Goal: Task Accomplishment & Management: Use online tool/utility

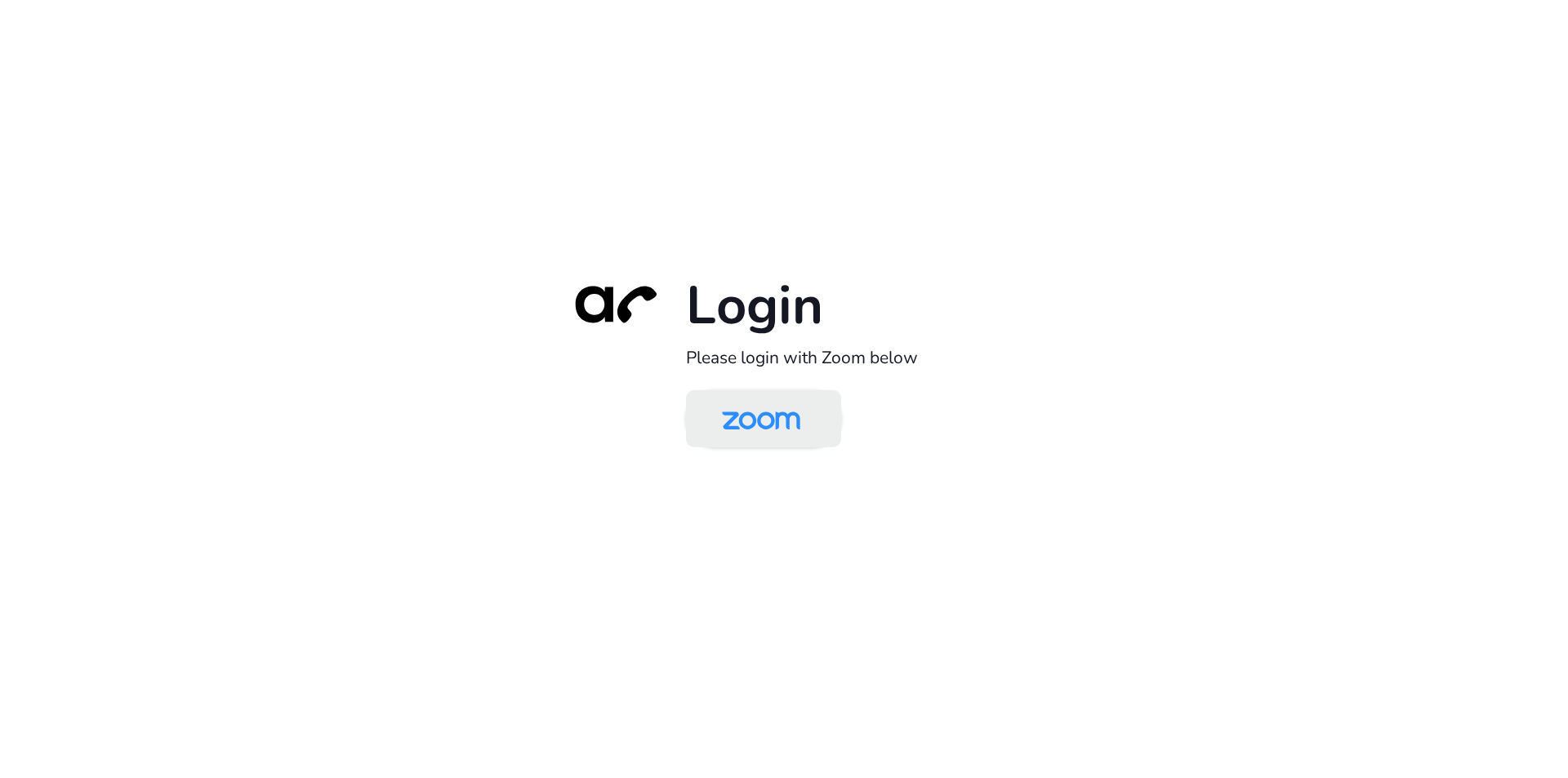
click at [769, 432] on img at bounding box center [761, 419] width 113 height 53
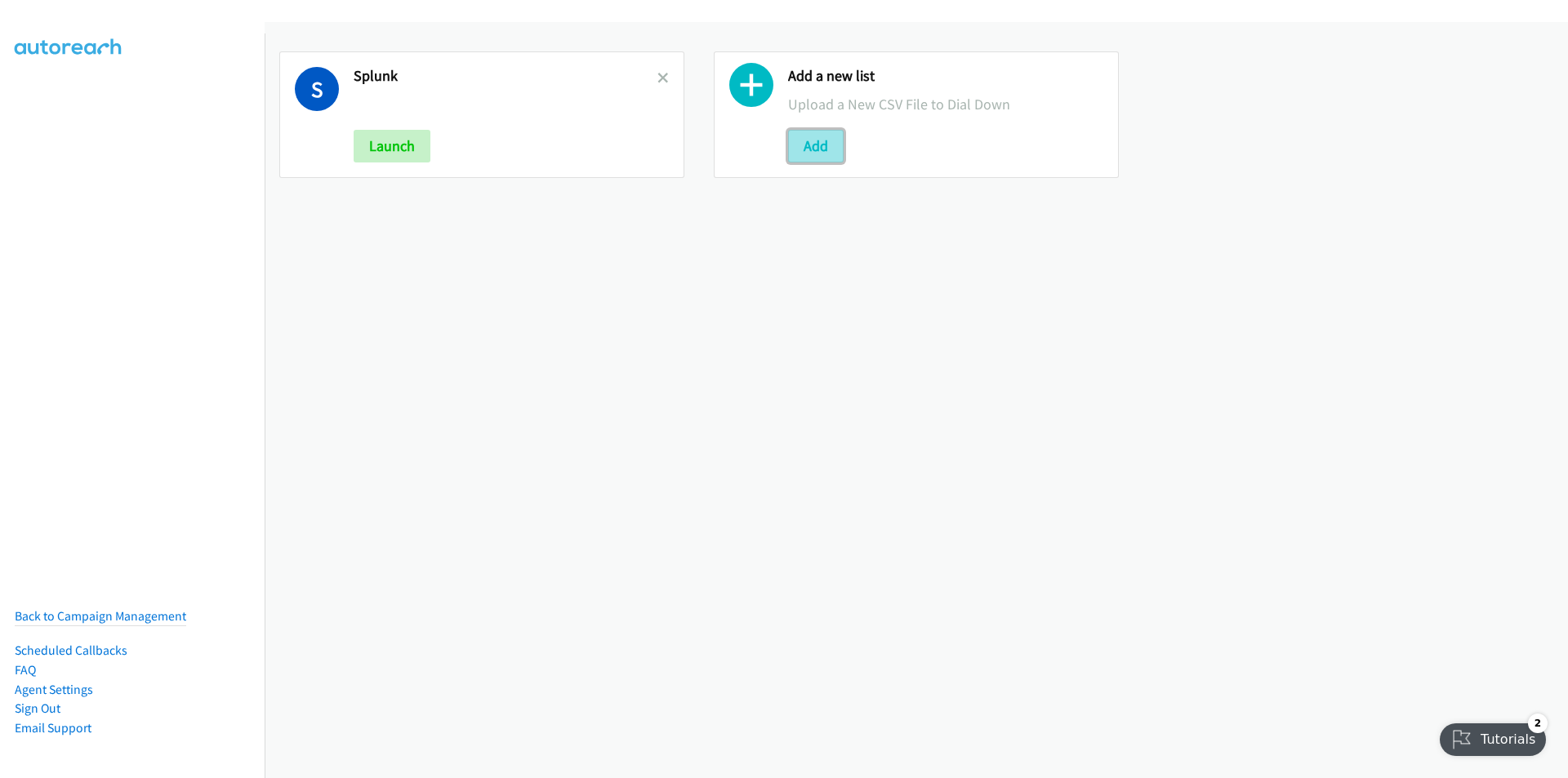
click at [799, 134] on button "Add" at bounding box center [816, 145] width 56 height 33
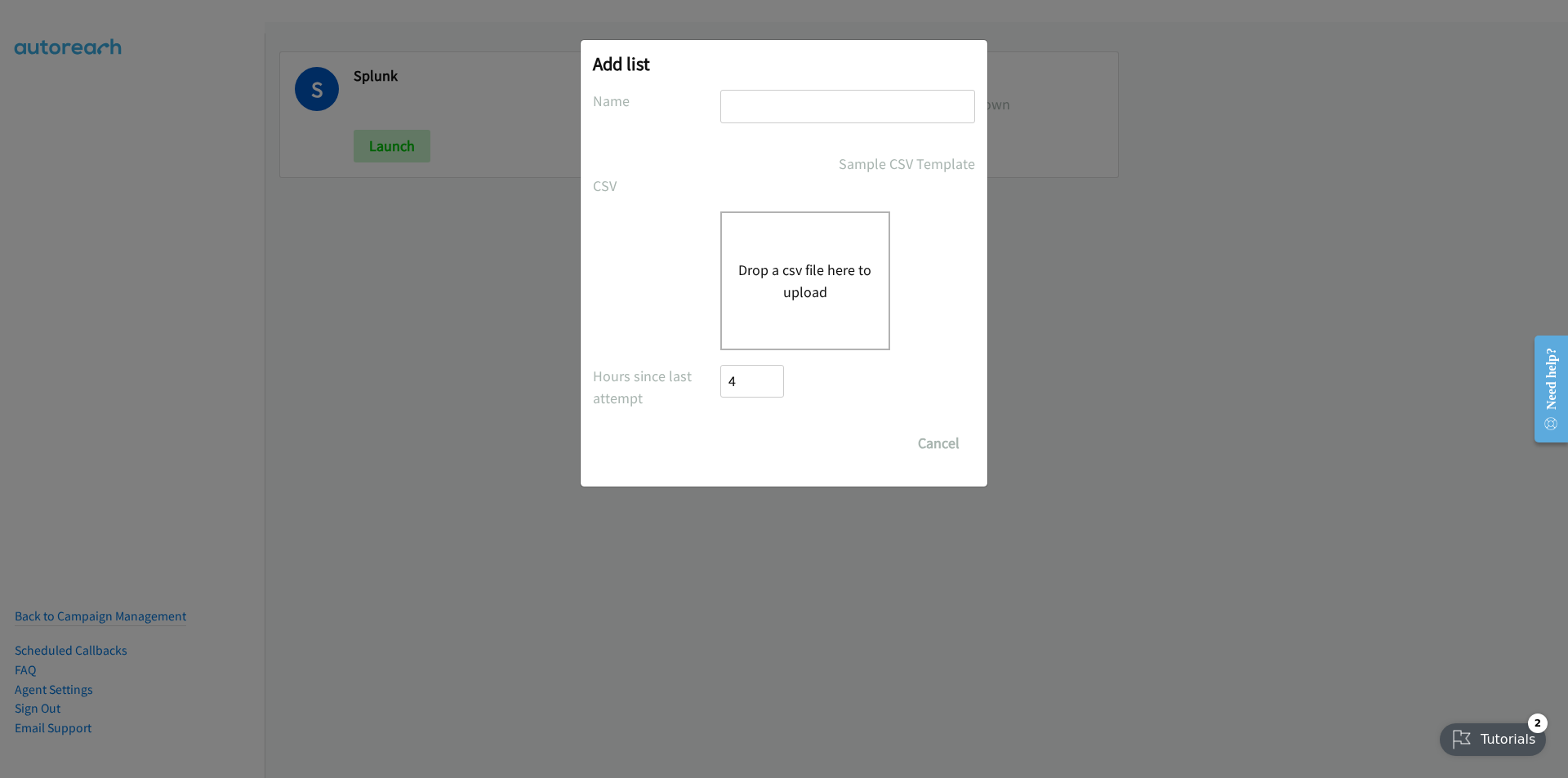
click at [781, 108] on input "text" at bounding box center [847, 107] width 255 height 34
type input "splunk 2"
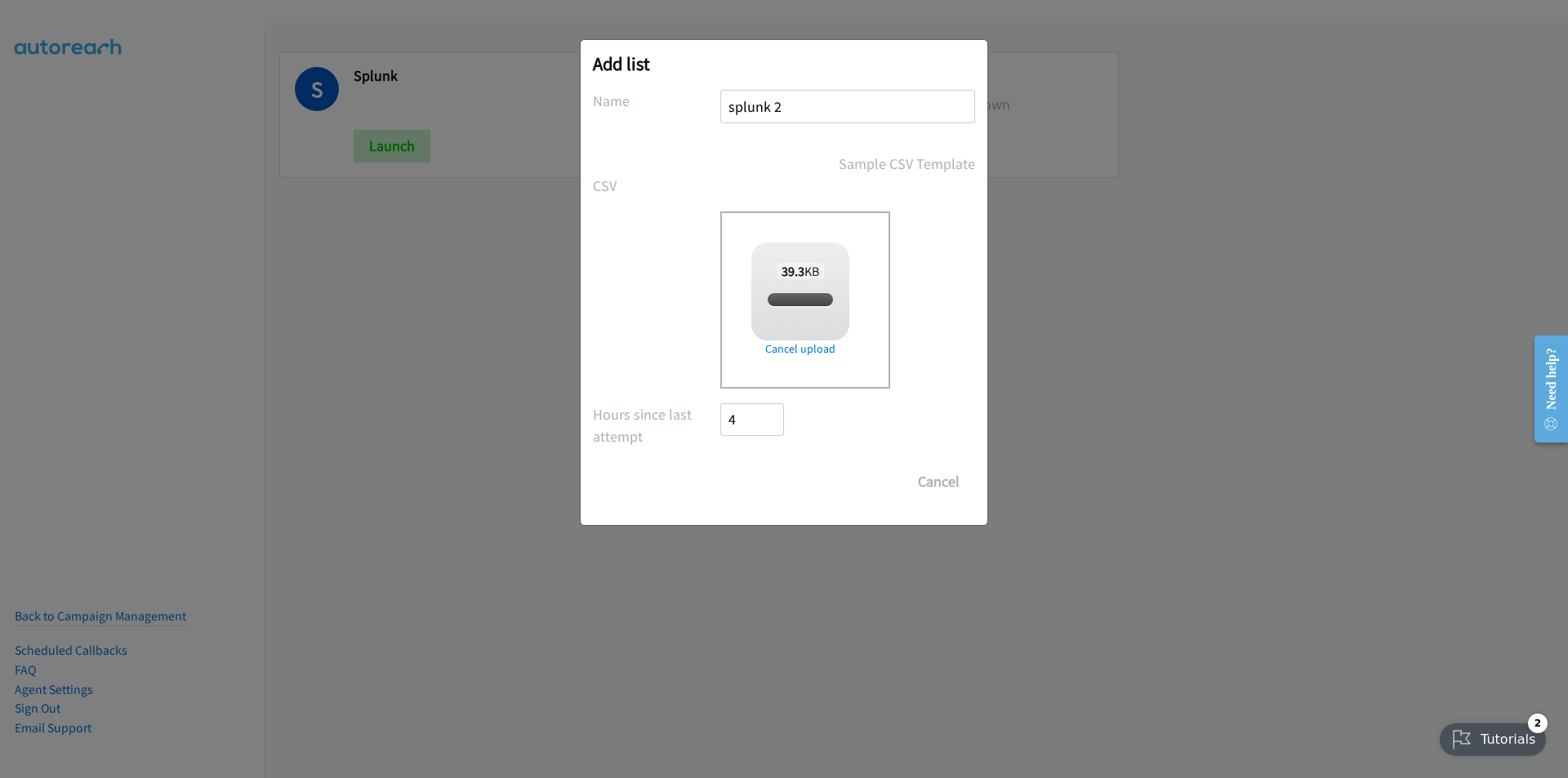
checkbox input "true"
click at [748, 485] on input "Save List" at bounding box center [762, 481] width 85 height 33
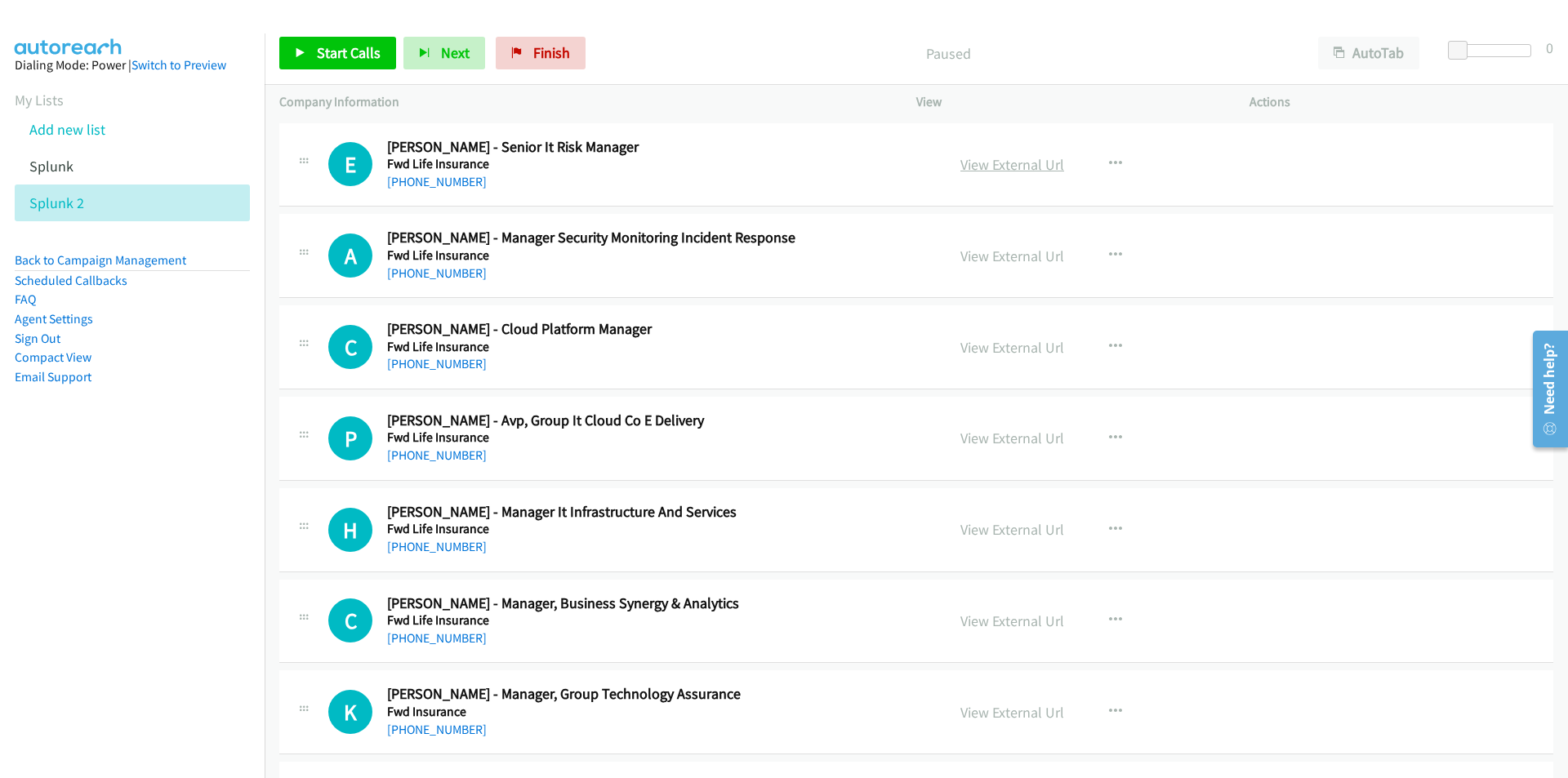
click at [1034, 165] on link "View External Url" at bounding box center [1012, 164] width 104 height 19
click at [328, 52] on span "Start Calls" at bounding box center [348, 52] width 63 height 19
click at [65, 525] on nav "Dialing Mode: Power | Switch to Preview My Lists Add new list Splunk Splunk 2 B…" at bounding box center [133, 423] width 266 height 778
click at [1109, 252] on icon "button" at bounding box center [1114, 255] width 13 height 13
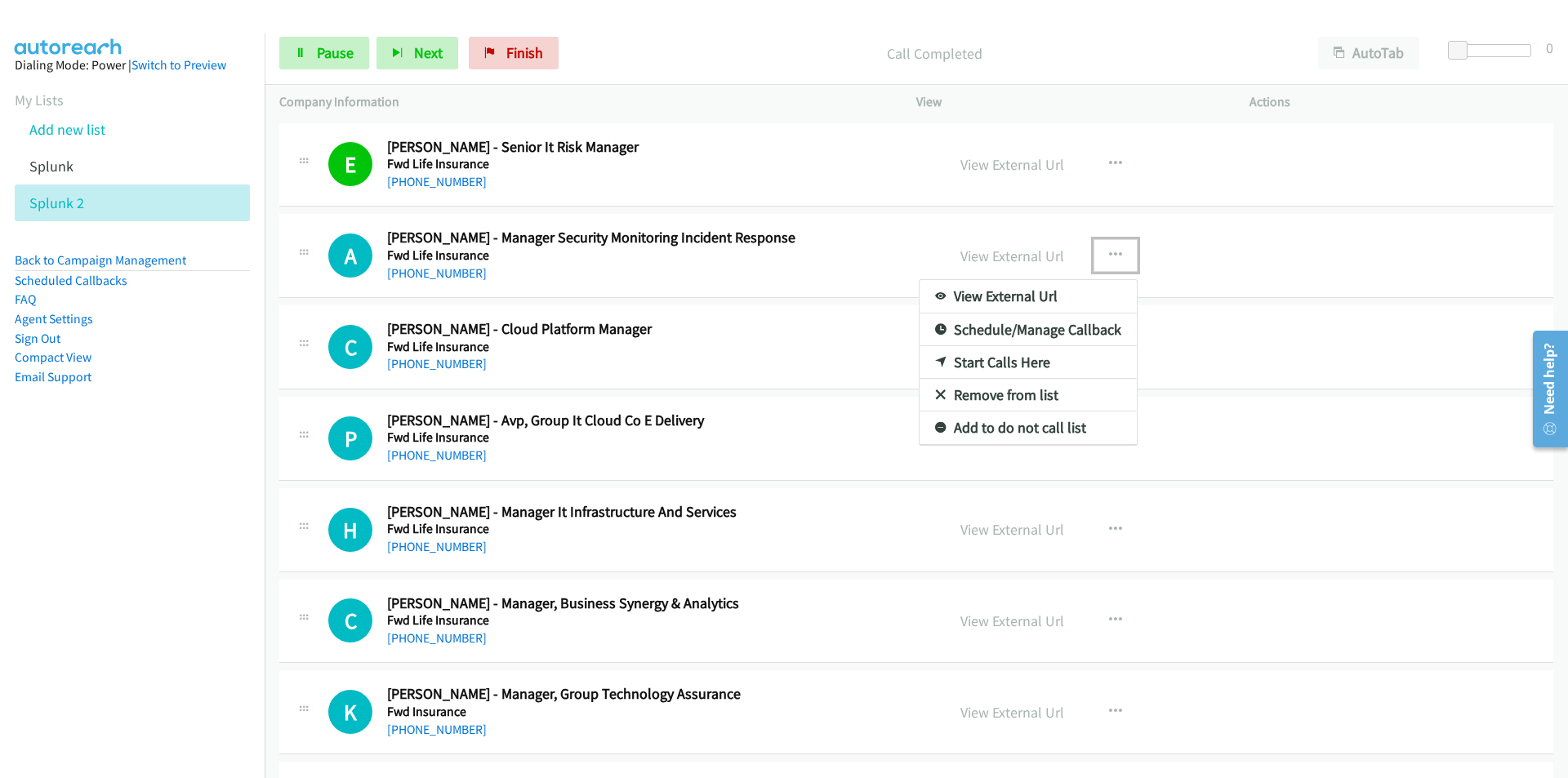
click at [1002, 260] on div at bounding box center [784, 389] width 1568 height 778
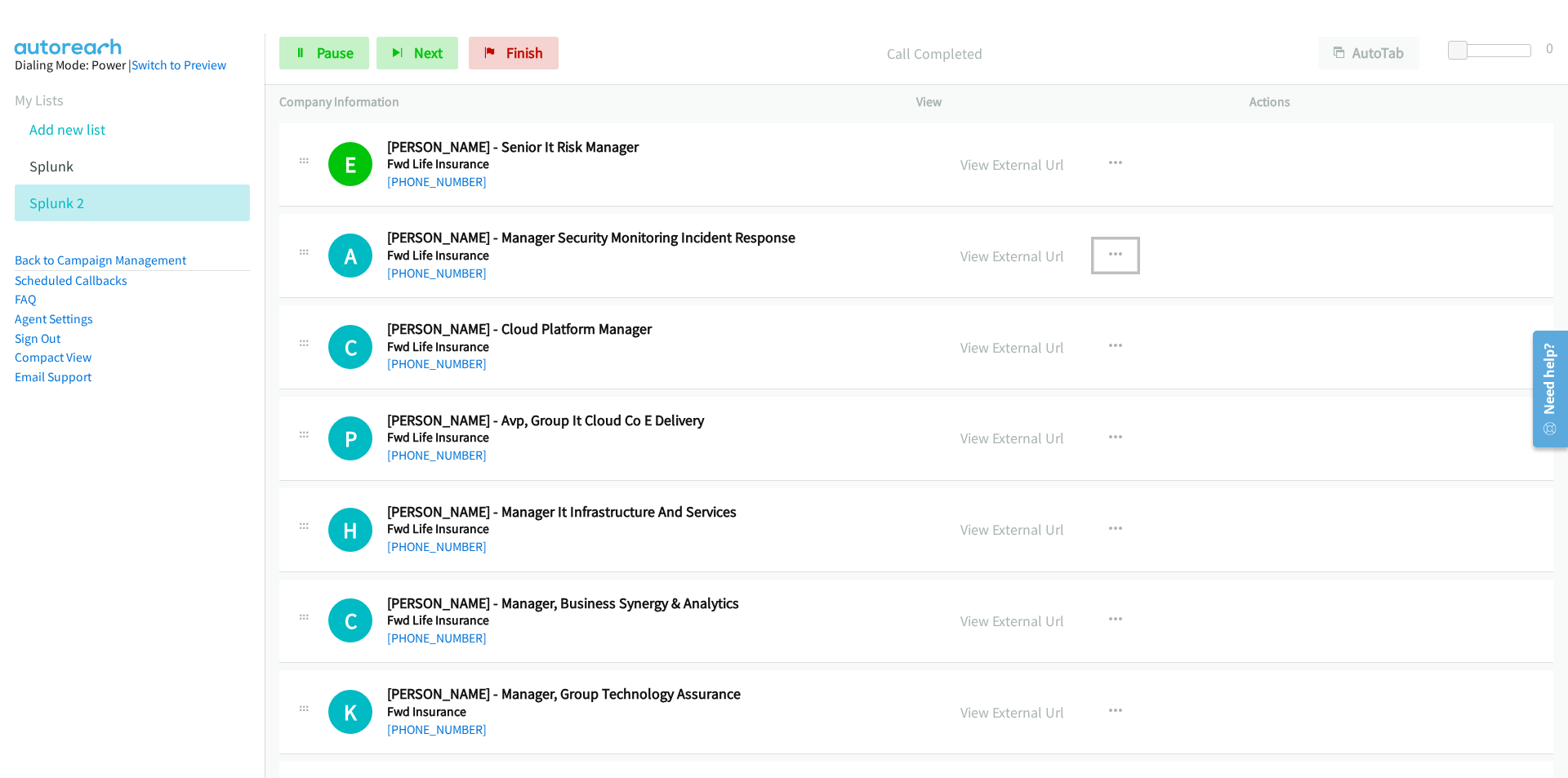
click at [1002, 260] on link "View External Url" at bounding box center [1012, 255] width 104 height 19
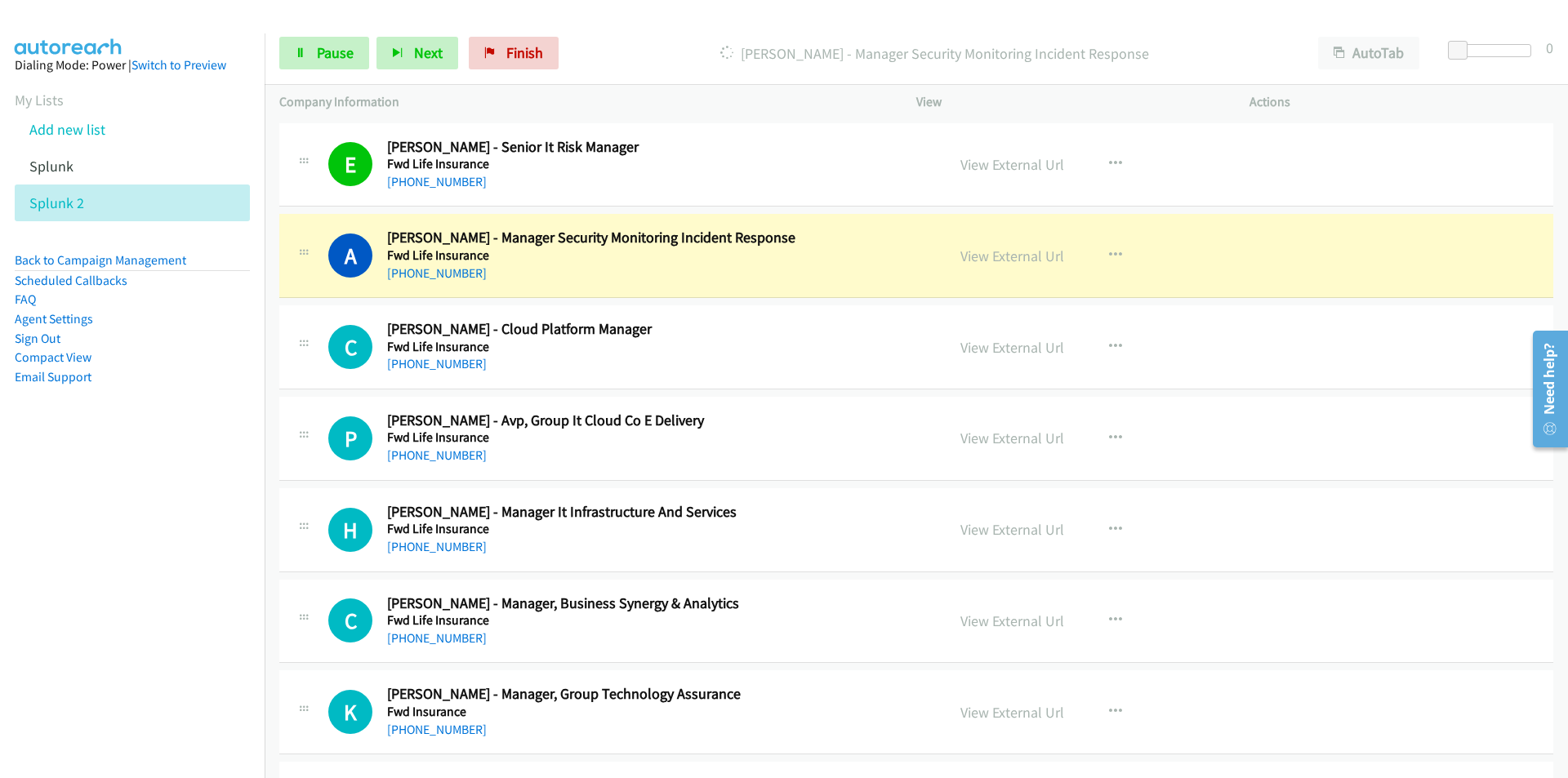
click at [159, 525] on nav "Dialing Mode: Power | Switch to Preview My Lists Add new list Splunk Splunk 2 B…" at bounding box center [133, 423] width 266 height 778
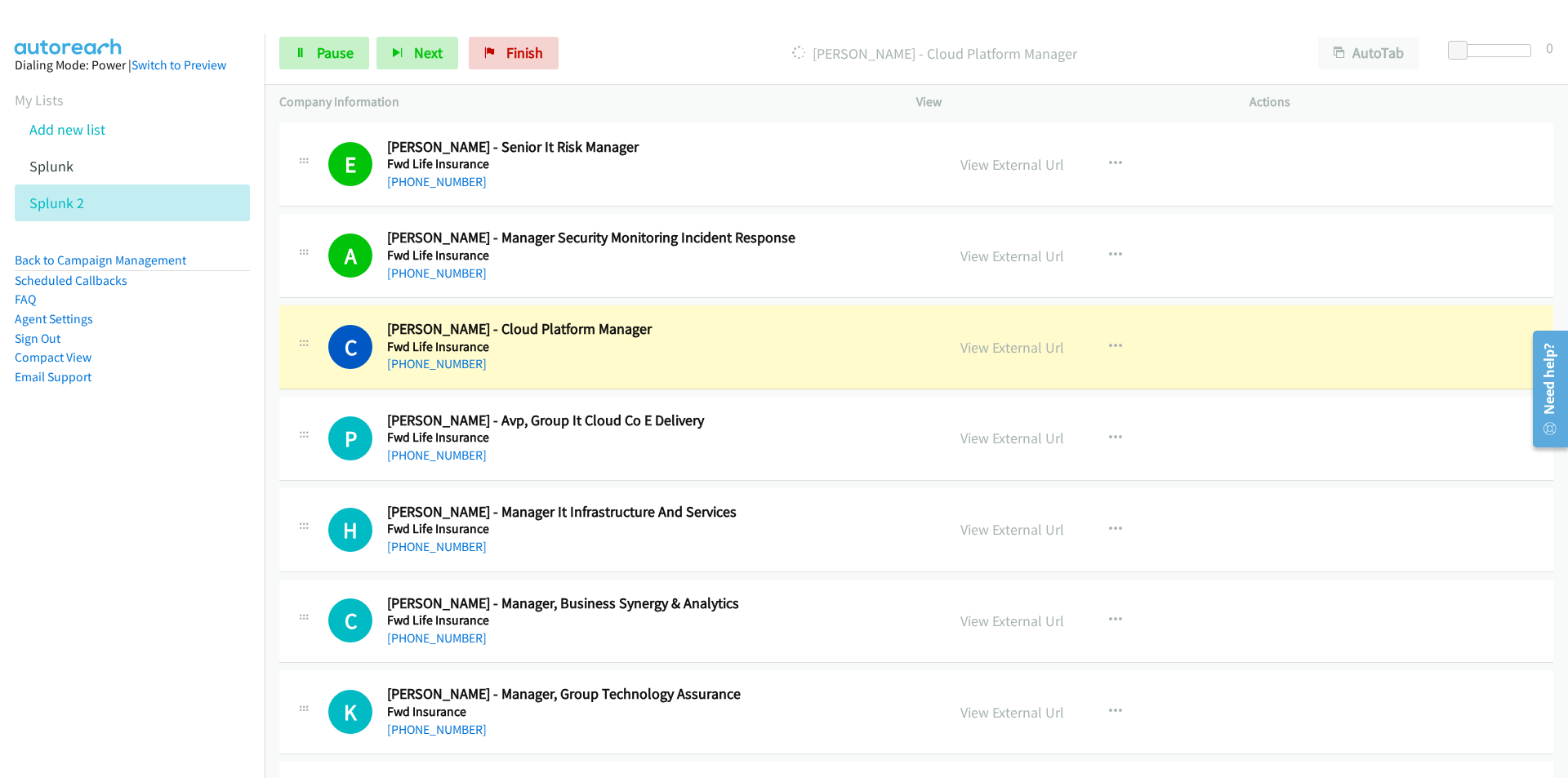
click at [181, 586] on nav "Dialing Mode: Power | Switch to Preview My Lists Add new list Splunk Splunk 2 B…" at bounding box center [133, 423] width 266 height 778
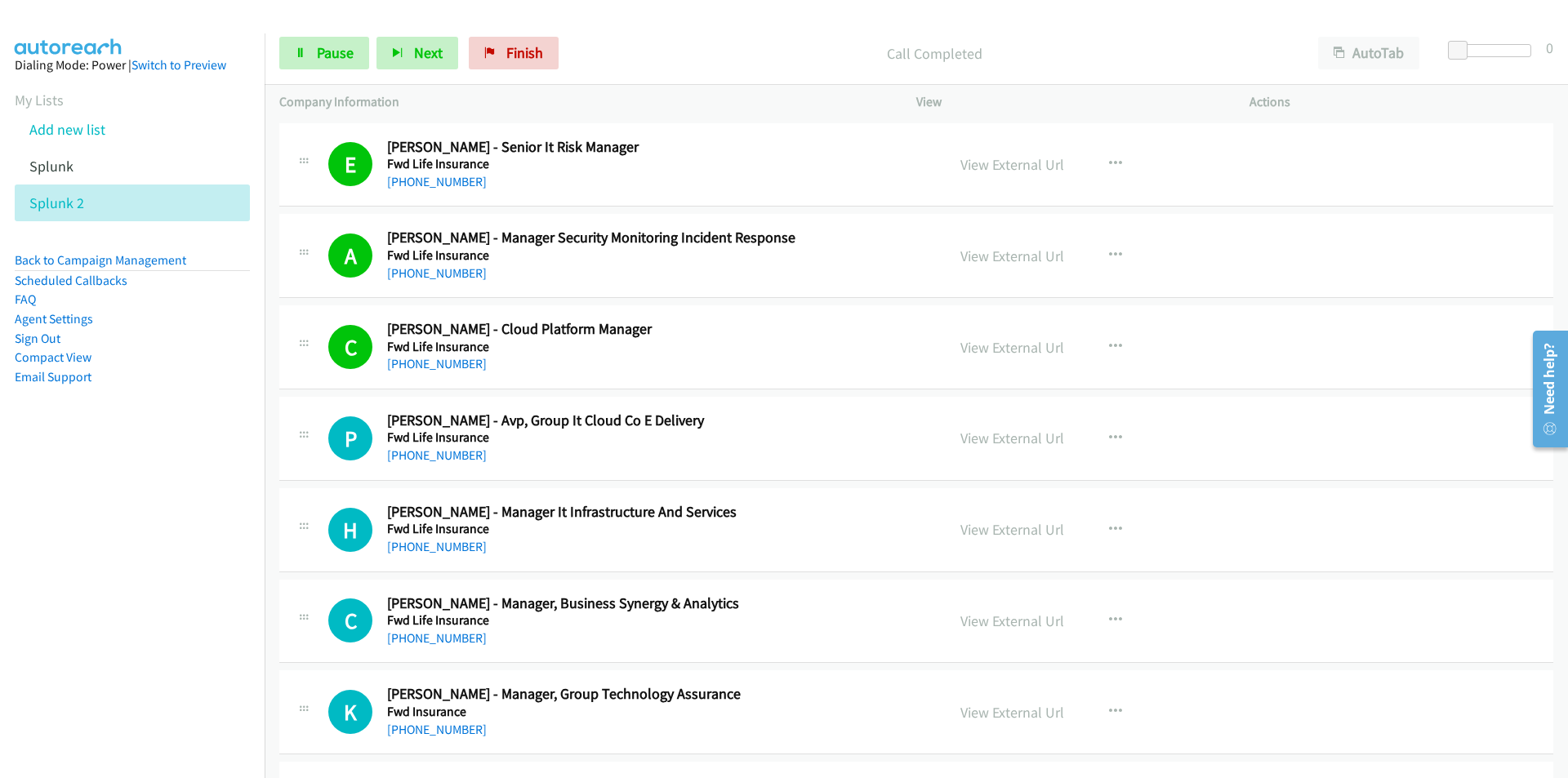
click at [219, 573] on nav "Dialing Mode: Power | Switch to Preview My Lists Add new list Splunk Splunk 2 B…" at bounding box center [133, 423] width 266 height 778
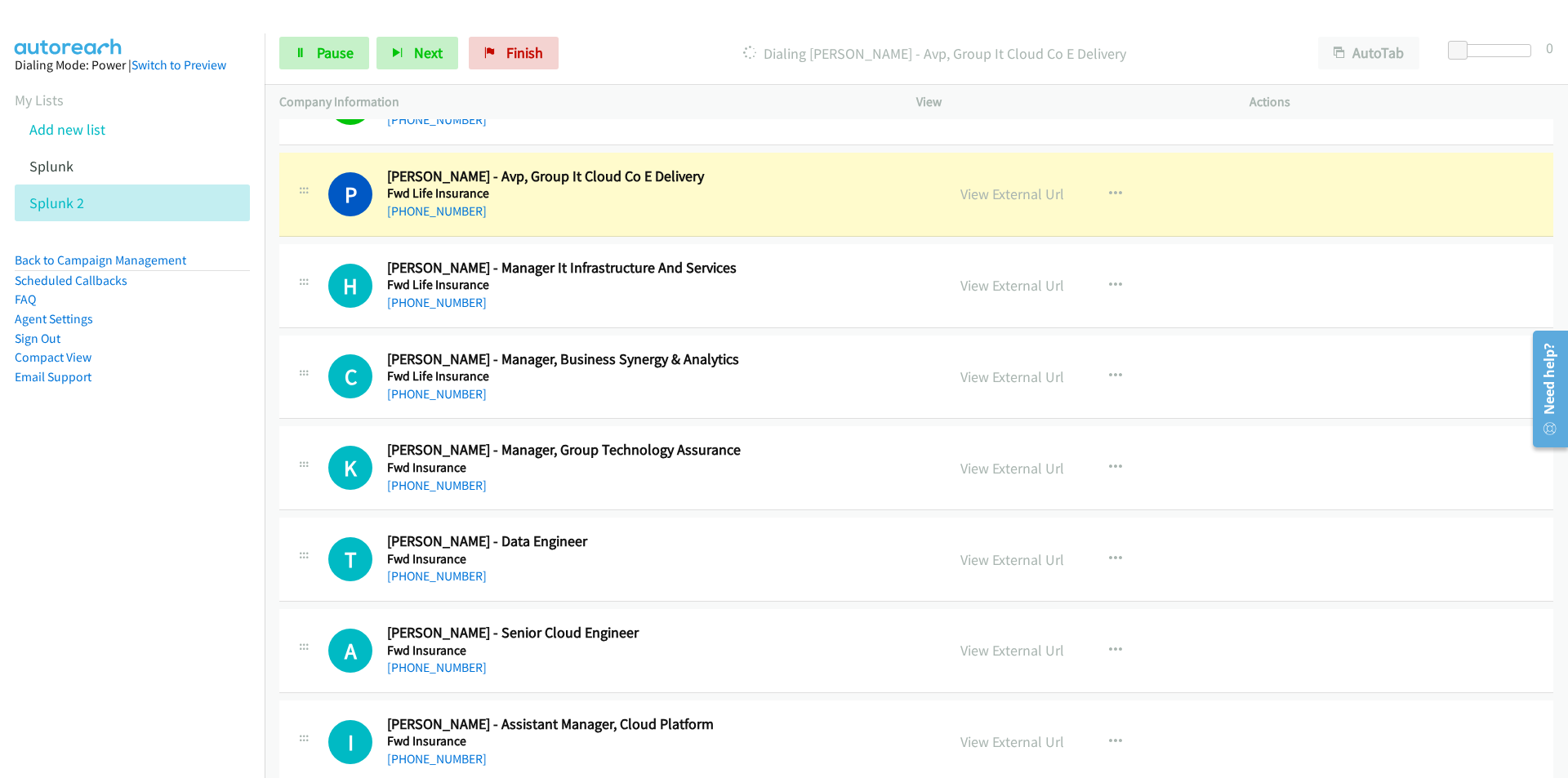
scroll to position [244, 0]
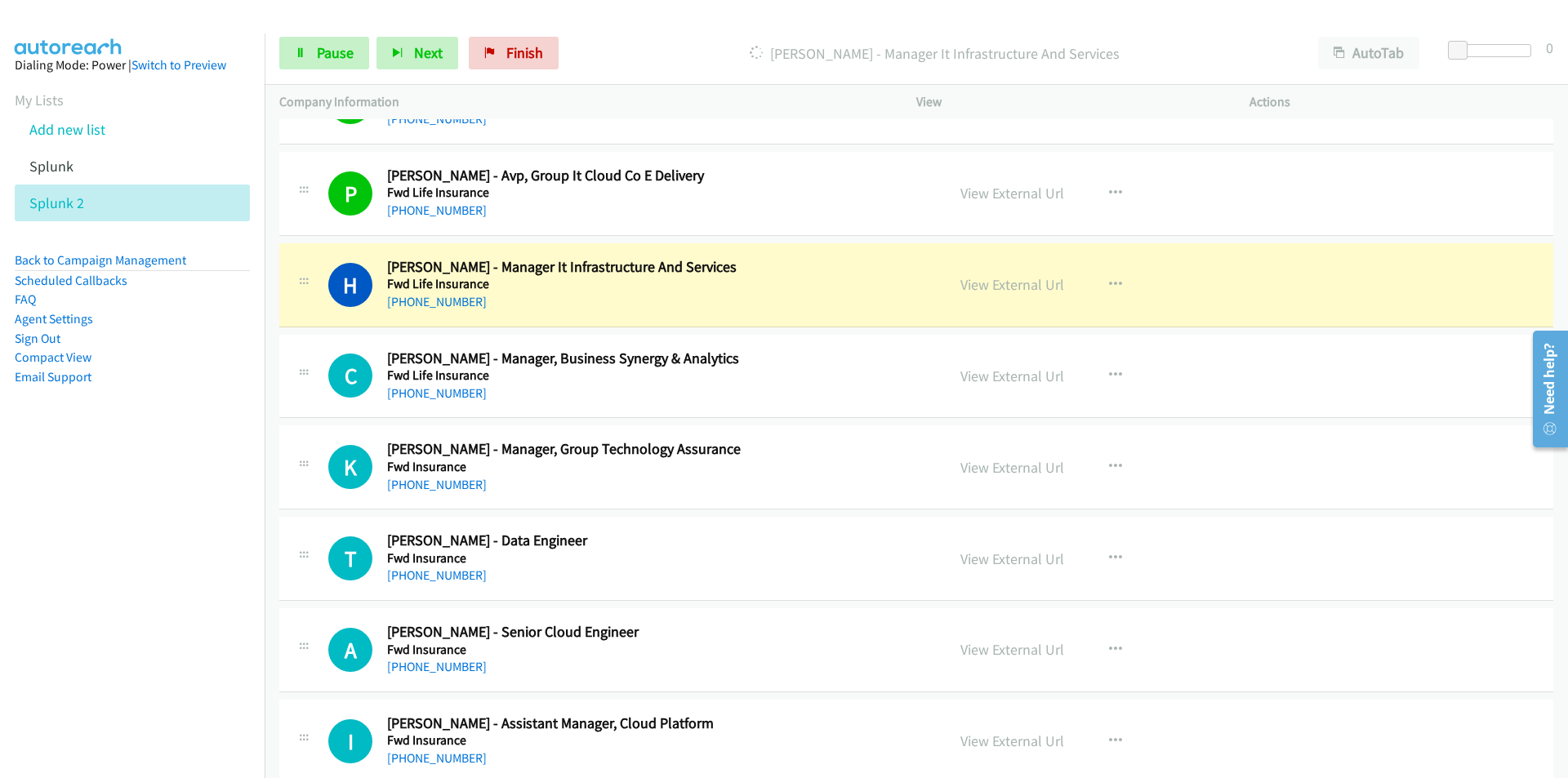
click at [141, 594] on nav "Dialing Mode: Power | Switch to Preview My Lists Add new list Splunk Splunk 2 B…" at bounding box center [133, 423] width 266 height 778
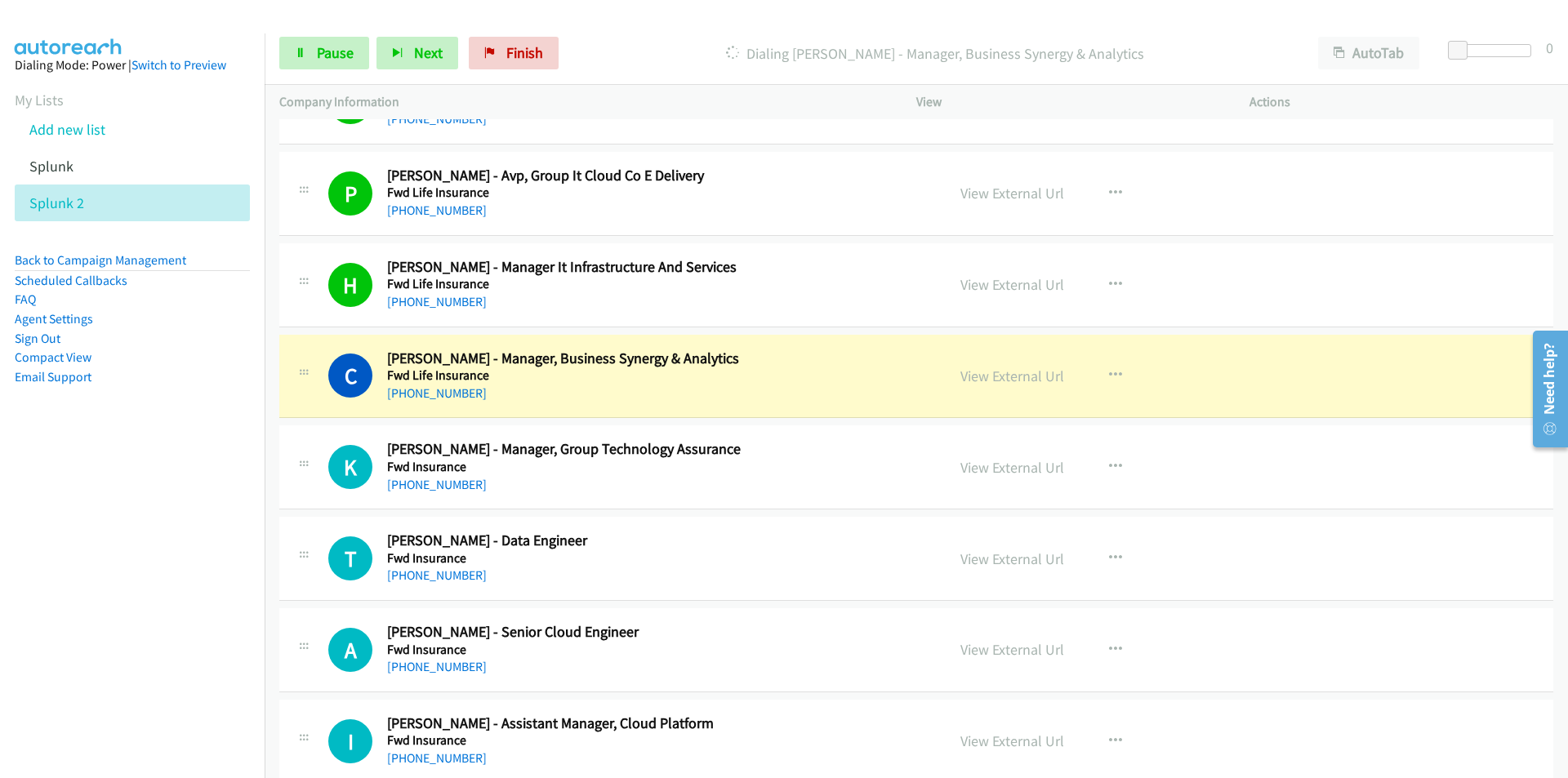
click at [155, 614] on nav "Dialing Mode: Power | Switch to Preview My Lists Add new list Splunk Splunk 2 B…" at bounding box center [133, 423] width 266 height 778
click at [1015, 373] on link "View External Url" at bounding box center [1012, 375] width 104 height 19
click at [324, 56] on span "Pause" at bounding box center [334, 52] width 36 height 19
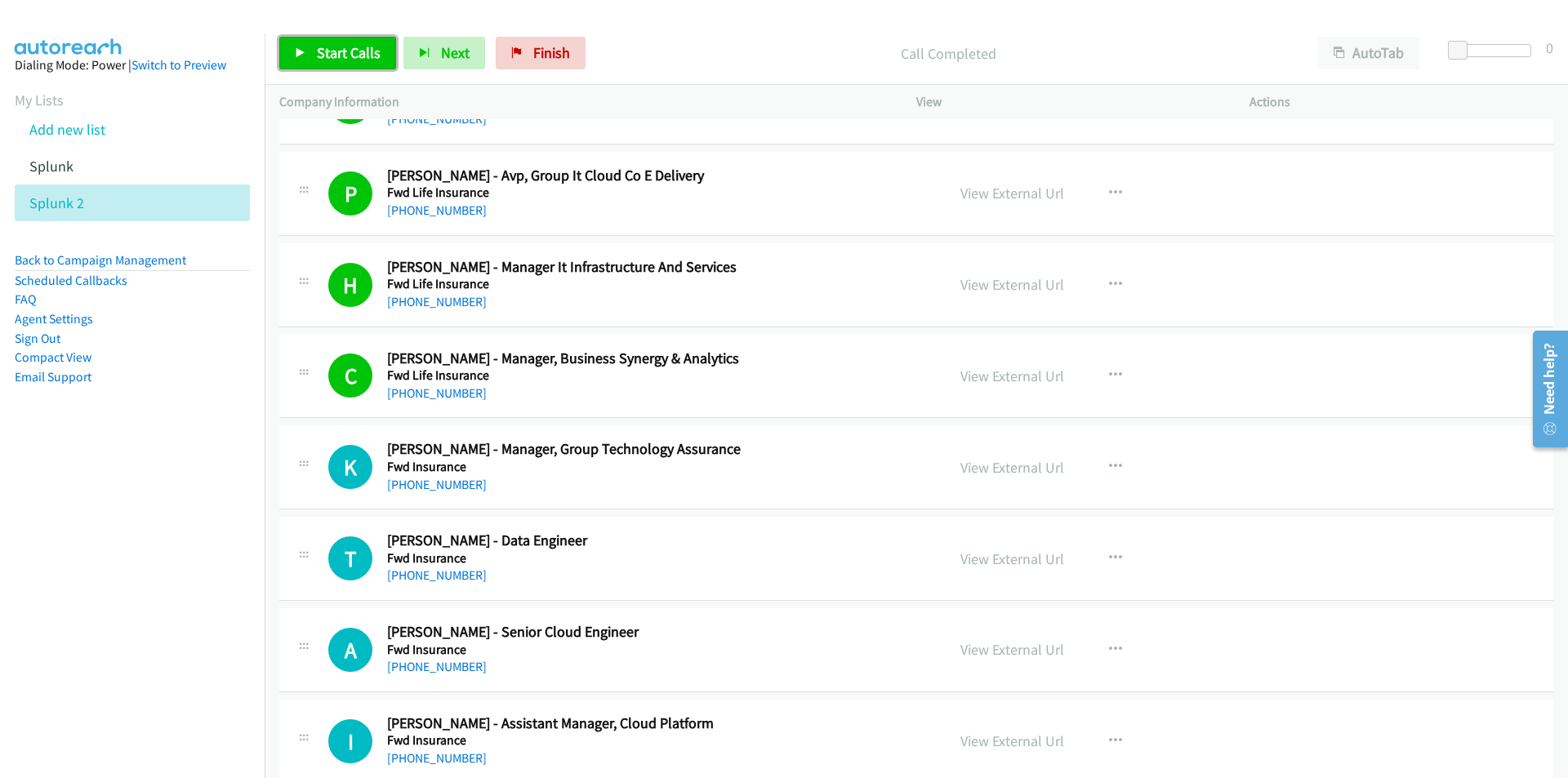
click at [347, 58] on span "Start Calls" at bounding box center [348, 52] width 63 height 19
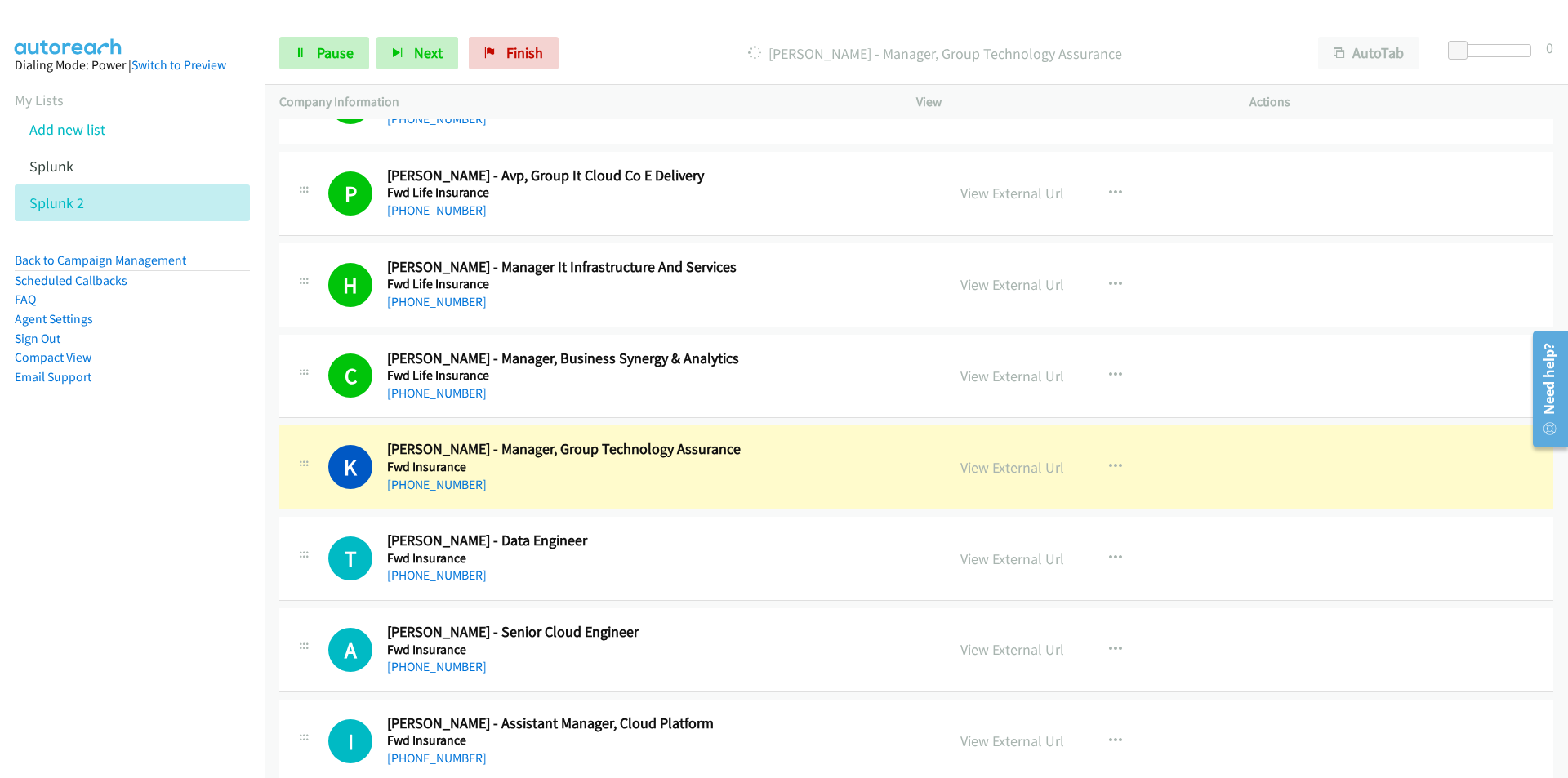
click at [233, 534] on nav "Dialing Mode: Power | Switch to Preview My Lists Add new list Splunk Splunk 2 B…" at bounding box center [133, 423] width 266 height 778
drag, startPoint x: 157, startPoint y: 607, endPoint x: 198, endPoint y: 593, distance: 43.3
click at [157, 607] on nav "Dialing Mode: Power | Switch to Preview My Lists Add new list Splunk Splunk 2 B…" at bounding box center [133, 423] width 266 height 778
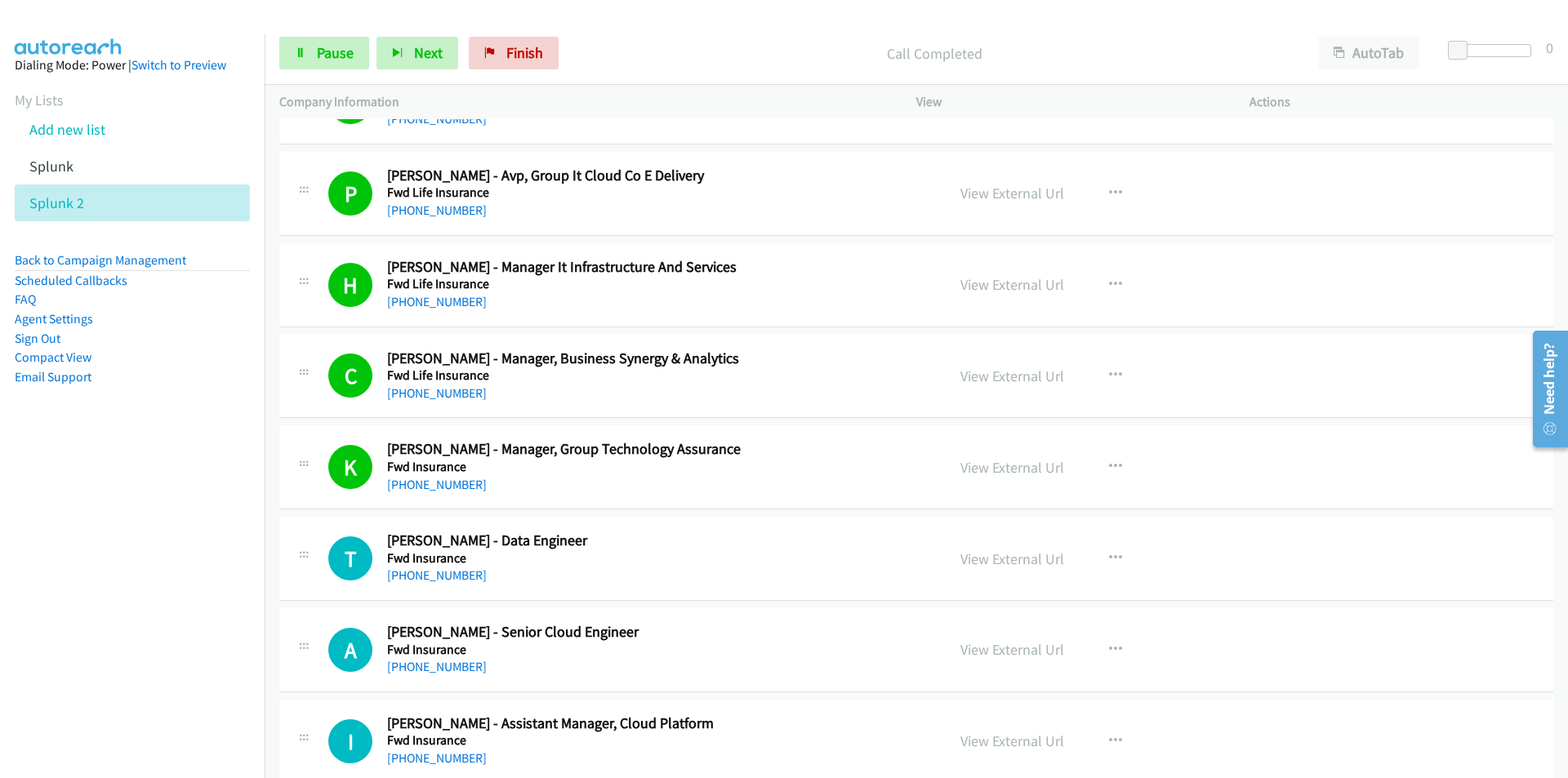
click at [93, 642] on nav "Dialing Mode: Power | Switch to Preview My Lists Add new list Splunk Splunk 2 B…" at bounding box center [133, 423] width 266 height 778
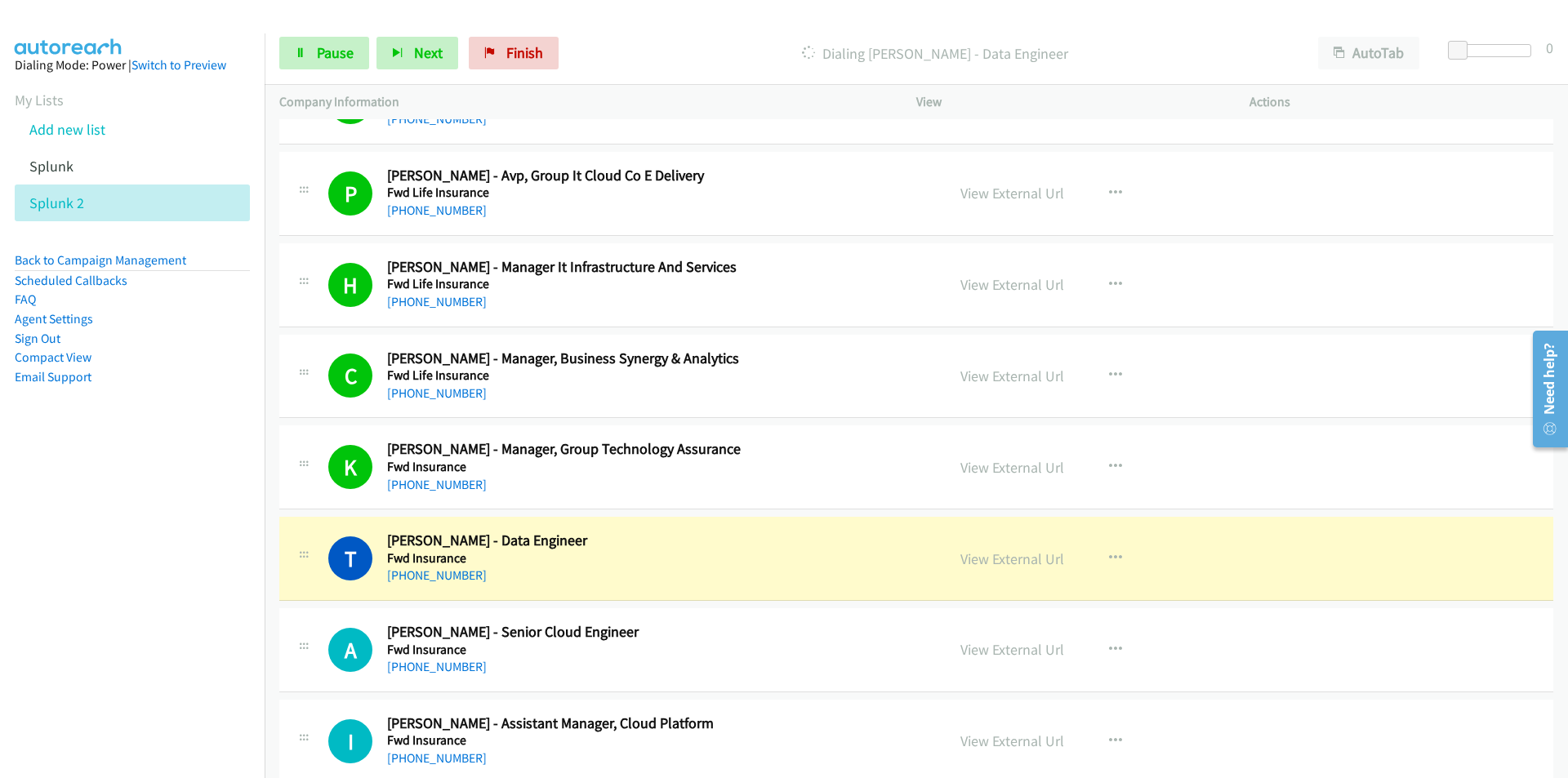
click at [94, 628] on nav "Dialing Mode: Power | Switch to Preview My Lists Add new list Splunk Splunk 2 B…" at bounding box center [133, 423] width 266 height 778
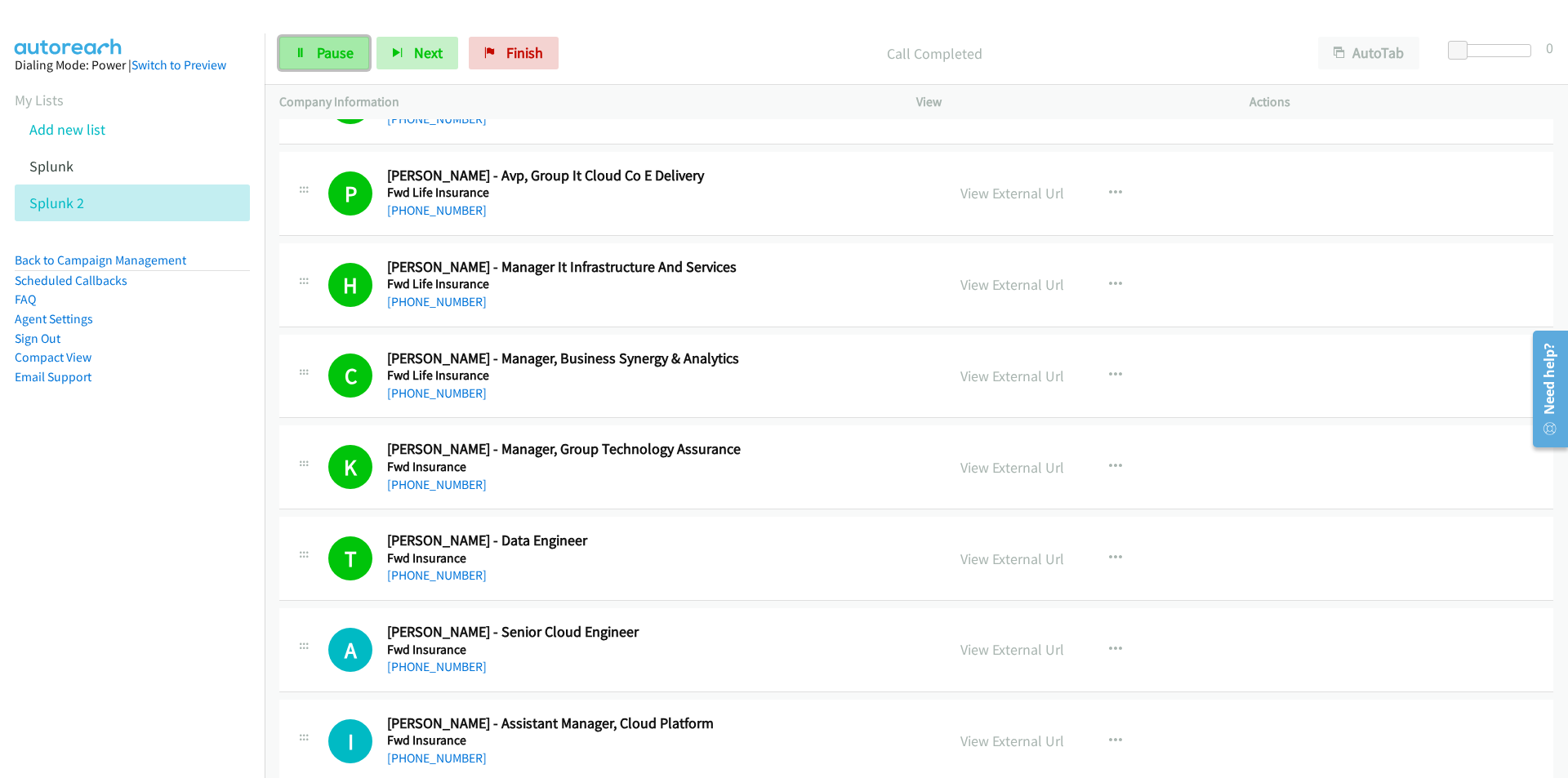
click at [325, 62] on link "Pause" at bounding box center [324, 52] width 90 height 33
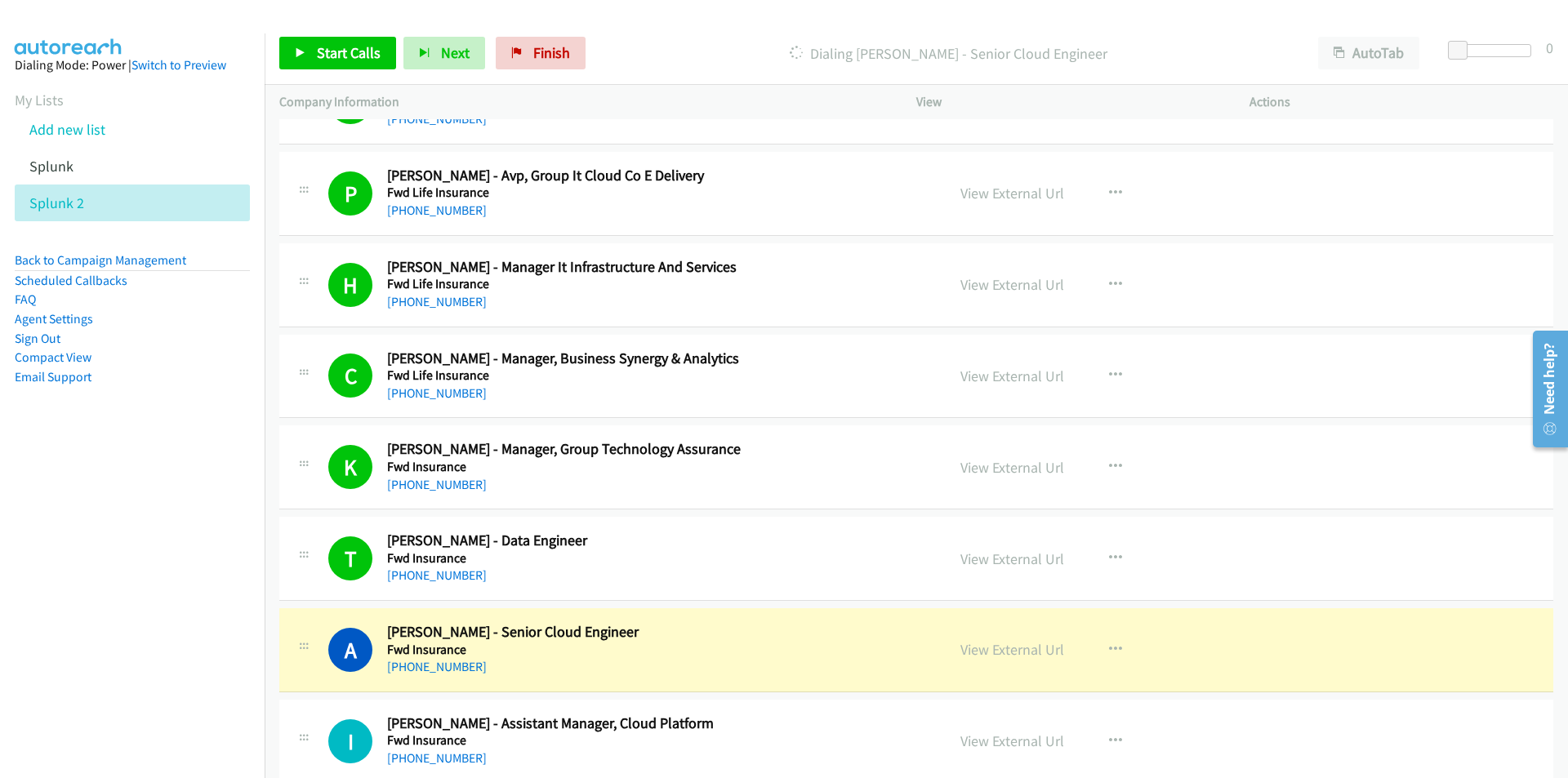
click at [105, 601] on nav "Dialing Mode: Power | Switch to Preview My Lists Add new list Splunk Splunk 2 B…" at bounding box center [133, 423] width 266 height 778
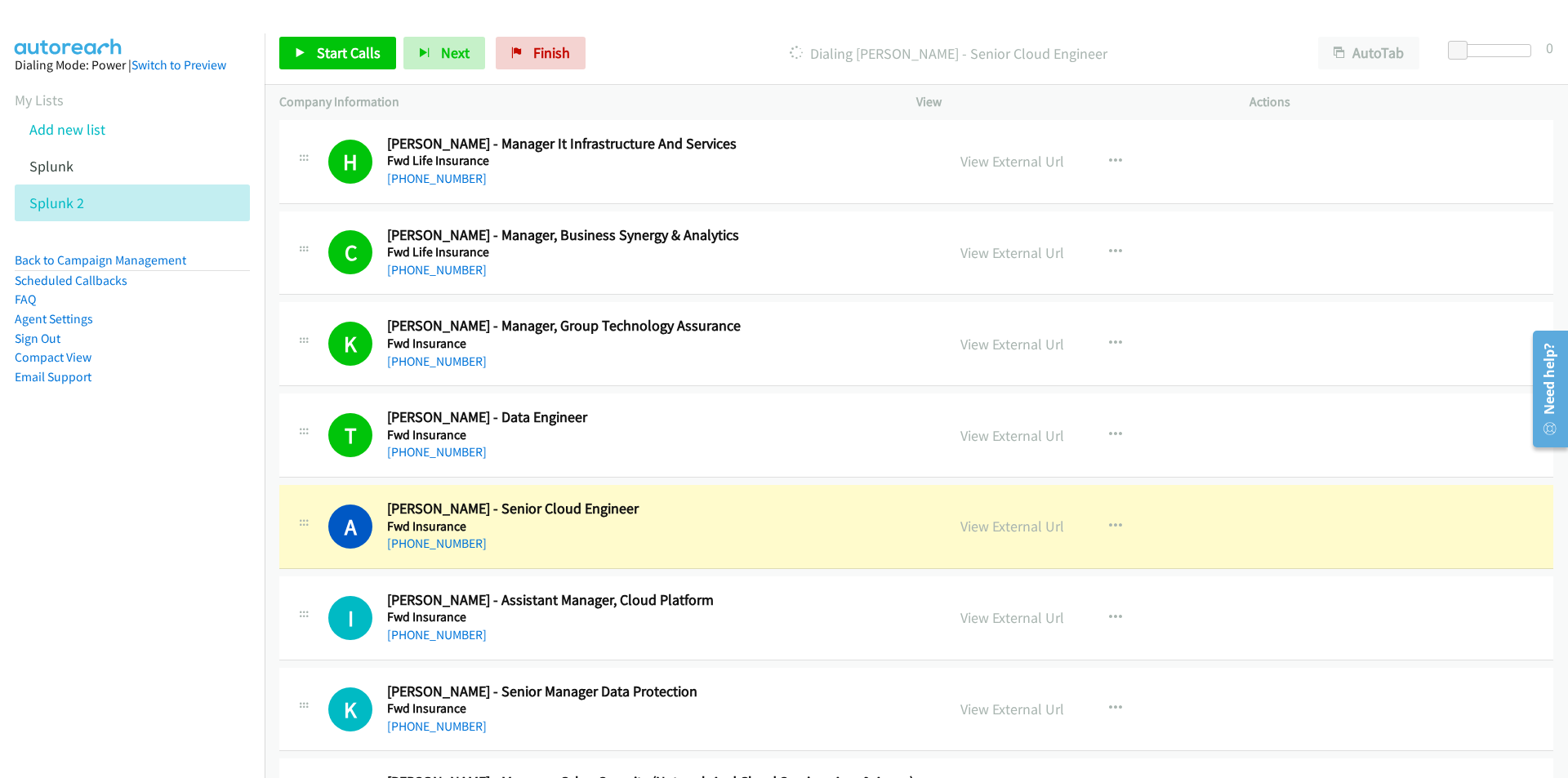
scroll to position [408, 0]
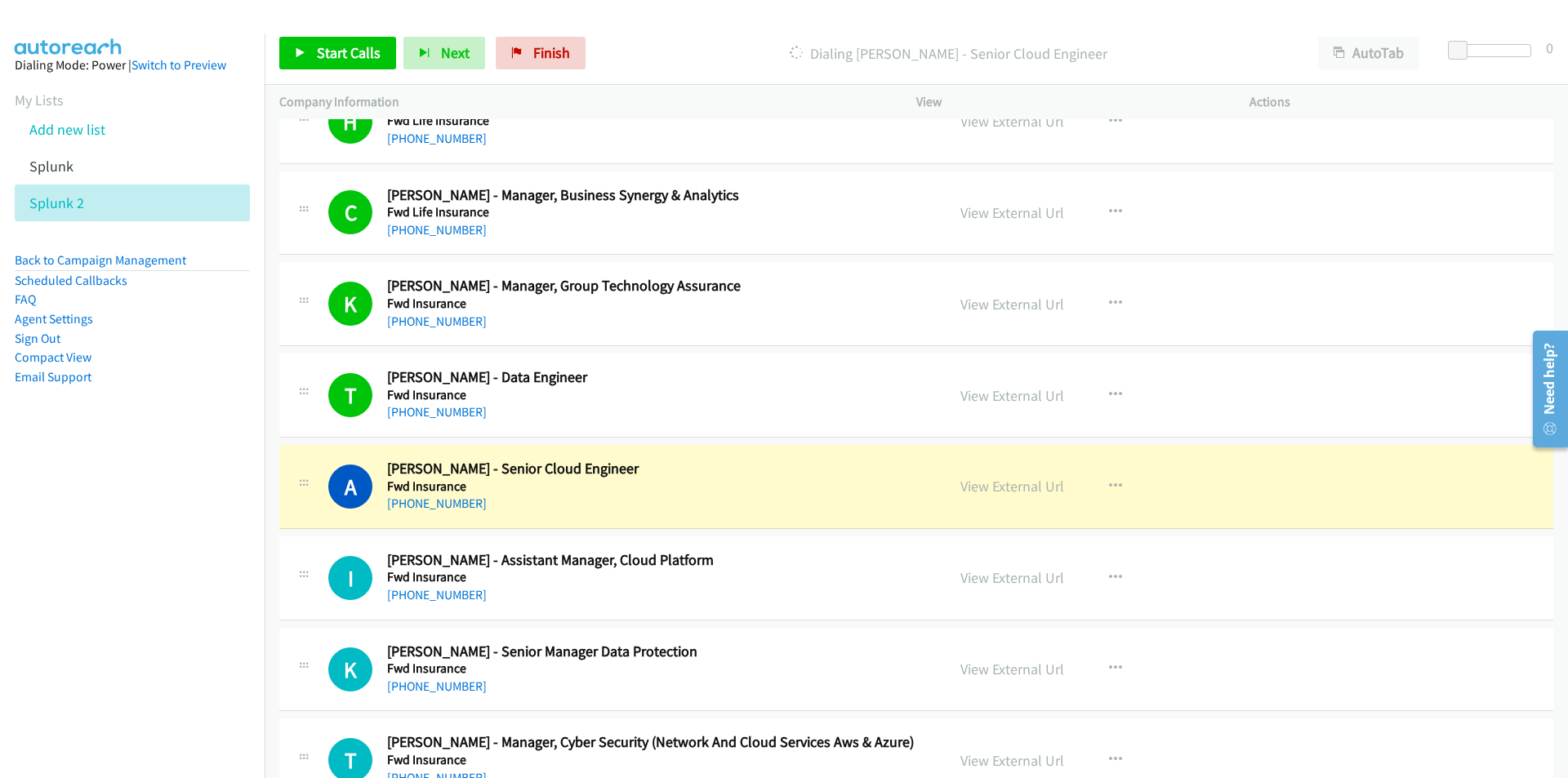
drag, startPoint x: 121, startPoint y: 532, endPoint x: 176, endPoint y: 465, distance: 86.7
click at [121, 532] on nav "Dialing Mode: Power | Switch to Preview My Lists Add new list Splunk Splunk 2 B…" at bounding box center [133, 423] width 266 height 778
click at [194, 592] on nav "Dialing Mode: Power | Switch to Preview My Lists Add new list Splunk Splunk 2 B…" at bounding box center [133, 423] width 266 height 778
click at [1015, 486] on link "View External Url" at bounding box center [1012, 486] width 104 height 19
click at [90, 547] on nav "Dialing Mode: Power | Switch to Preview My Lists Add new list Splunk Splunk 2 B…" at bounding box center [133, 423] width 266 height 778
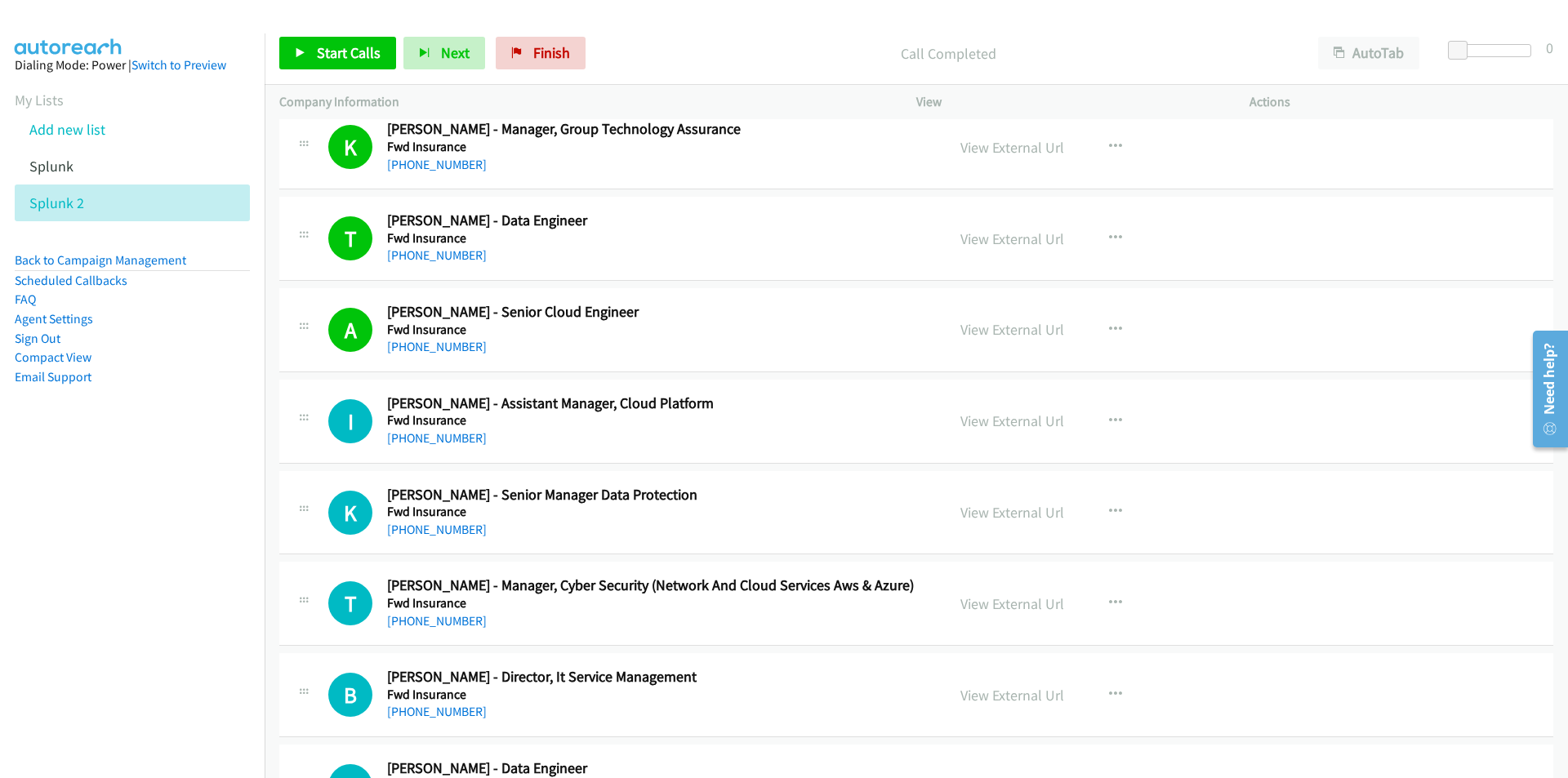
scroll to position [571, 0]
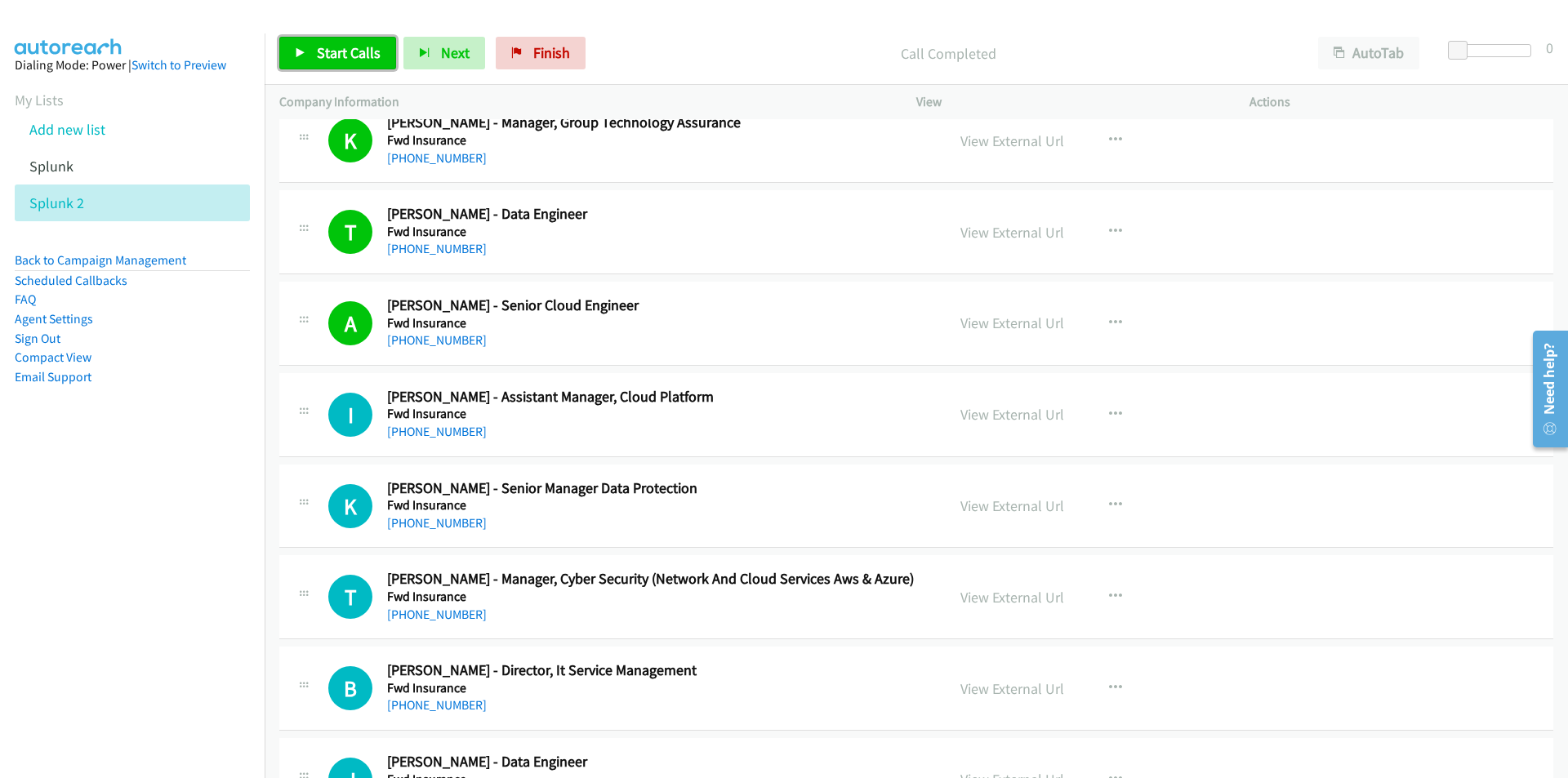
click at [316, 52] on span "Start Calls" at bounding box center [348, 52] width 63 height 19
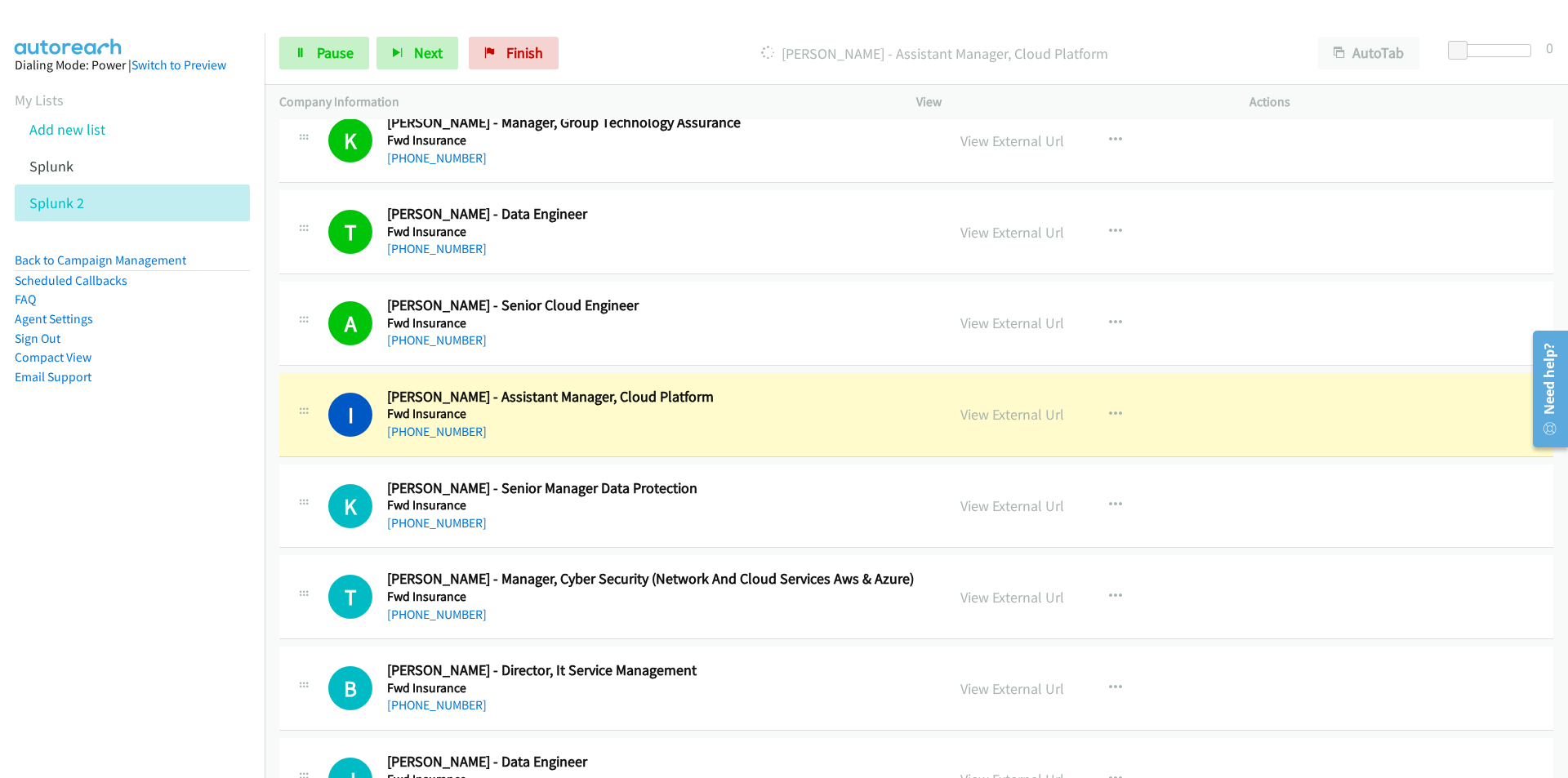
click at [131, 512] on nav "Dialing Mode: Power | Switch to Preview My Lists Add new list Splunk Splunk 2 B…" at bounding box center [133, 423] width 266 height 778
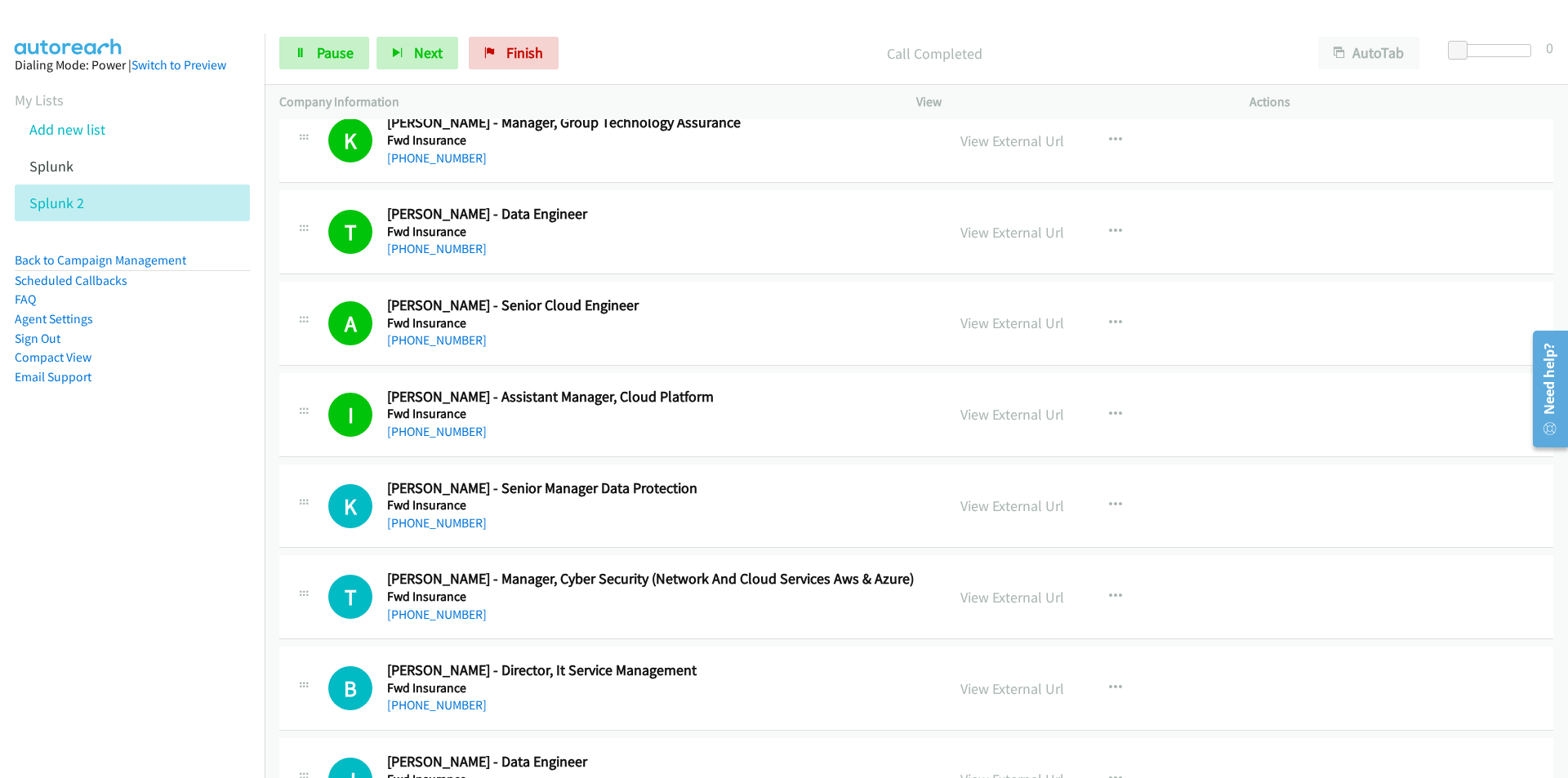
click at [162, 600] on nav "Dialing Mode: Power | Switch to Preview My Lists Add new list Splunk Splunk 2 B…" at bounding box center [133, 423] width 266 height 778
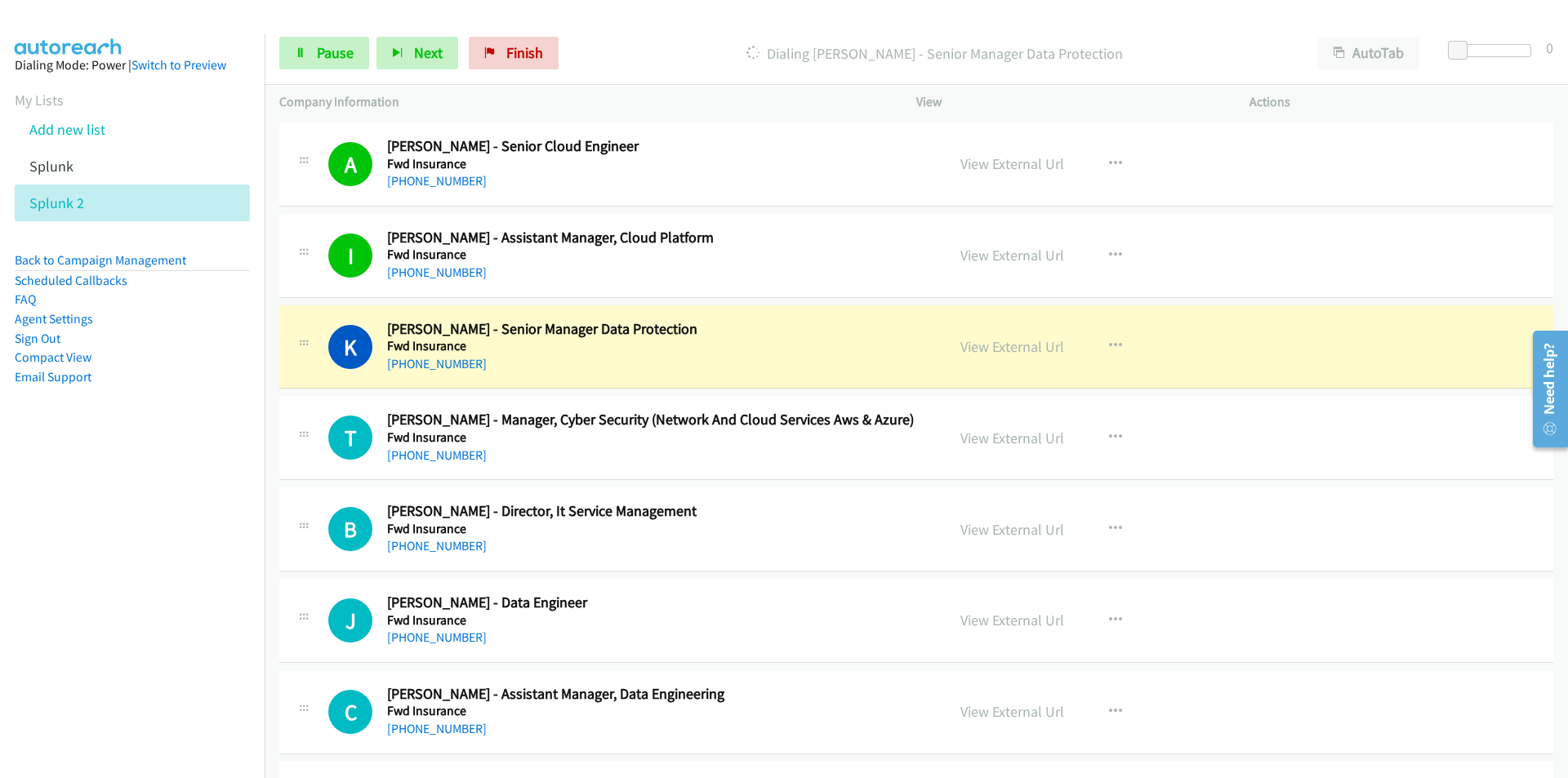
scroll to position [734, 0]
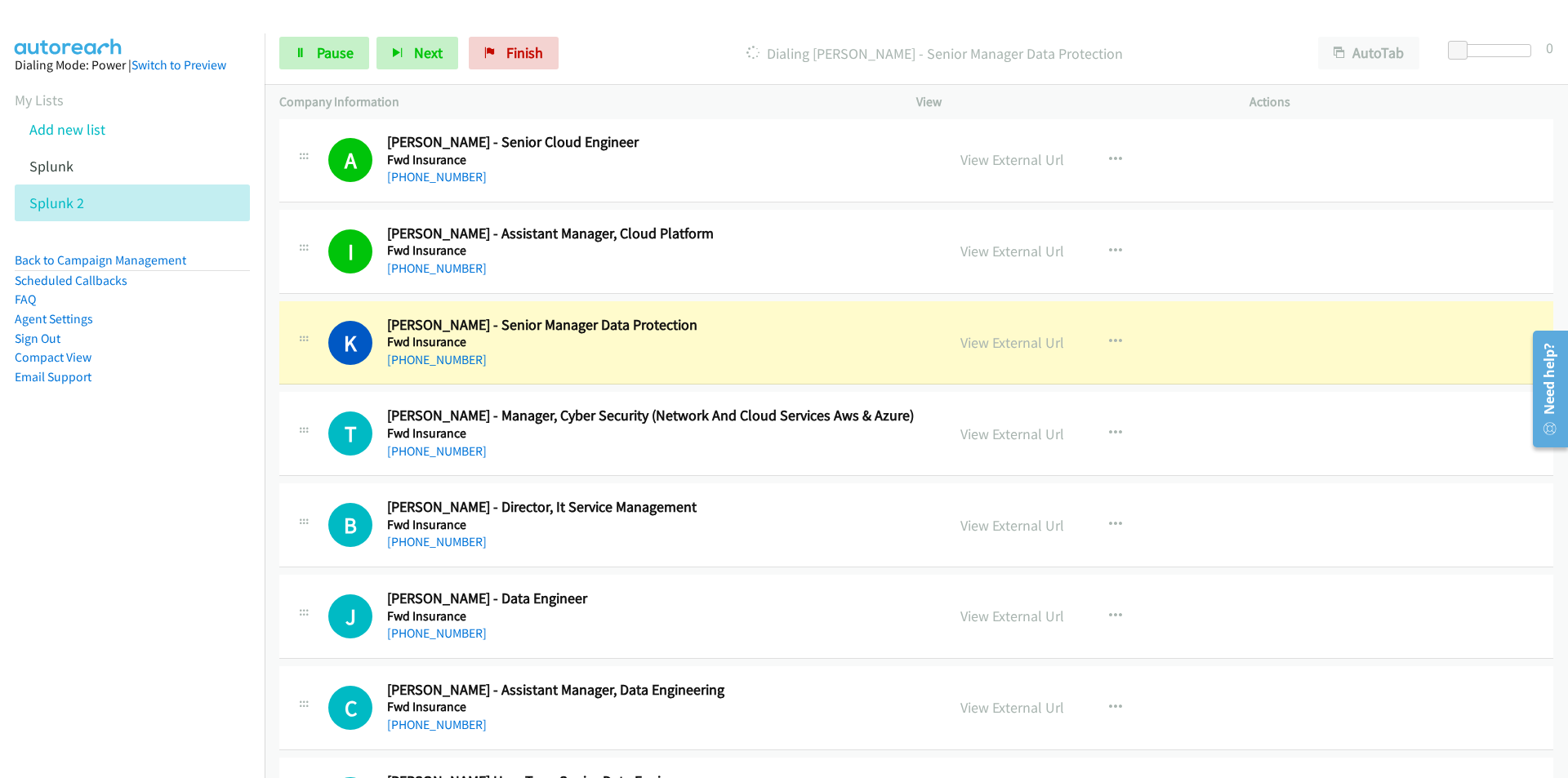
click at [203, 515] on nav "Dialing Mode: Power | Switch to Preview My Lists Add new list Splunk Splunk 2 B…" at bounding box center [133, 423] width 266 height 778
click at [102, 535] on nav "Dialing Mode: Power | Switch to Preview My Lists Add new list Splunk Splunk 2 B…" at bounding box center [133, 423] width 266 height 778
click at [158, 607] on nav "Dialing Mode: Power | Switch to Preview My Lists Add new list Splunk Splunk 2 B…" at bounding box center [133, 423] width 266 height 778
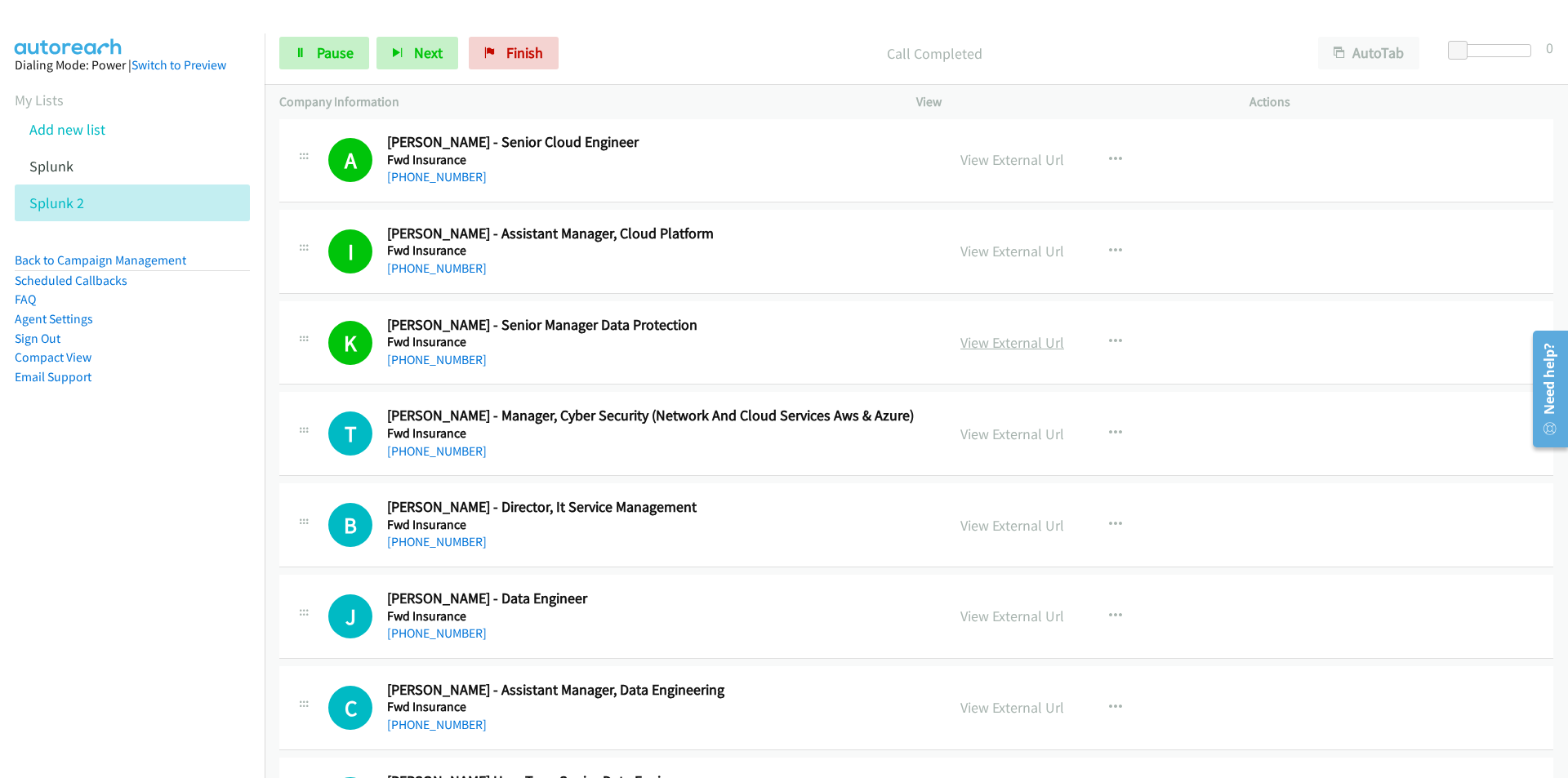
click at [1021, 339] on link "View External Url" at bounding box center [1012, 342] width 104 height 19
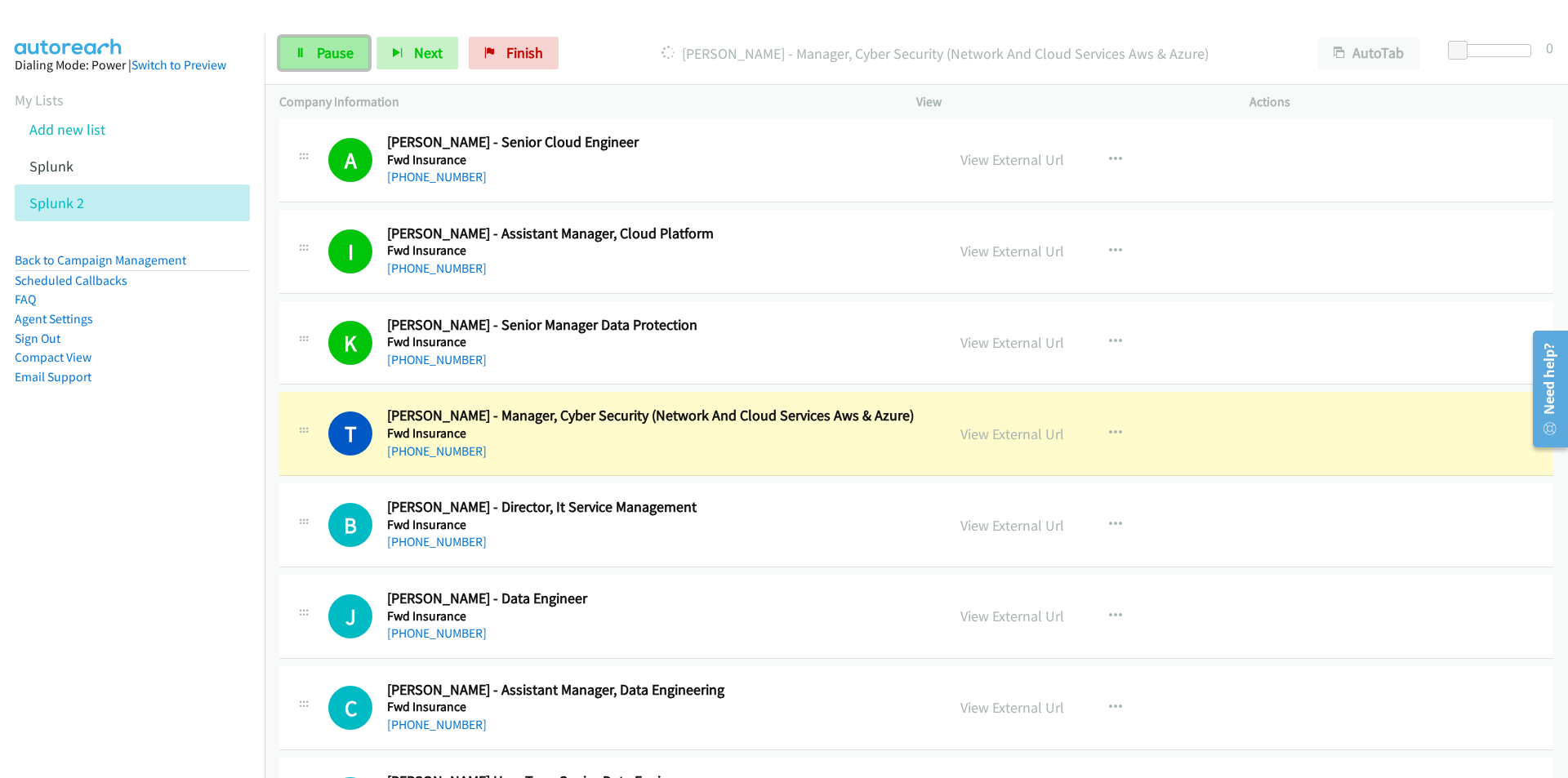
click at [338, 55] on span "Pause" at bounding box center [334, 52] width 36 height 19
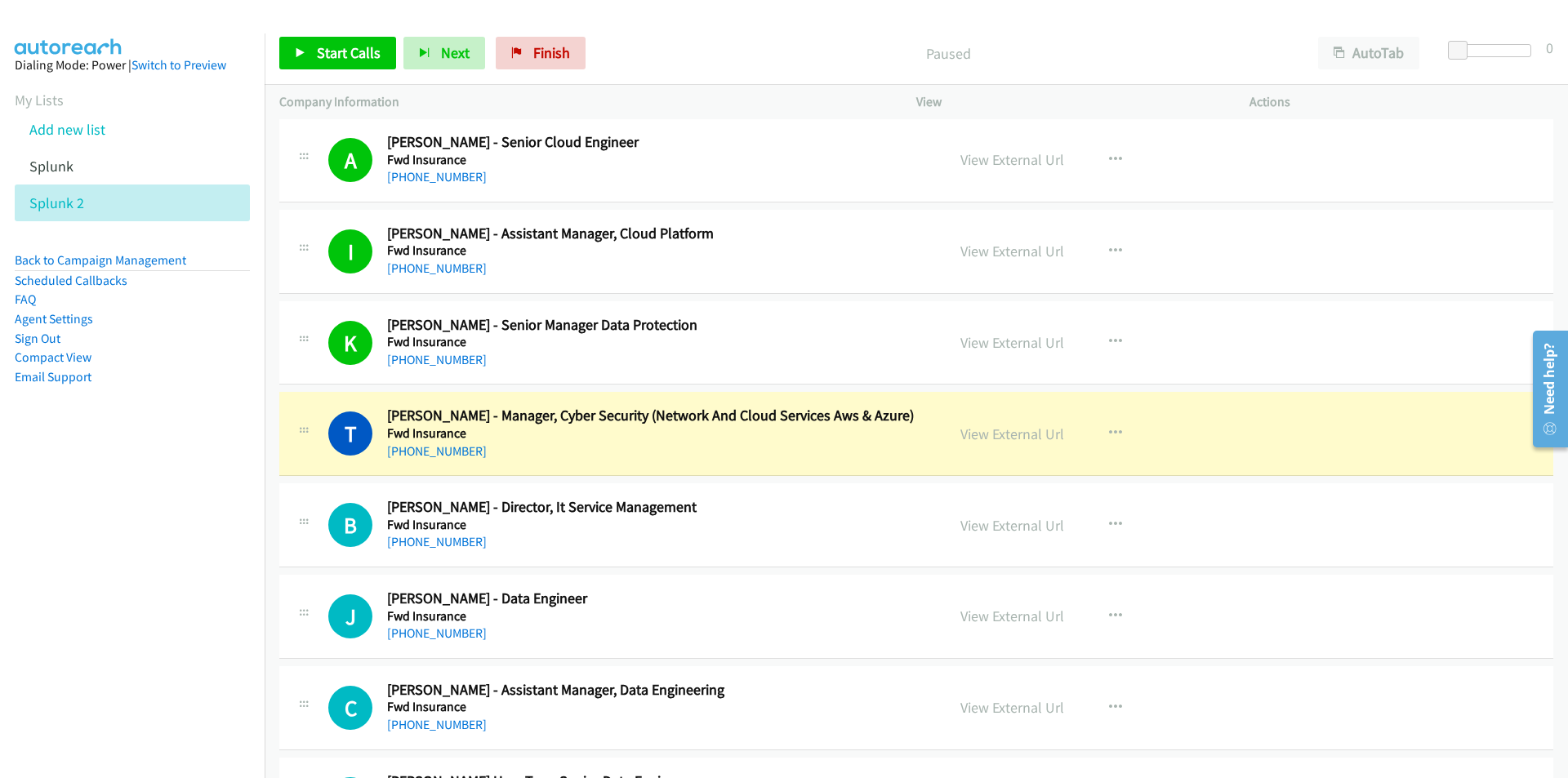
click at [164, 642] on nav "Dialing Mode: Power | Switch to Preview My Lists Add new list Splunk Splunk 2 B…" at bounding box center [133, 423] width 266 height 778
click at [1034, 432] on link "View External Url" at bounding box center [1012, 434] width 104 height 19
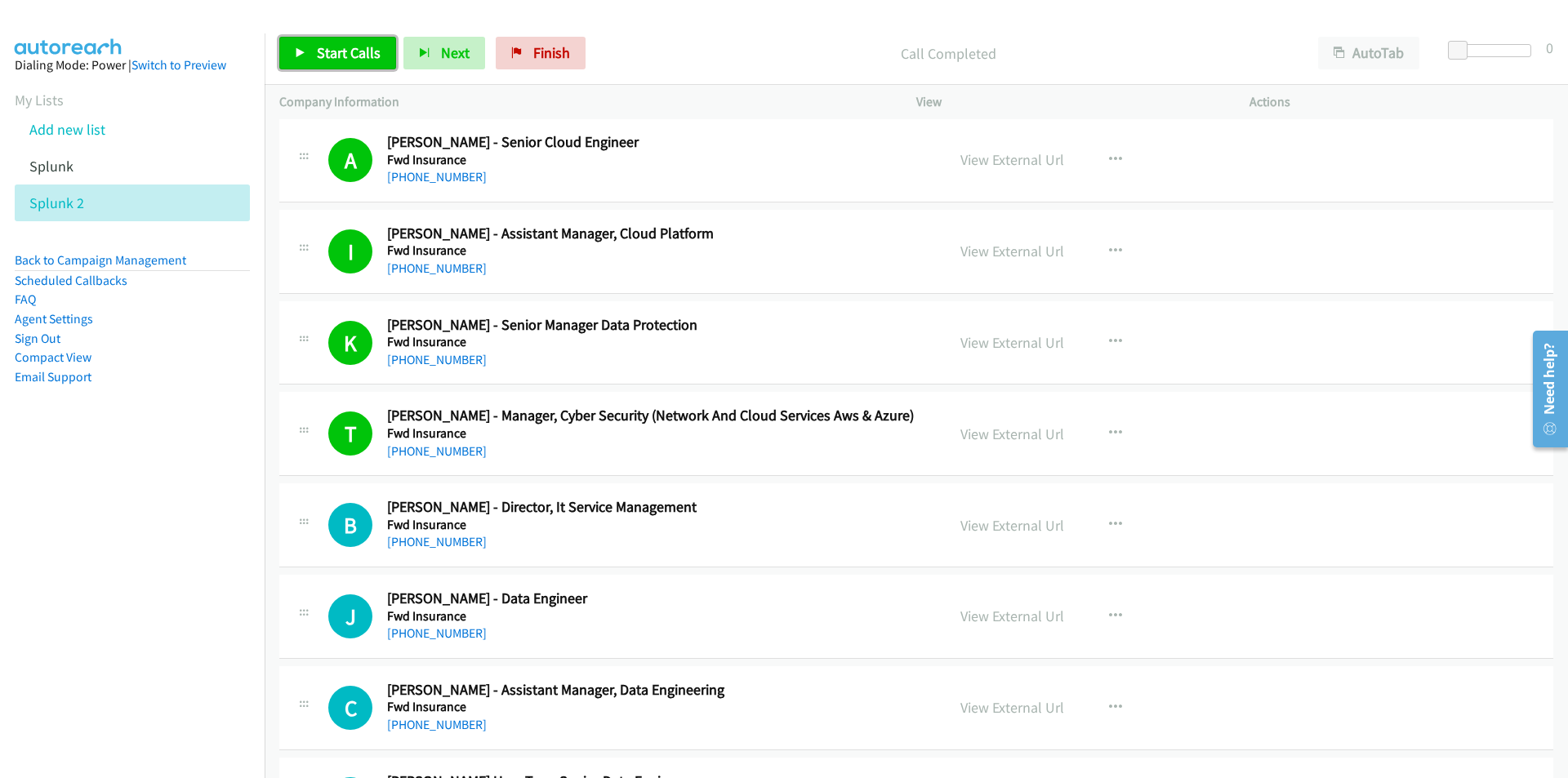
drag, startPoint x: 322, startPoint y: 63, endPoint x: 331, endPoint y: 60, distance: 9.5
click at [322, 63] on link "Start Calls" at bounding box center [338, 52] width 117 height 33
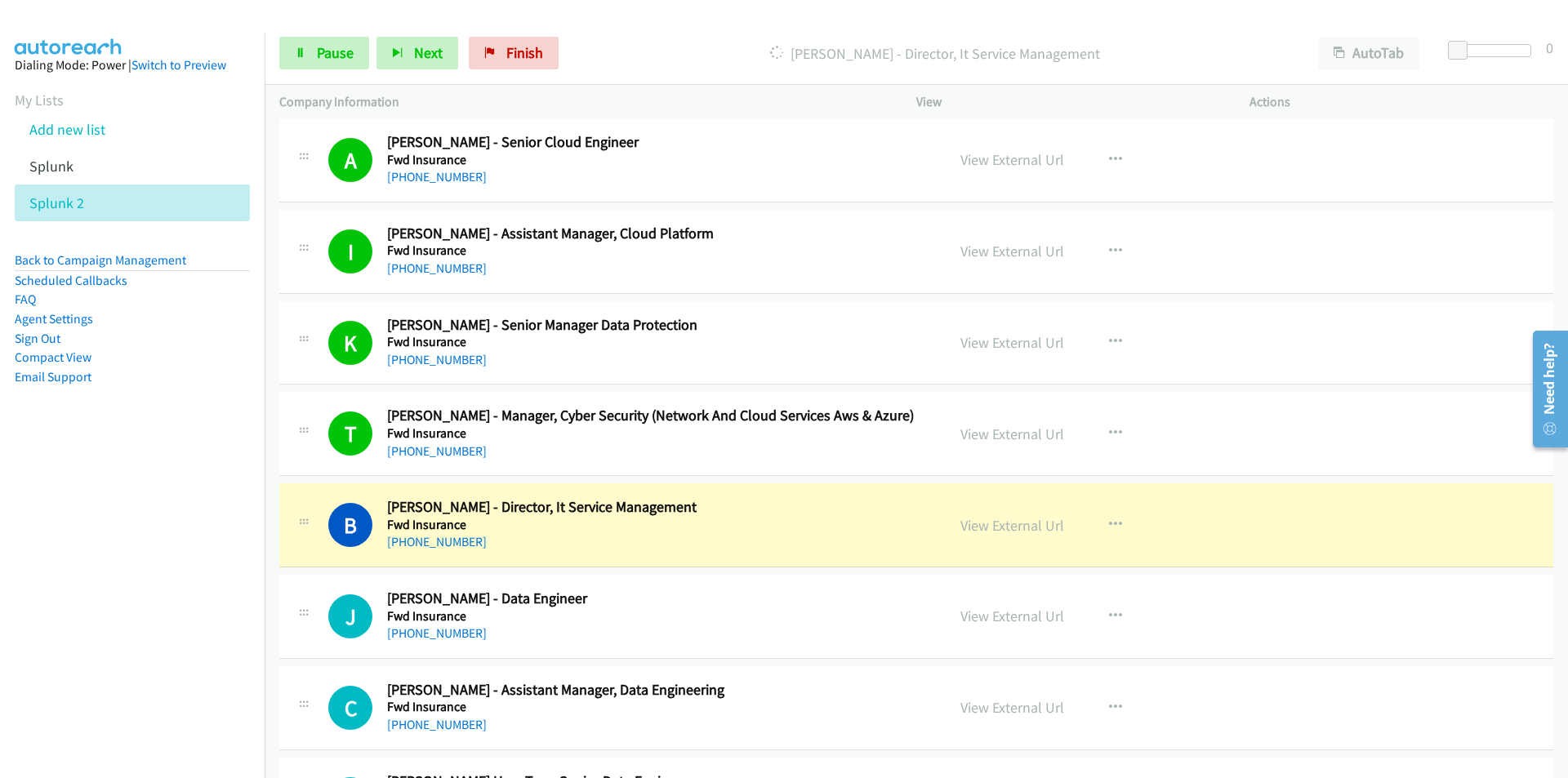
click at [194, 562] on nav "Dialing Mode: Power | Switch to Preview My Lists Add new list Splunk Splunk 2 B…" at bounding box center [133, 423] width 266 height 778
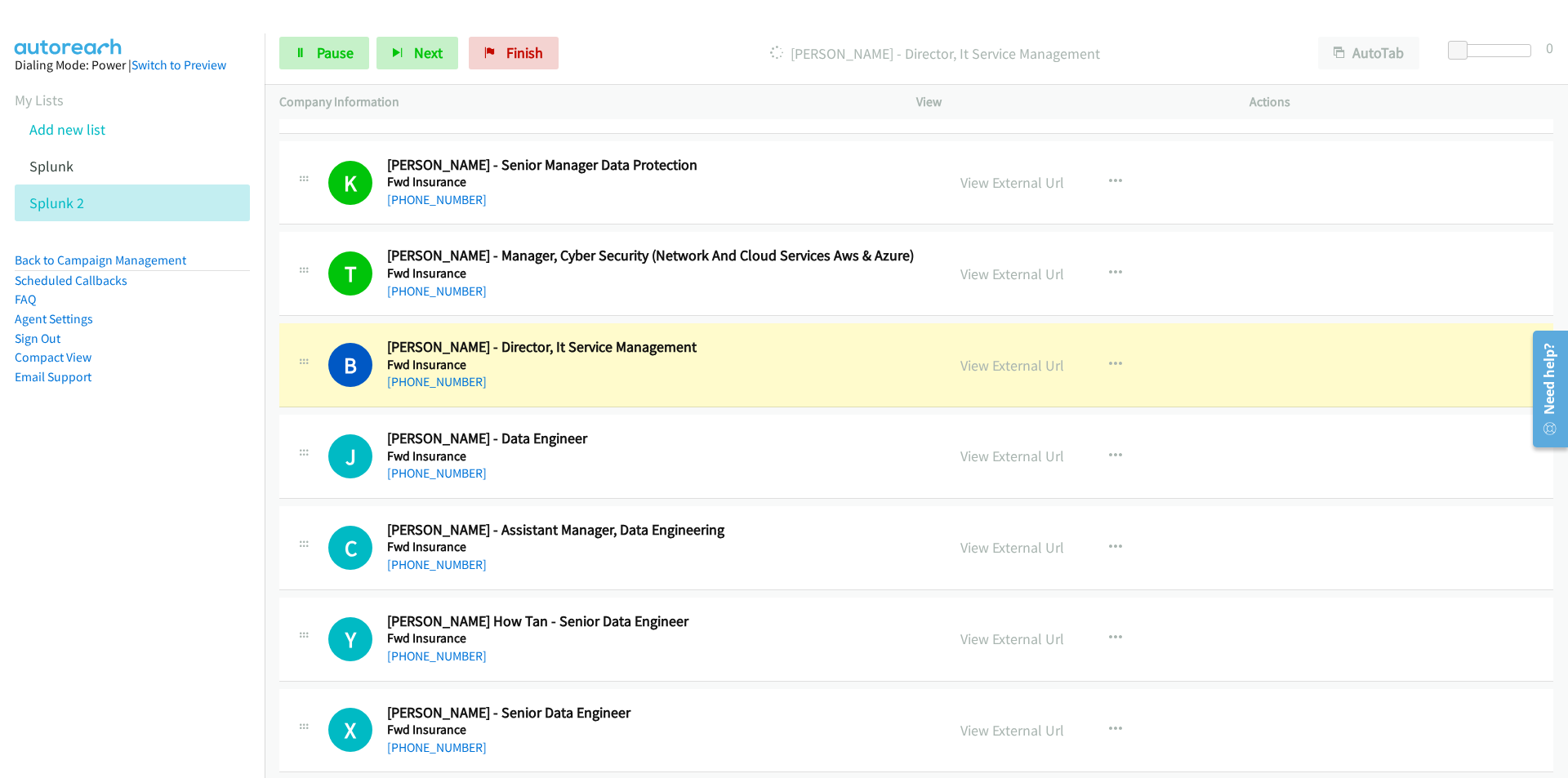
scroll to position [897, 0]
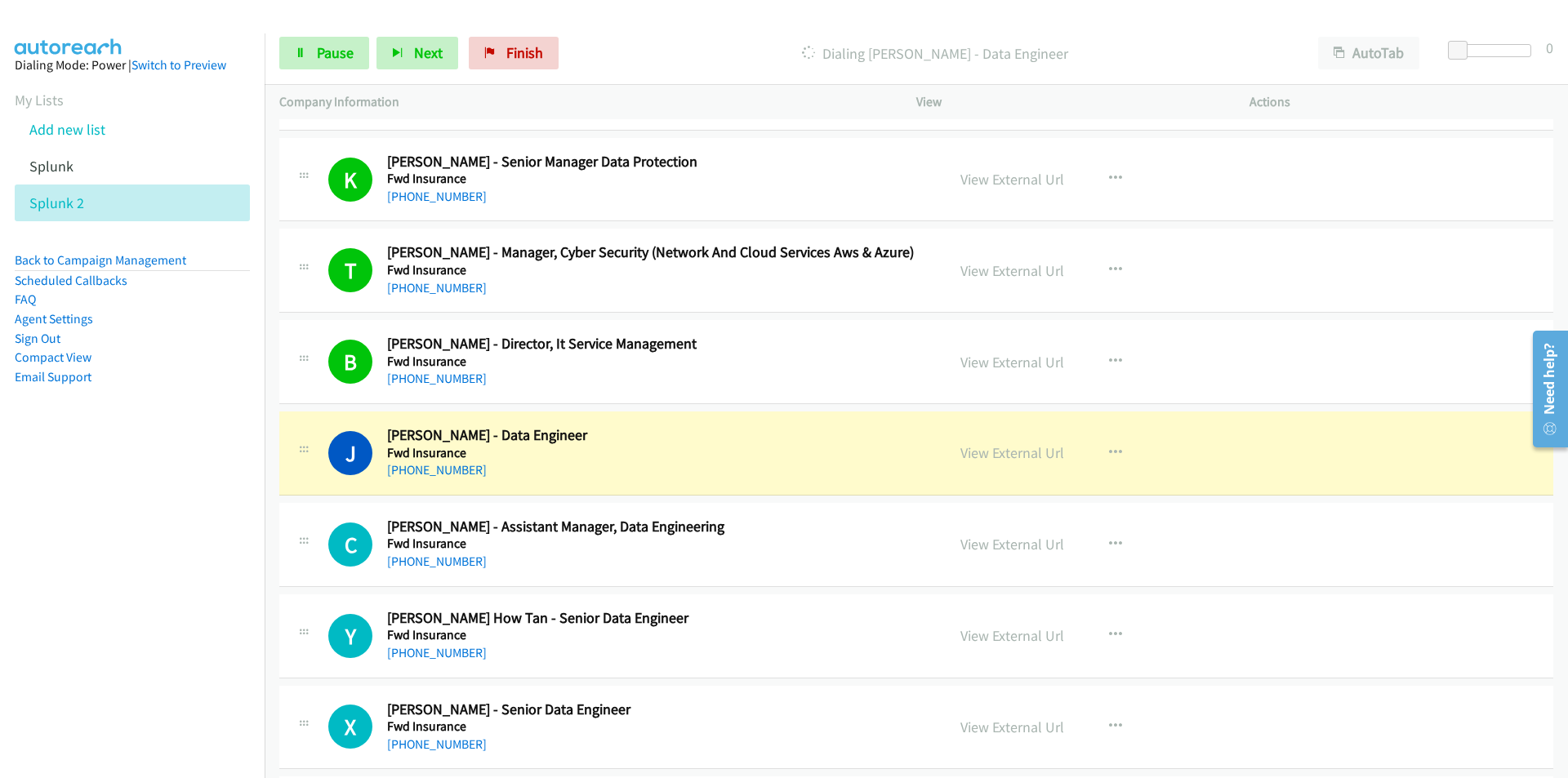
click at [205, 547] on nav "Dialing Mode: Power | Switch to Preview My Lists Add new list Splunk Splunk 2 B…" at bounding box center [133, 423] width 266 height 778
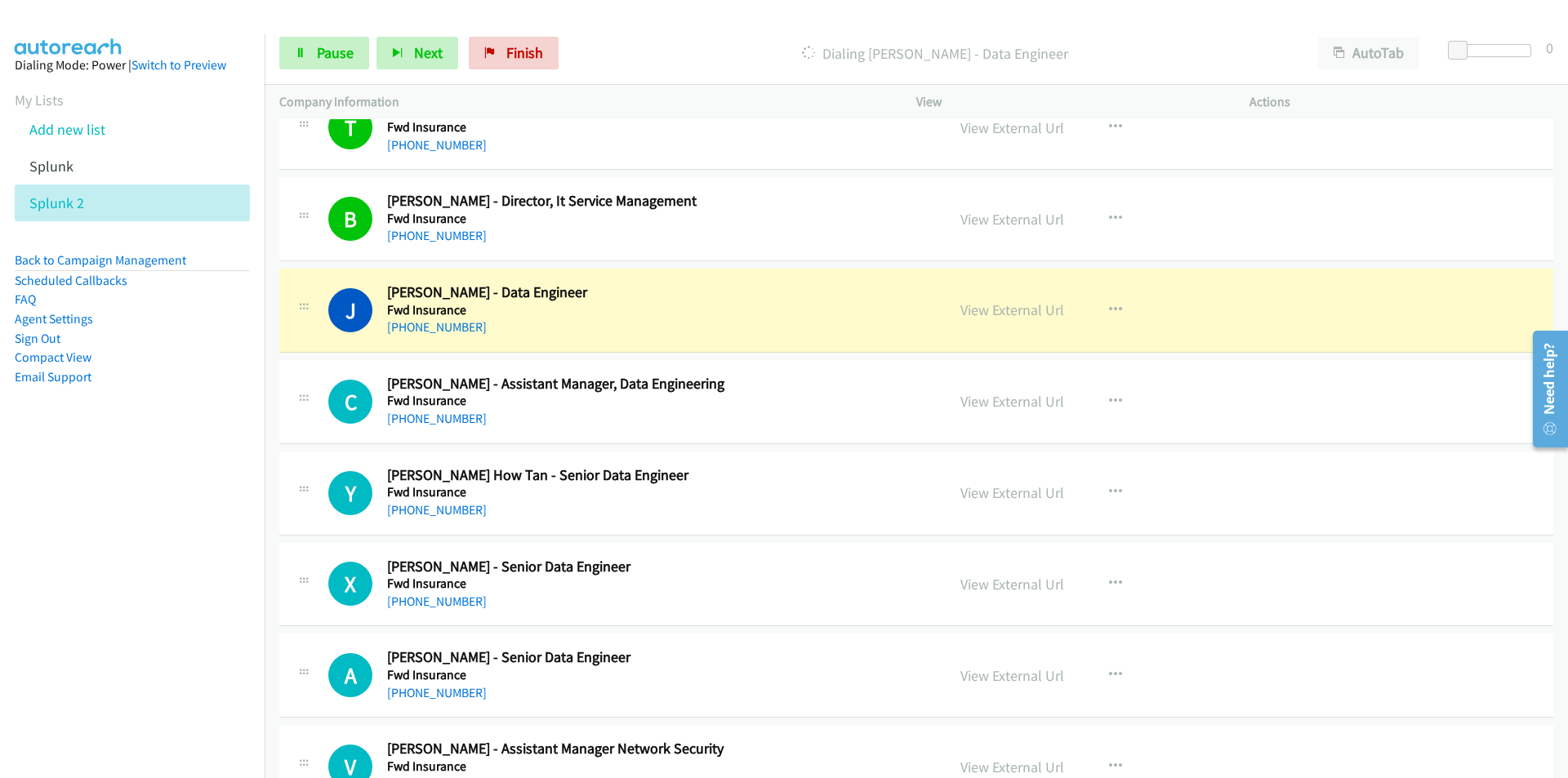
scroll to position [1060, 0]
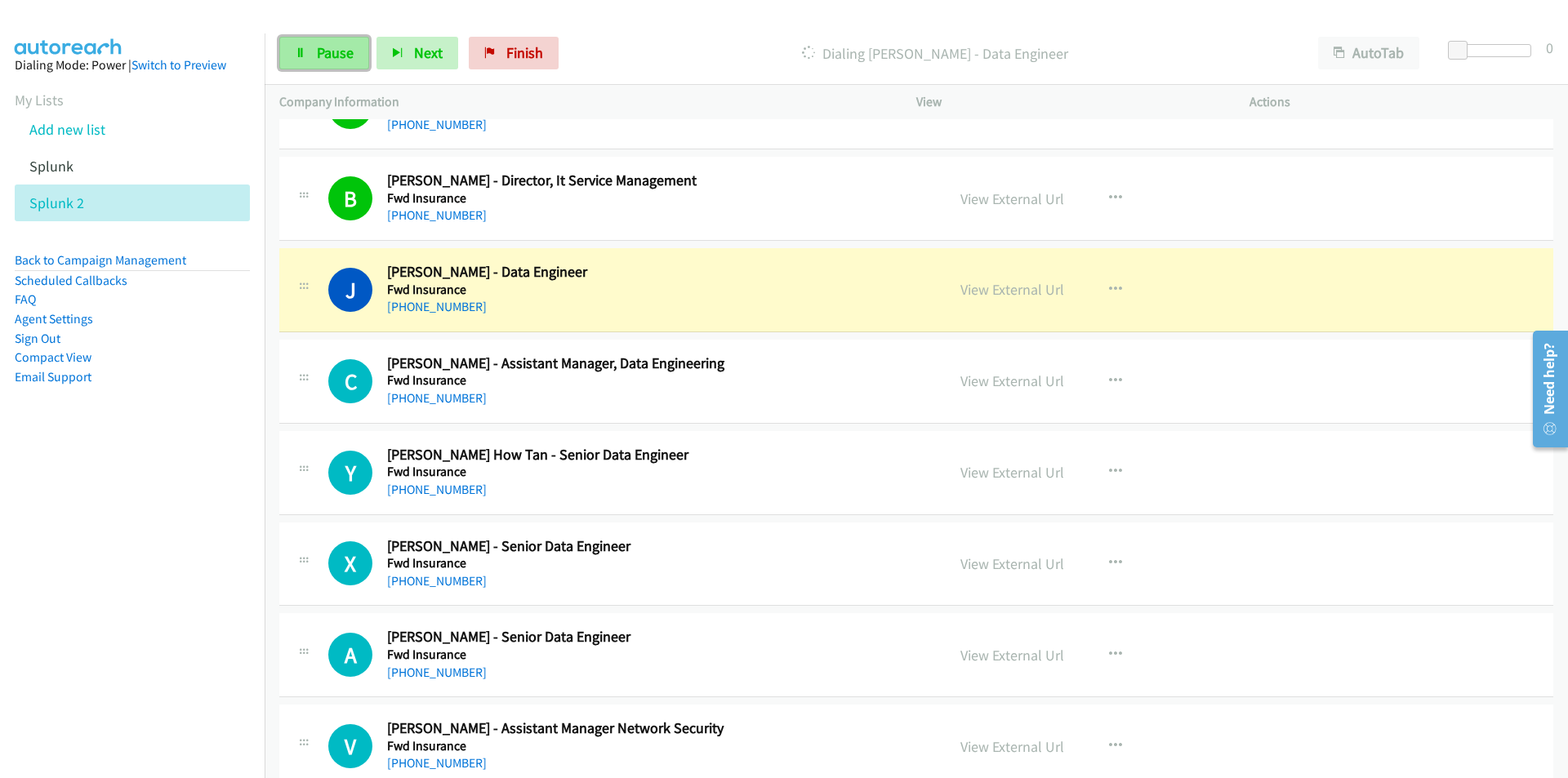
click at [319, 50] on span "Pause" at bounding box center [334, 52] width 36 height 19
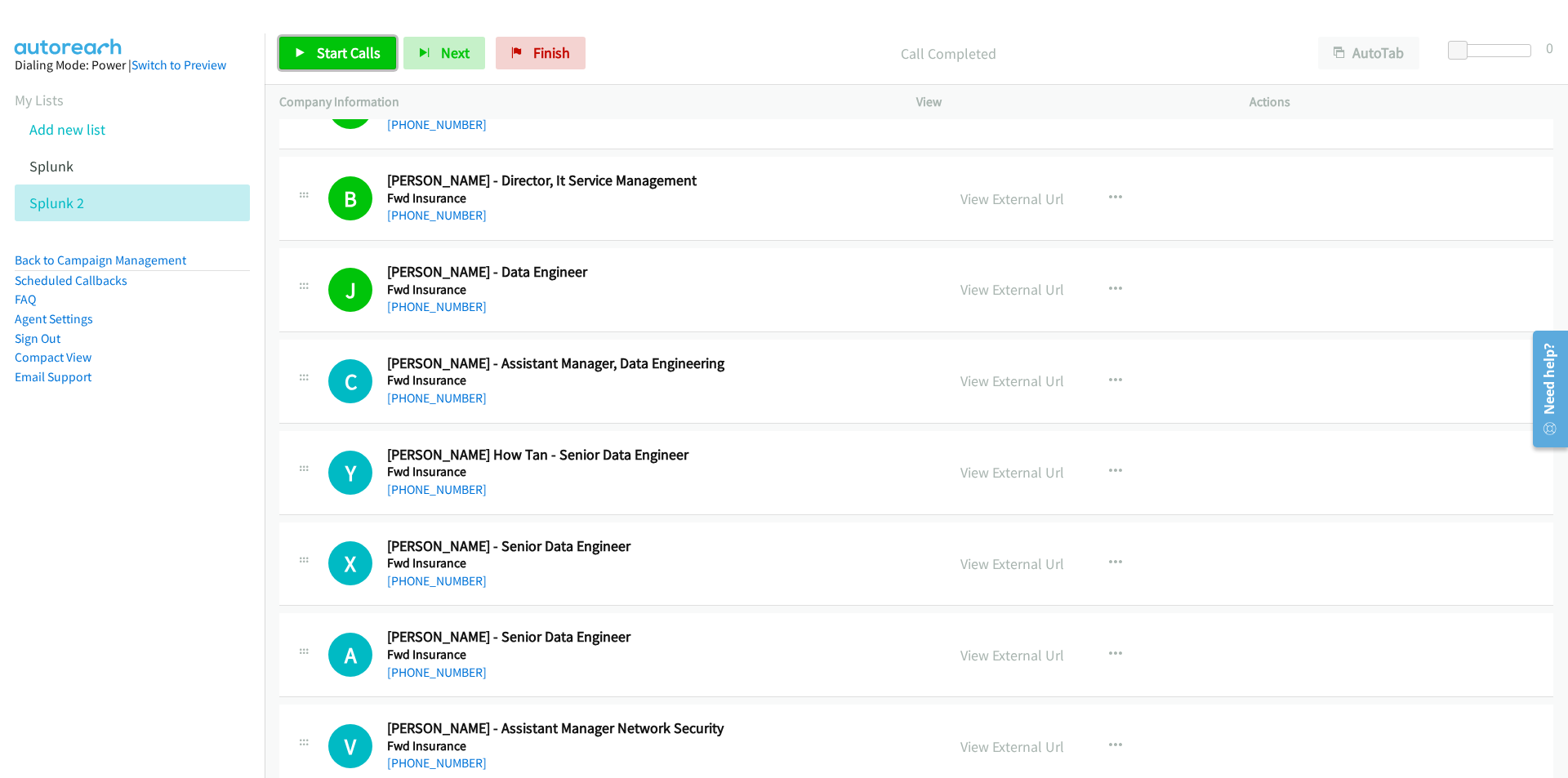
click at [321, 56] on span "Start Calls" at bounding box center [348, 52] width 63 height 19
click at [191, 585] on nav "Dialing Mode: Power | Switch to Preview My Lists Add new list Splunk Splunk 2 B…" at bounding box center [133, 423] width 266 height 778
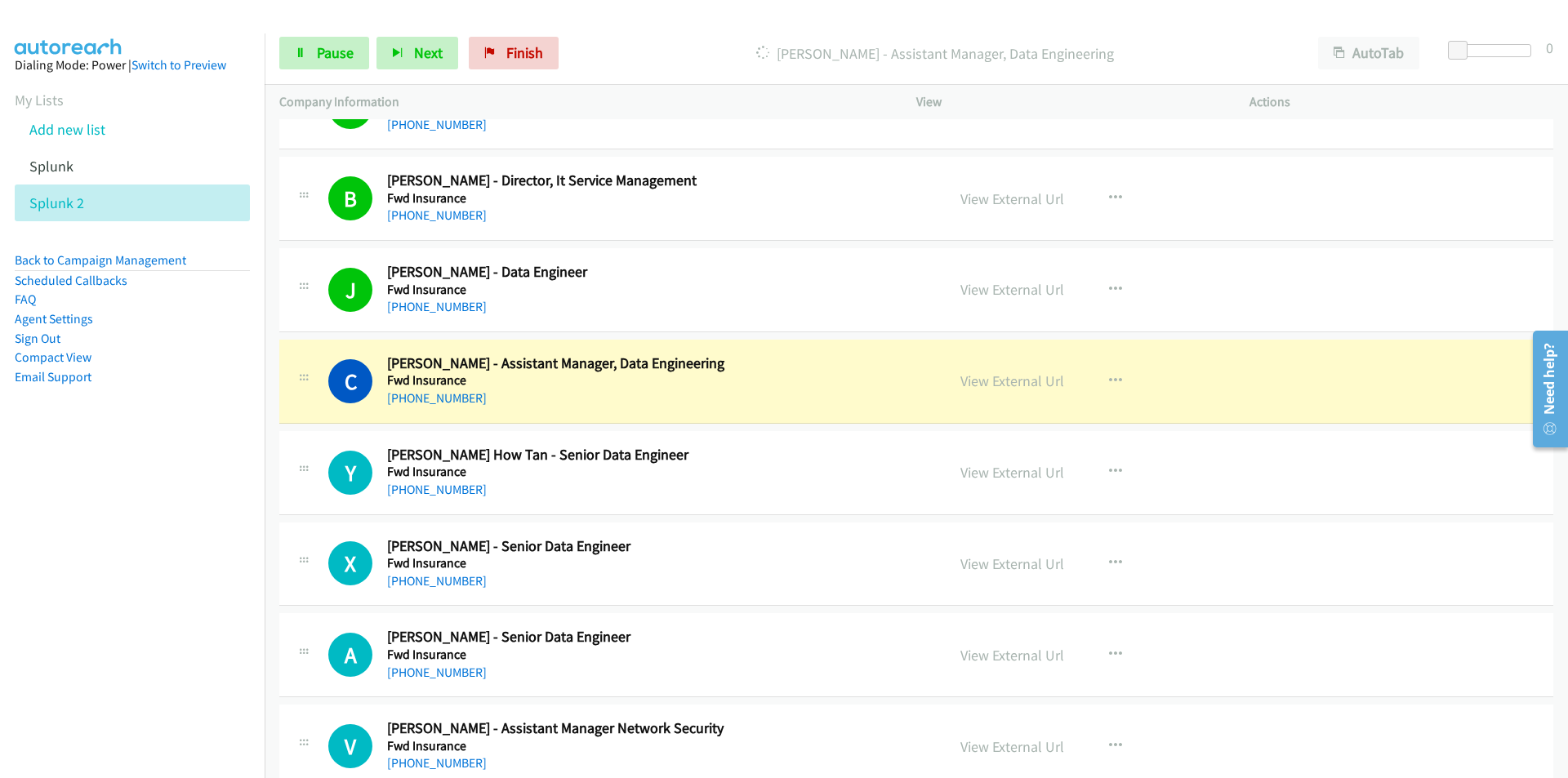
click at [165, 580] on nav "Dialing Mode: Power | Switch to Preview My Lists Add new list Splunk Splunk 2 B…" at bounding box center [133, 423] width 266 height 778
click at [201, 547] on nav "Dialing Mode: Power | Switch to Preview My Lists Add new list Splunk Splunk 2 B…" at bounding box center [133, 423] width 266 height 778
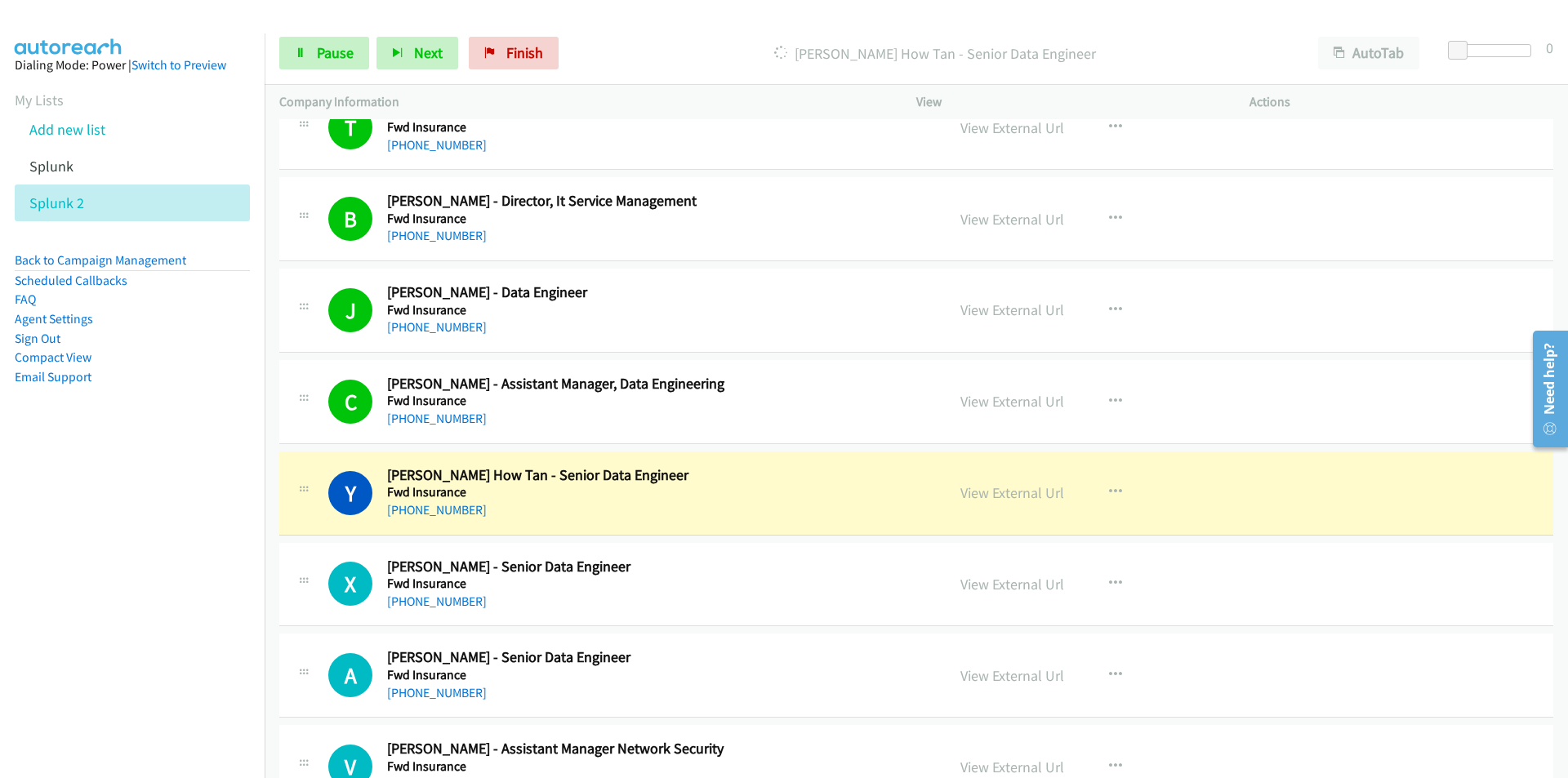
scroll to position [1129, 0]
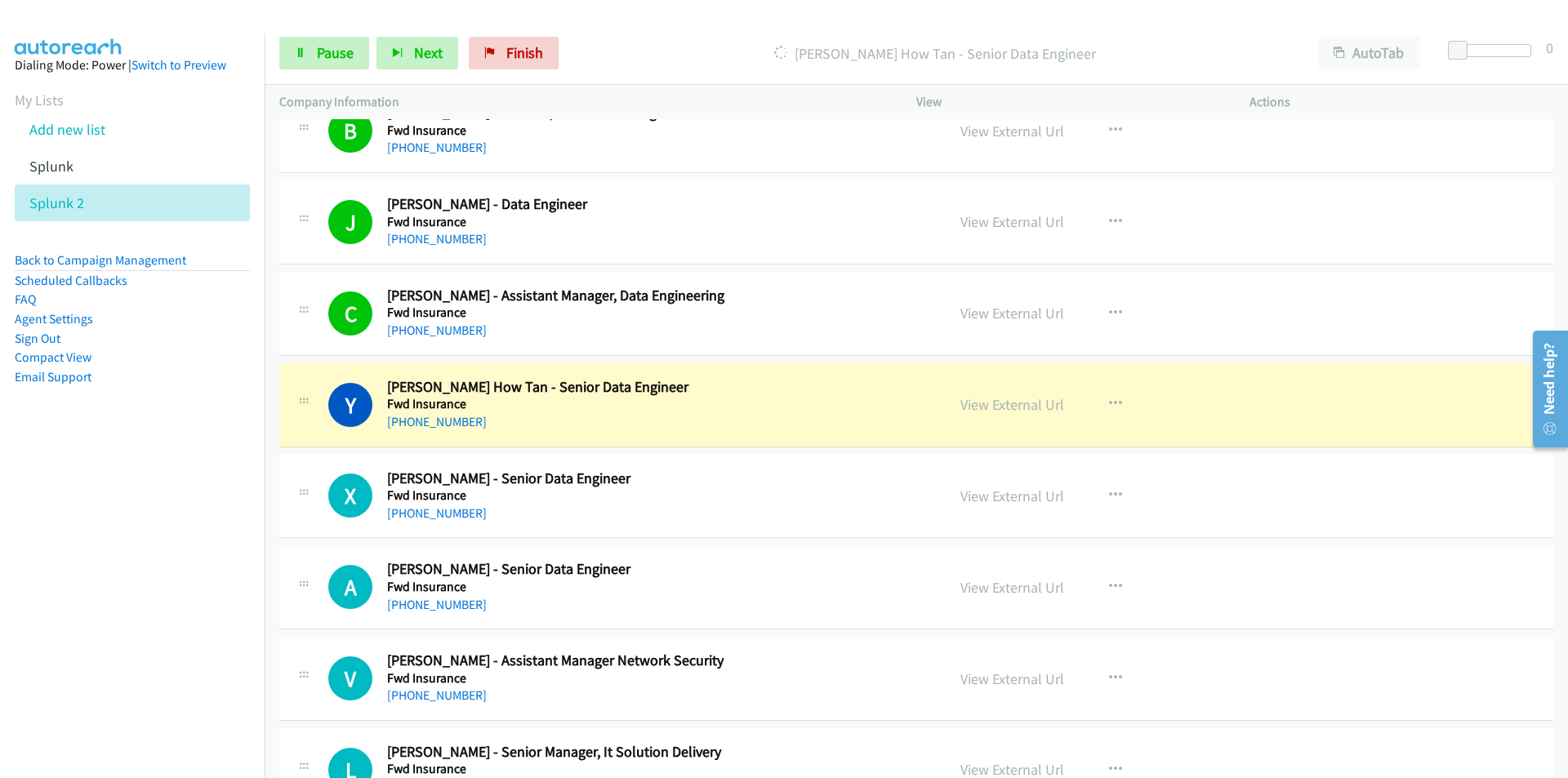
click at [216, 632] on nav "Dialing Mode: Power | Switch to Preview My Lists Add new list Splunk Splunk 2 B…" at bounding box center [133, 423] width 266 height 778
click at [1012, 403] on link "View External Url" at bounding box center [1012, 404] width 104 height 19
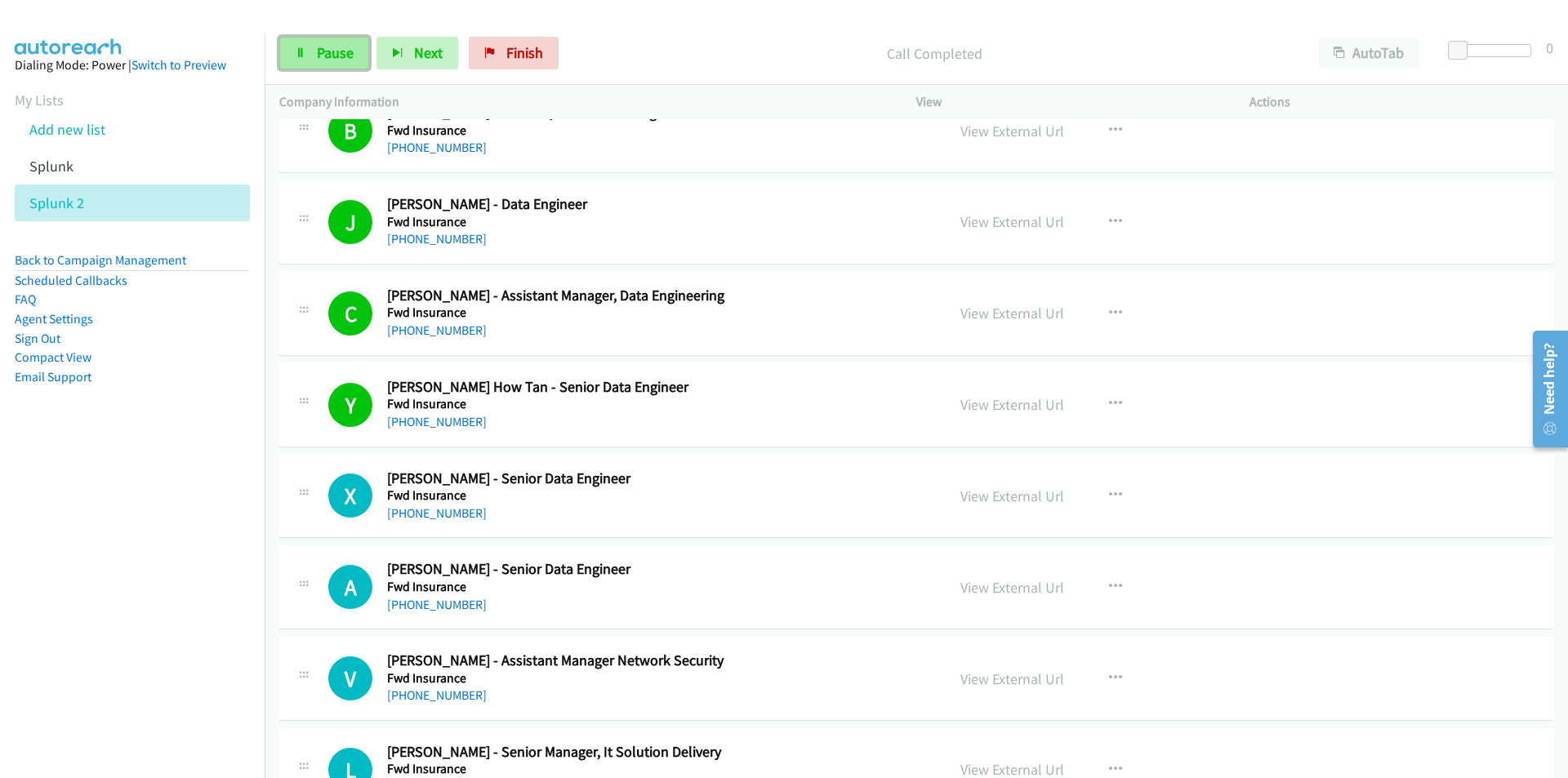
click at [314, 52] on link "Pause" at bounding box center [324, 52] width 90 height 33
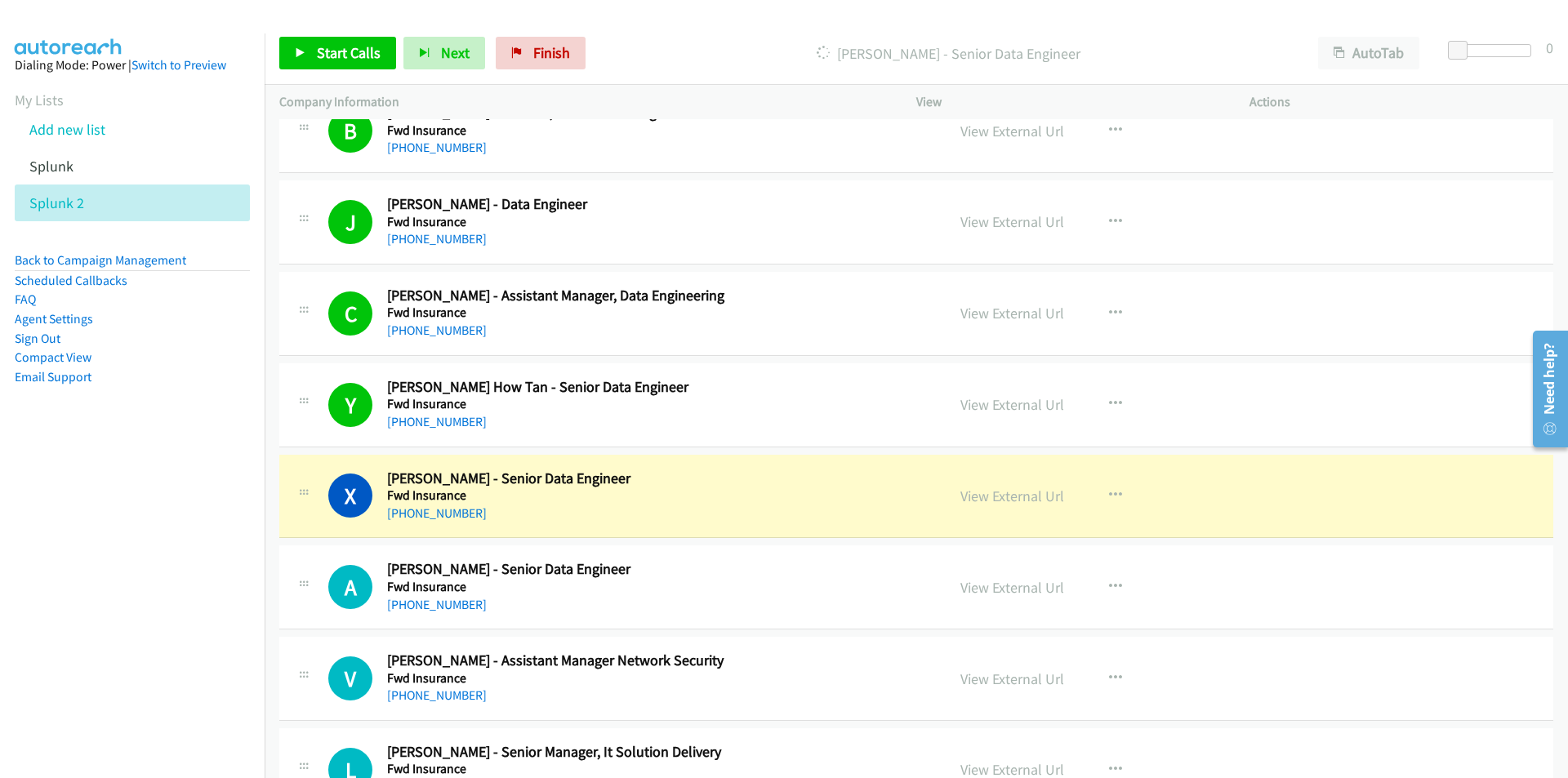
click at [144, 534] on nav "Dialing Mode: Power | Switch to Preview My Lists Add new list Splunk Splunk 2 B…" at bounding box center [133, 423] width 266 height 778
click at [197, 569] on nav "Dialing Mode: Power | Switch to Preview My Lists Add new list Splunk Splunk 2 B…" at bounding box center [133, 423] width 266 height 778
click at [215, 540] on nav "Dialing Mode: Power | Switch to Preview My Lists Add new list Splunk Splunk 2 B…" at bounding box center [133, 423] width 266 height 778
click at [1017, 486] on link "View External Url" at bounding box center [1012, 496] width 104 height 19
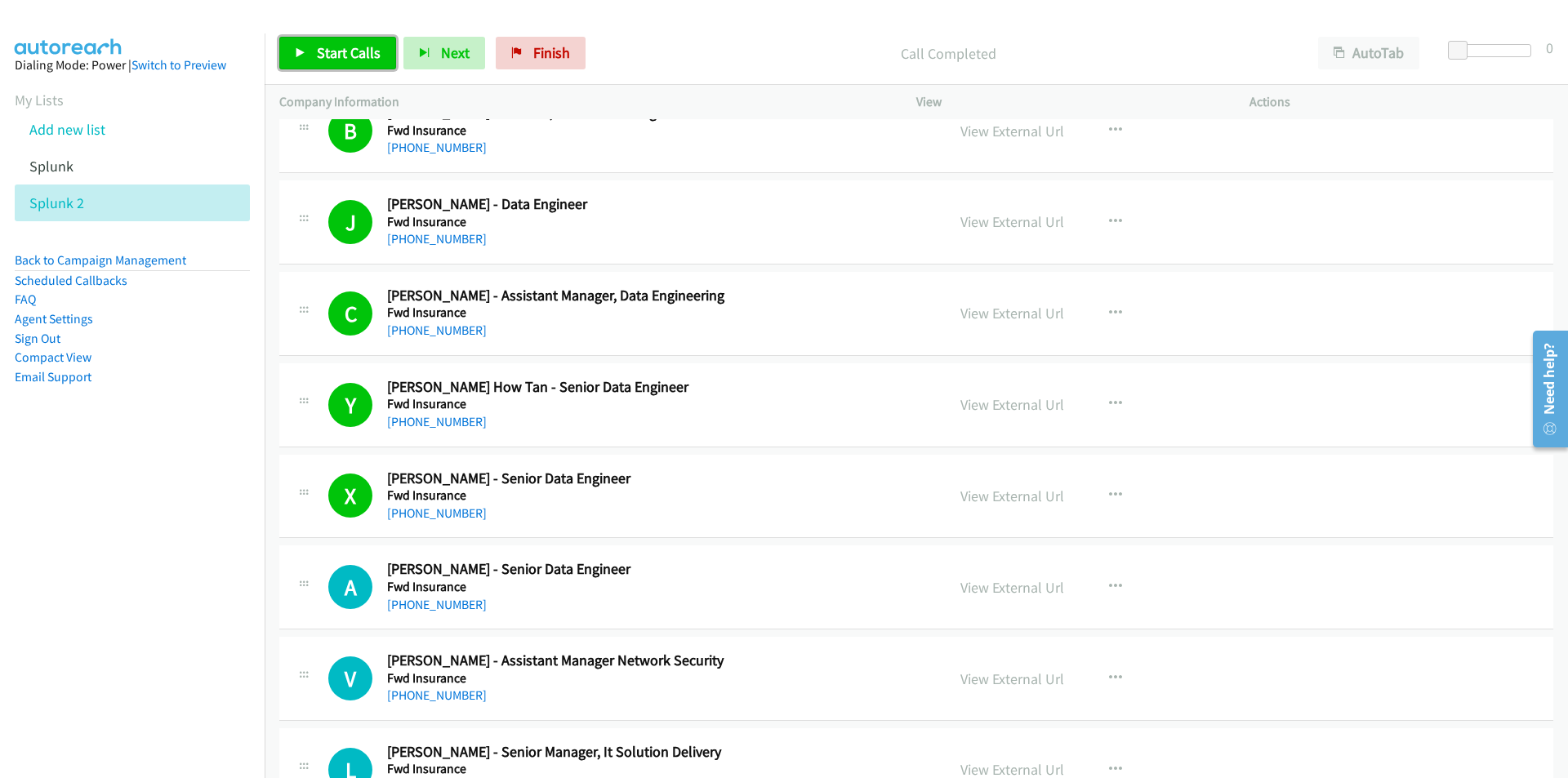
click at [333, 46] on span "Start Calls" at bounding box center [348, 52] width 63 height 19
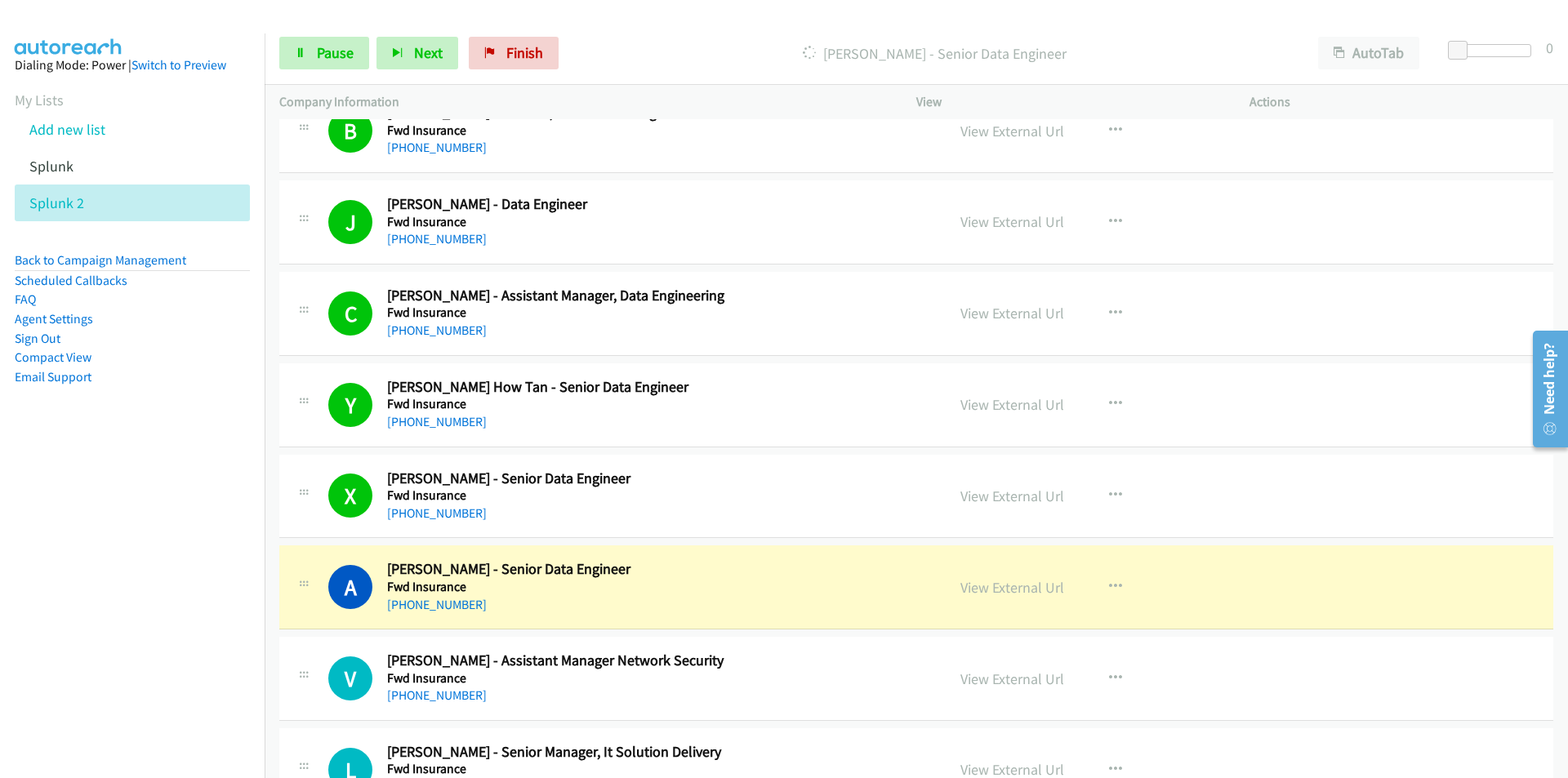
click at [134, 543] on nav "Dialing Mode: Power | Switch to Preview My Lists Add new list Splunk Splunk 2 B…" at bounding box center [133, 423] width 266 height 778
click at [205, 604] on nav "Dialing Mode: Power | Switch to Preview My Lists Add new list Splunk Splunk 2 B…" at bounding box center [133, 423] width 266 height 778
click at [184, 611] on nav "Dialing Mode: Power | Switch to Preview My Lists Add new list Splunk Splunk 2 B…" at bounding box center [133, 423] width 266 height 778
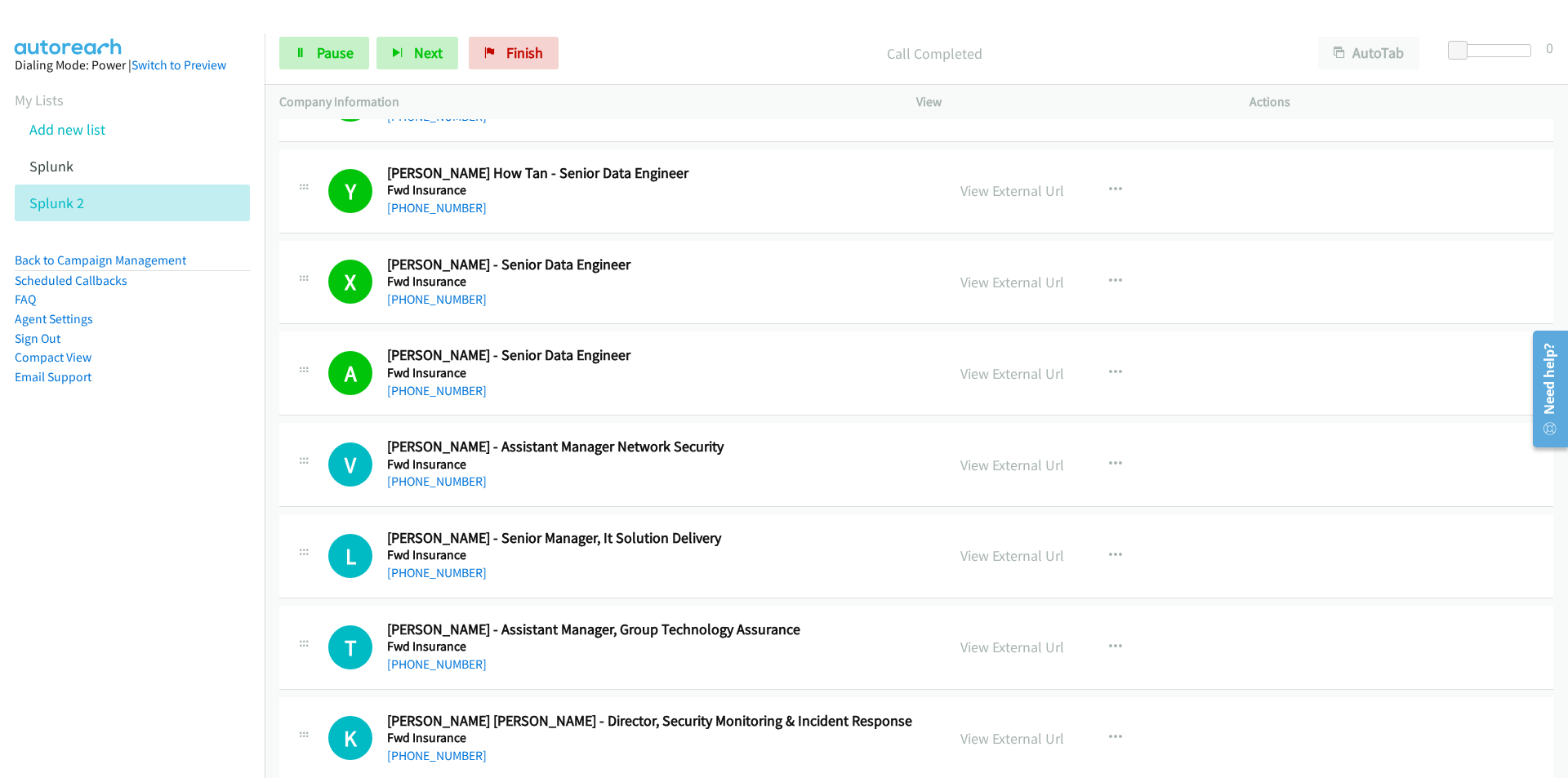
scroll to position [1373, 0]
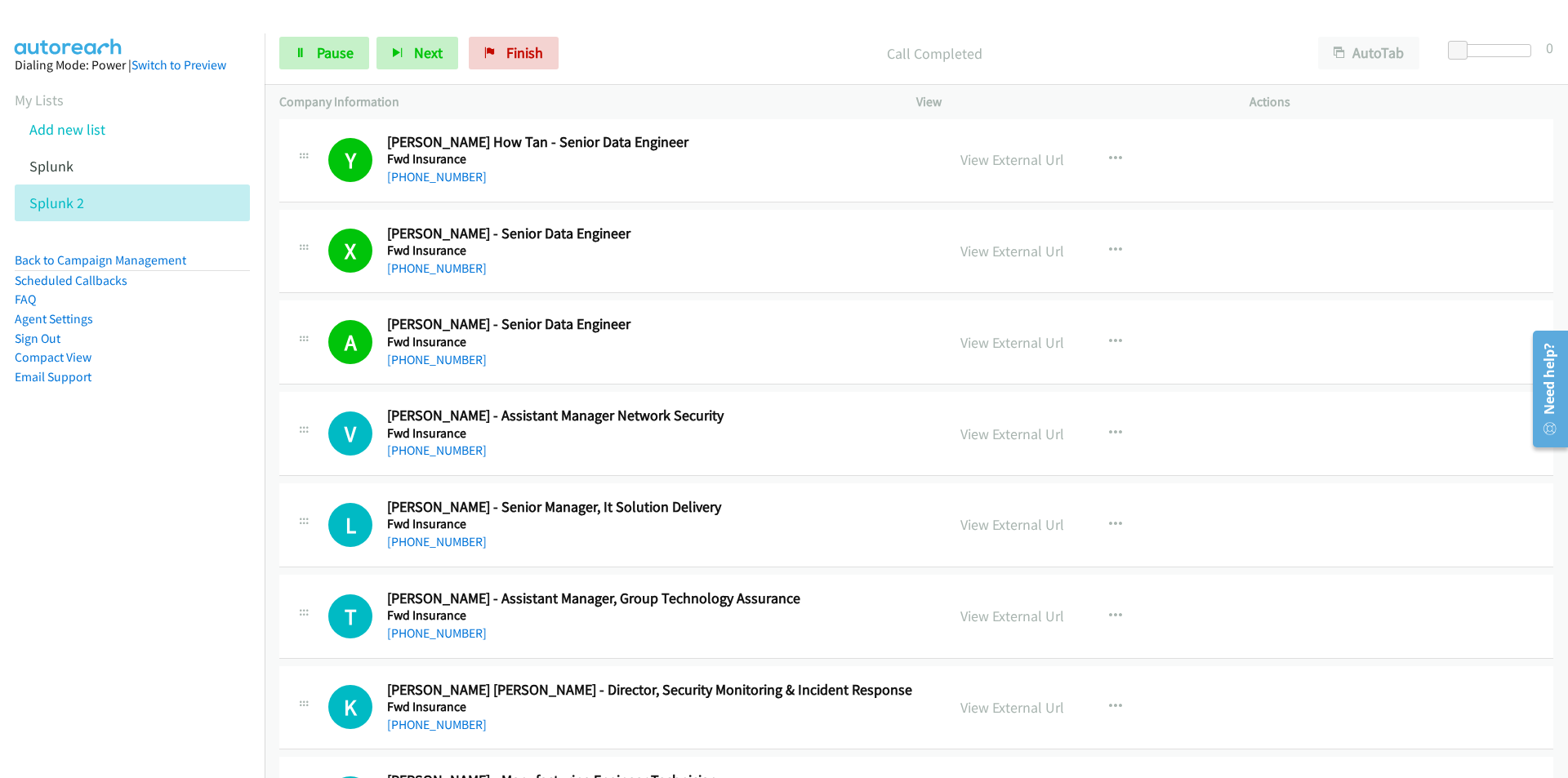
click at [102, 575] on nav "Dialing Mode: Power | Switch to Preview My Lists Add new list Splunk Splunk 2 B…" at bounding box center [133, 423] width 266 height 778
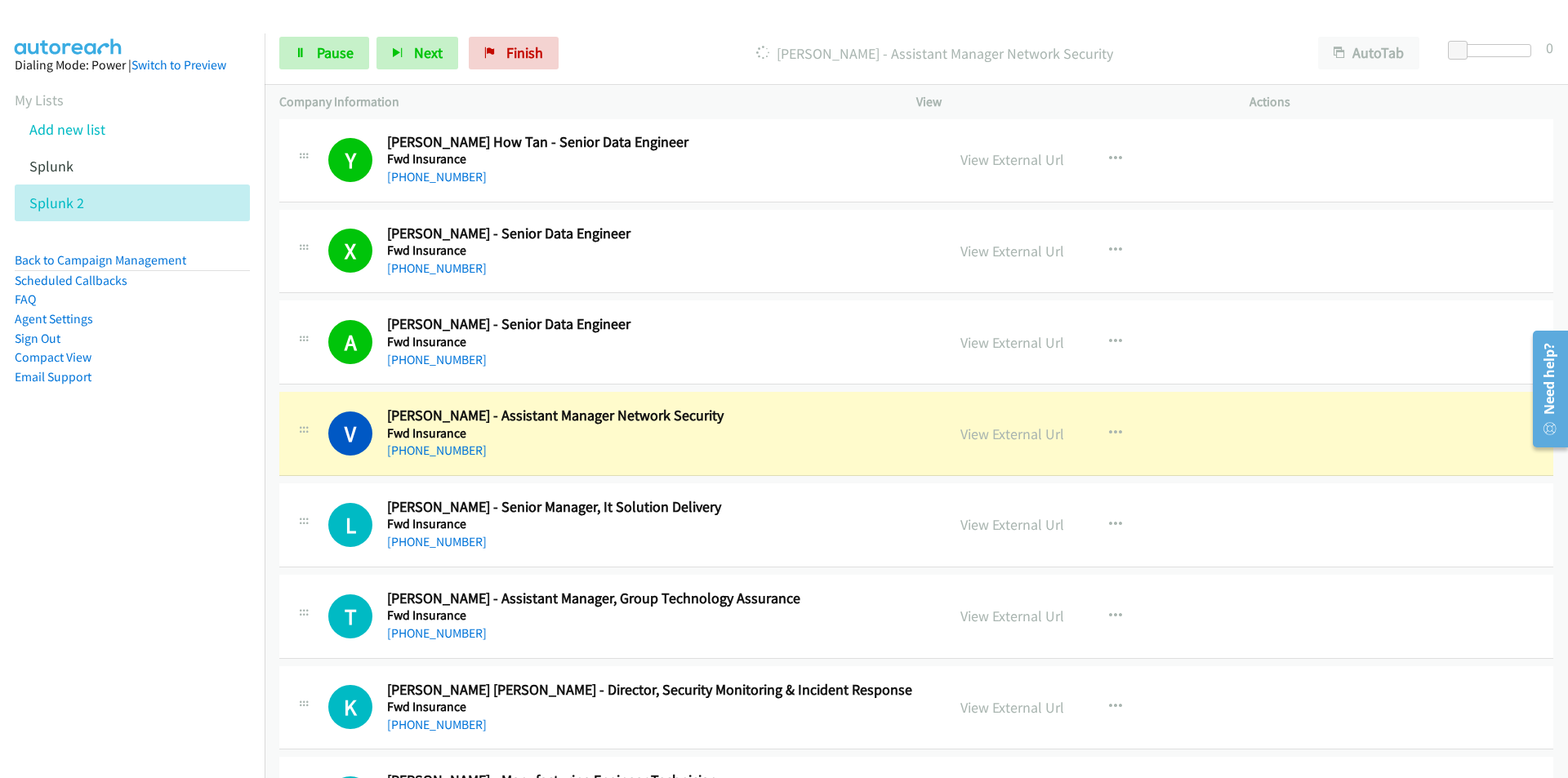
click at [187, 603] on nav "Dialing Mode: Power | Switch to Preview My Lists Add new list Splunk Splunk 2 B…" at bounding box center [133, 423] width 266 height 778
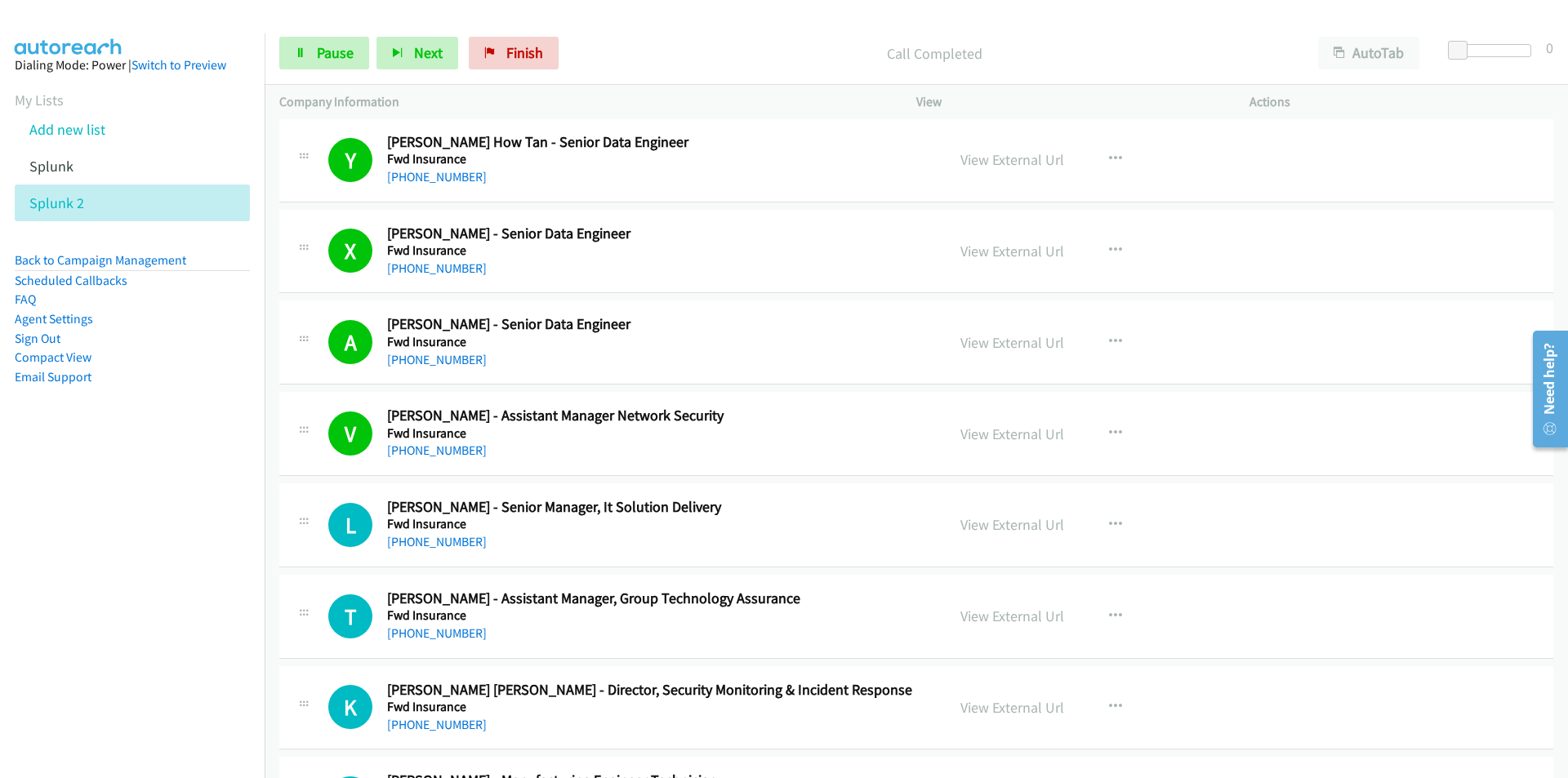
drag, startPoint x: 130, startPoint y: 540, endPoint x: 316, endPoint y: 205, distance: 383.2
click at [130, 540] on nav "Dialing Mode: Power | Switch to Preview My Lists Add new list Splunk Splunk 2 B…" at bounding box center [133, 423] width 266 height 778
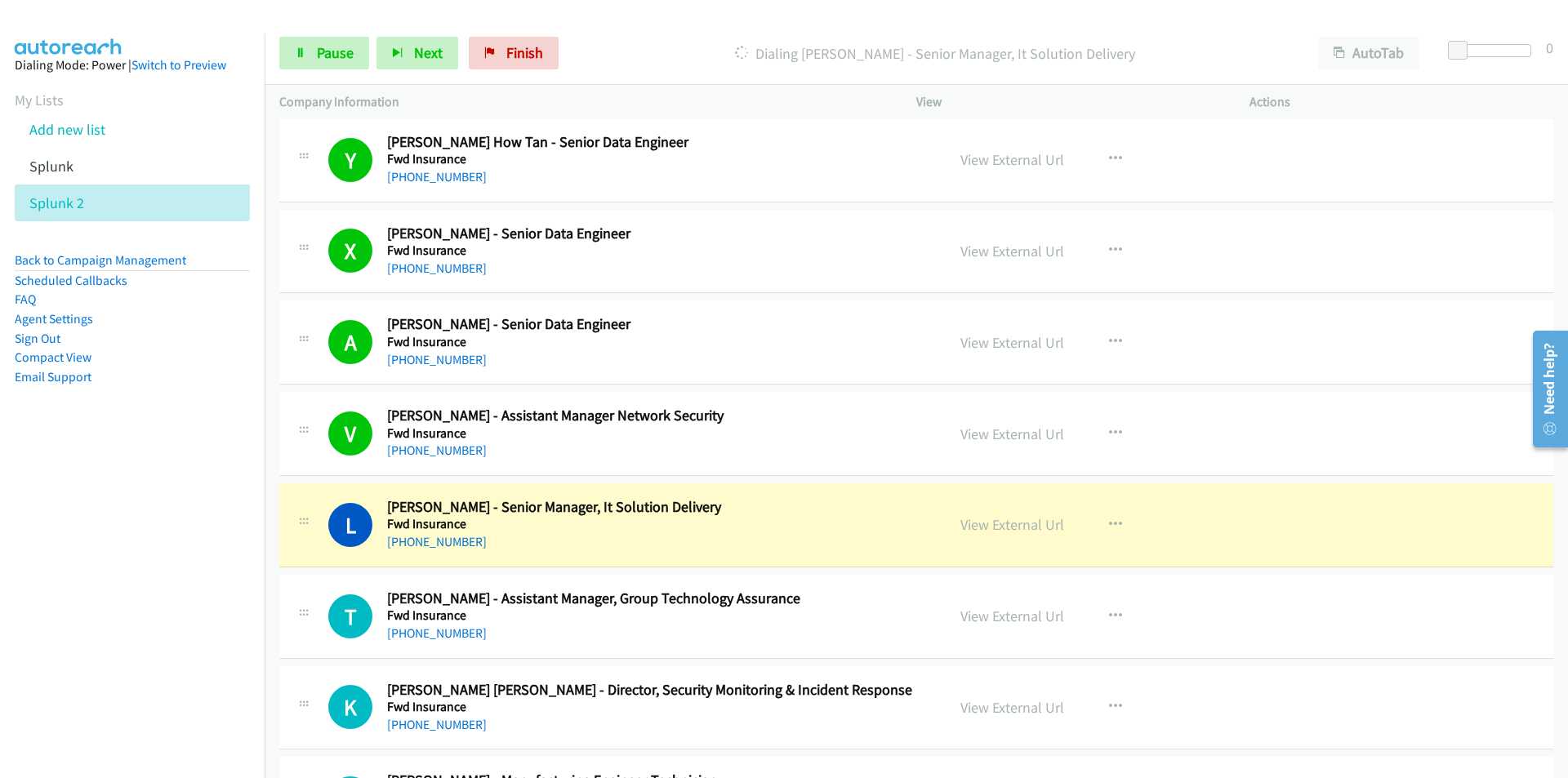
click at [184, 606] on nav "Dialing Mode: Power | Switch to Preview My Lists Add new list Splunk Splunk 2 B…" at bounding box center [133, 423] width 266 height 778
click at [334, 49] on span "Pause" at bounding box center [334, 52] width 36 height 19
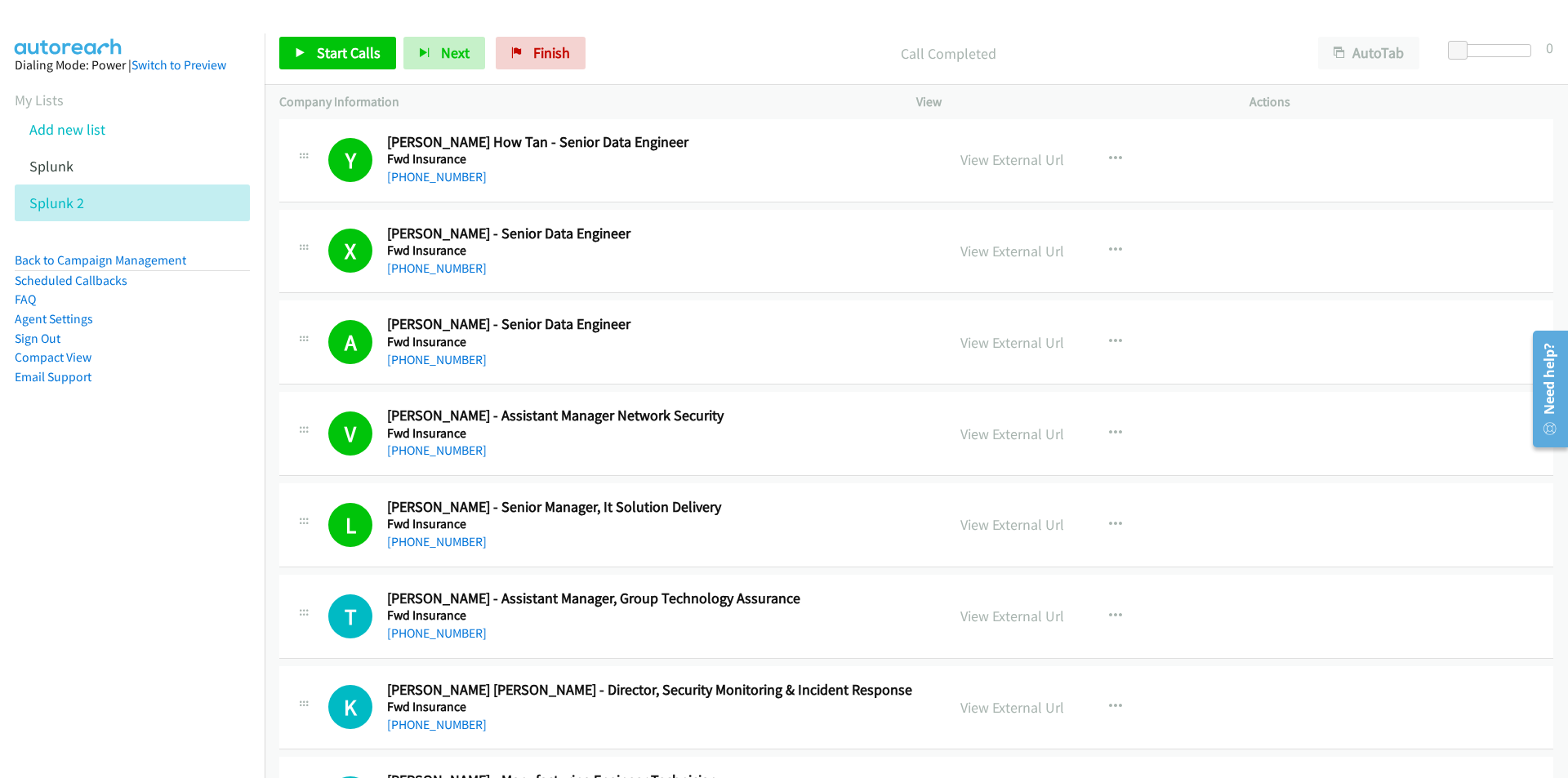
click at [341, 71] on div "Start Calls Pause Next Finish Call Completed AutoTab AutoTab 0" at bounding box center [916, 53] width 1303 height 63
click at [354, 48] on span "Start Calls" at bounding box center [348, 52] width 63 height 19
click at [162, 560] on nav "Dialing Mode: Power | Switch to Preview My Lists Add new list Splunk Splunk 2 B…" at bounding box center [133, 423] width 266 height 778
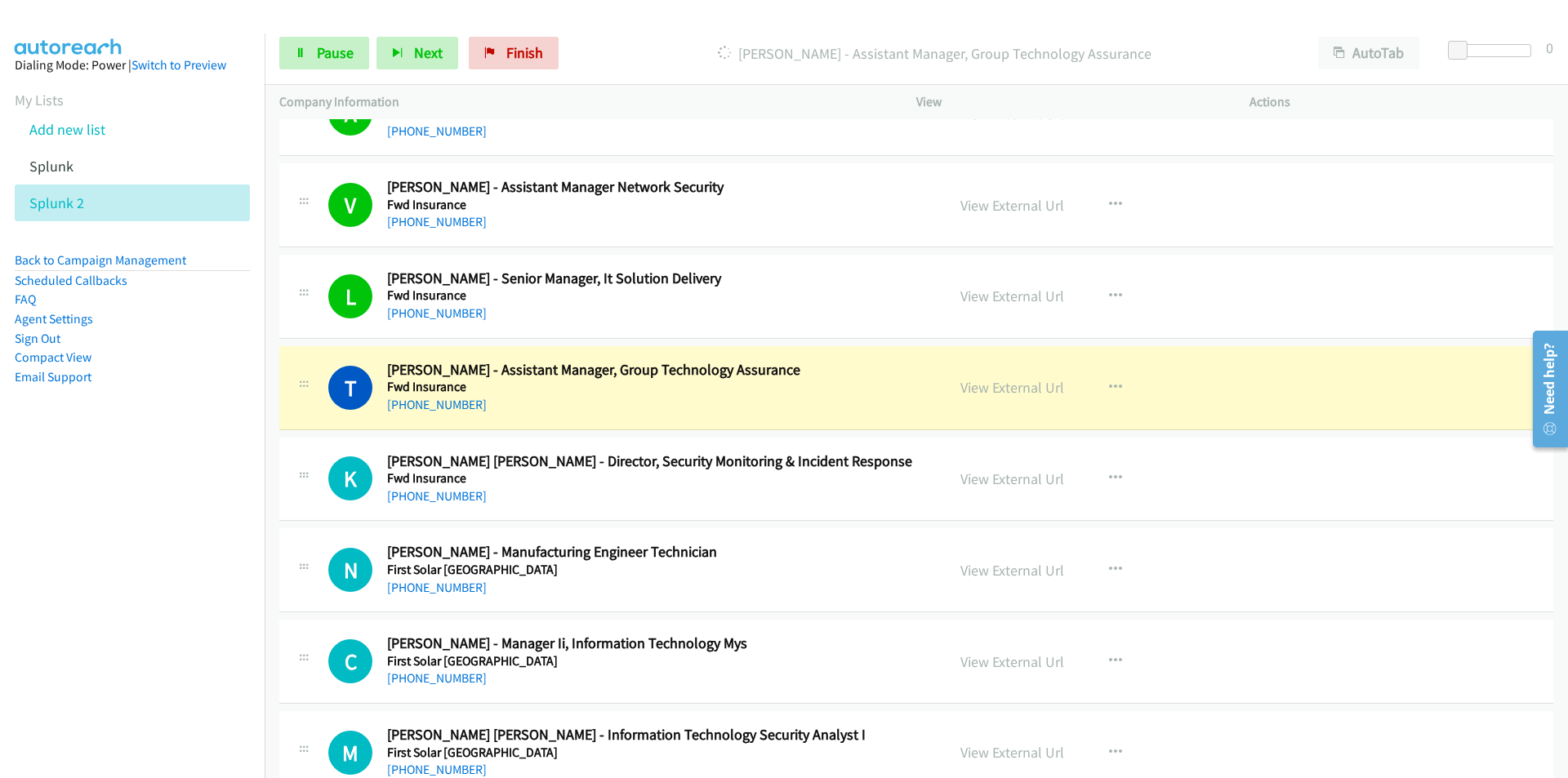
scroll to position [1700, 0]
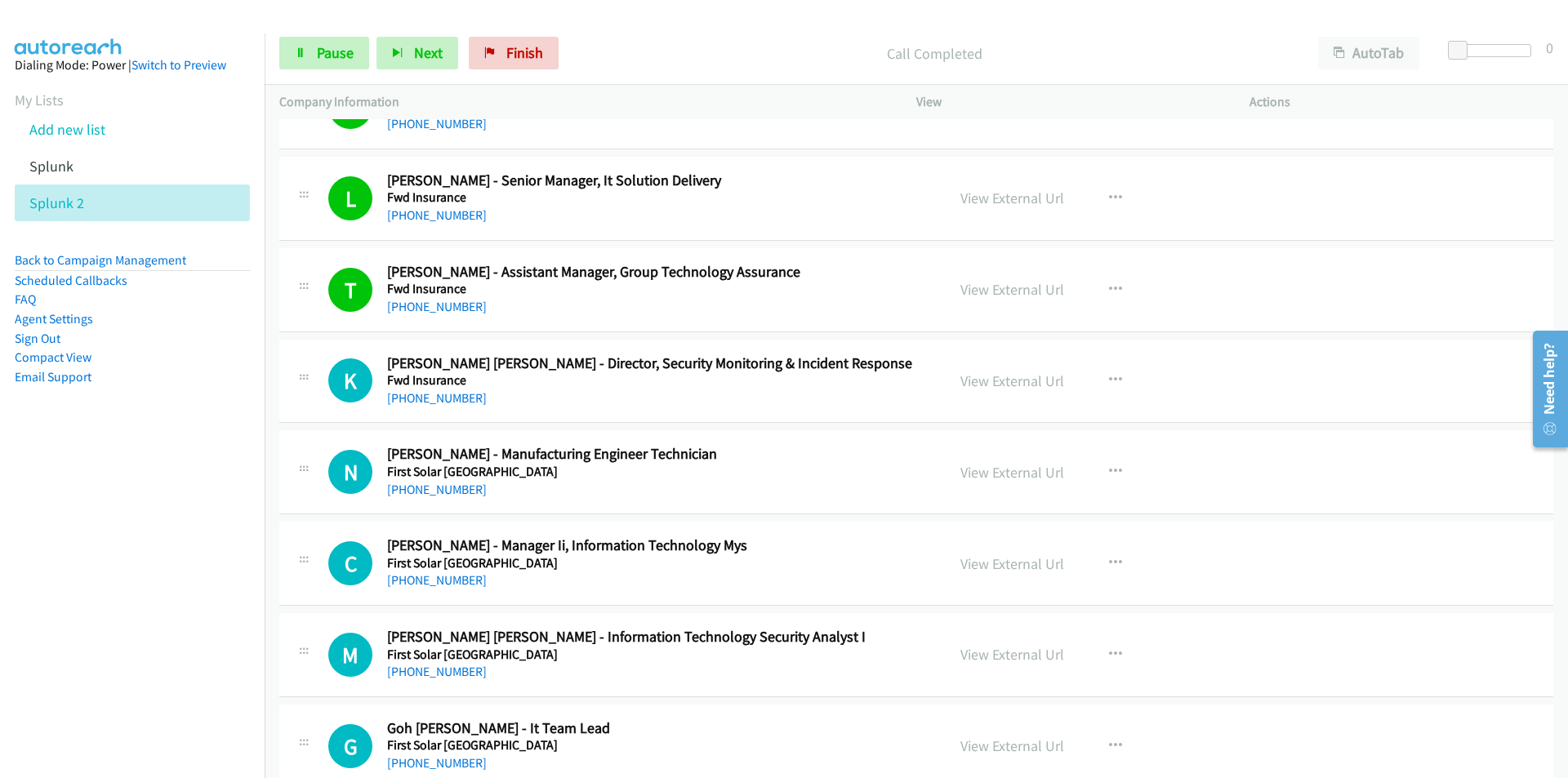
click at [161, 555] on nav "Dialing Mode: Power | Switch to Preview My Lists Add new list Splunk Splunk 2 B…" at bounding box center [133, 423] width 266 height 778
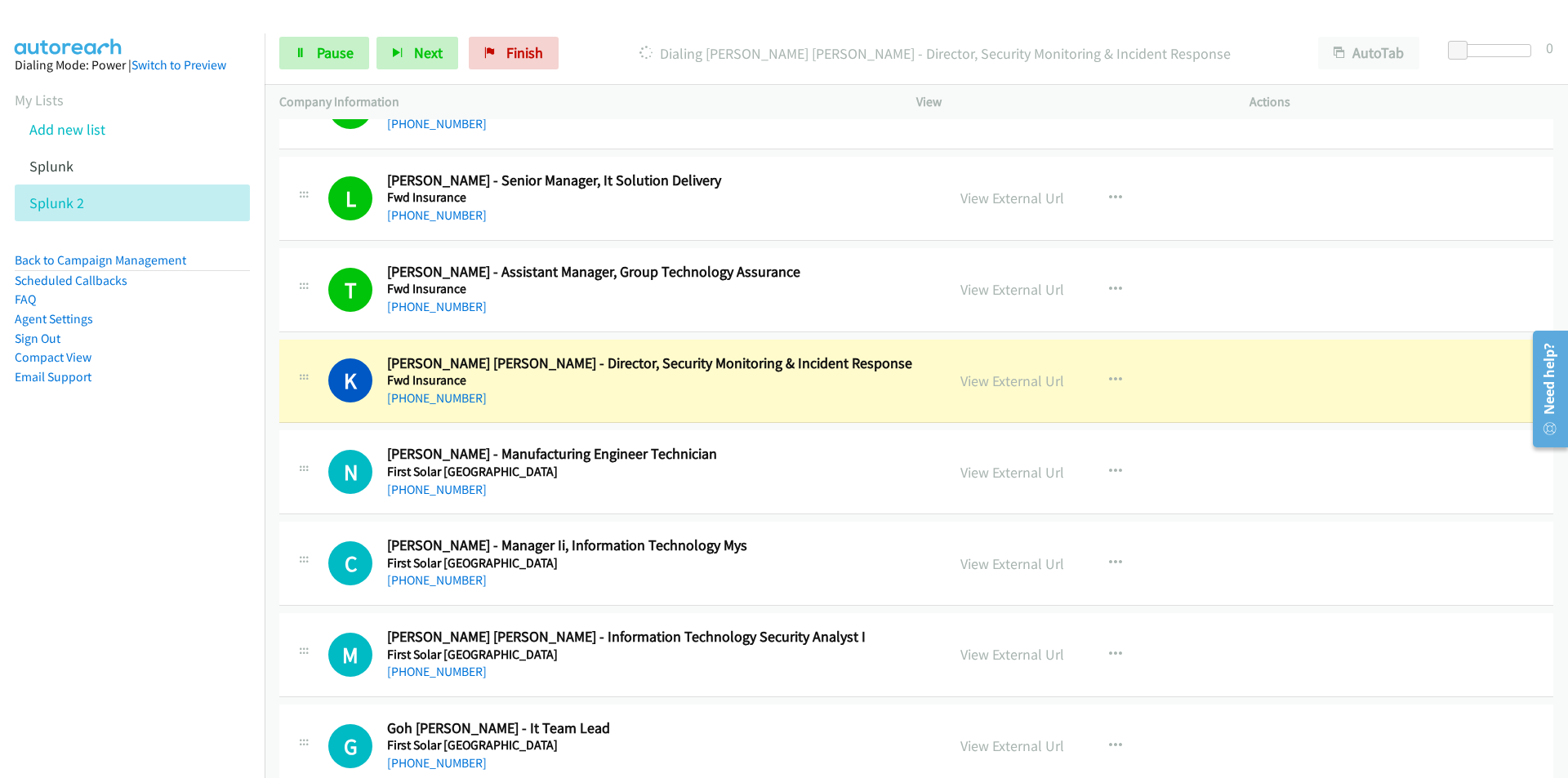
click at [153, 542] on nav "Dialing Mode: Power | Switch to Preview My Lists Add new list Splunk Splunk 2 B…" at bounding box center [133, 423] width 266 height 778
click at [336, 62] on link "Pause" at bounding box center [324, 52] width 90 height 33
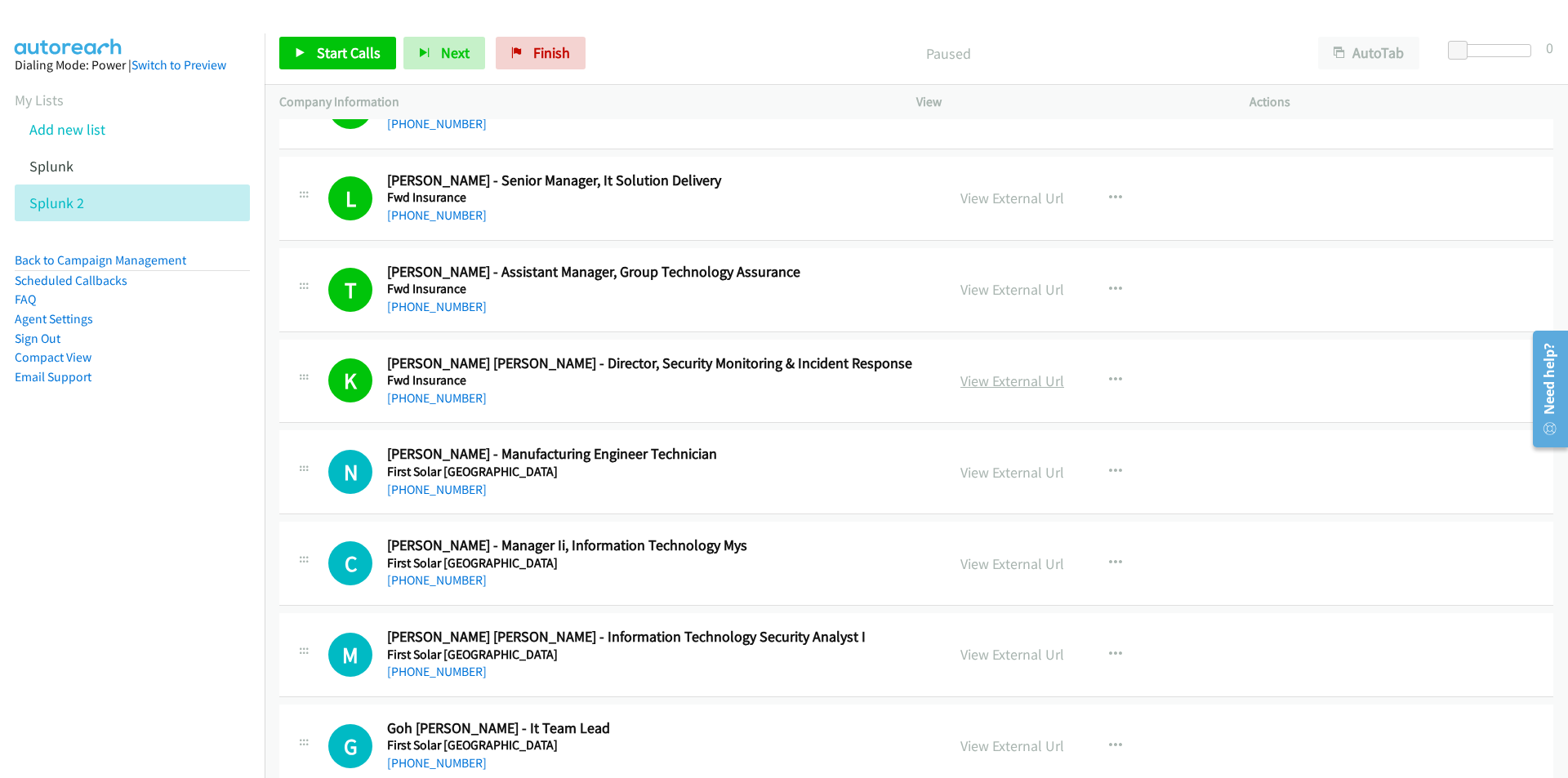
click at [993, 383] on link "View External Url" at bounding box center [1012, 381] width 104 height 19
click at [327, 48] on span "Start Calls" at bounding box center [348, 52] width 63 height 19
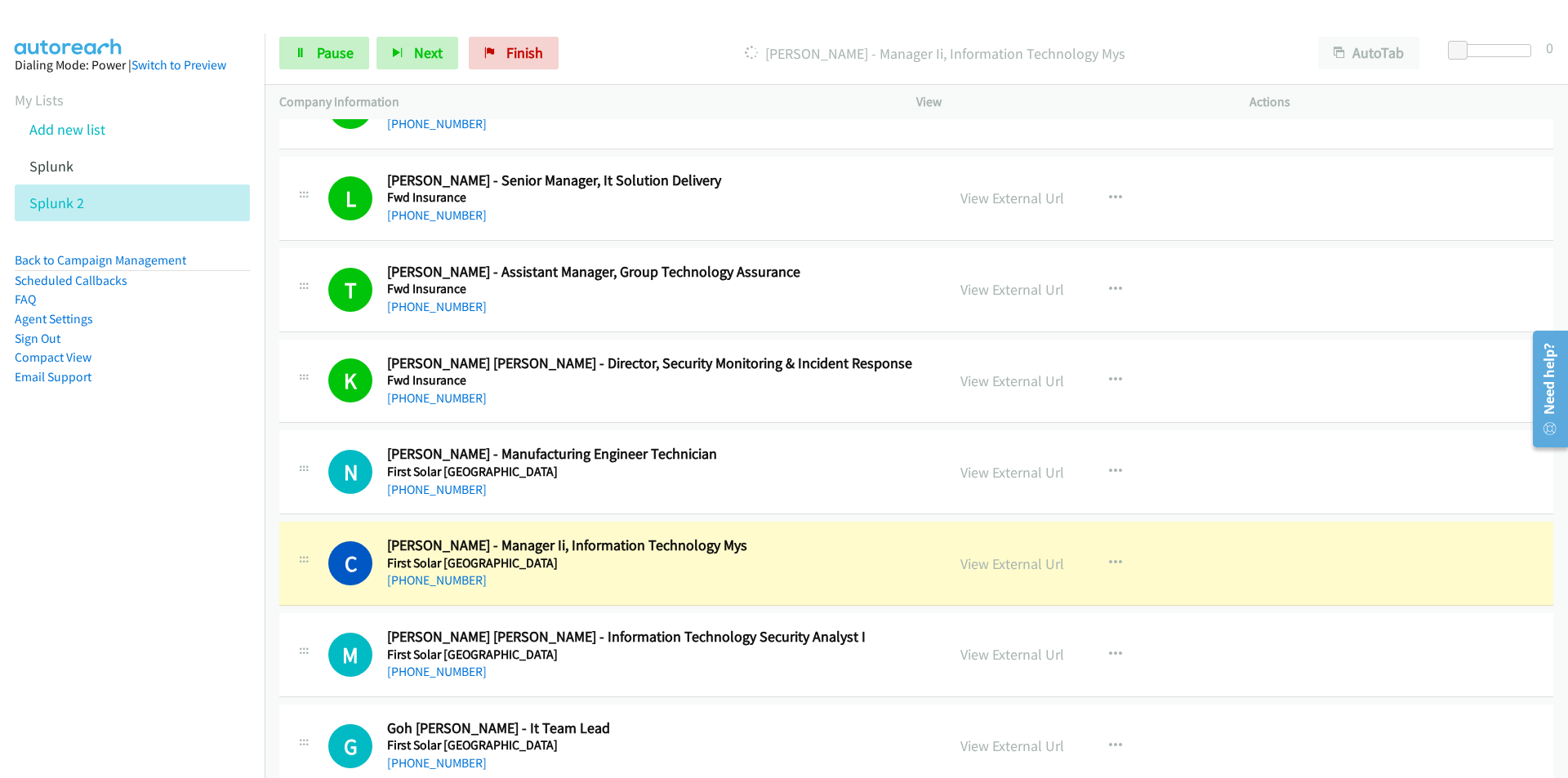
drag, startPoint x: 132, startPoint y: 515, endPoint x: 158, endPoint y: 515, distance: 26.0
click at [134, 516] on nav "Dialing Mode: Power | Switch to Preview My Lists Add new list Splunk Splunk 2 B…" at bounding box center [133, 423] width 266 height 778
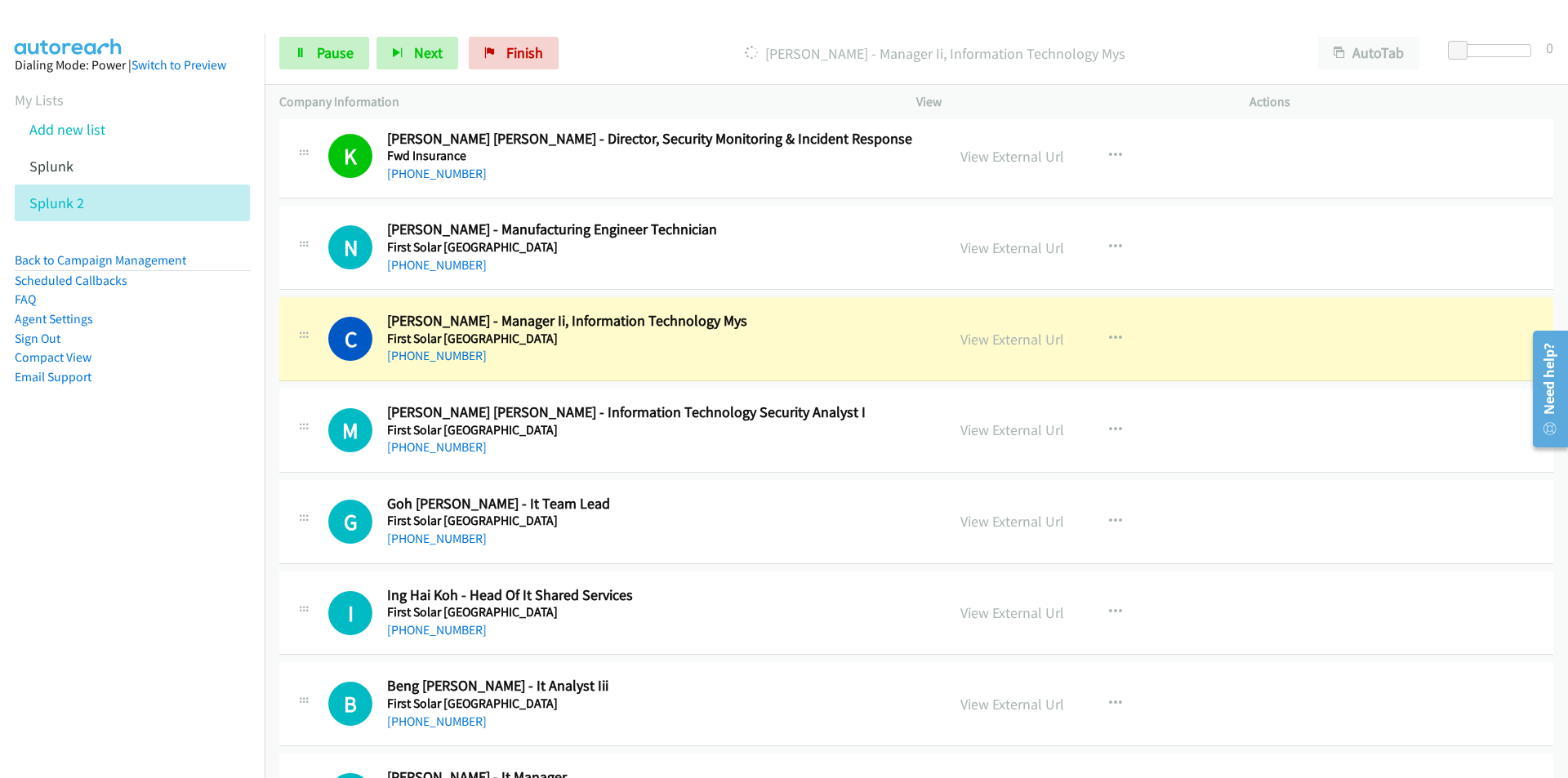
scroll to position [1944, 0]
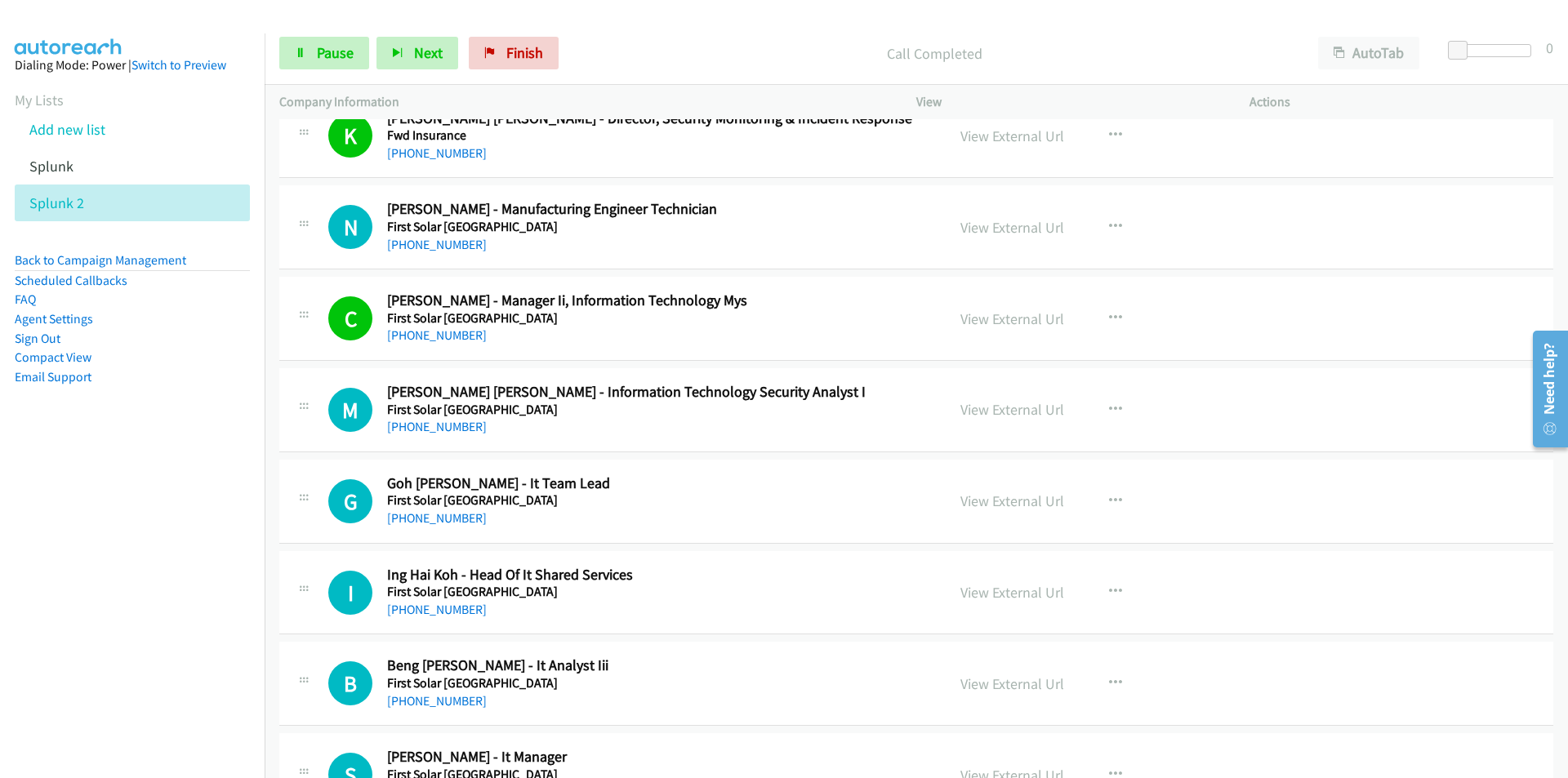
drag, startPoint x: 202, startPoint y: 489, endPoint x: 212, endPoint y: 485, distance: 10.8
click at [202, 489] on nav "Dialing Mode: Power | Switch to Preview My Lists Add new list Splunk Splunk 2 B…" at bounding box center [133, 423] width 266 height 778
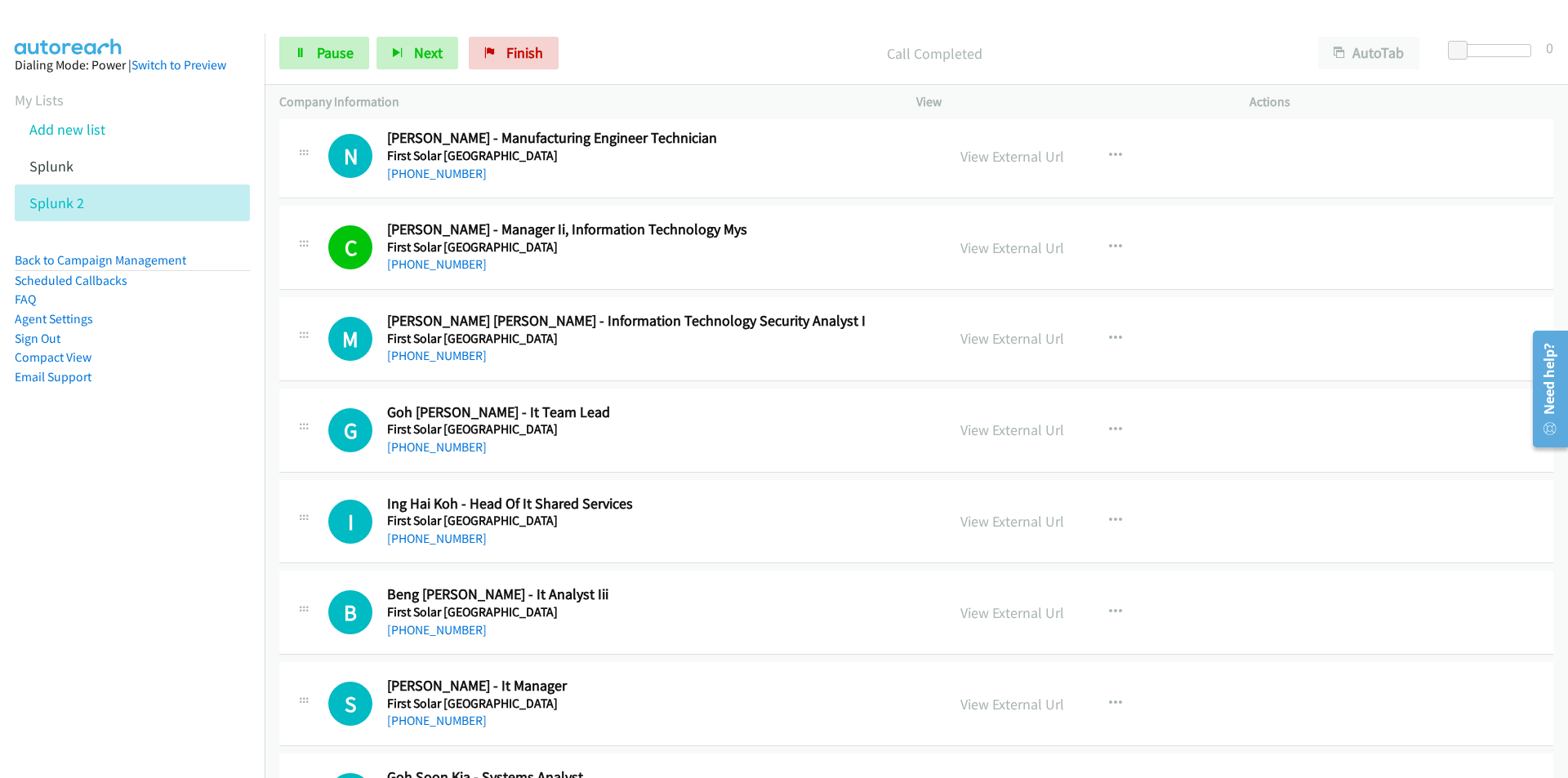
scroll to position [2107, 0]
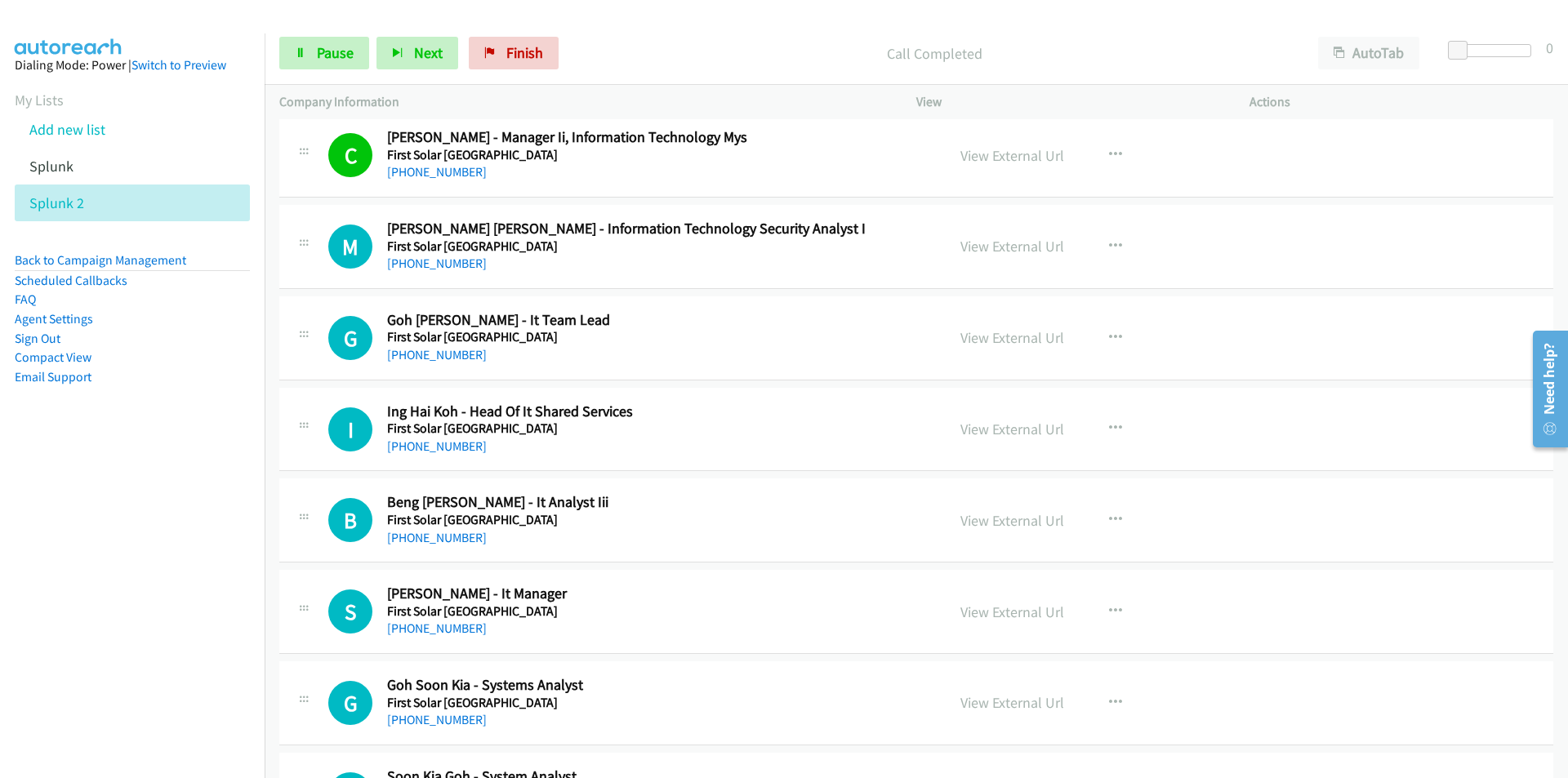
click at [219, 584] on nav "Dialing Mode: Power | Switch to Preview My Lists Add new list Splunk Splunk 2 B…" at bounding box center [133, 423] width 266 height 778
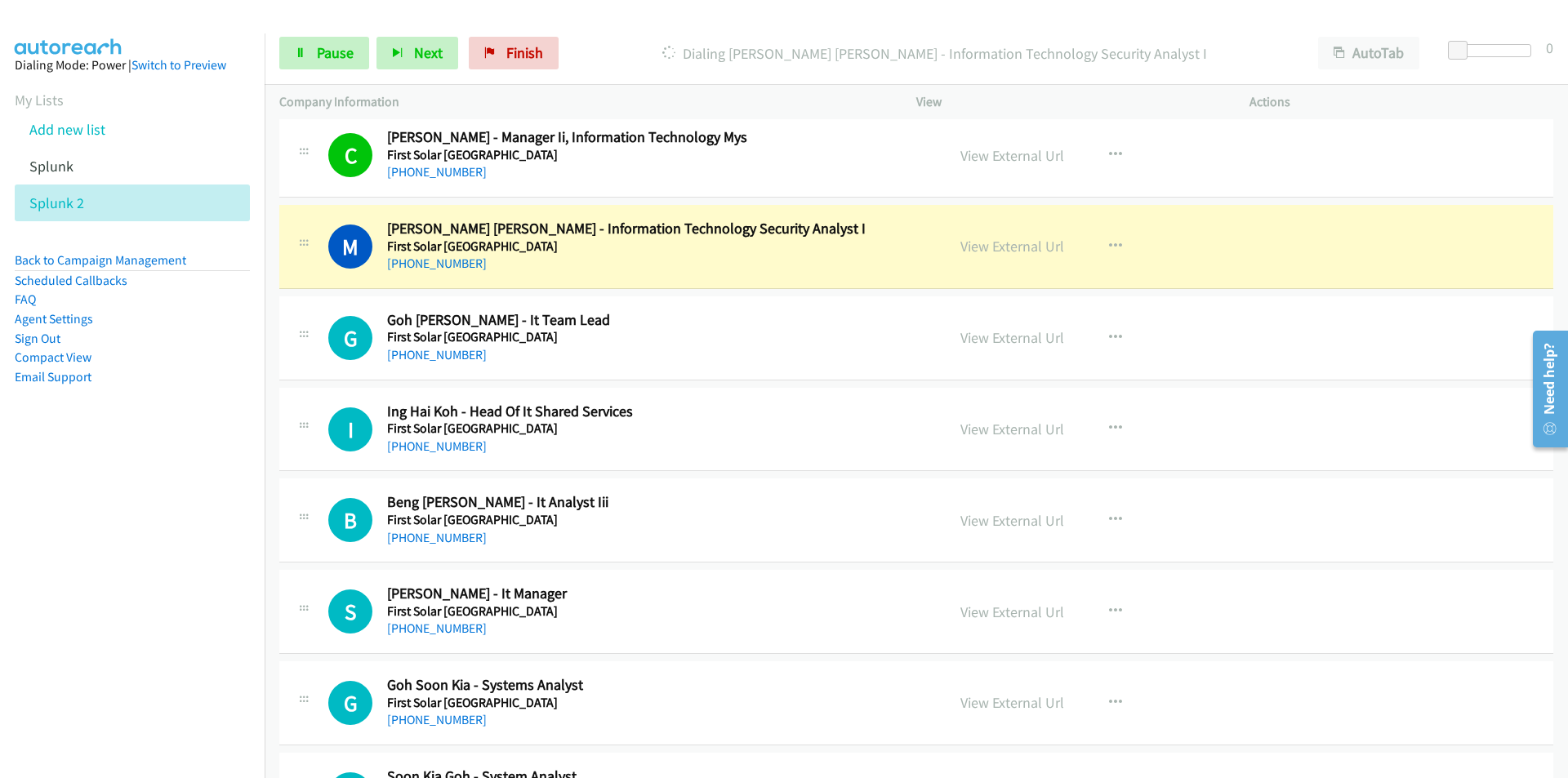
drag, startPoint x: 171, startPoint y: 514, endPoint x: 235, endPoint y: 505, distance: 64.6
click at [171, 514] on nav "Dialing Mode: Power | Switch to Preview My Lists Add new list Splunk Splunk 2 B…" at bounding box center [133, 423] width 266 height 778
click at [1012, 244] on link "View External Url" at bounding box center [1012, 246] width 104 height 19
click at [315, 52] on link "Pause" at bounding box center [324, 52] width 90 height 33
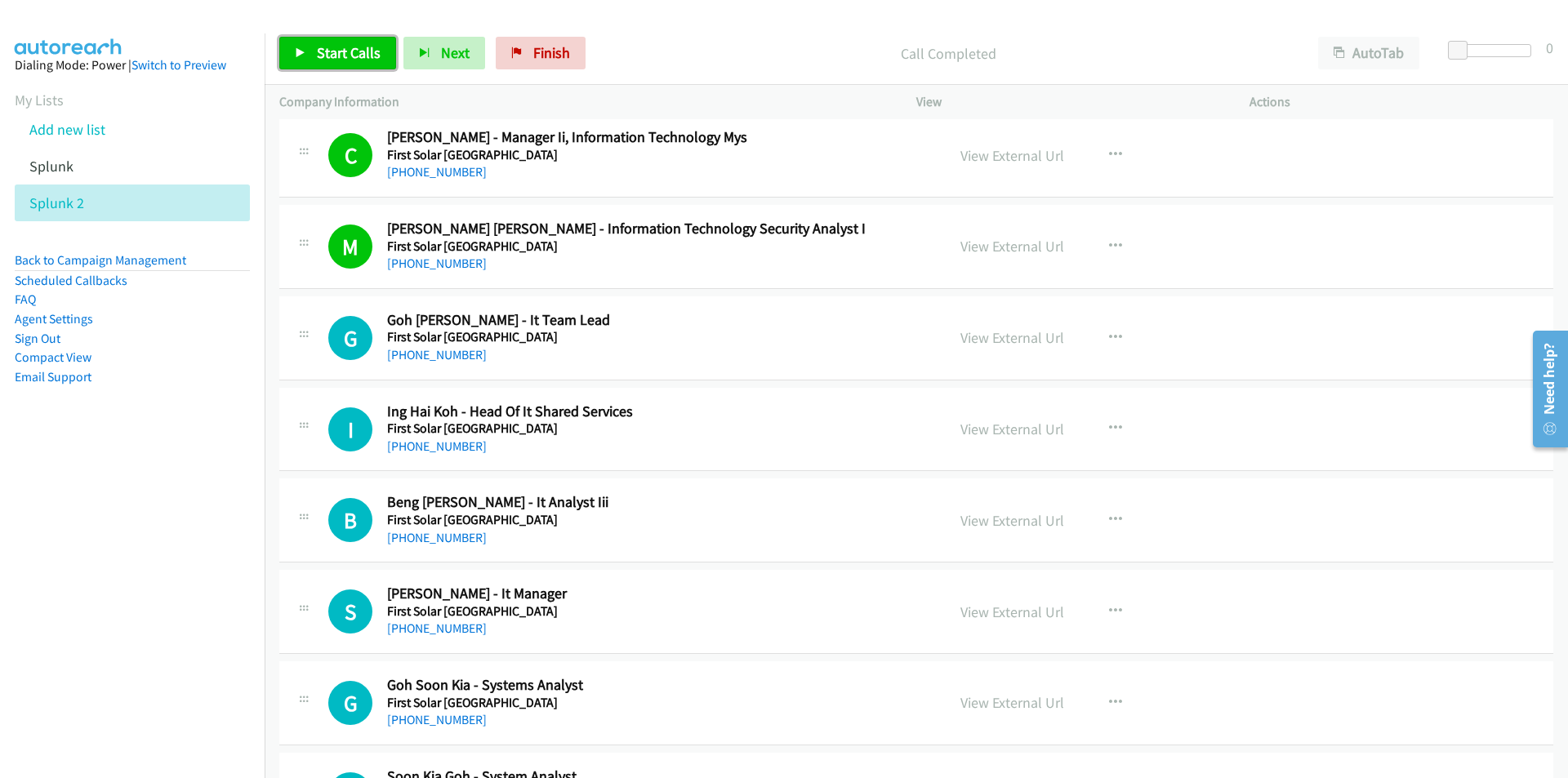
click at [338, 62] on link "Start Calls" at bounding box center [338, 52] width 117 height 33
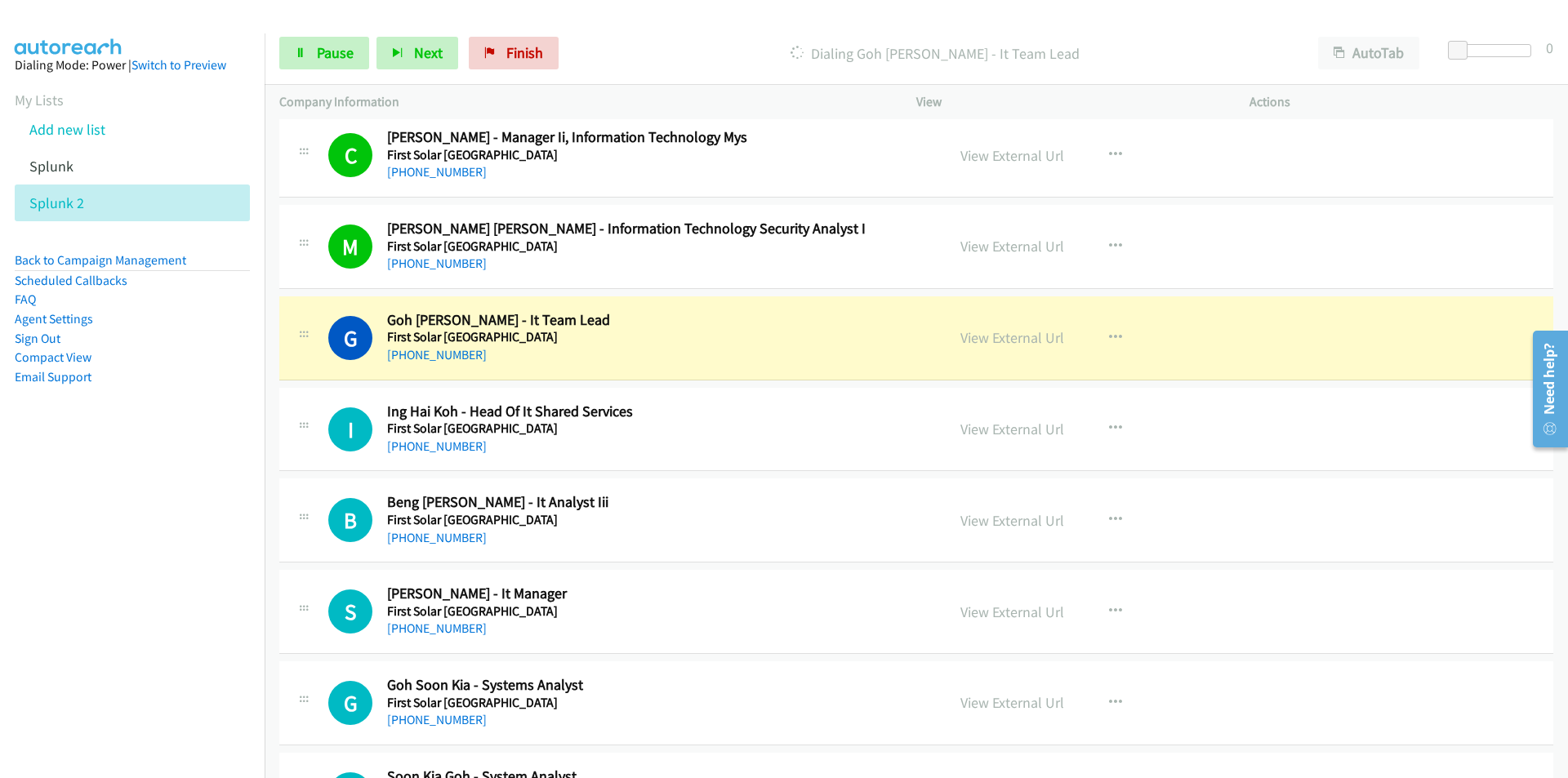
click at [134, 566] on nav "Dialing Mode: Power | Switch to Preview My Lists Add new list Splunk Splunk 2 B…" at bounding box center [133, 423] width 266 height 778
click at [118, 485] on nav "Dialing Mode: Power | Switch to Preview My Lists Add new list Splunk Splunk 2 B…" at bounding box center [133, 423] width 266 height 778
click at [1003, 336] on link "View External Url" at bounding box center [1012, 337] width 104 height 19
click at [333, 41] on link "Pause" at bounding box center [324, 52] width 90 height 33
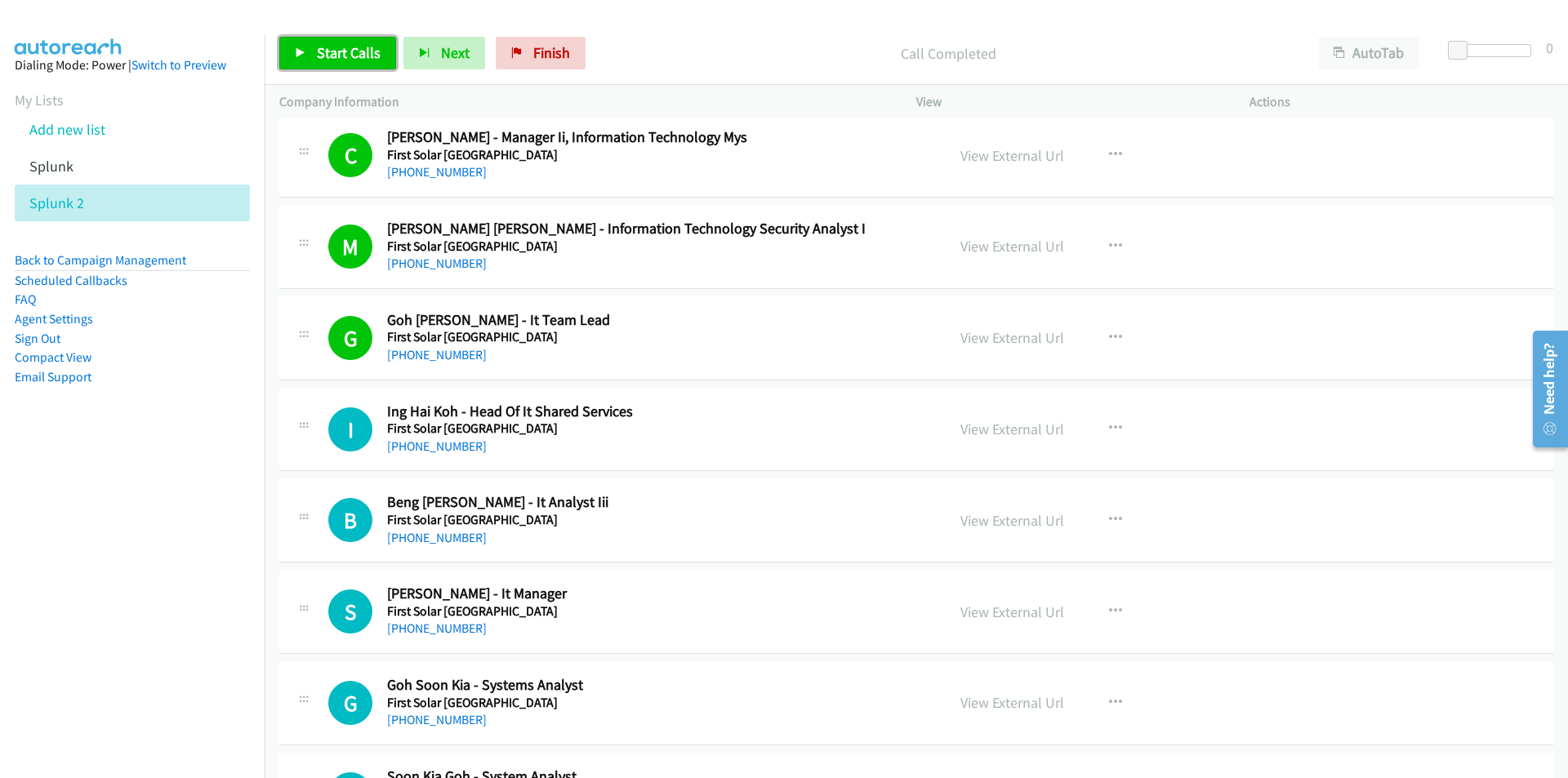
click at [344, 56] on span "Start Calls" at bounding box center [348, 52] width 63 height 19
drag, startPoint x: 183, startPoint y: 568, endPoint x: 322, endPoint y: 524, distance: 145.8
click at [183, 568] on nav "Dialing Mode: Power | Switch to Preview My Lists Add new list Splunk Splunk 2 B…" at bounding box center [133, 423] width 266 height 778
drag, startPoint x: 228, startPoint y: 573, endPoint x: 353, endPoint y: 520, distance: 135.8
click at [228, 573] on nav "Dialing Mode: Power | Switch to Preview My Lists Add new list Splunk Splunk 2 B…" at bounding box center [133, 423] width 266 height 778
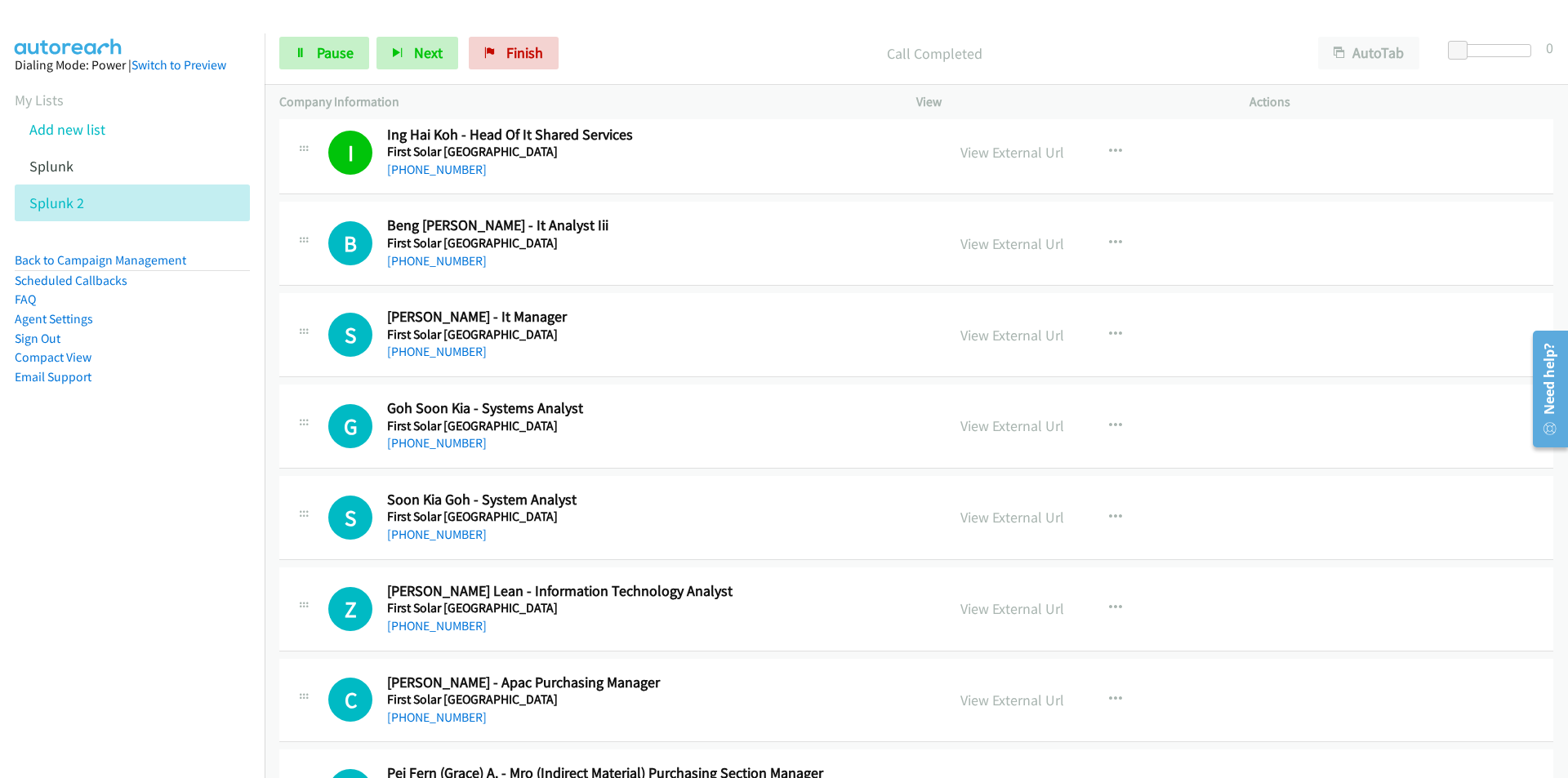
scroll to position [2434, 0]
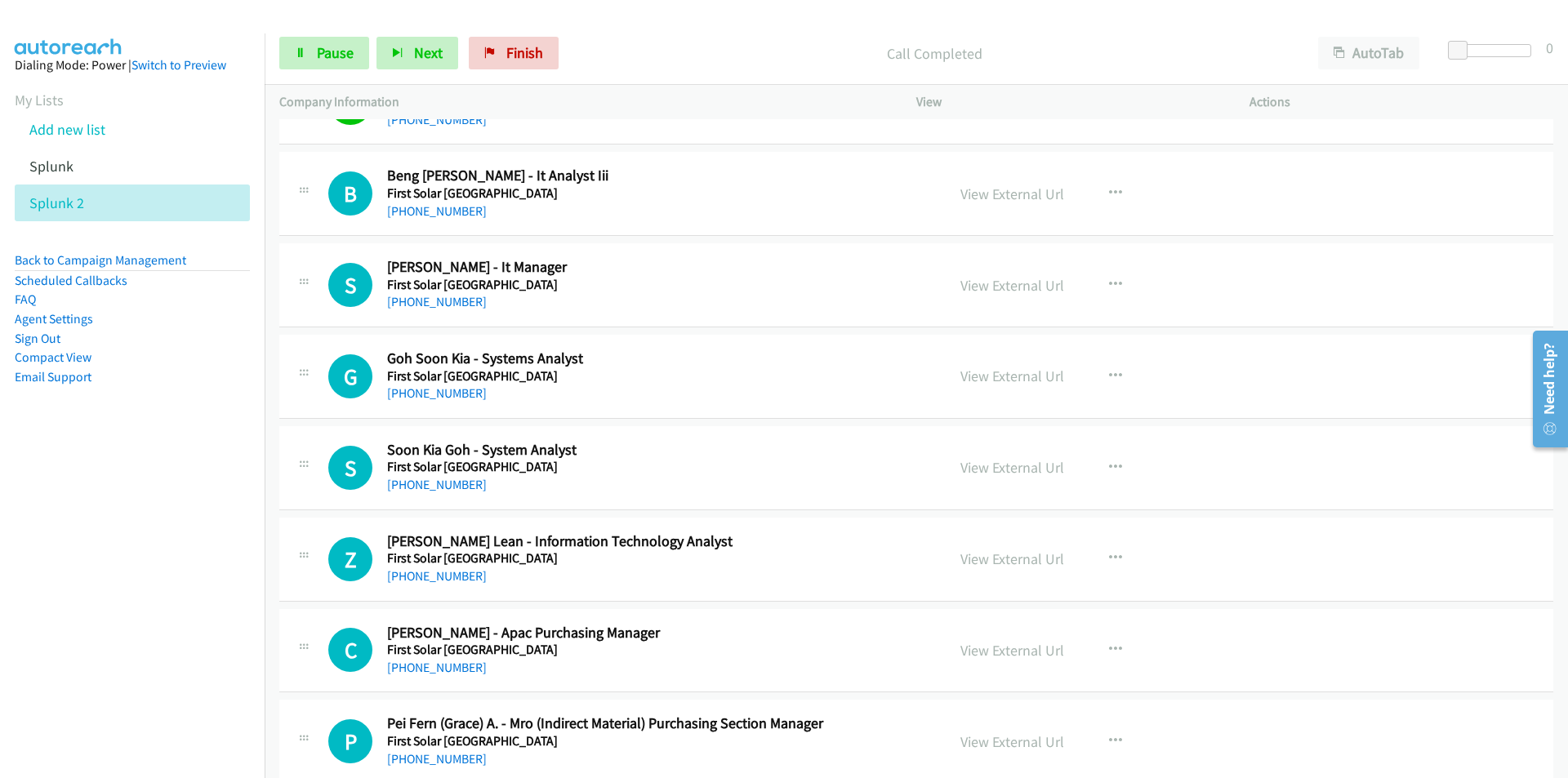
click at [247, 524] on nav "Dialing Mode: Power | Switch to Preview My Lists Add new list Splunk Splunk 2 B…" at bounding box center [133, 423] width 266 height 778
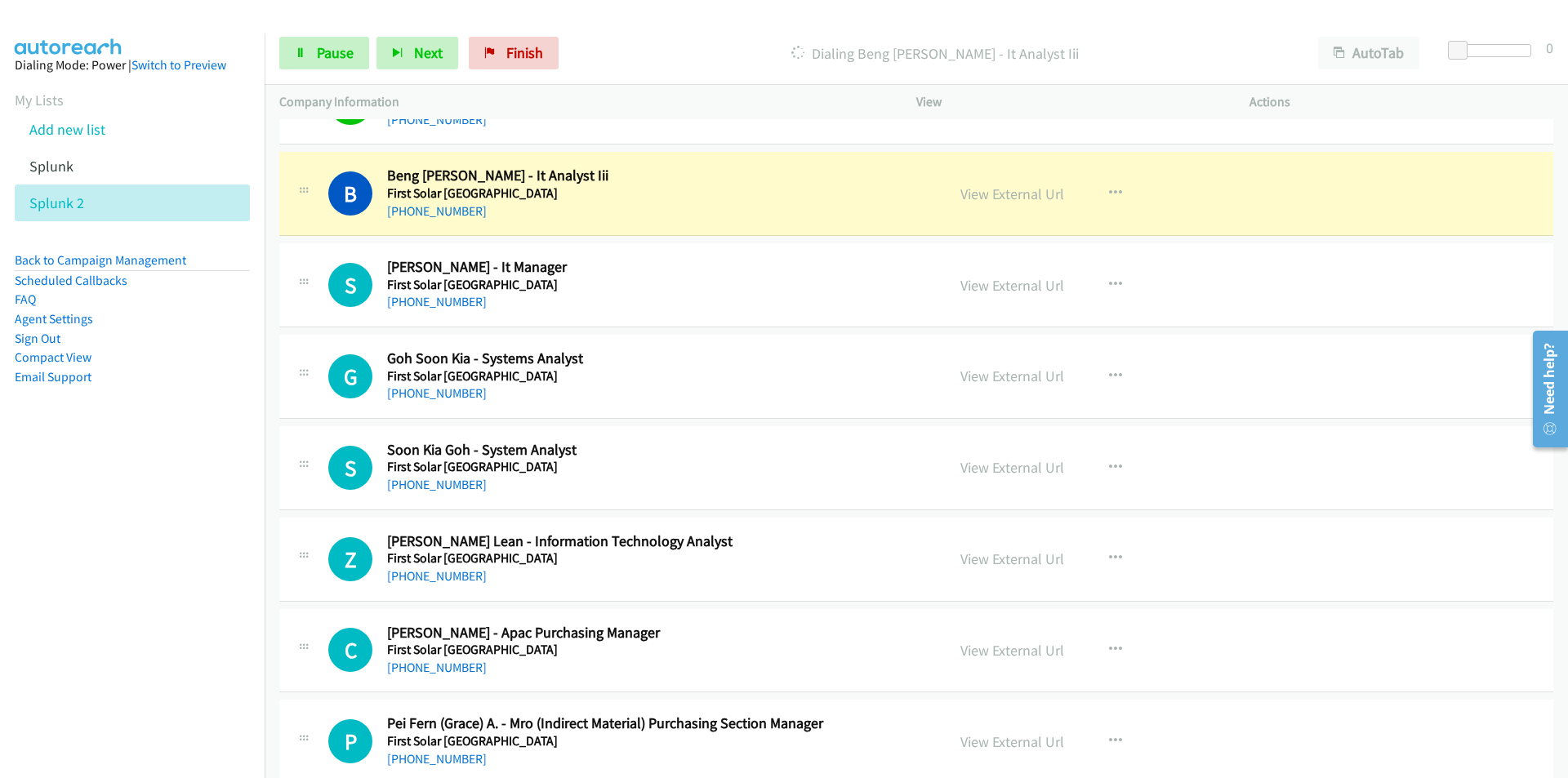
scroll to position [2353, 0]
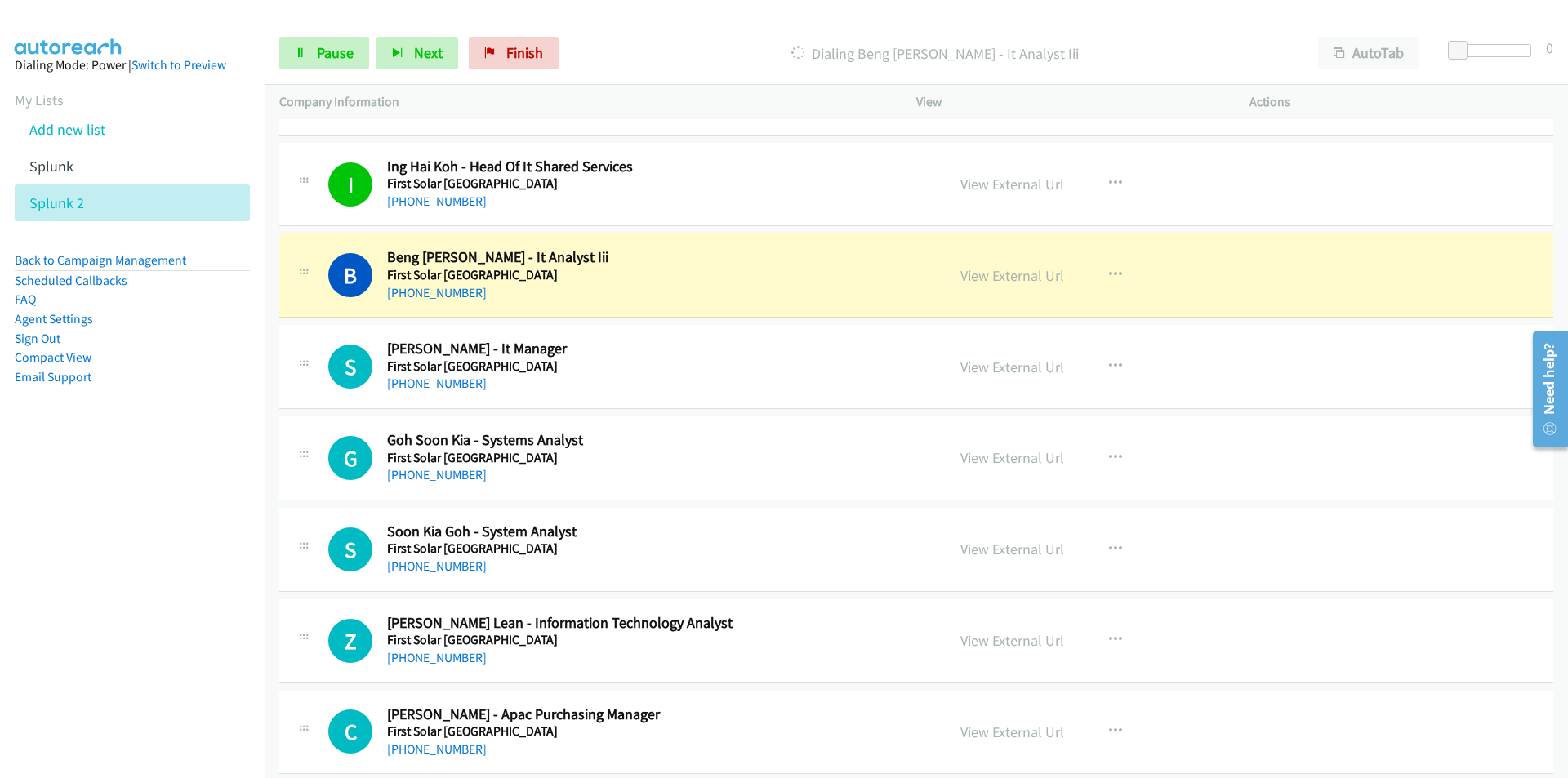
click at [201, 556] on nav "Dialing Mode: Power | Switch to Preview My Lists Add new list Splunk Splunk 2 B…" at bounding box center [133, 423] width 266 height 778
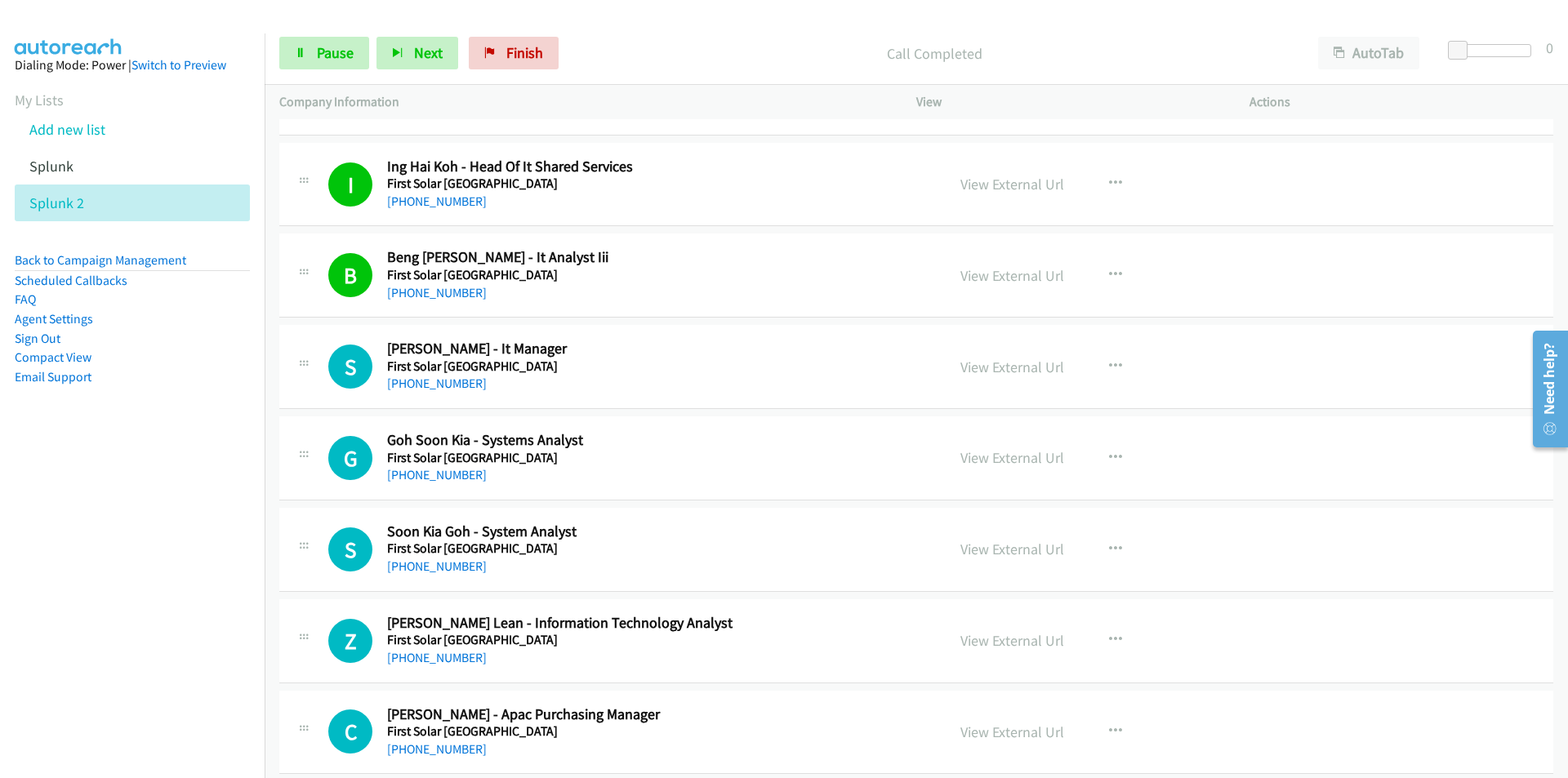
click at [158, 580] on nav "Dialing Mode: Power | Switch to Preview My Lists Add new list Splunk Splunk 2 B…" at bounding box center [133, 423] width 266 height 778
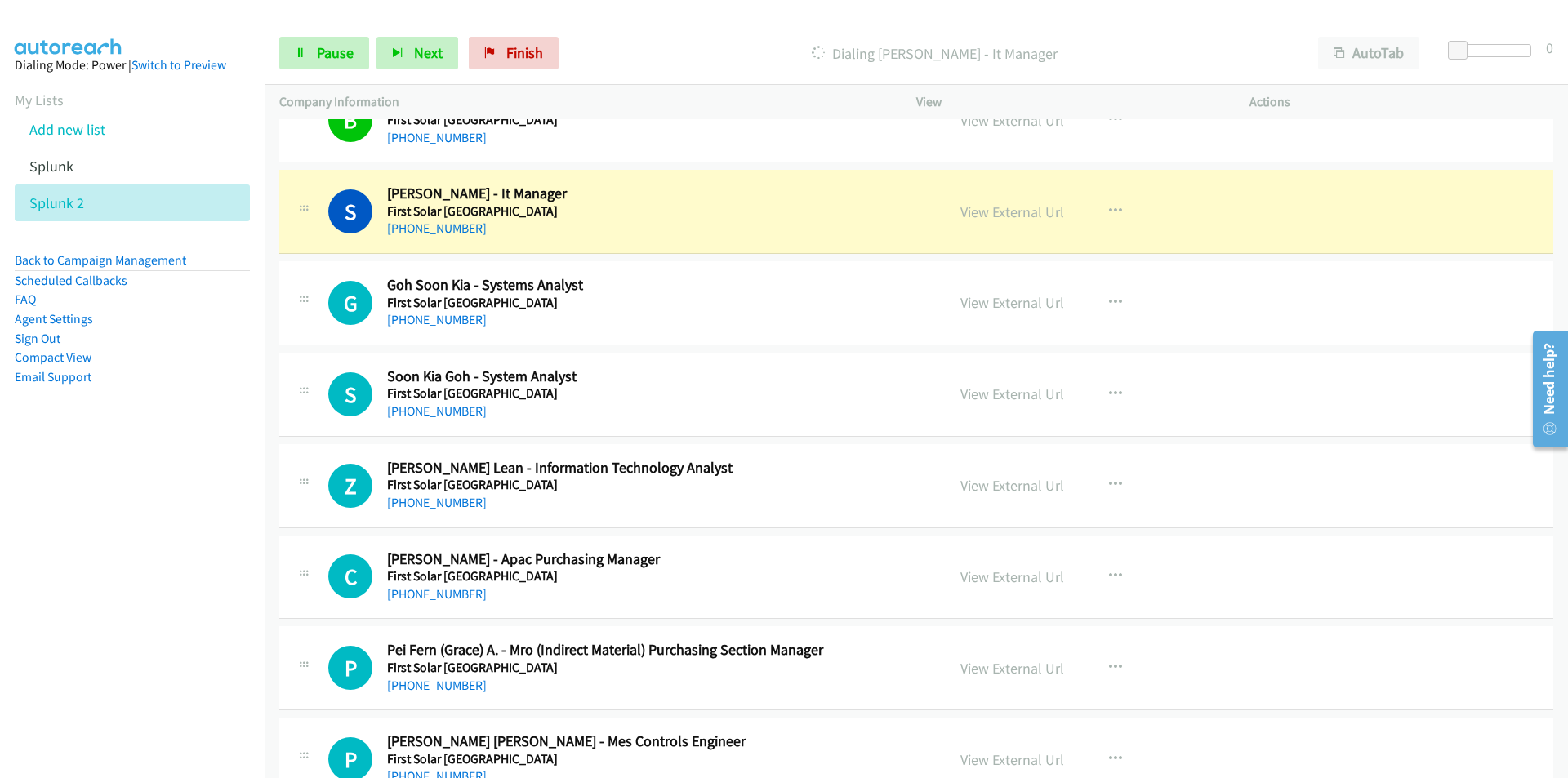
scroll to position [2516, 0]
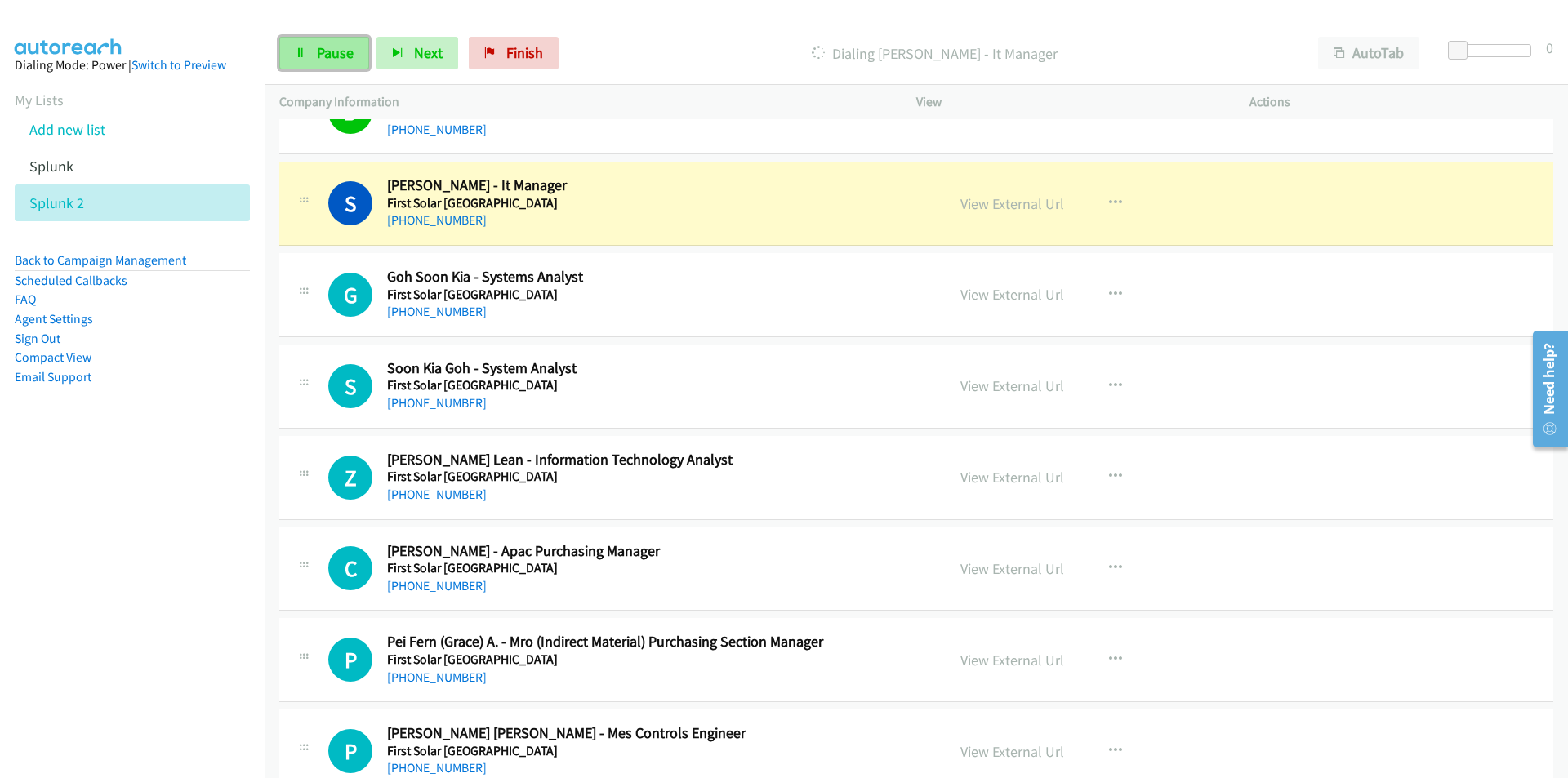
click at [327, 56] on span "Pause" at bounding box center [334, 52] width 36 height 19
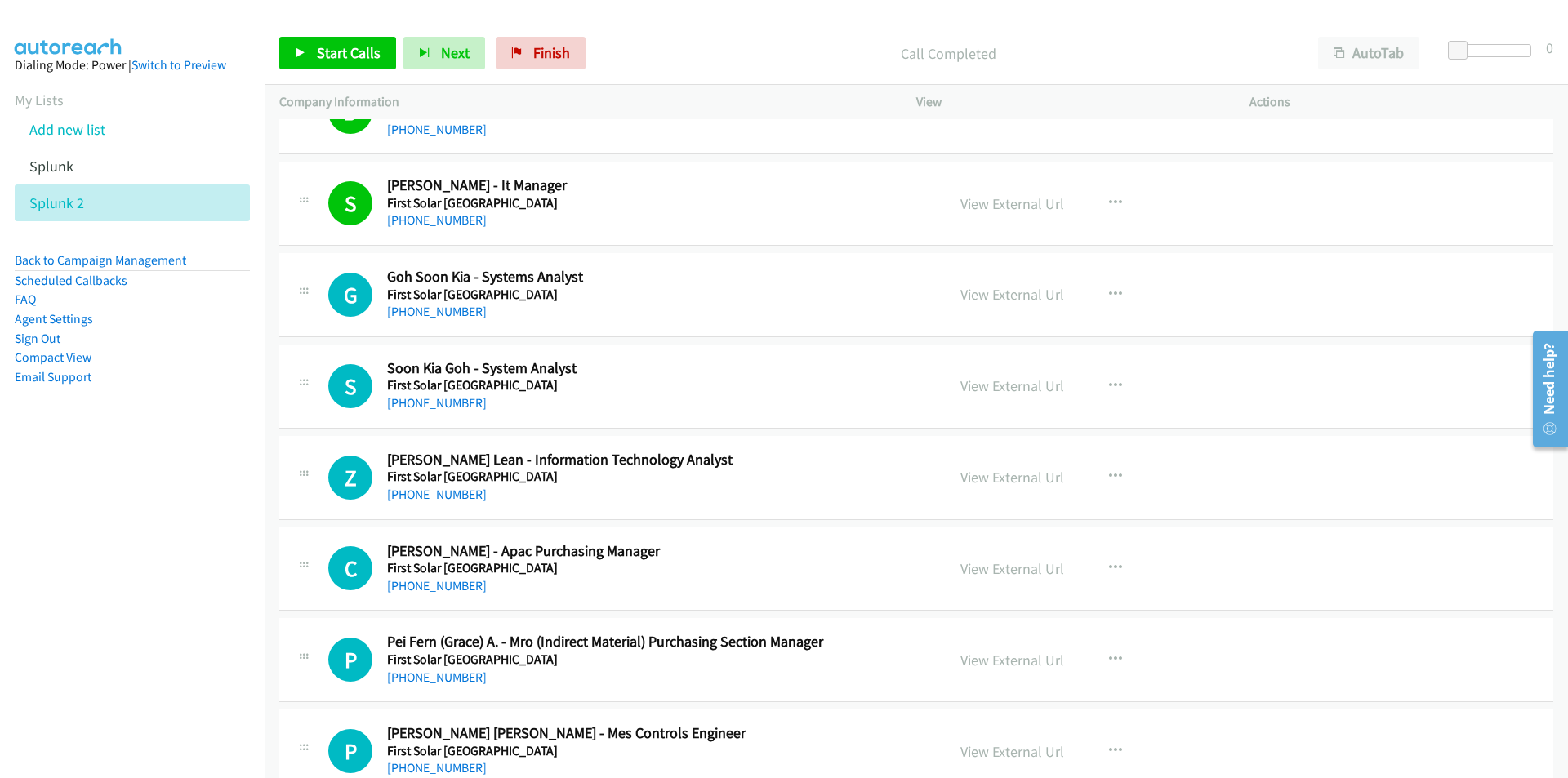
click at [184, 478] on nav "Dialing Mode: Power | Switch to Preview My Lists Add new list Splunk Splunk 2 B…" at bounding box center [133, 423] width 266 height 778
click at [328, 57] on span "Start Calls" at bounding box center [348, 52] width 63 height 19
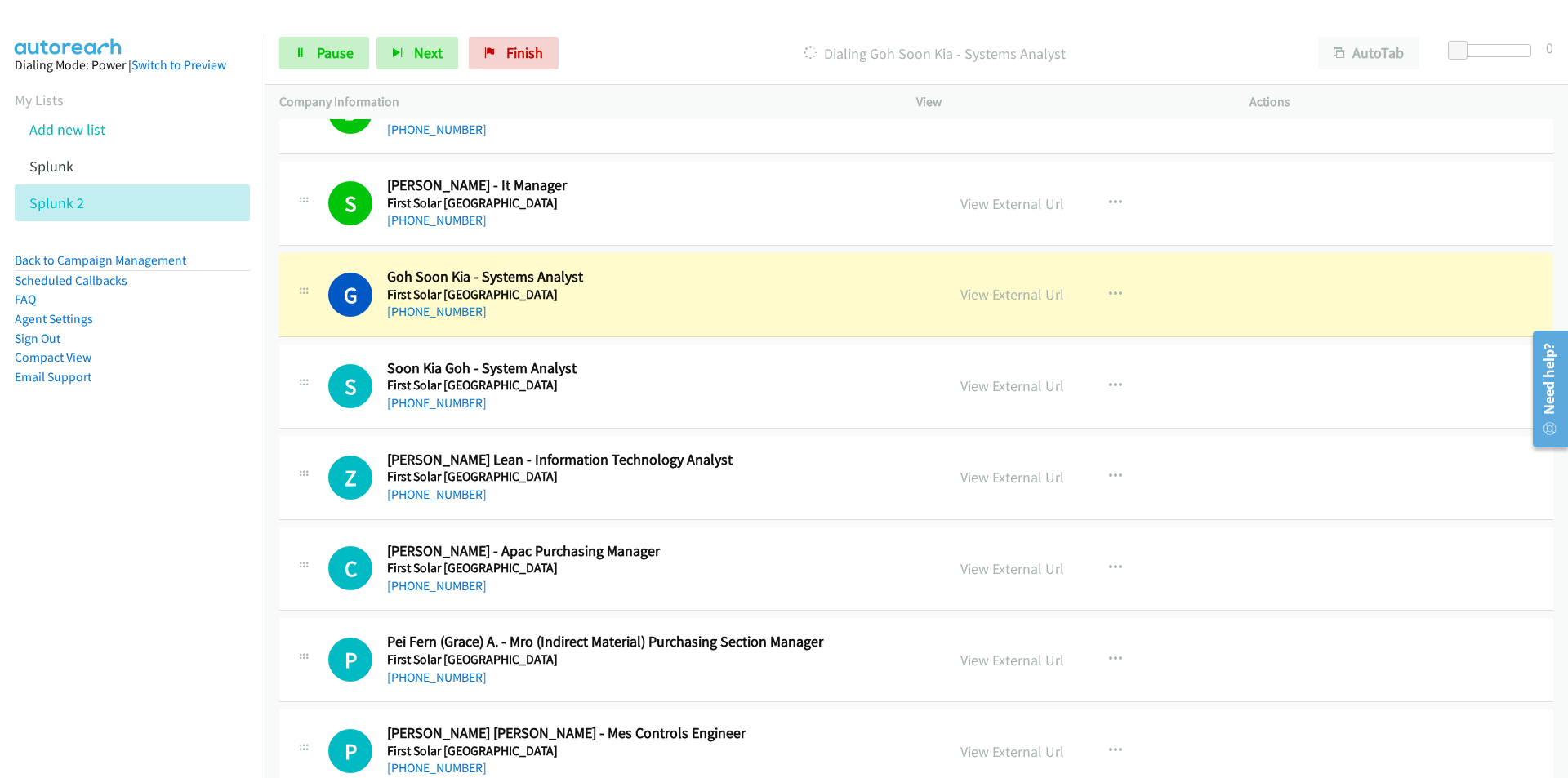
click at [224, 483] on nav "Dialing Mode: Power | Switch to Preview My Lists Add new list Splunk Splunk 2 B…" at bounding box center [133, 423] width 266 height 778
drag, startPoint x: 208, startPoint y: 543, endPoint x: 217, endPoint y: 538, distance: 10.3
click at [208, 543] on nav "Dialing Mode: Power | Switch to Preview My Lists Add new list Splunk Splunk 2 B…" at bounding box center [133, 423] width 266 height 778
click at [58, 570] on nav "Dialing Mode: Power | Switch to Preview My Lists Add new list Splunk Splunk 2 B…" at bounding box center [133, 423] width 266 height 778
click at [316, 53] on span "Pause" at bounding box center [334, 52] width 36 height 19
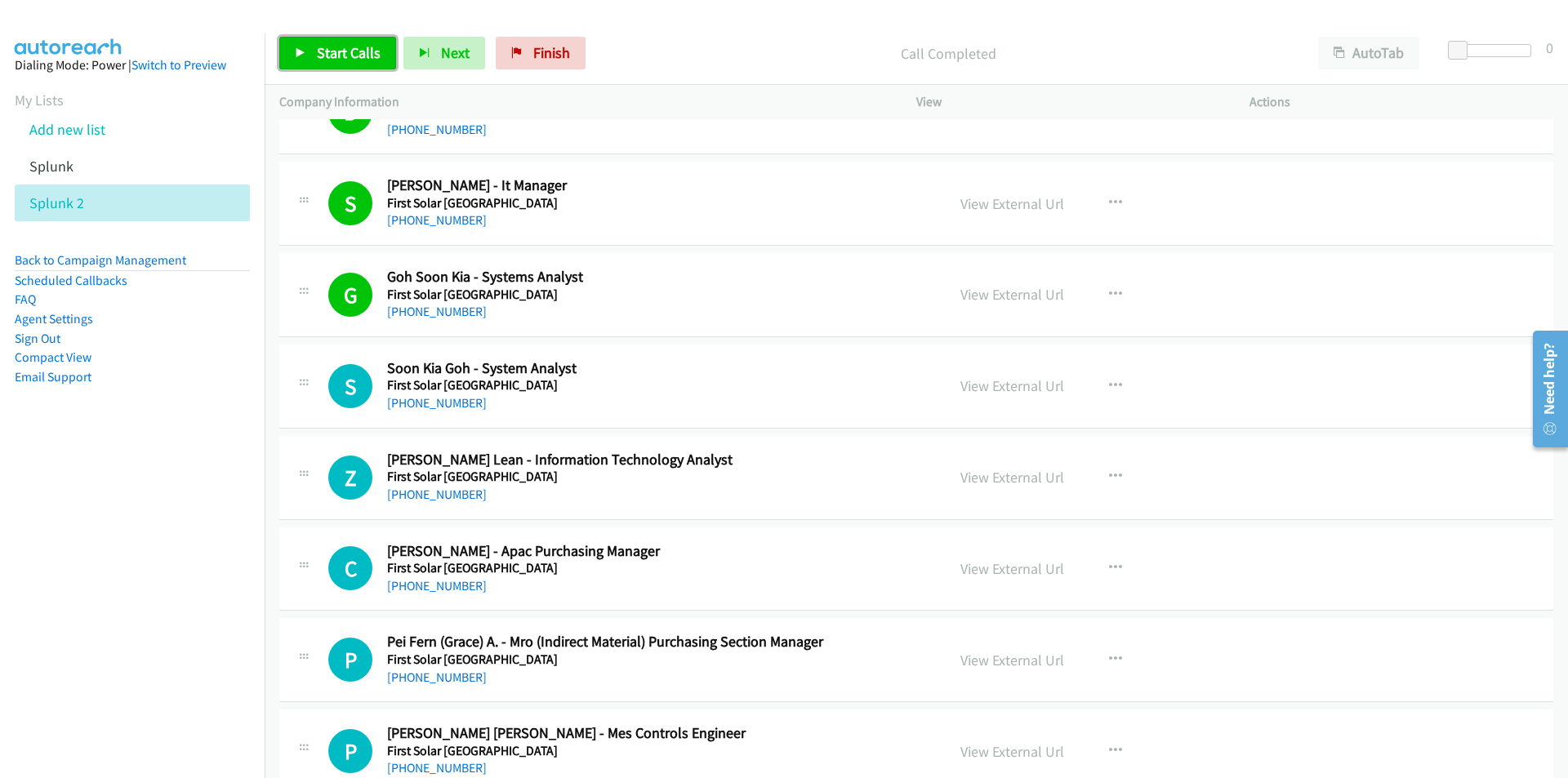
click at [311, 40] on link "Start Calls" at bounding box center [338, 52] width 117 height 33
click at [123, 545] on nav "Dialing Mode: Power | Switch to Preview My Lists Add new list Splunk Splunk 2 B…" at bounding box center [133, 423] width 266 height 778
drag, startPoint x: 69, startPoint y: 609, endPoint x: 92, endPoint y: 599, distance: 25.1
click at [69, 609] on nav "Dialing Mode: Power | Switch to Preview My Lists Add new list Splunk Splunk 2 B…" at bounding box center [133, 423] width 266 height 778
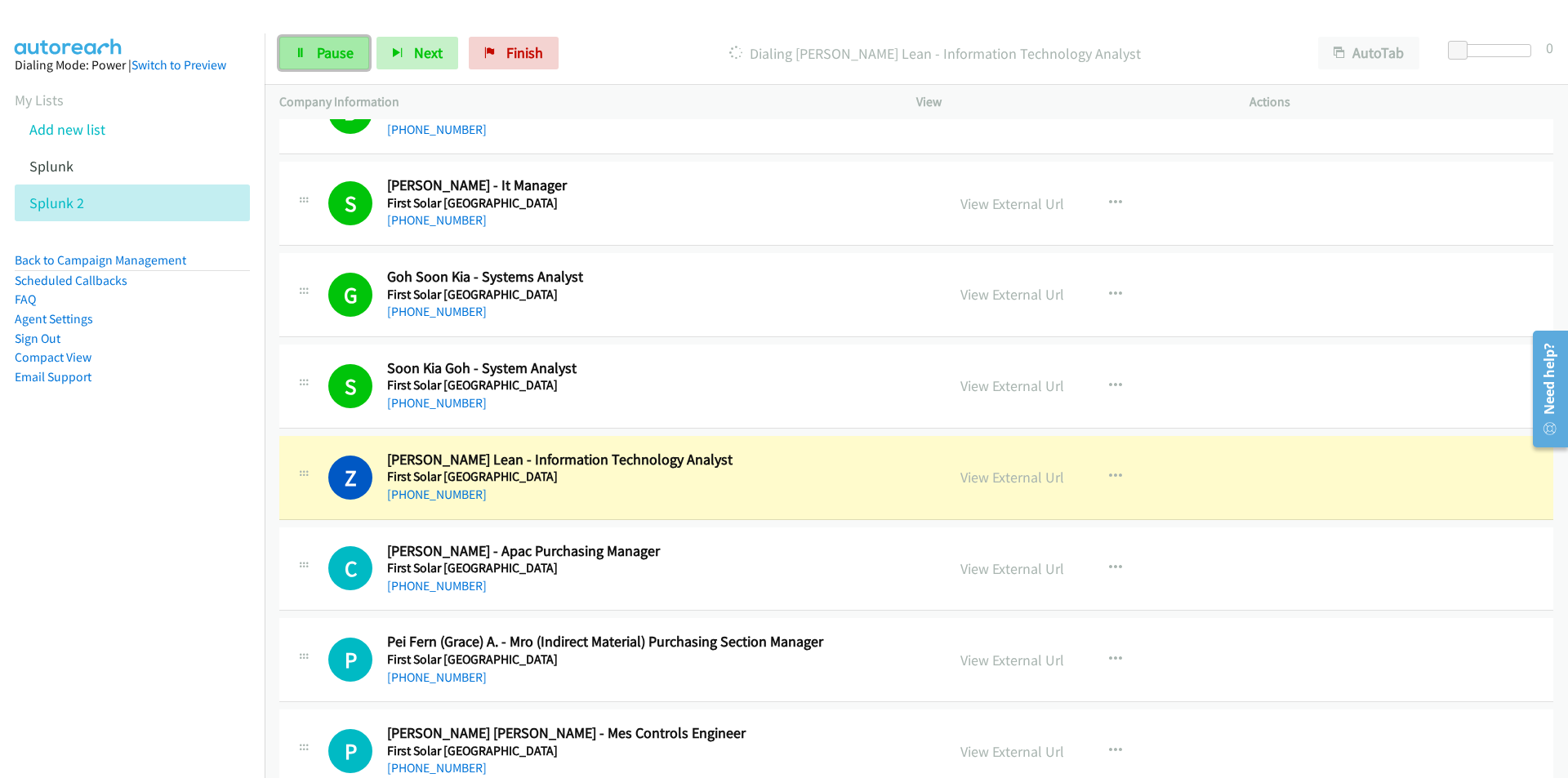
click at [314, 49] on link "Pause" at bounding box center [324, 52] width 90 height 33
click at [322, 65] on link "Start Calls" at bounding box center [338, 52] width 117 height 33
click at [181, 638] on nav "Dialing Mode: Power | Switch to Preview My Lists Add new list Splunk Splunk 2 B…" at bounding box center [133, 423] width 266 height 778
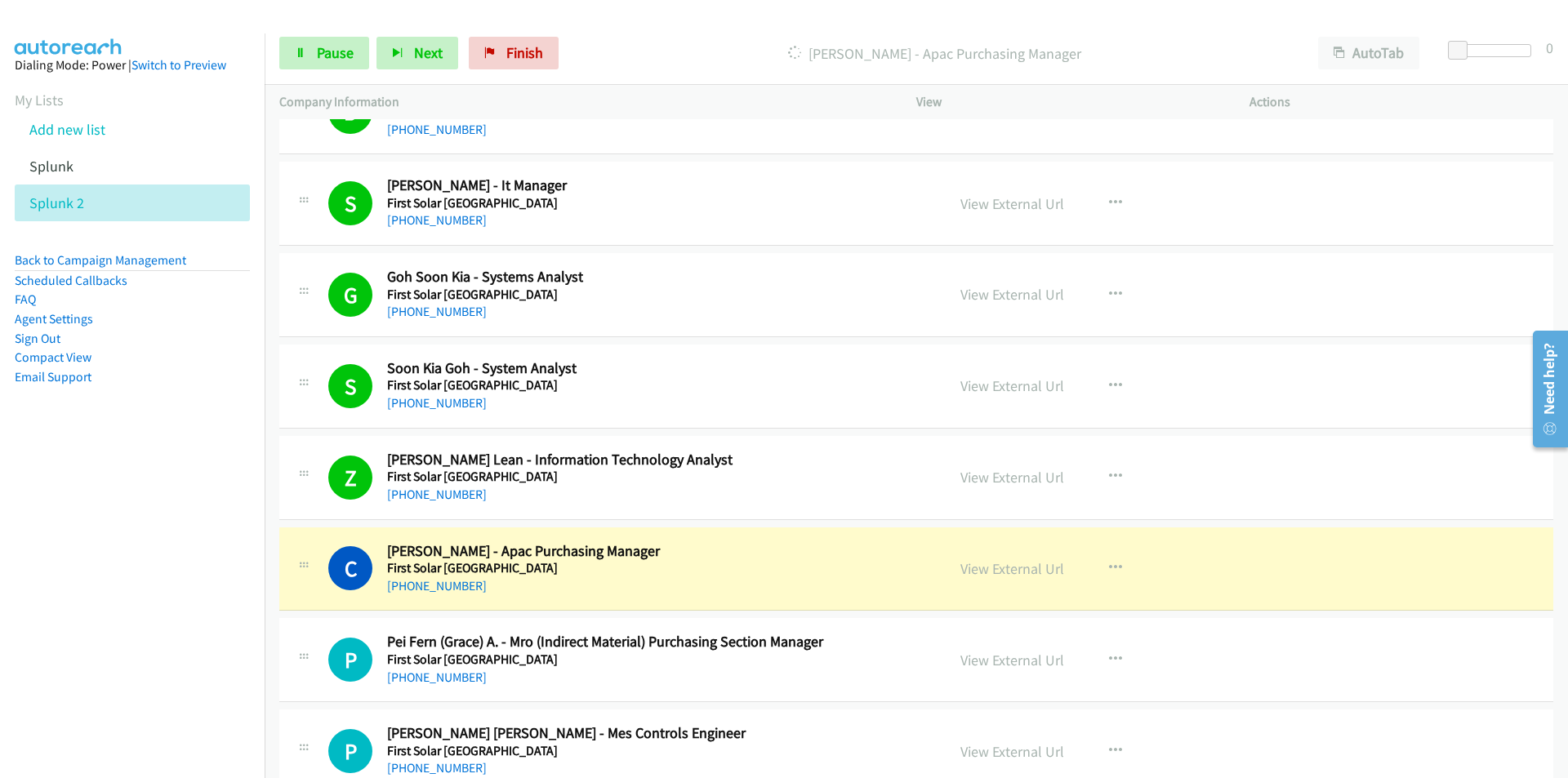
drag, startPoint x: 132, startPoint y: 602, endPoint x: 151, endPoint y: 591, distance: 22.0
click at [133, 601] on nav "Dialing Mode: Power | Switch to Preview My Lists Add new list Splunk Splunk 2 B…" at bounding box center [133, 423] width 266 height 778
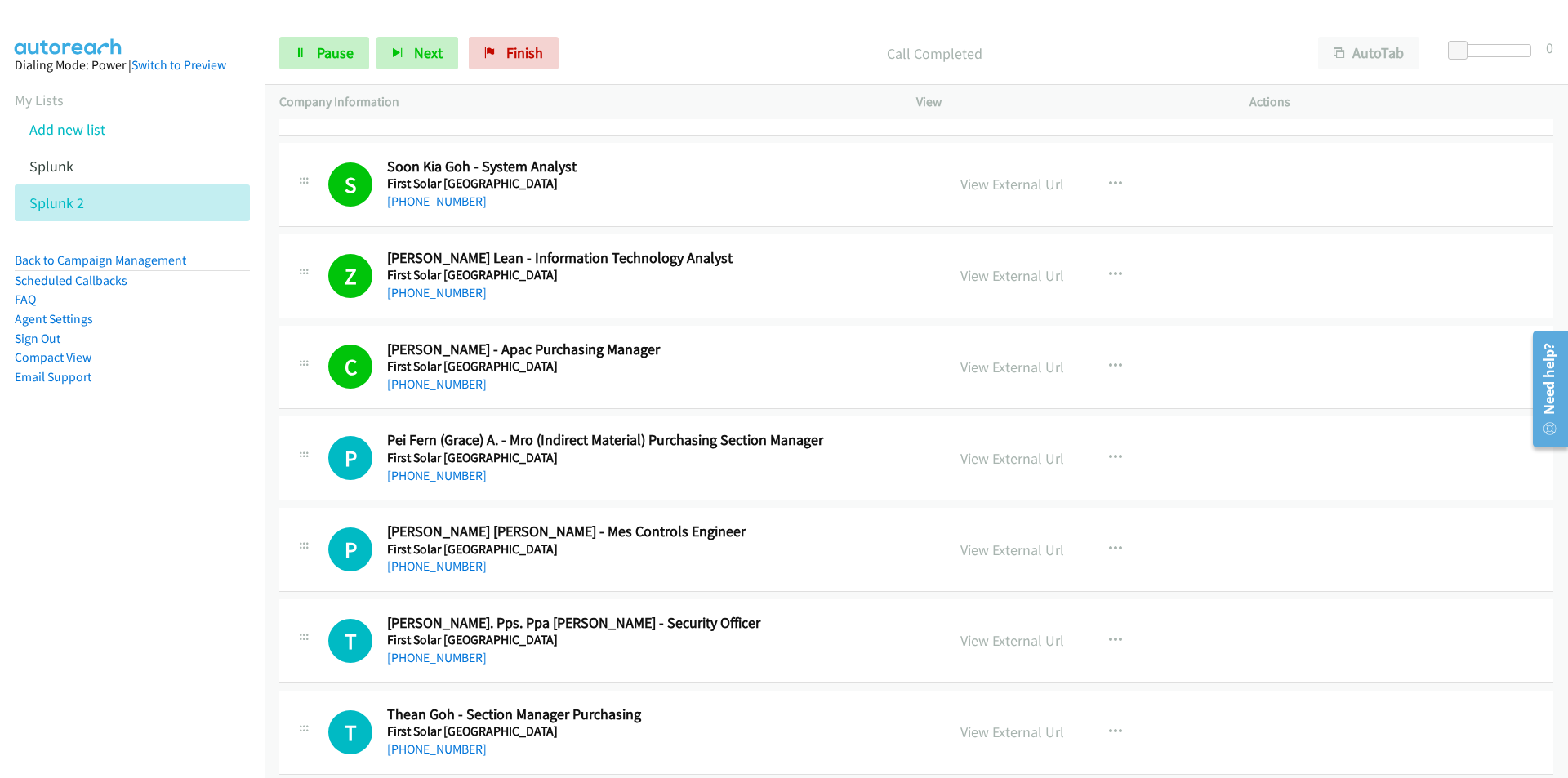
scroll to position [2760, 0]
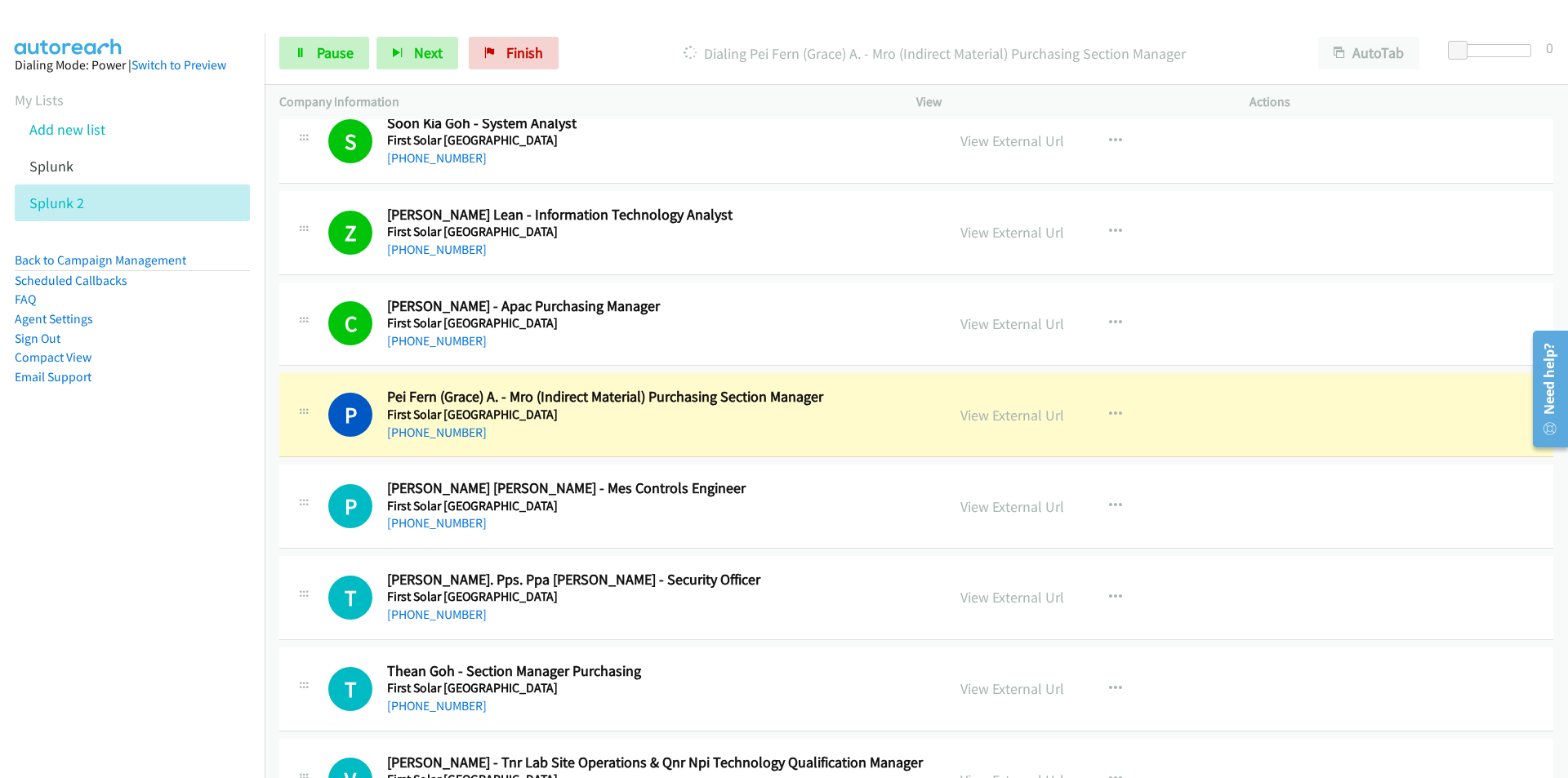
drag, startPoint x: 142, startPoint y: 534, endPoint x: 289, endPoint y: 495, distance: 152.1
click at [145, 534] on nav "Dialing Mode: Power | Switch to Preview My Lists Add new list Splunk Splunk 2 B…" at bounding box center [133, 423] width 266 height 778
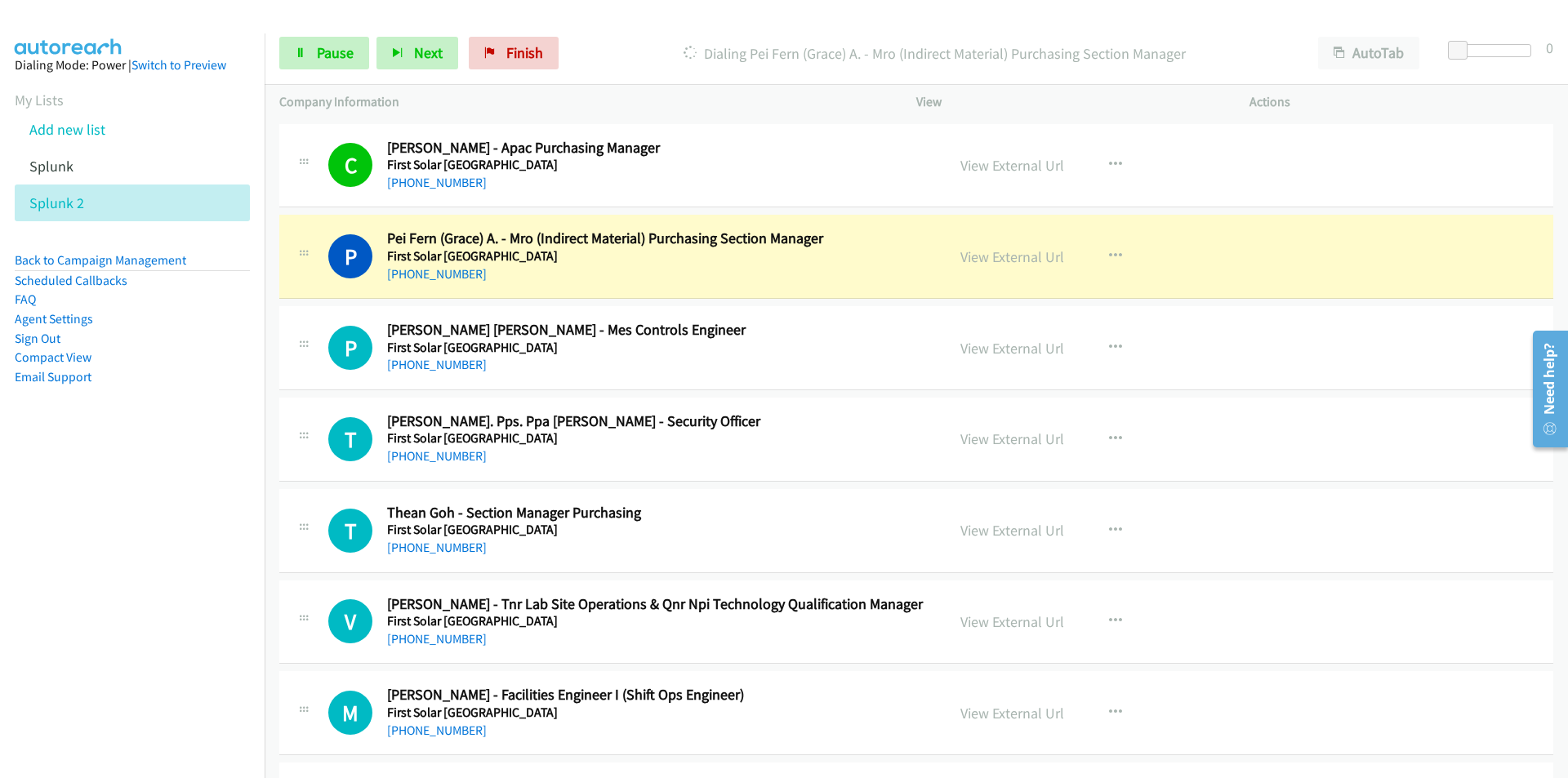
scroll to position [2923, 0]
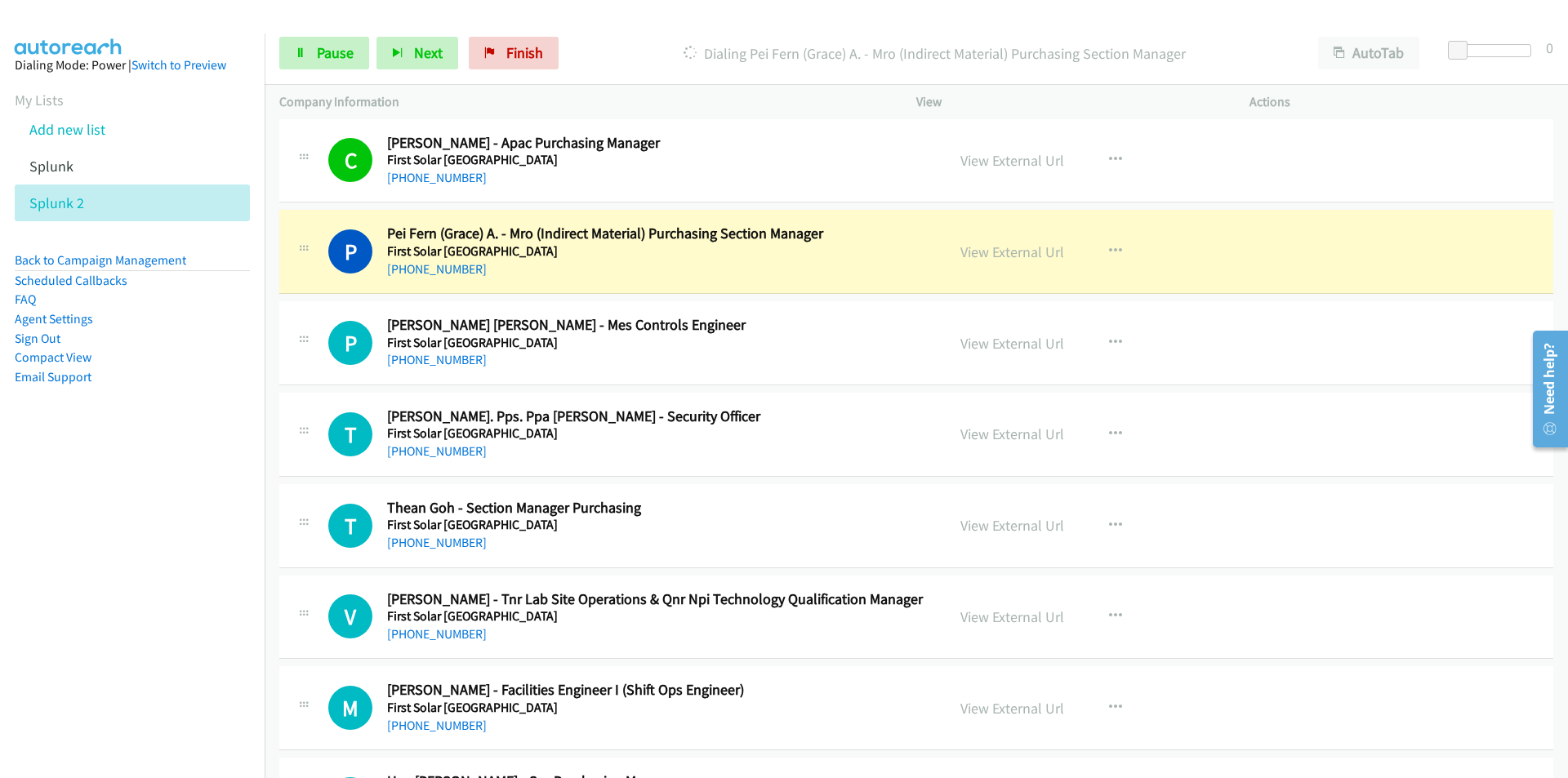
click at [150, 586] on nav "Dialing Mode: Power | Switch to Preview My Lists Add new list Splunk Splunk 2 B…" at bounding box center [133, 423] width 266 height 778
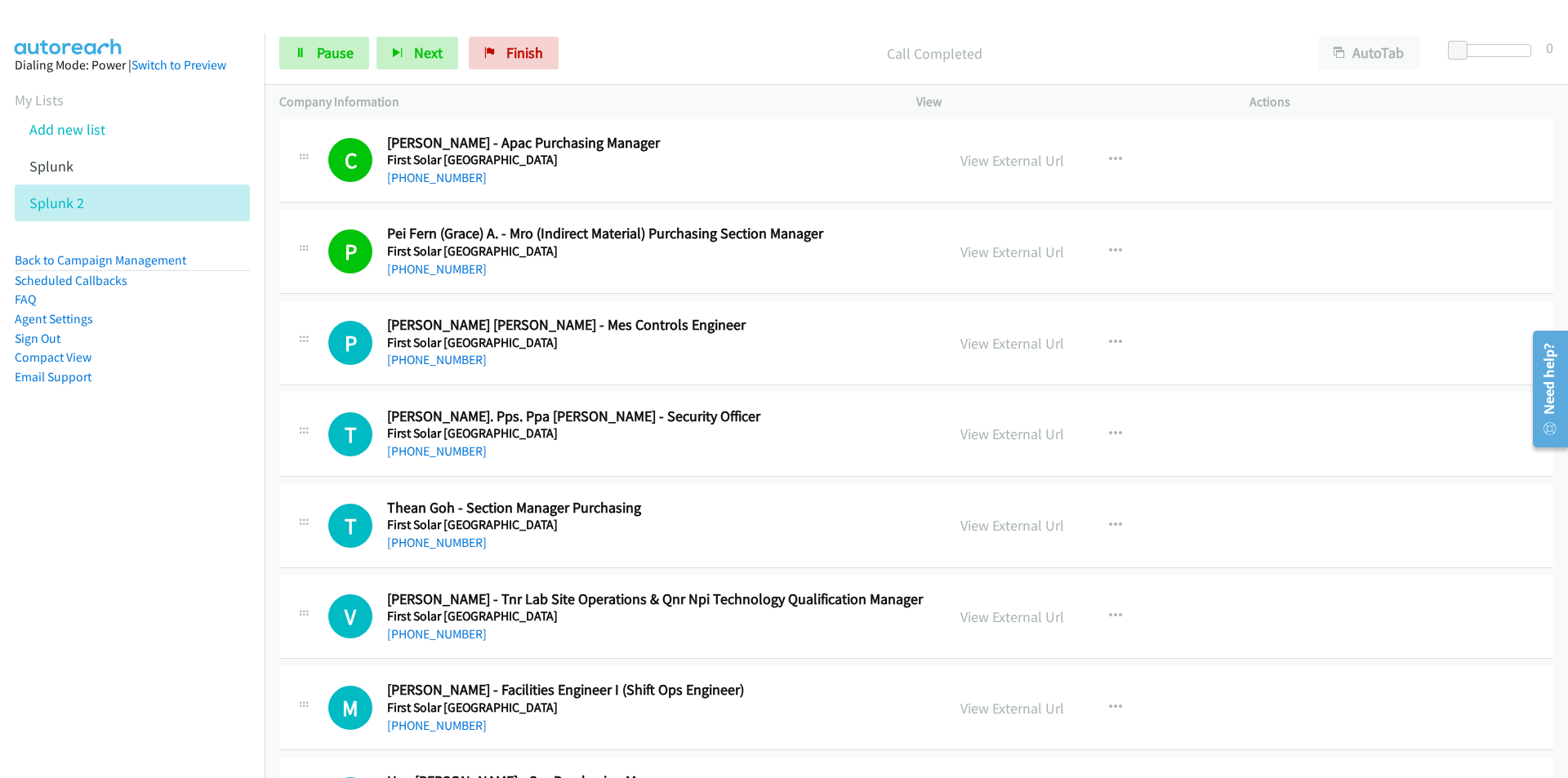
click at [212, 579] on nav "Dialing Mode: Power | Switch to Preview My Lists Add new list Splunk Splunk 2 B…" at bounding box center [133, 423] width 266 height 778
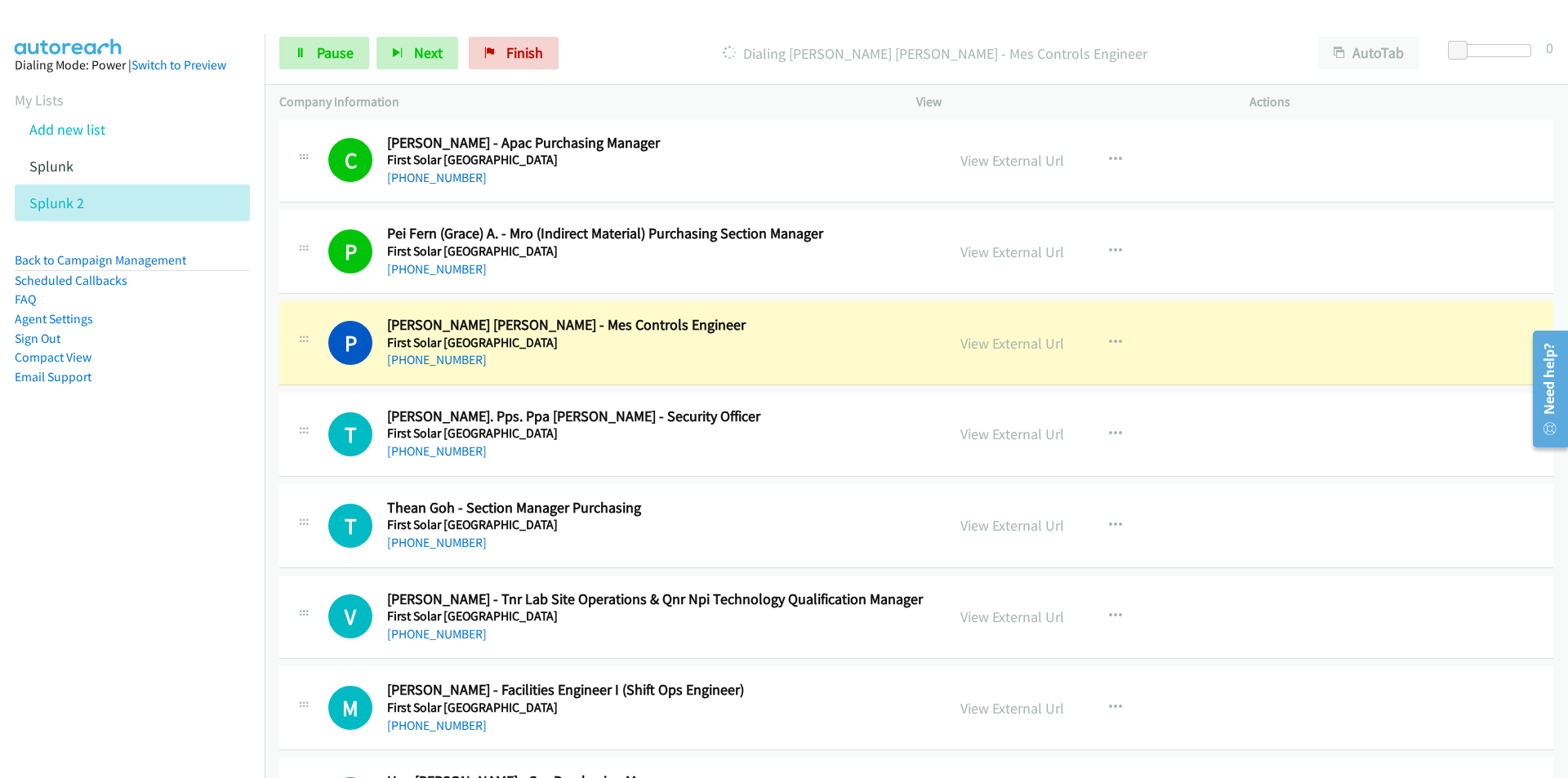
click at [151, 667] on nav "Dialing Mode: Power | Switch to Preview My Lists Add new list Splunk Splunk 2 B…" at bounding box center [133, 423] width 266 height 778
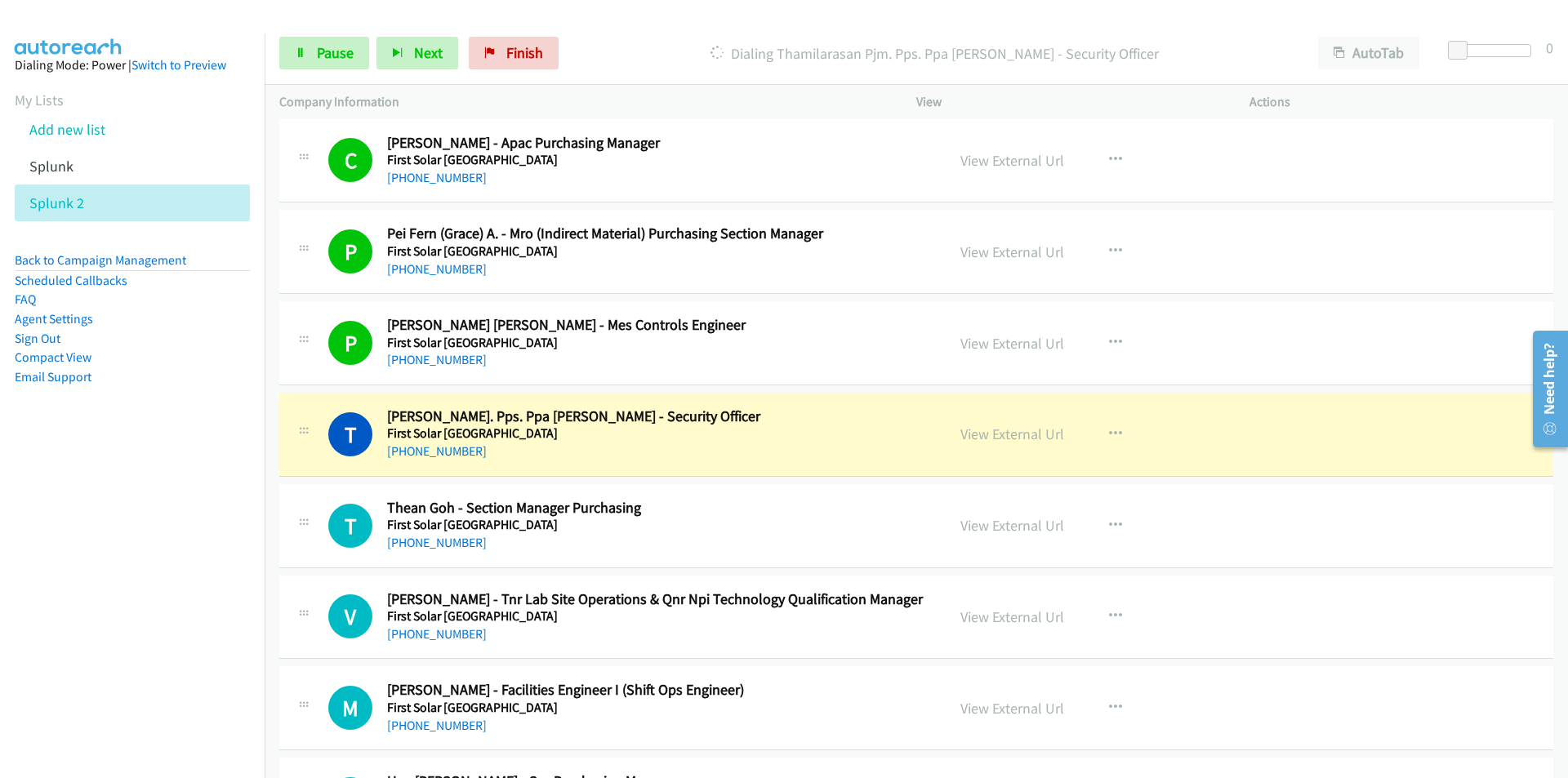
click at [167, 634] on nav "Dialing Mode: Power | Switch to Preview My Lists Add new list Splunk Splunk 2 B…" at bounding box center [133, 423] width 266 height 778
click at [165, 616] on nav "Dialing Mode: Power | Switch to Preview My Lists Add new list Splunk Splunk 2 B…" at bounding box center [133, 423] width 266 height 778
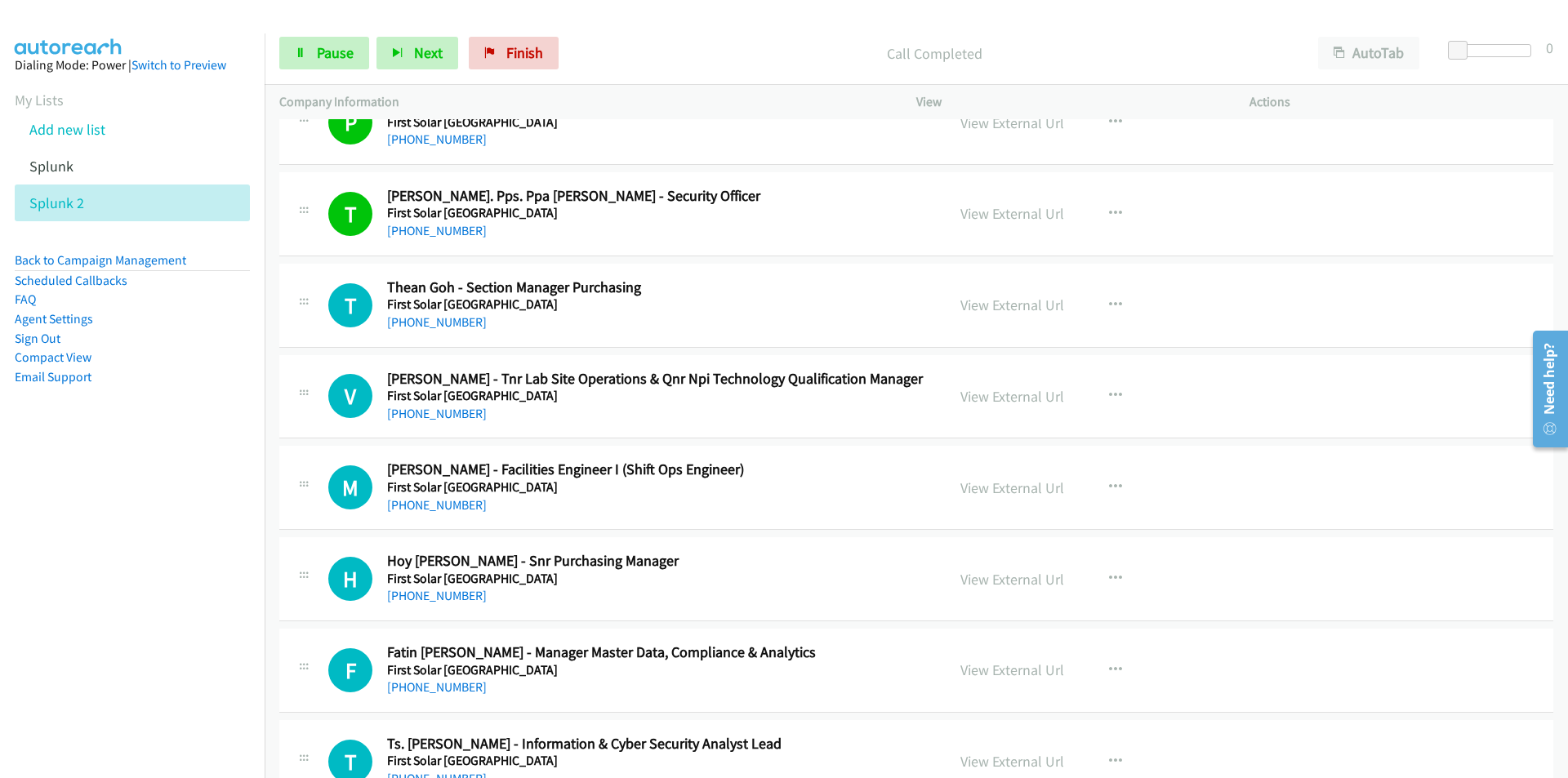
scroll to position [3169, 0]
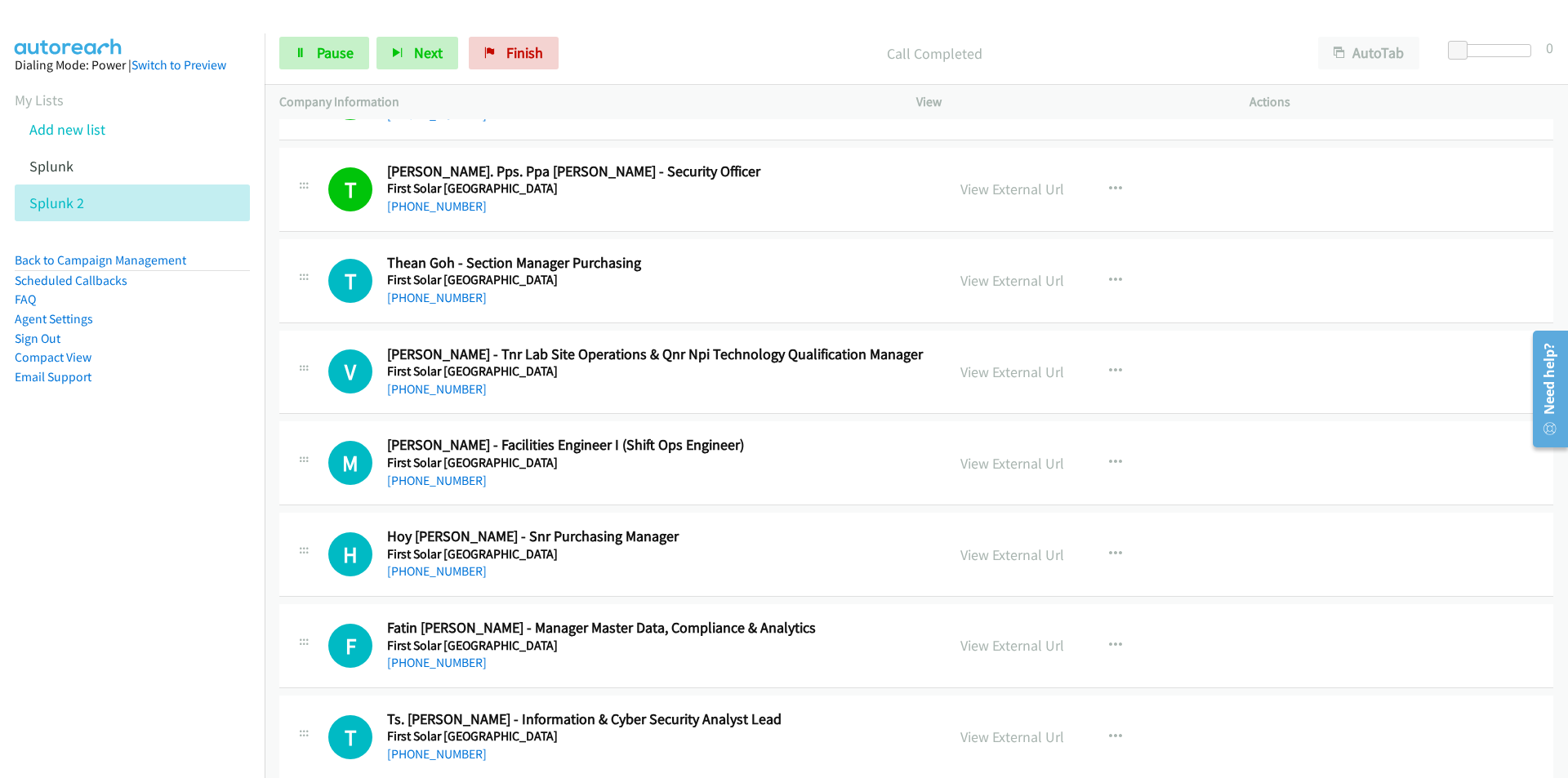
click at [189, 606] on nav "Dialing Mode: Power | Switch to Preview My Lists Add new list Splunk Splunk 2 B…" at bounding box center [133, 423] width 266 height 778
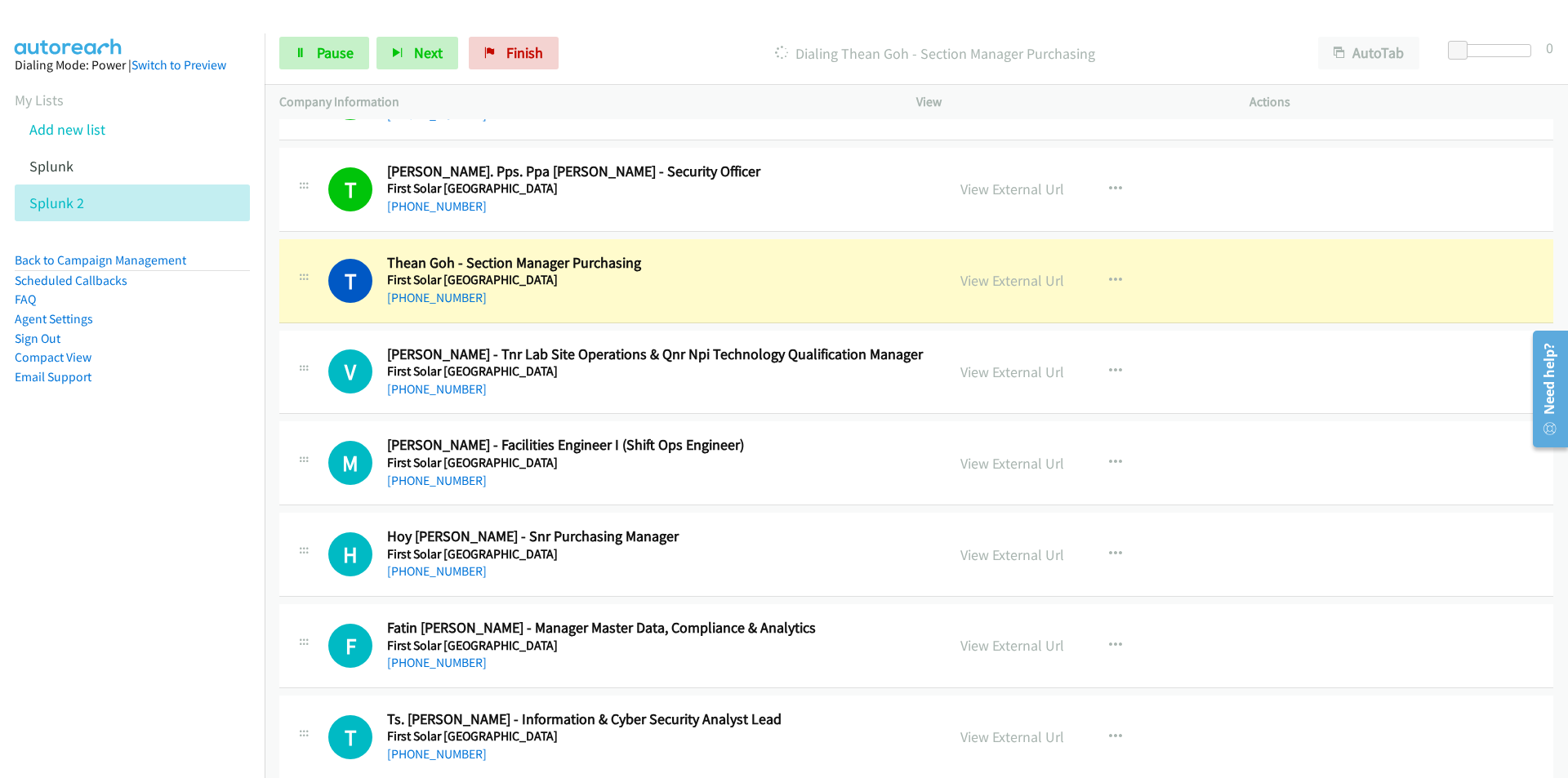
click at [166, 638] on nav "Dialing Mode: Power | Switch to Preview My Lists Add new list Splunk Splunk 2 B…" at bounding box center [133, 423] width 266 height 778
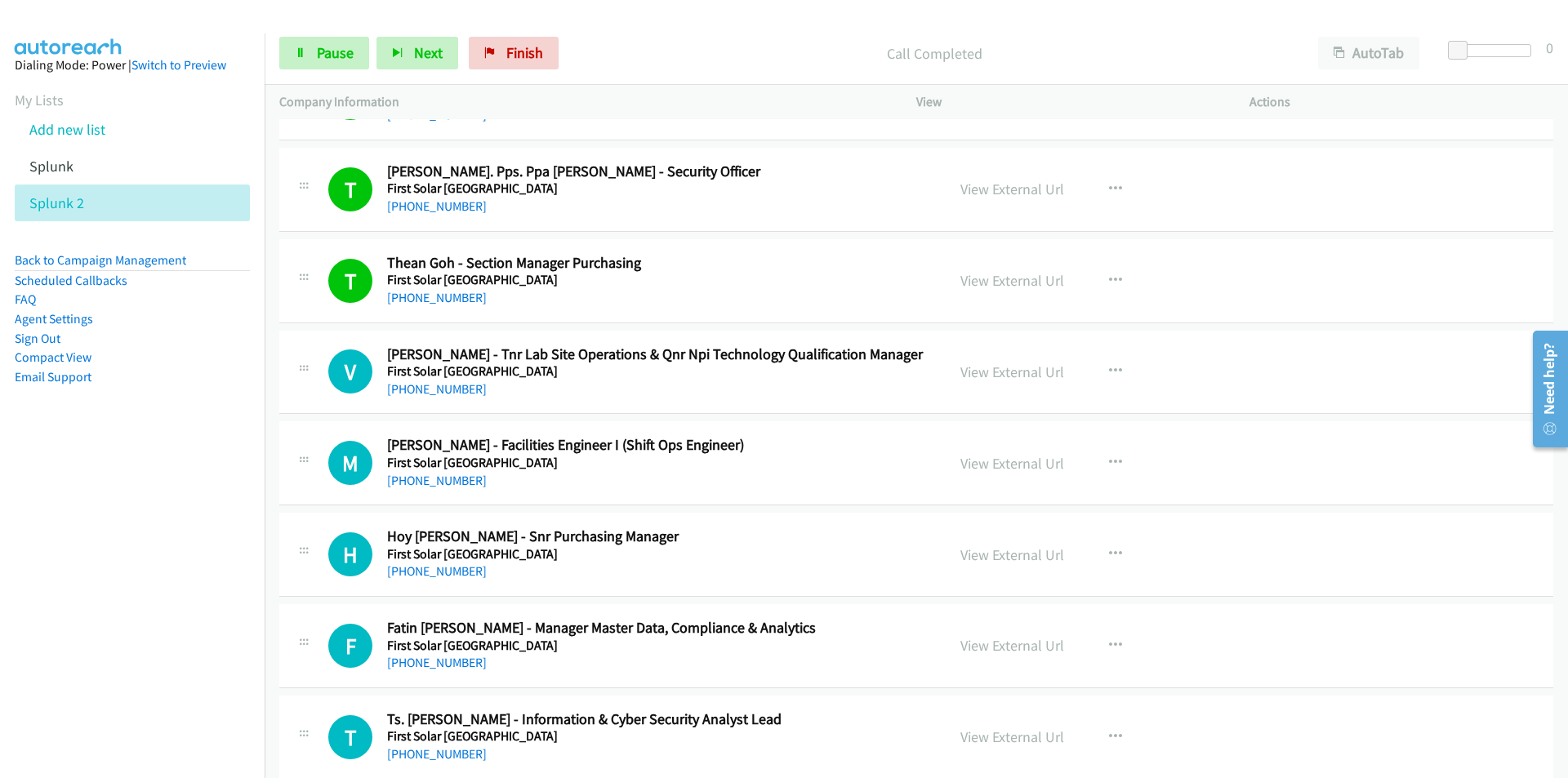
click at [190, 640] on nav "Dialing Mode: Power | Switch to Preview My Lists Add new list Splunk Splunk 2 B…" at bounding box center [133, 423] width 266 height 778
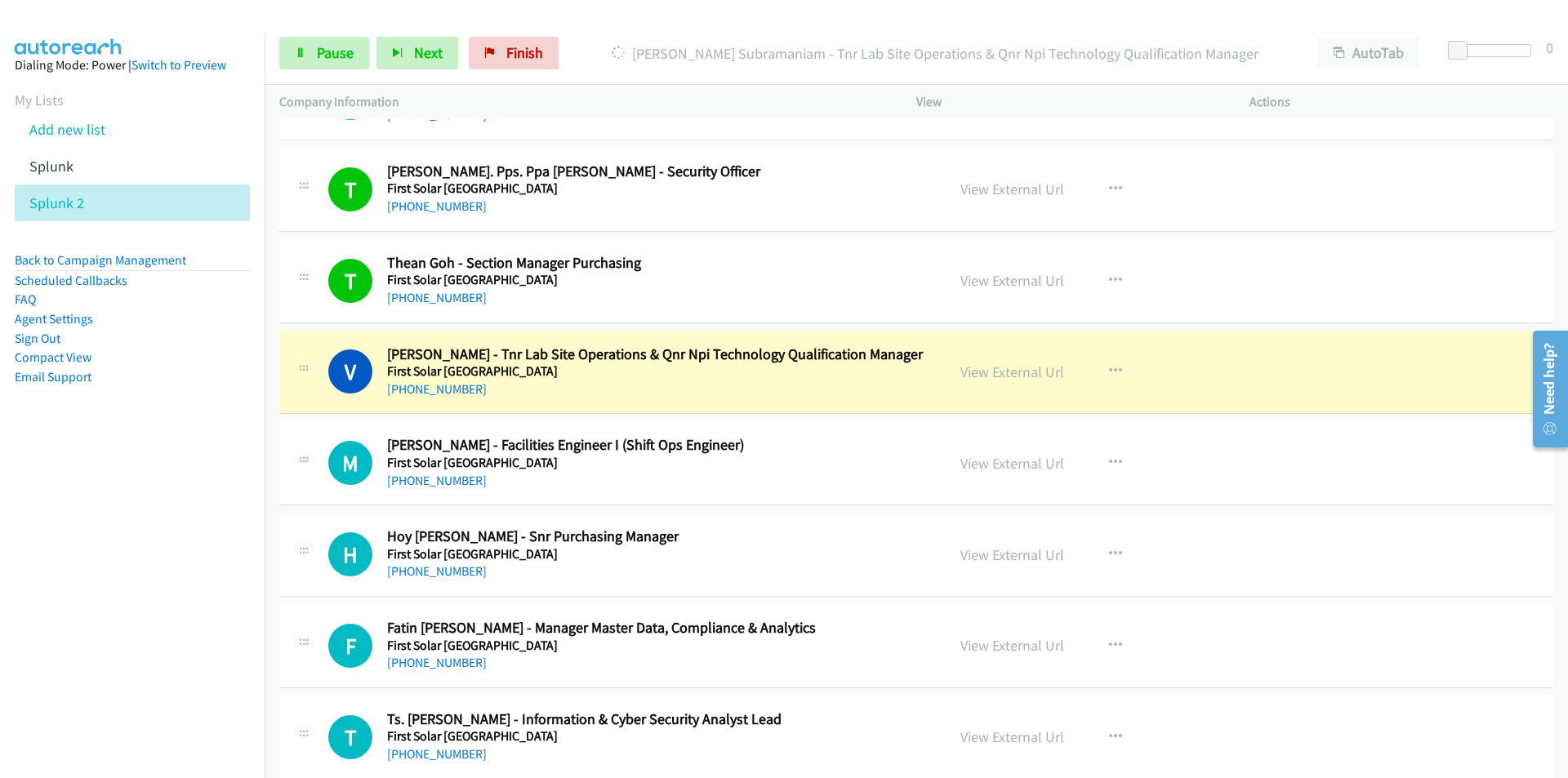
drag, startPoint x: 69, startPoint y: 642, endPoint x: 90, endPoint y: 638, distance: 21.4
click at [69, 642] on nav "Dialing Mode: Power | Switch to Preview My Lists Add new list Splunk Splunk 2 B…" at bounding box center [133, 423] width 266 height 778
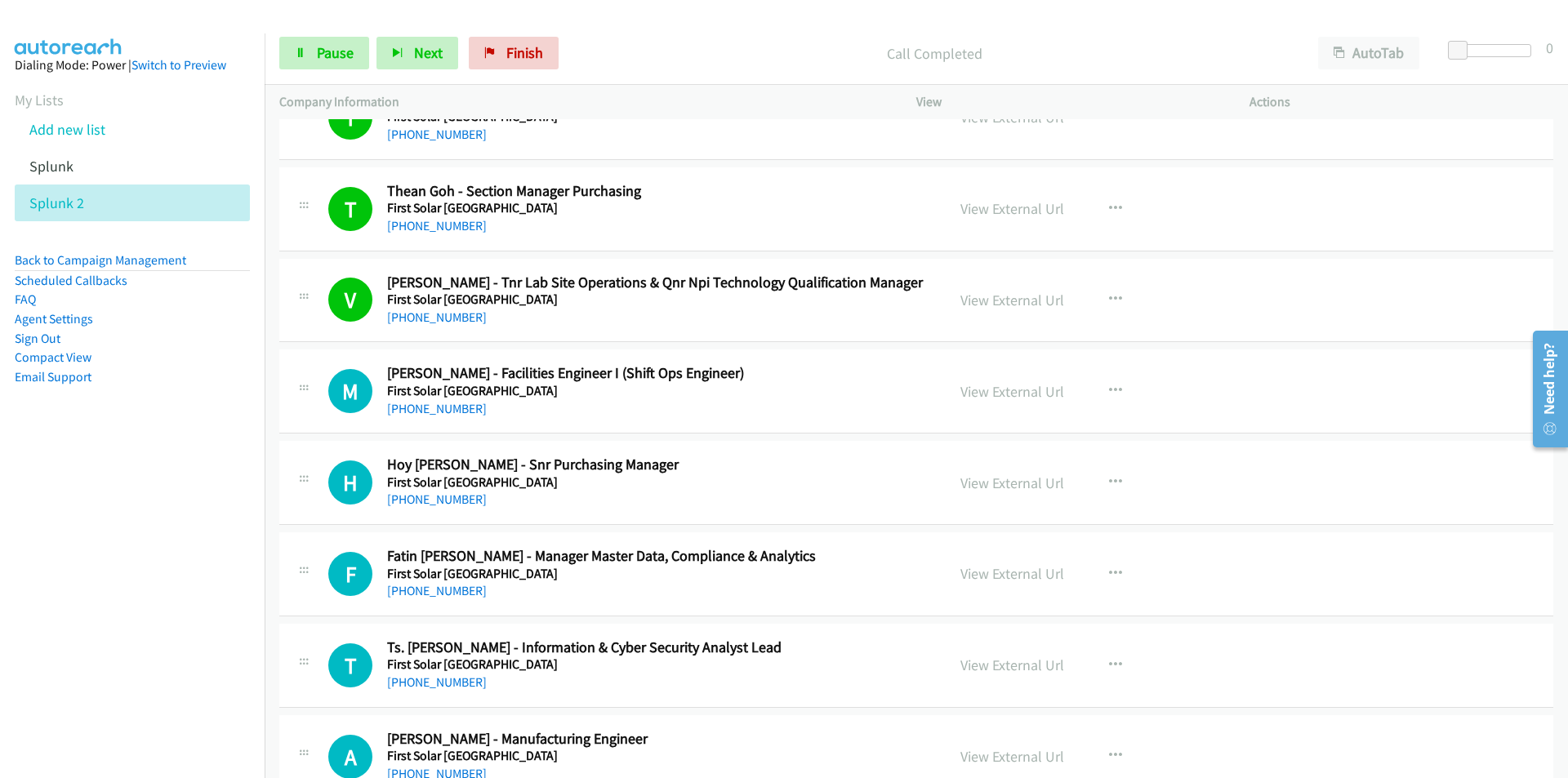
scroll to position [3250, 0]
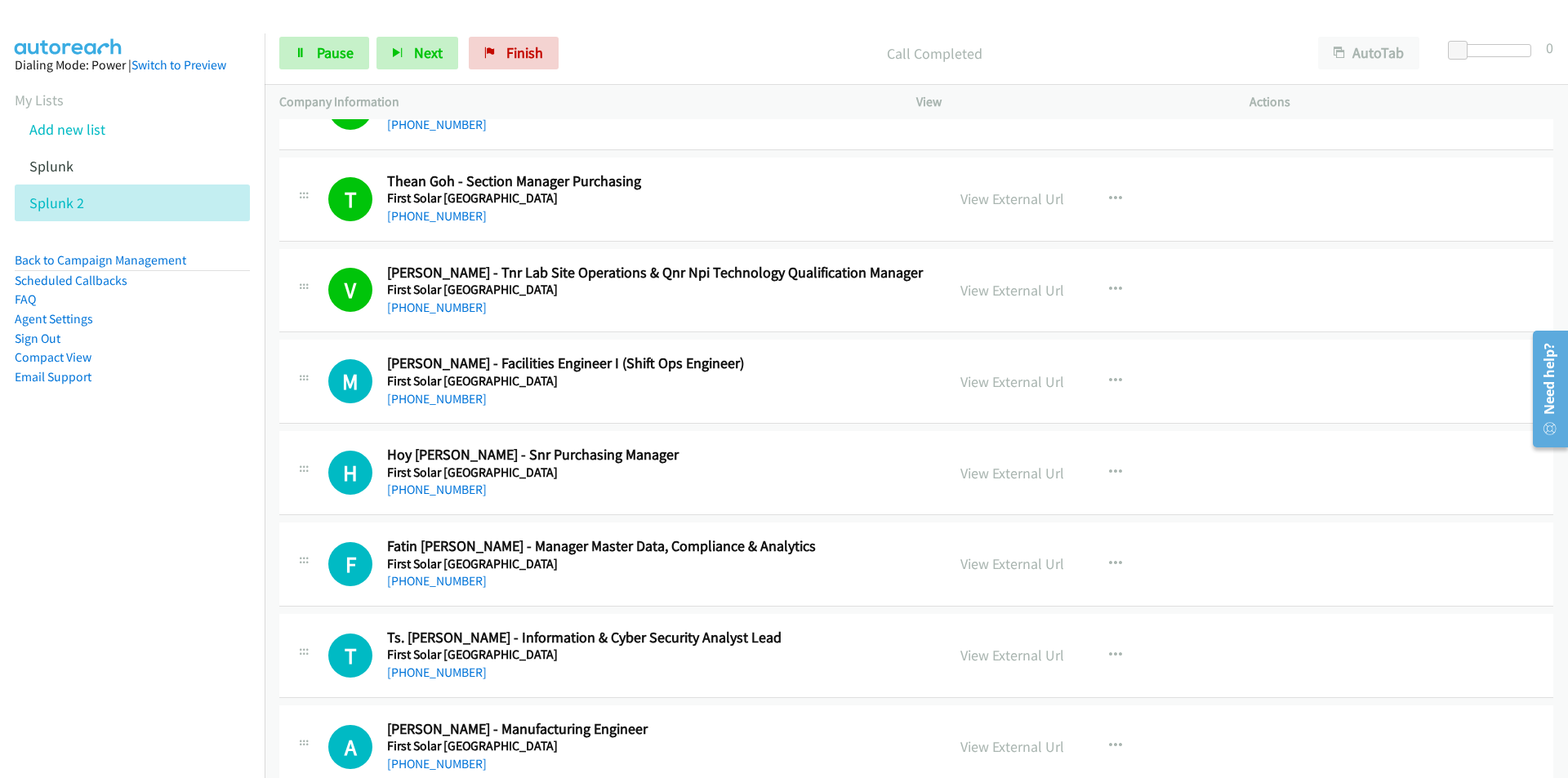
click at [215, 568] on nav "Dialing Mode: Power | Switch to Preview My Lists Add new list Splunk Splunk 2 B…" at bounding box center [133, 423] width 266 height 778
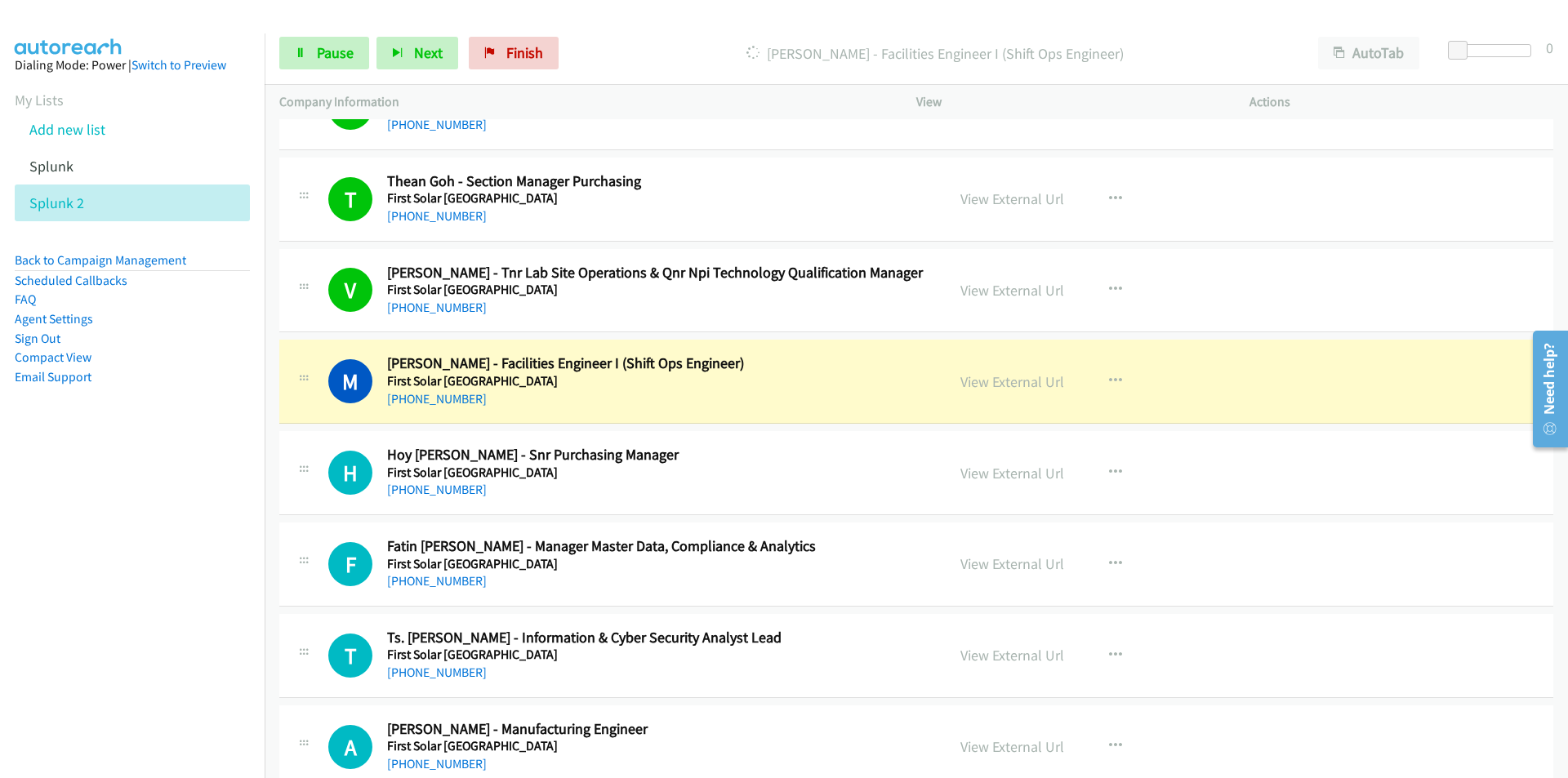
click at [224, 538] on nav "Dialing Mode: Power | Switch to Preview My Lists Add new list Splunk Splunk 2 B…" at bounding box center [133, 423] width 266 height 778
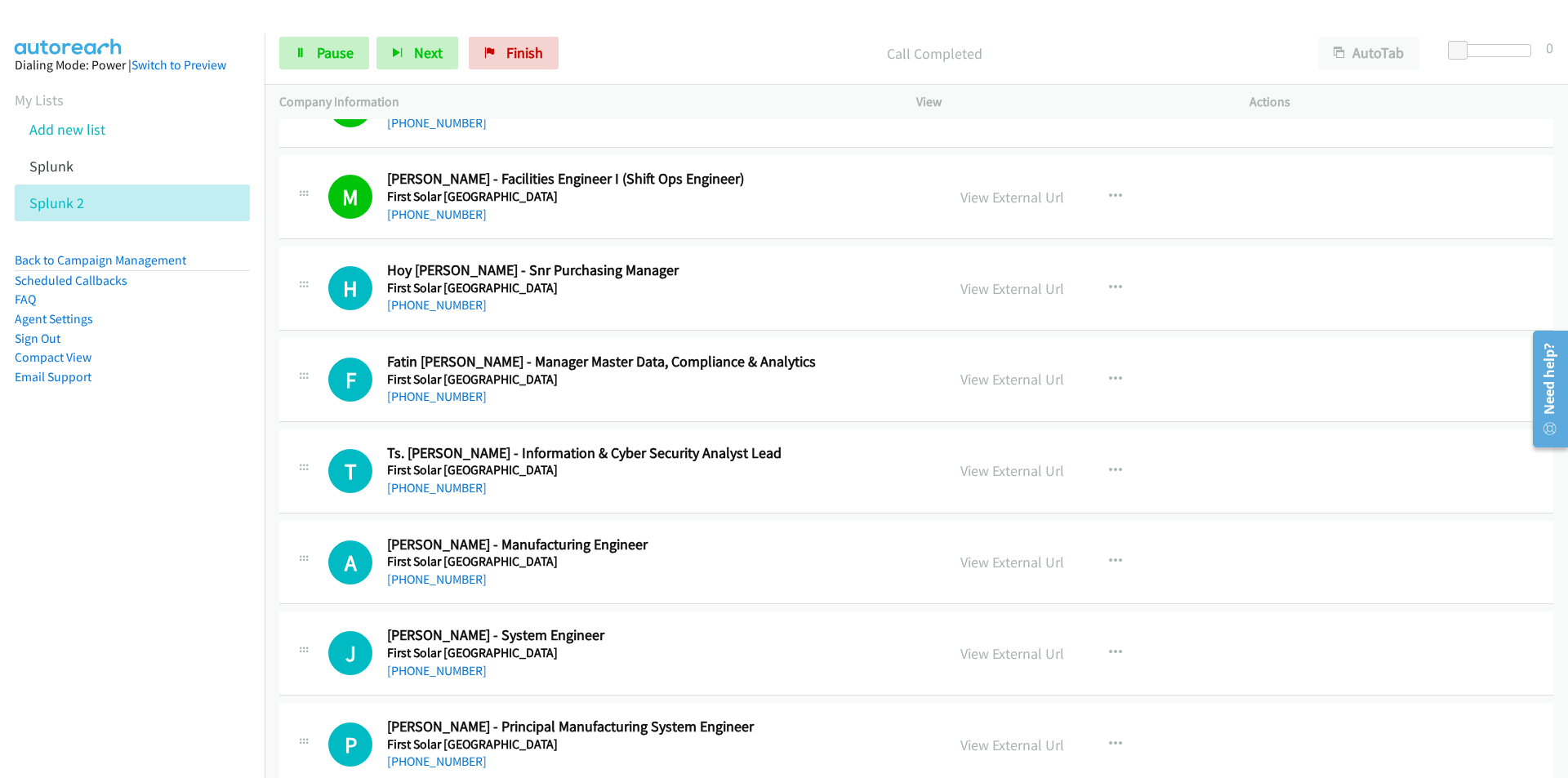
scroll to position [3495, 0]
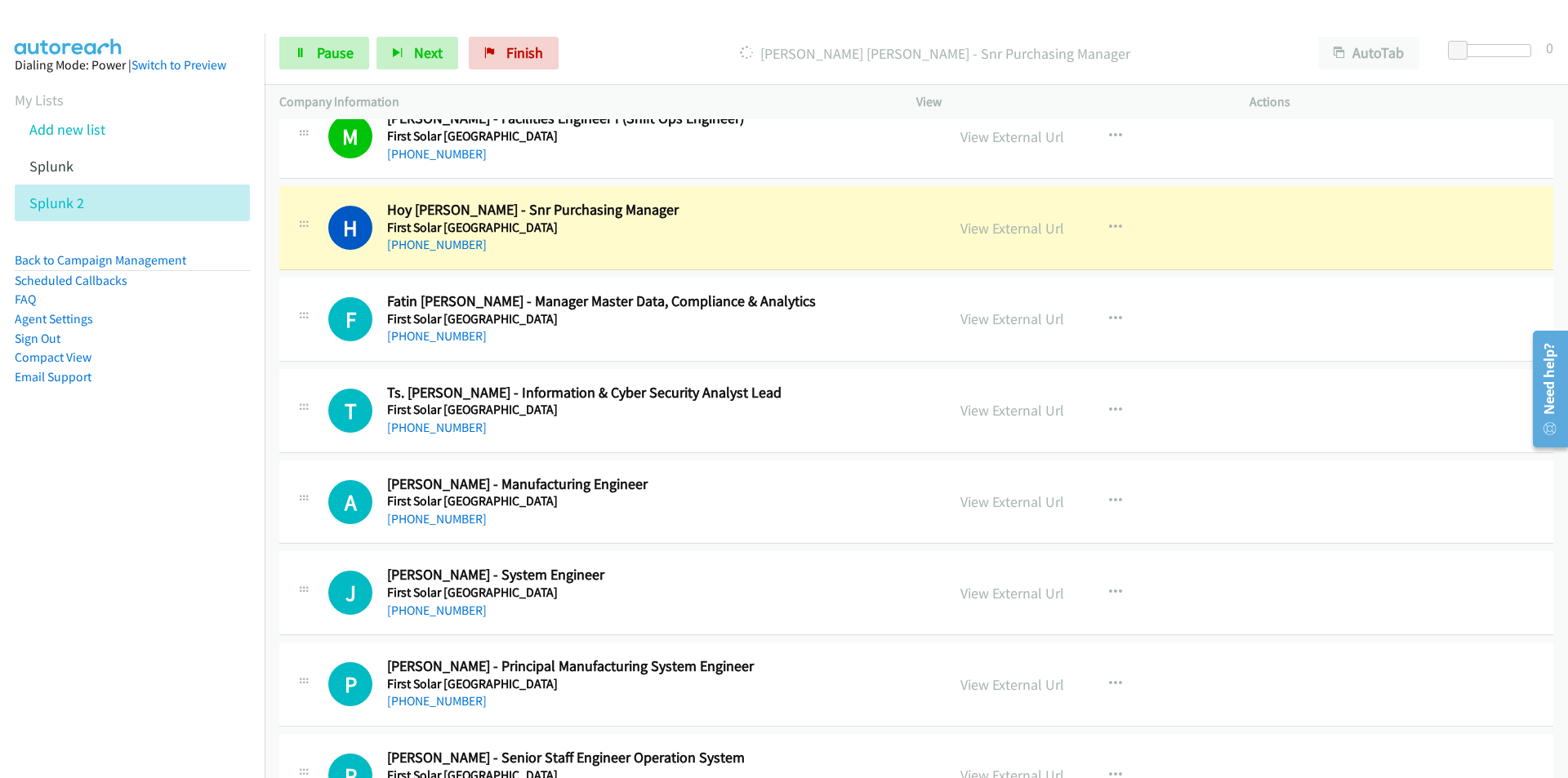
click at [185, 551] on nav "Dialing Mode: Power | Switch to Preview My Lists Add new list Splunk Splunk 2 B…" at bounding box center [133, 423] width 266 height 778
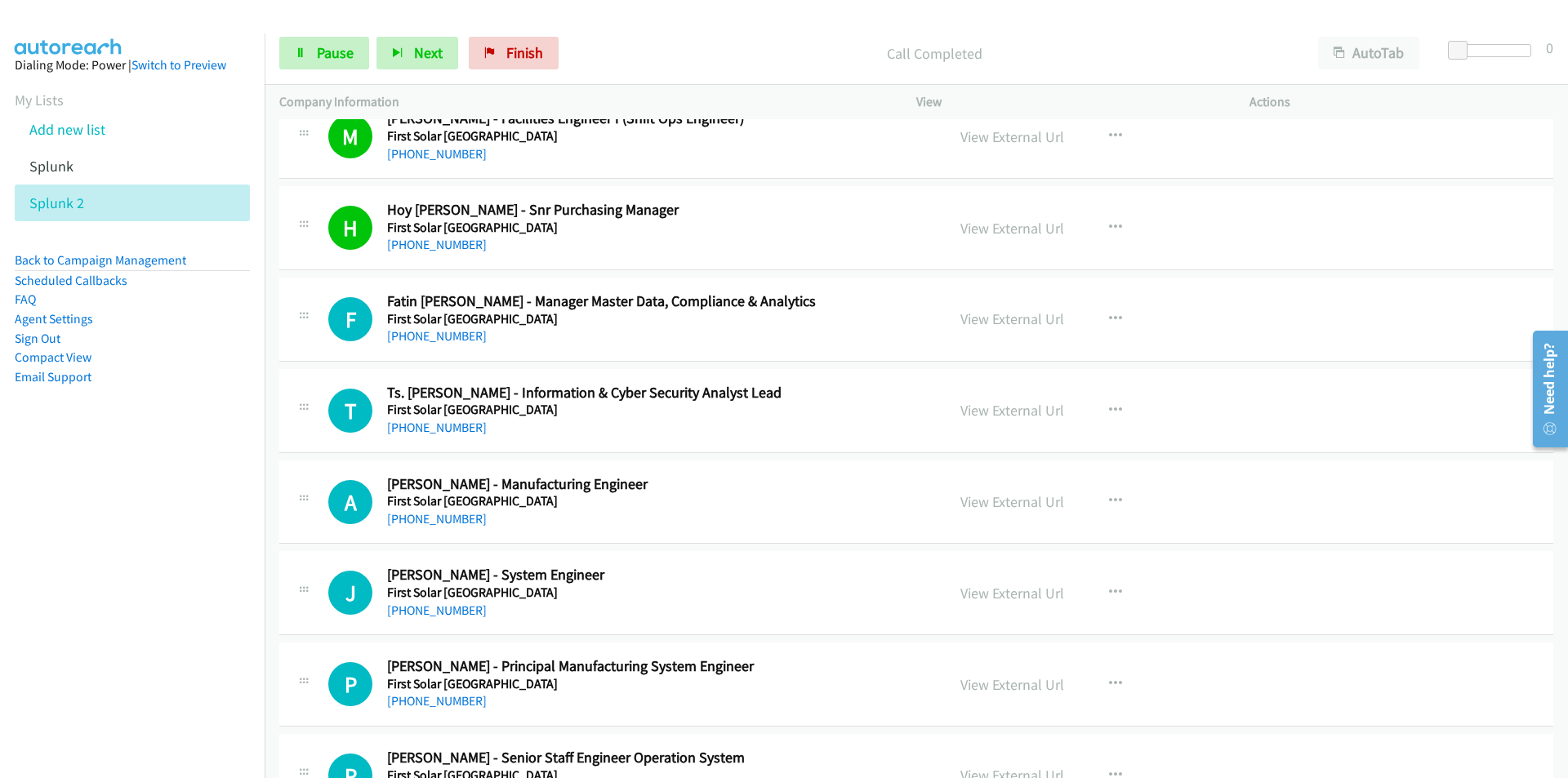
drag, startPoint x: 184, startPoint y: 581, endPoint x: 197, endPoint y: 573, distance: 15.3
click at [184, 581] on nav "Dialing Mode: Power | Switch to Preview My Lists Add new list Splunk Splunk 2 B…" at bounding box center [133, 423] width 266 height 778
click at [84, 532] on nav "Dialing Mode: Power | Switch to Preview My Lists Add new list Splunk Splunk 2 B…" at bounding box center [133, 423] width 266 height 778
click at [1037, 411] on link "View External Url" at bounding box center [1012, 410] width 104 height 19
click at [157, 595] on nav "Dialing Mode: Power | Switch to Preview My Lists Add new list Splunk Splunk 2 B…" at bounding box center [133, 423] width 266 height 778
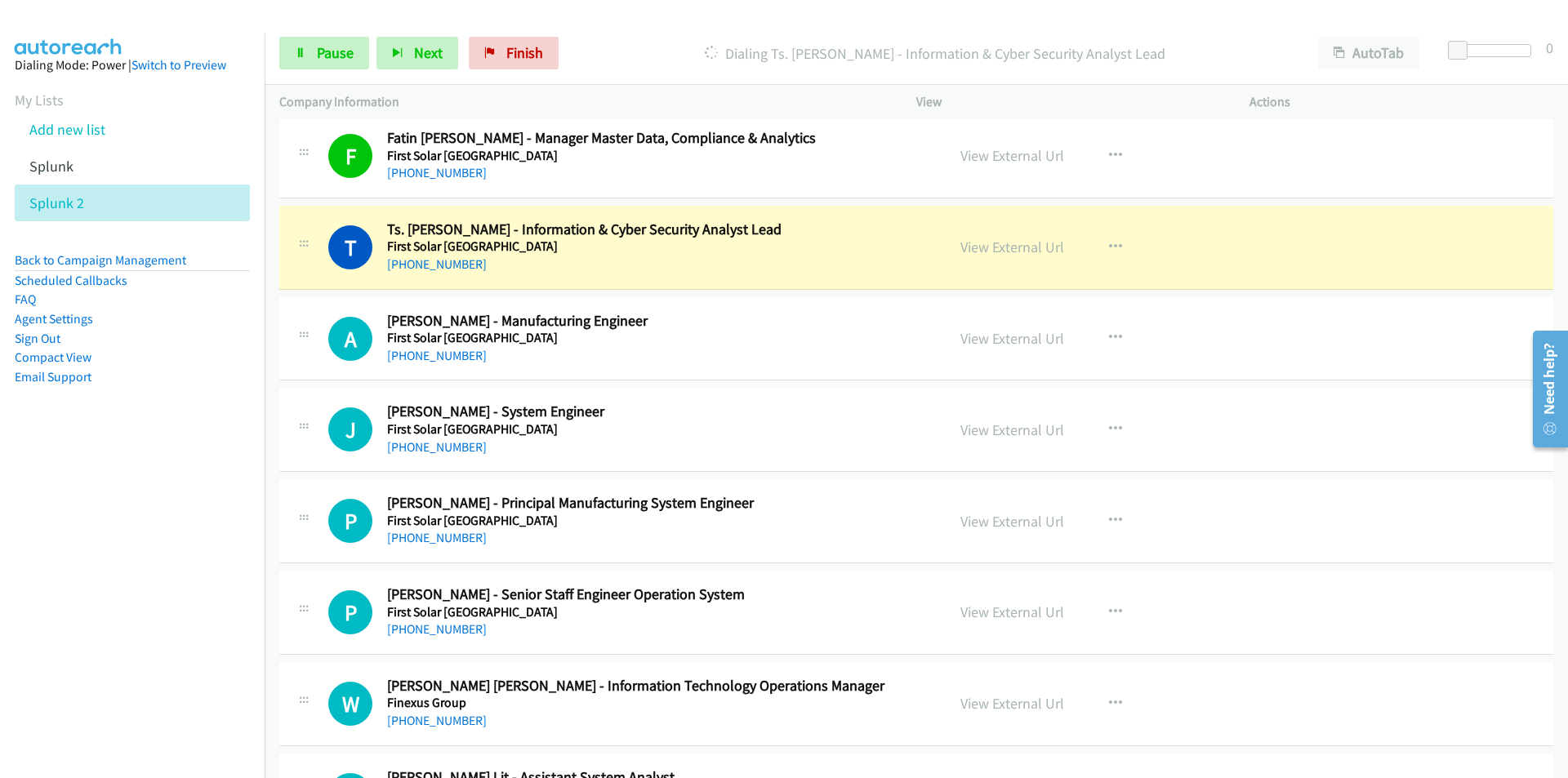
scroll to position [3739, 0]
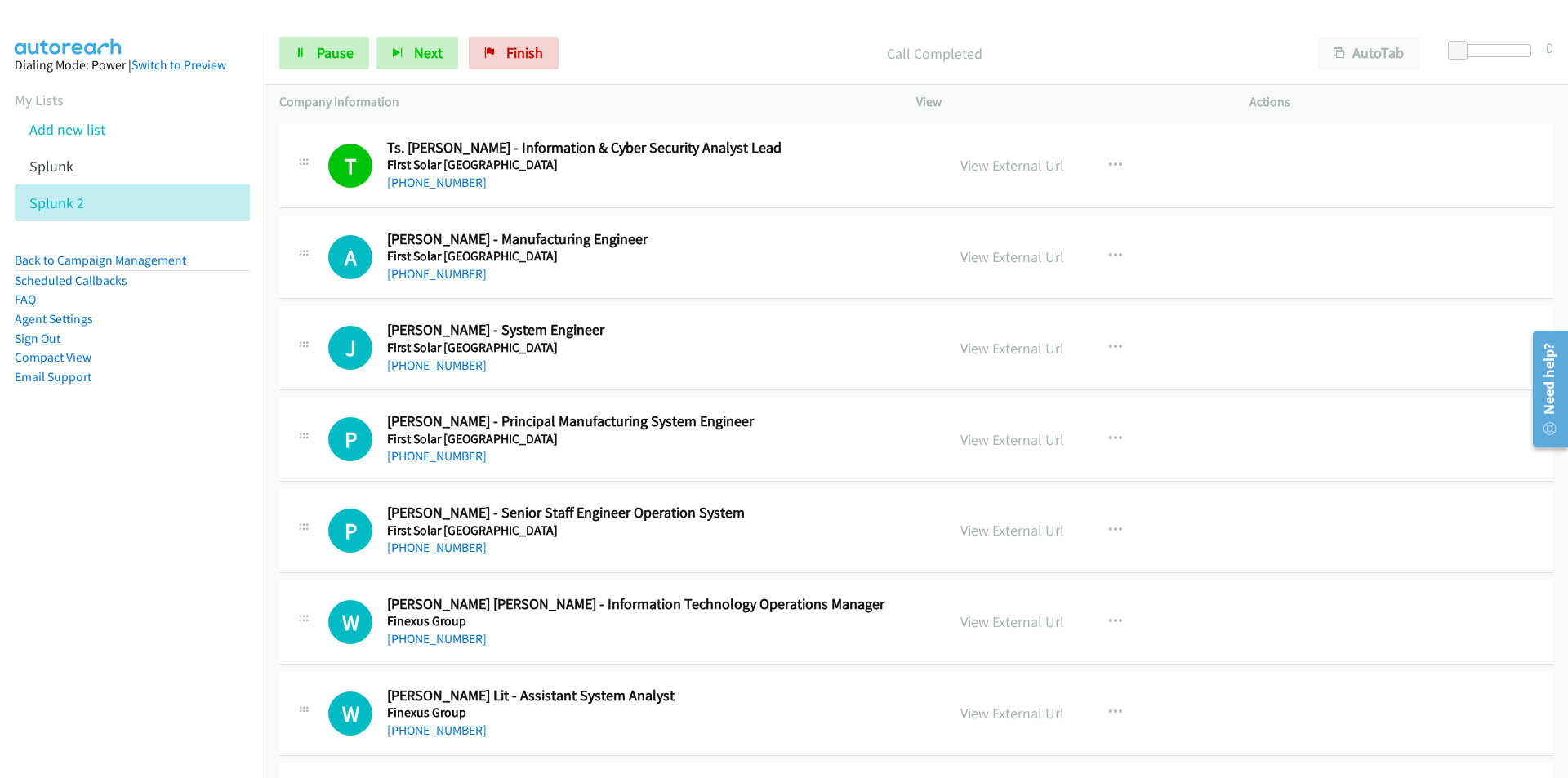
click at [122, 577] on nav "Dialing Mode: Power | Switch to Preview My Lists Add new list Splunk Splunk 2 B…" at bounding box center [133, 423] width 266 height 778
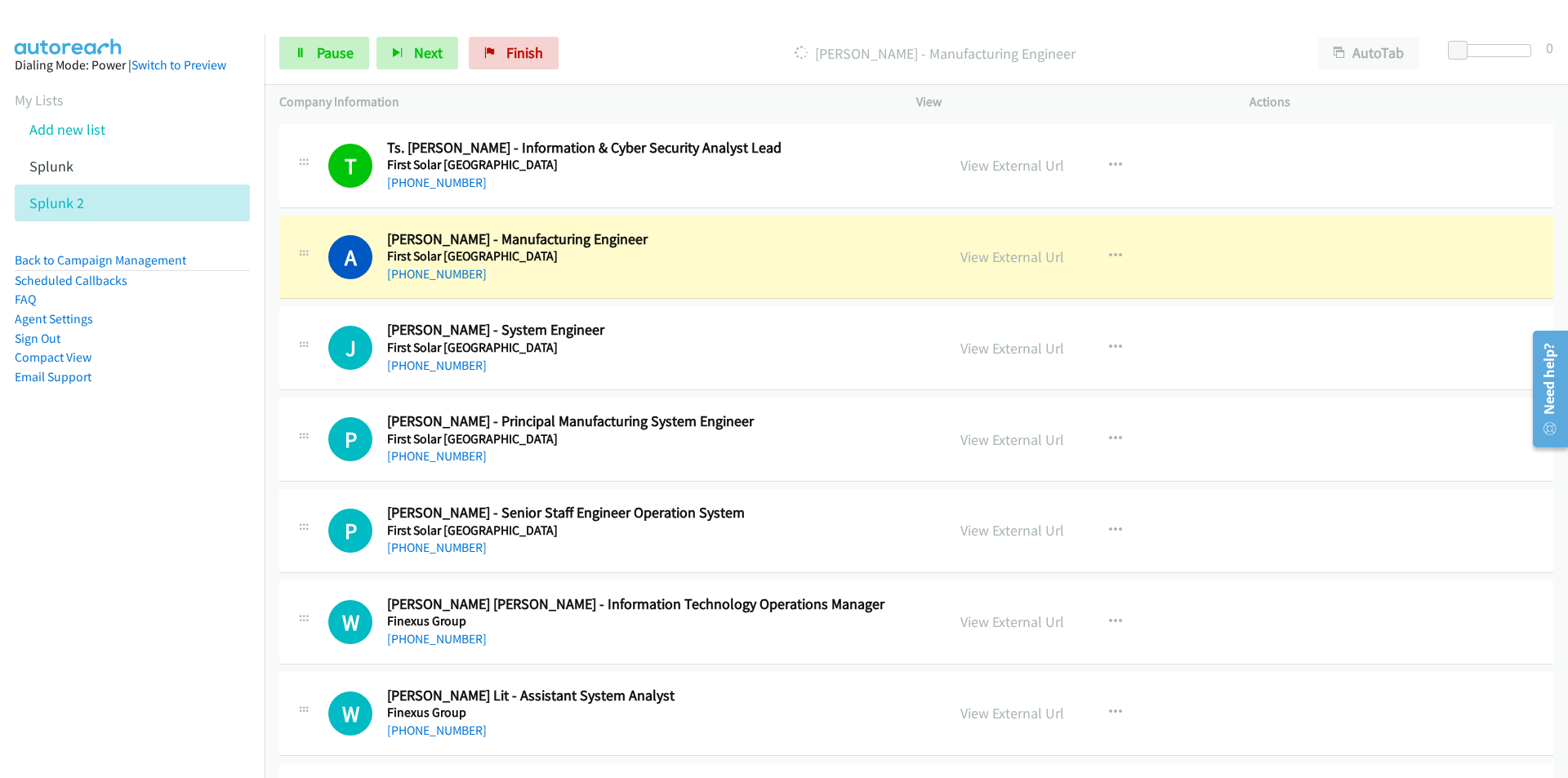
drag, startPoint x: 197, startPoint y: 578, endPoint x: 211, endPoint y: 555, distance: 26.9
click at [198, 571] on nav "Dialing Mode: Power | Switch to Preview My Lists Add new list Splunk Splunk 2 B…" at bounding box center [133, 423] width 266 height 778
click at [213, 558] on nav "Dialing Mode: Power | Switch to Preview My Lists Add new list Splunk Splunk 2 B…" at bounding box center [133, 423] width 266 height 778
drag, startPoint x: 119, startPoint y: 553, endPoint x: 130, endPoint y: 546, distance: 13.0
click at [119, 553] on nav "Dialing Mode: Power | Switch to Preview My Lists Add new list Splunk Splunk 2 B…" at bounding box center [133, 423] width 266 height 778
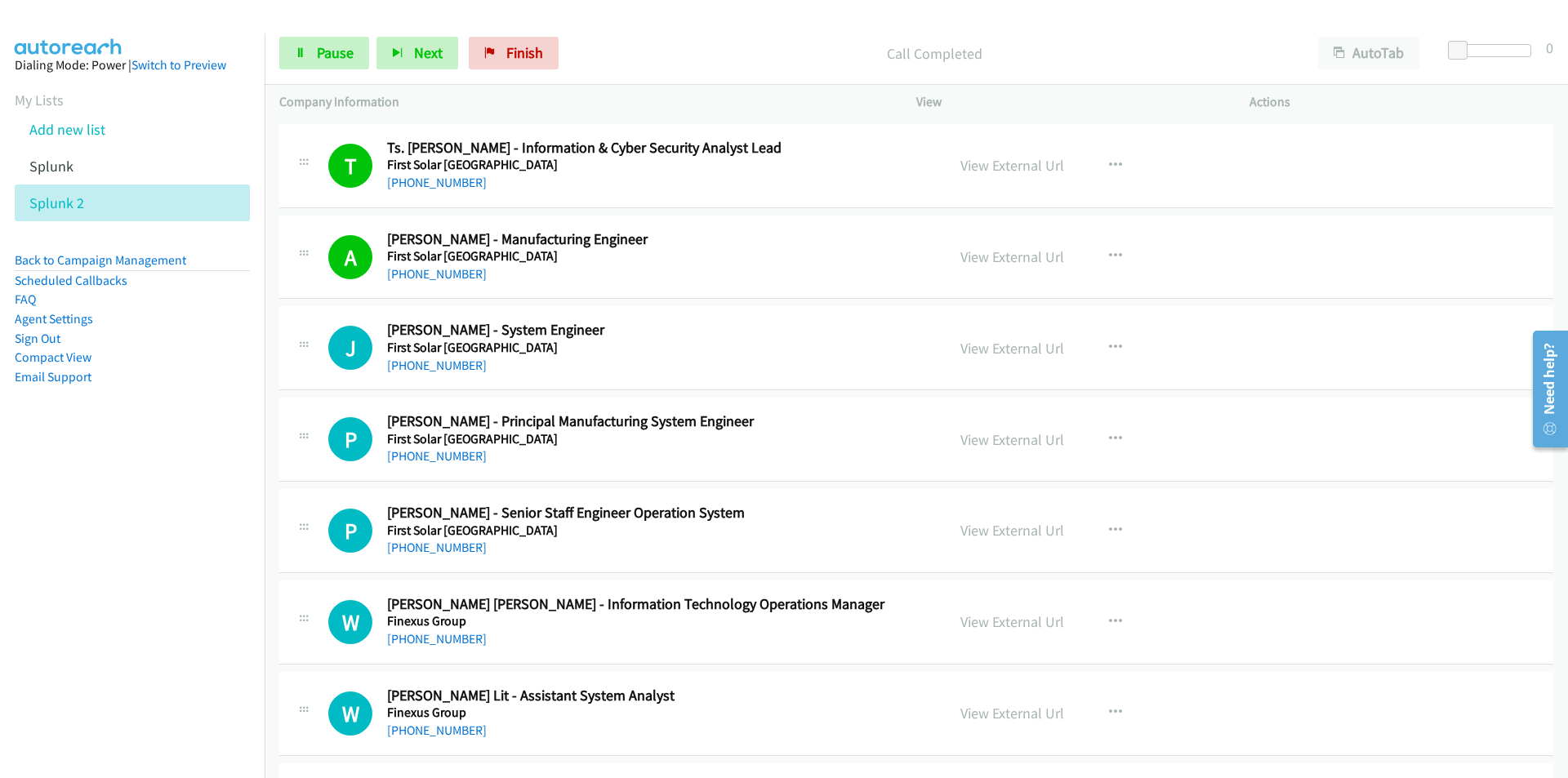
scroll to position [3822, 0]
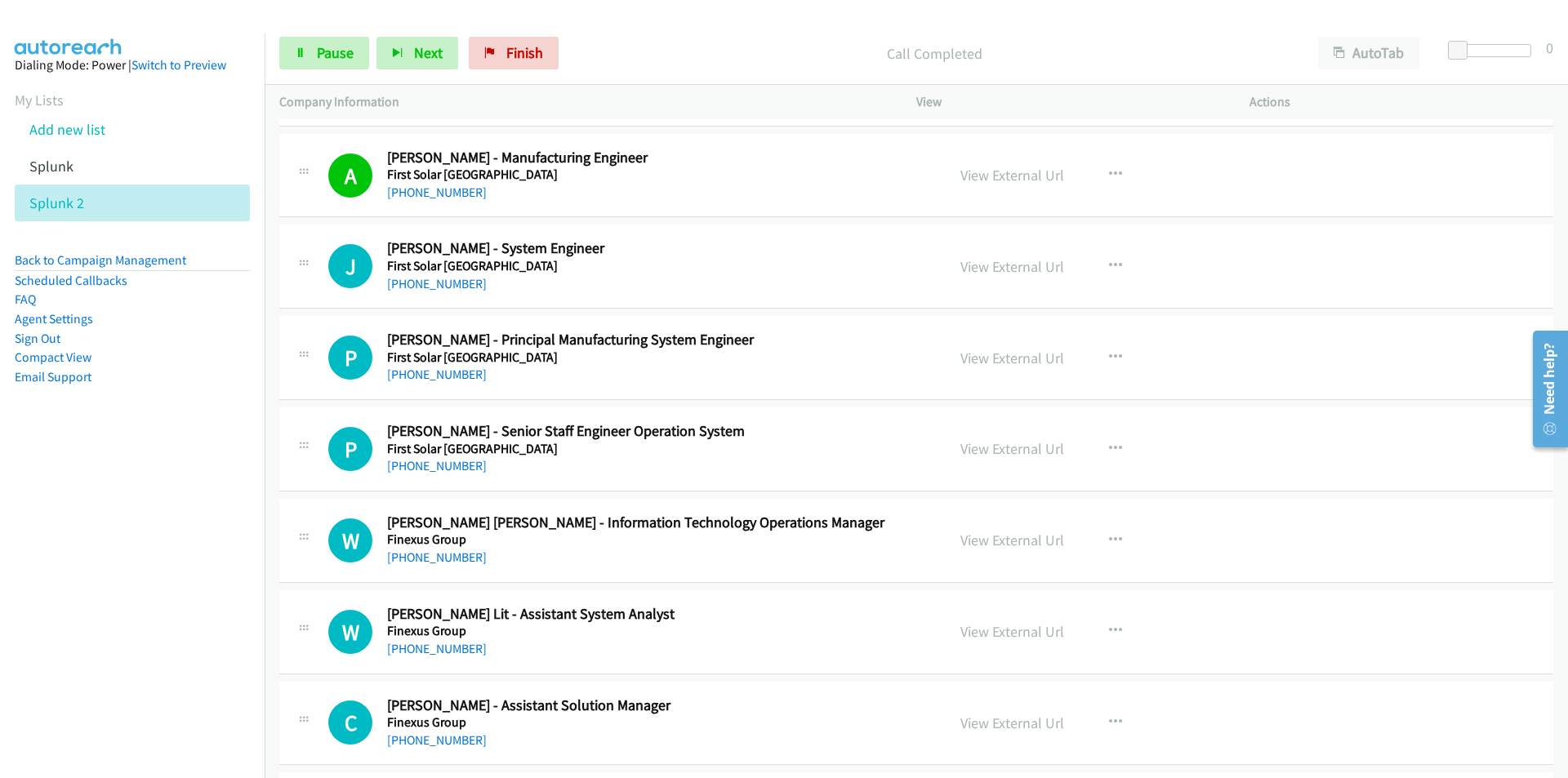
click at [183, 603] on nav "Dialing Mode: Power | Switch to Preview My Lists Add new list Splunk Splunk 2 B…" at bounding box center [133, 423] width 266 height 778
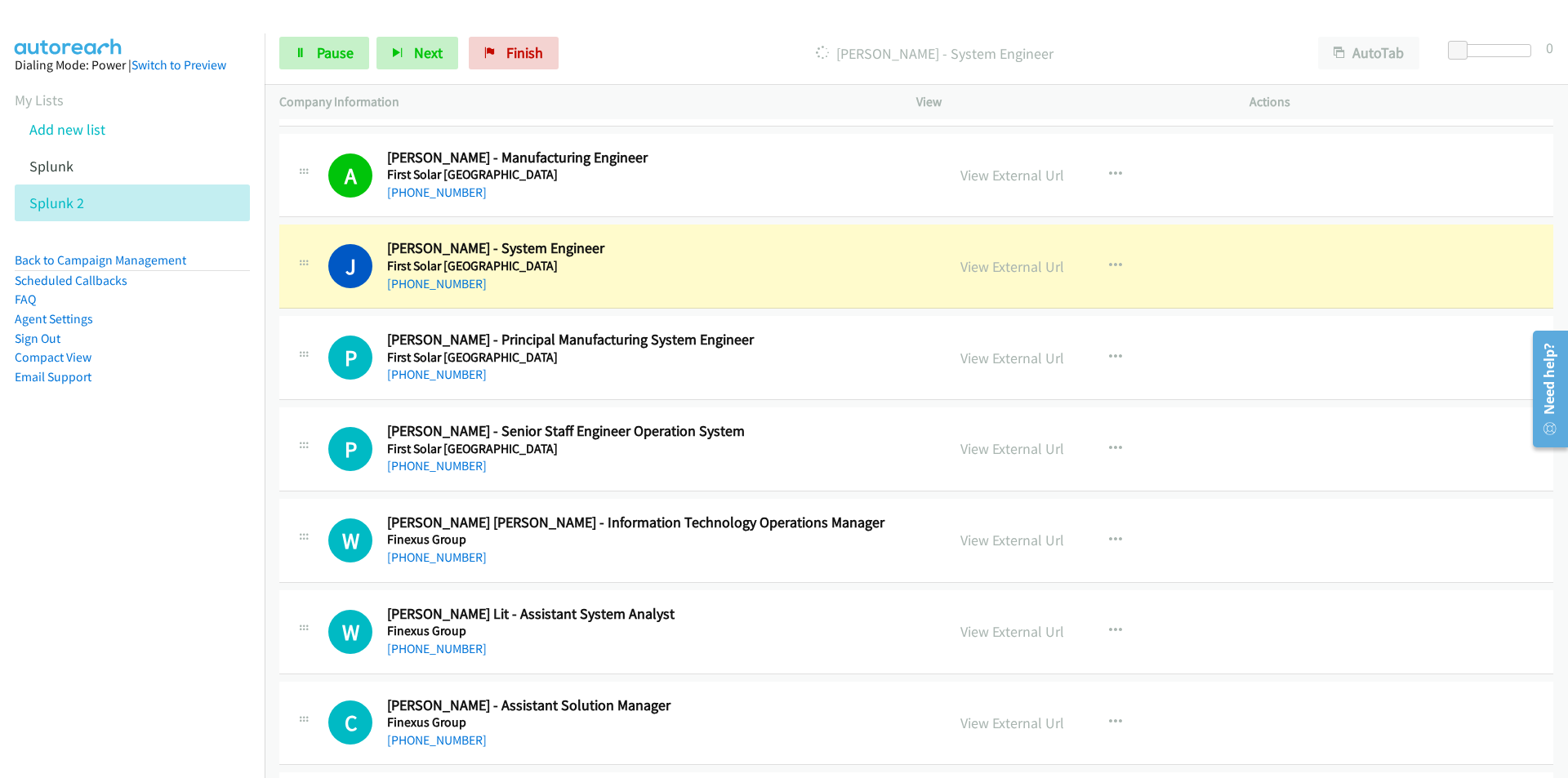
click at [175, 558] on nav "Dialing Mode: Power | Switch to Preview My Lists Add new list Splunk Splunk 2 B…" at bounding box center [133, 423] width 266 height 778
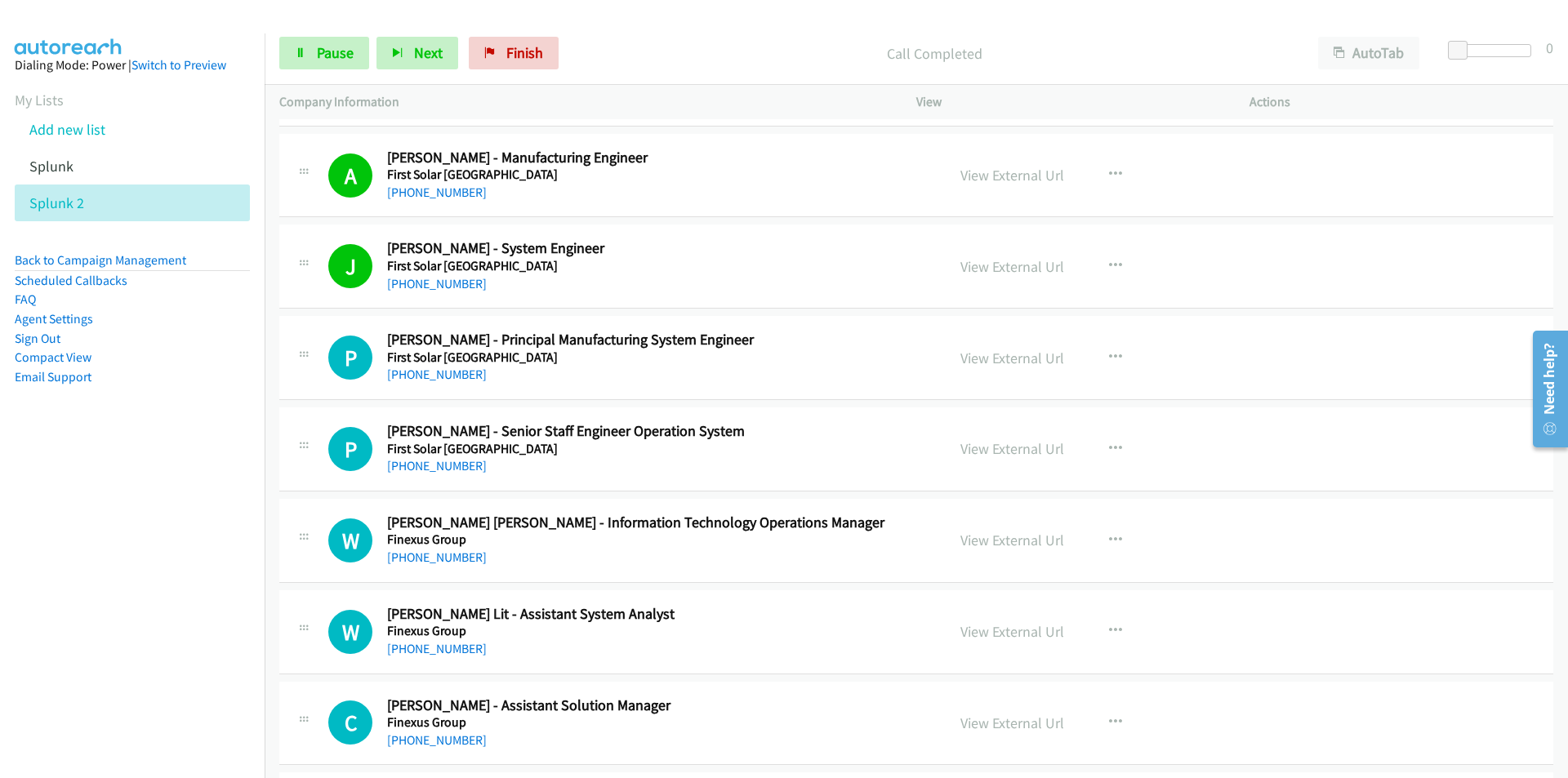
click at [138, 584] on nav "Dialing Mode: Power | Switch to Preview My Lists Add new list Splunk Splunk 2 B…" at bounding box center [133, 423] width 266 height 778
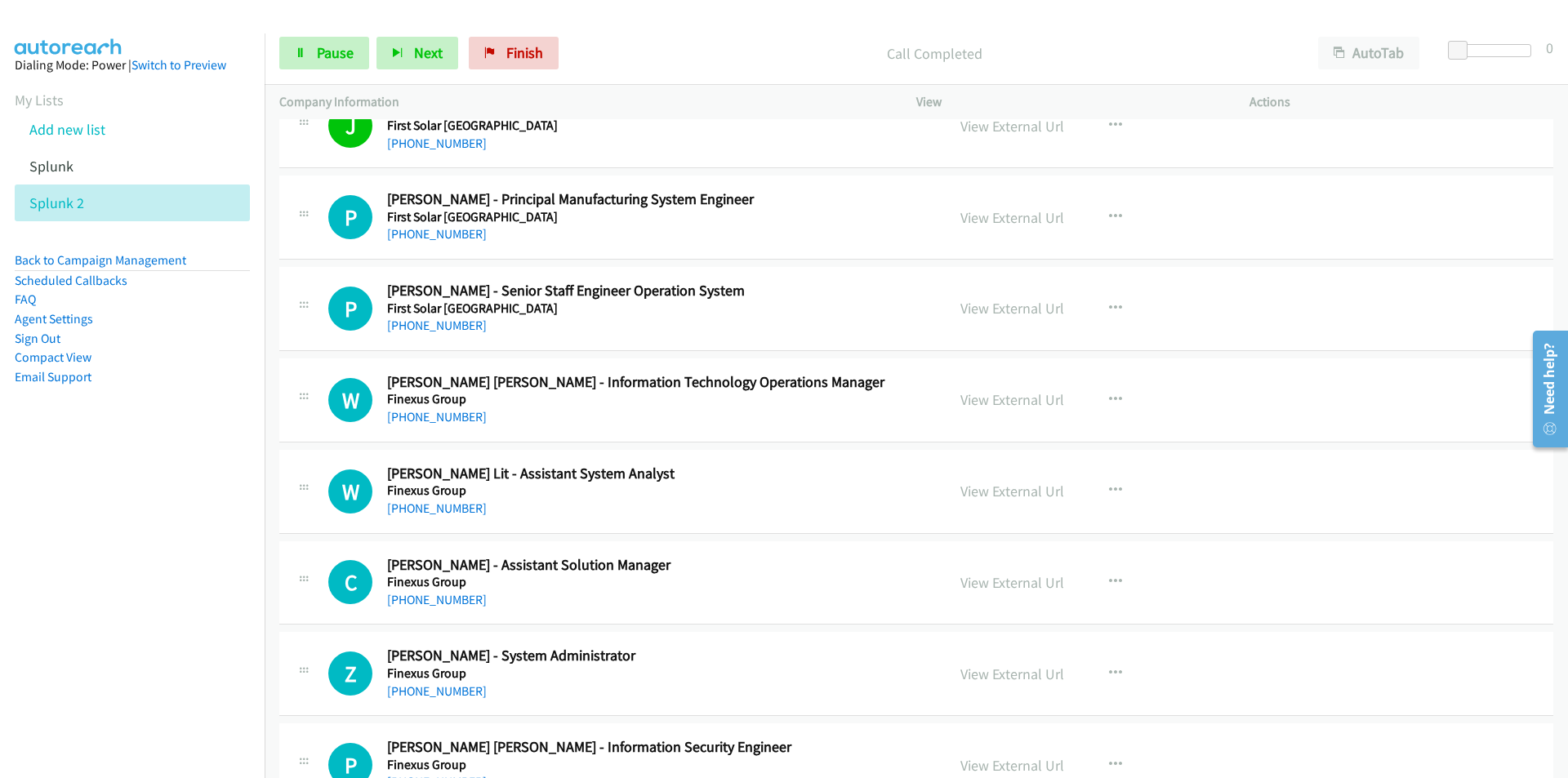
scroll to position [3985, 0]
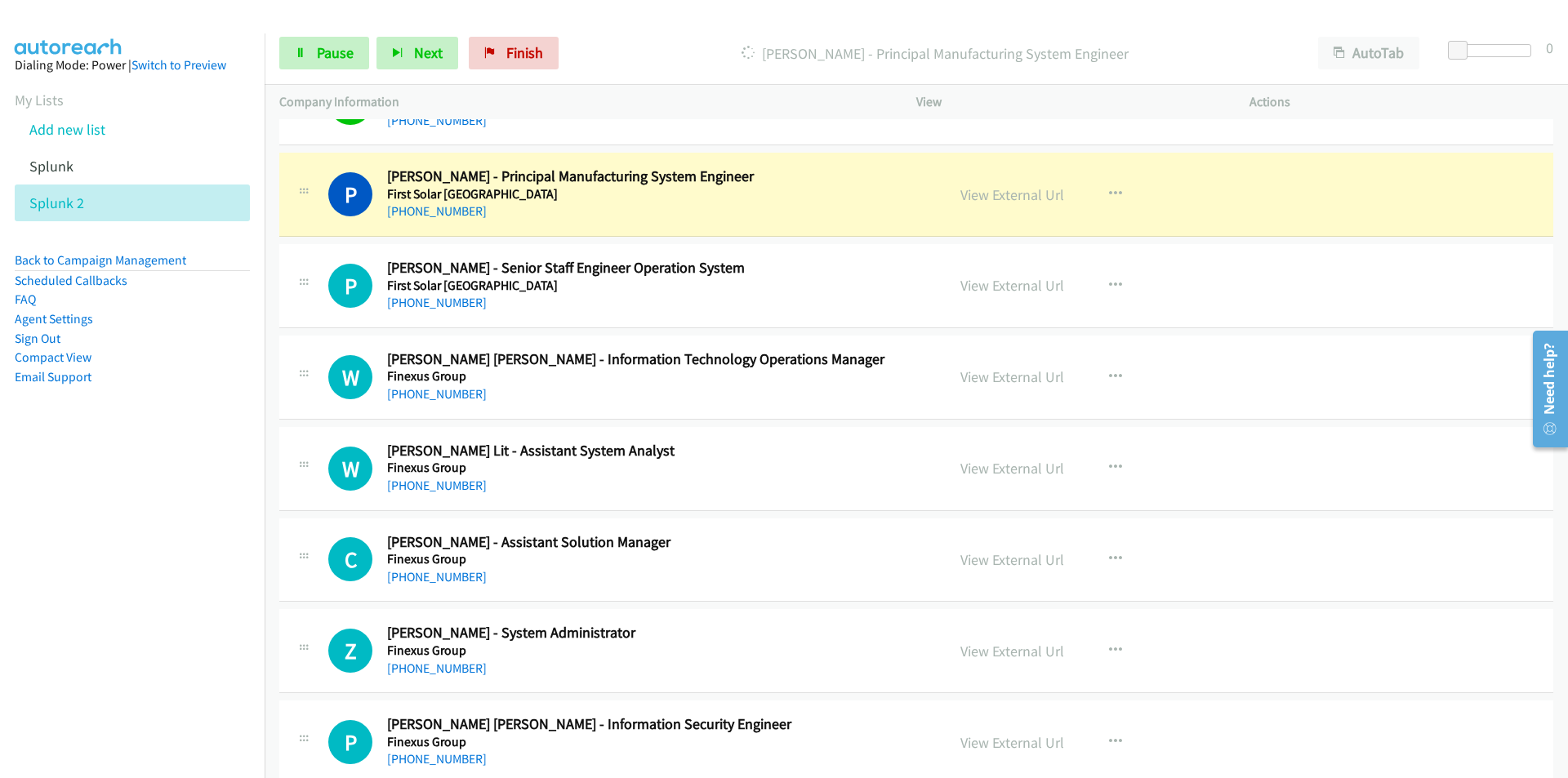
click at [127, 558] on nav "Dialing Mode: Power | Switch to Preview My Lists Add new list Splunk Splunk 2 B…" at bounding box center [133, 423] width 266 height 778
click at [1004, 196] on link "View External Url" at bounding box center [1012, 194] width 104 height 19
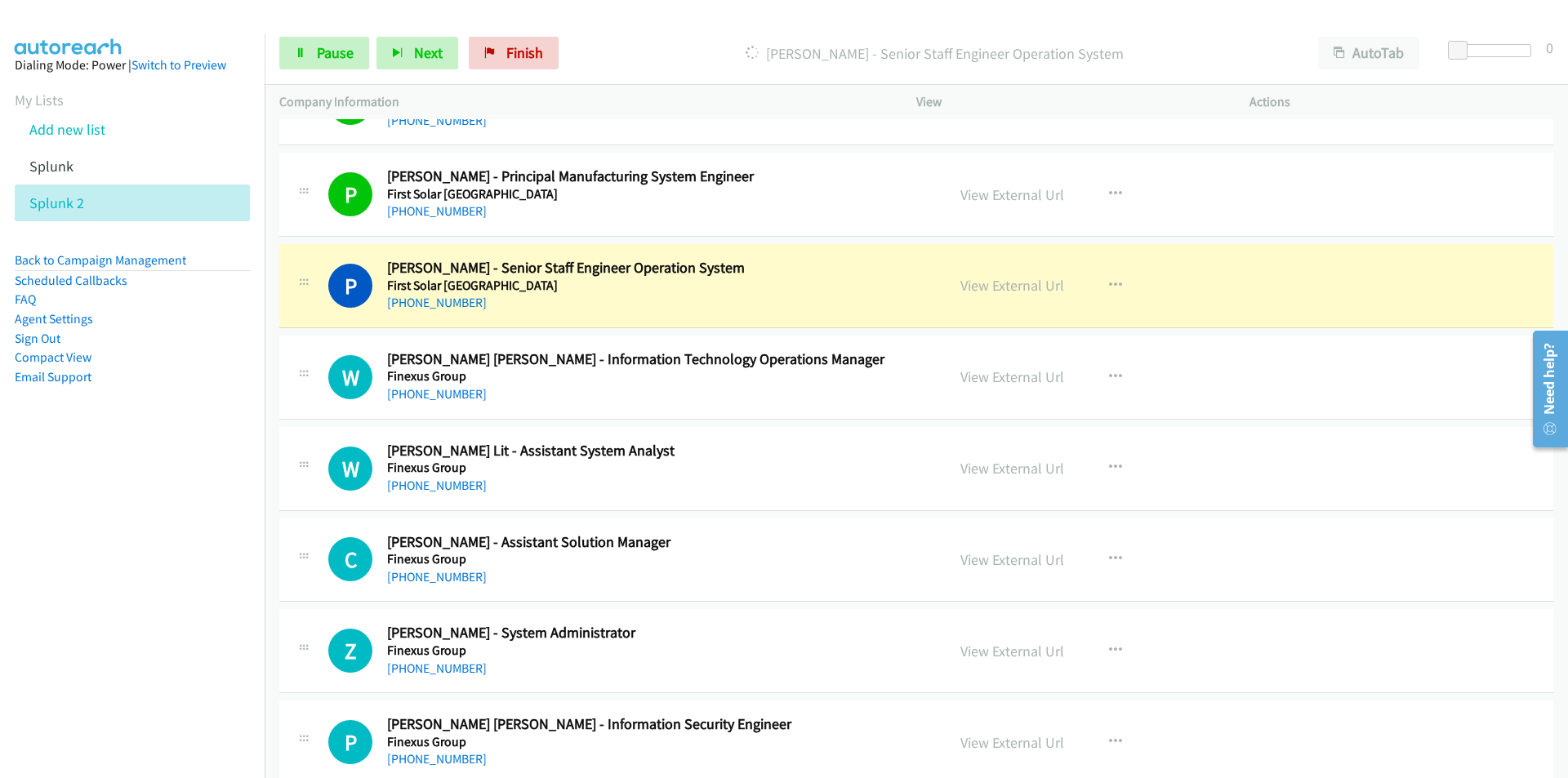
click at [169, 546] on nav "Dialing Mode: Power | Switch to Preview My Lists Add new list Splunk Splunk 2 B…" at bounding box center [133, 423] width 266 height 778
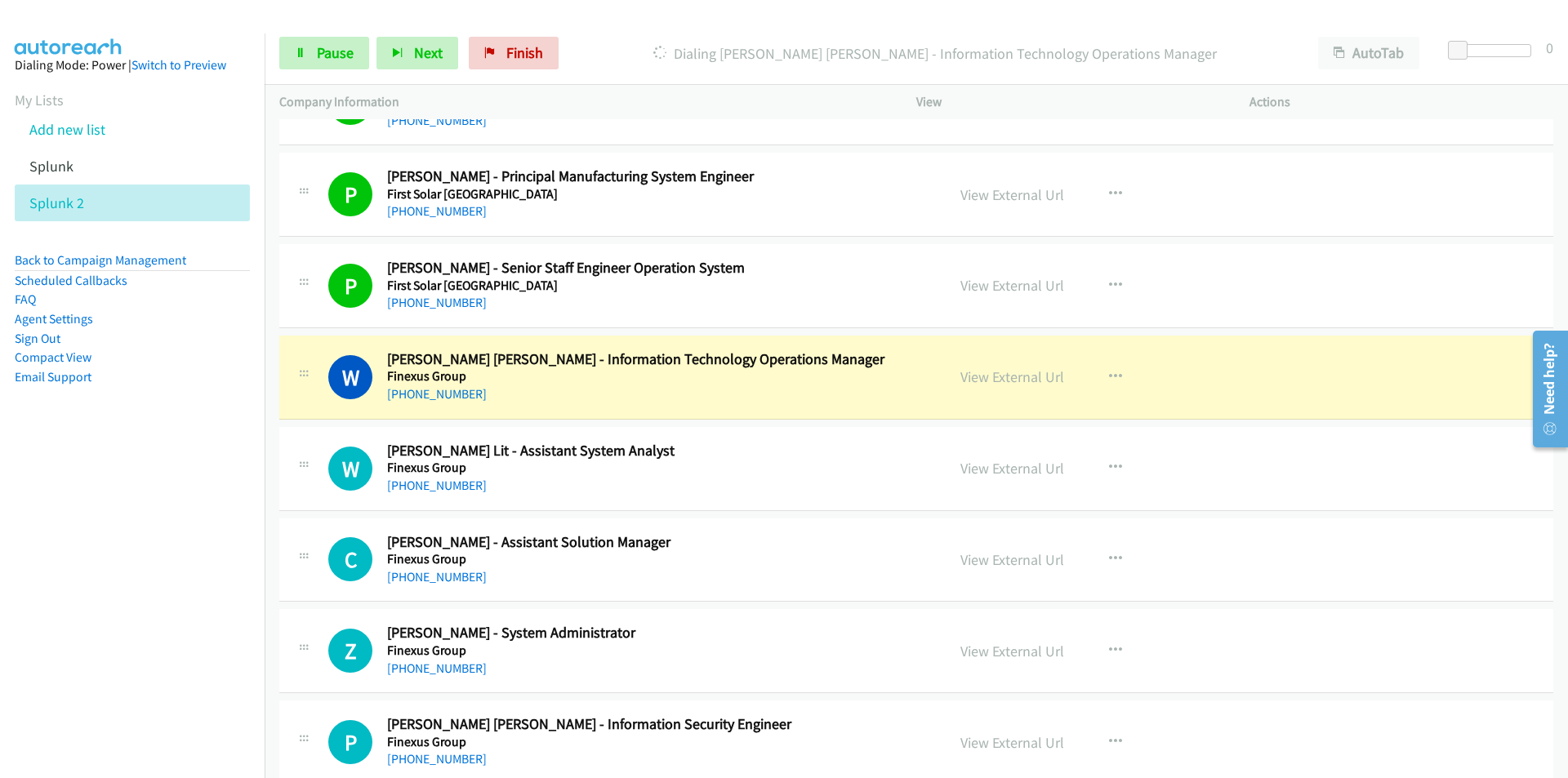
click at [199, 518] on nav "Dialing Mode: Power | Switch to Preview My Lists Add new list Splunk Splunk 2 B…" at bounding box center [133, 423] width 266 height 778
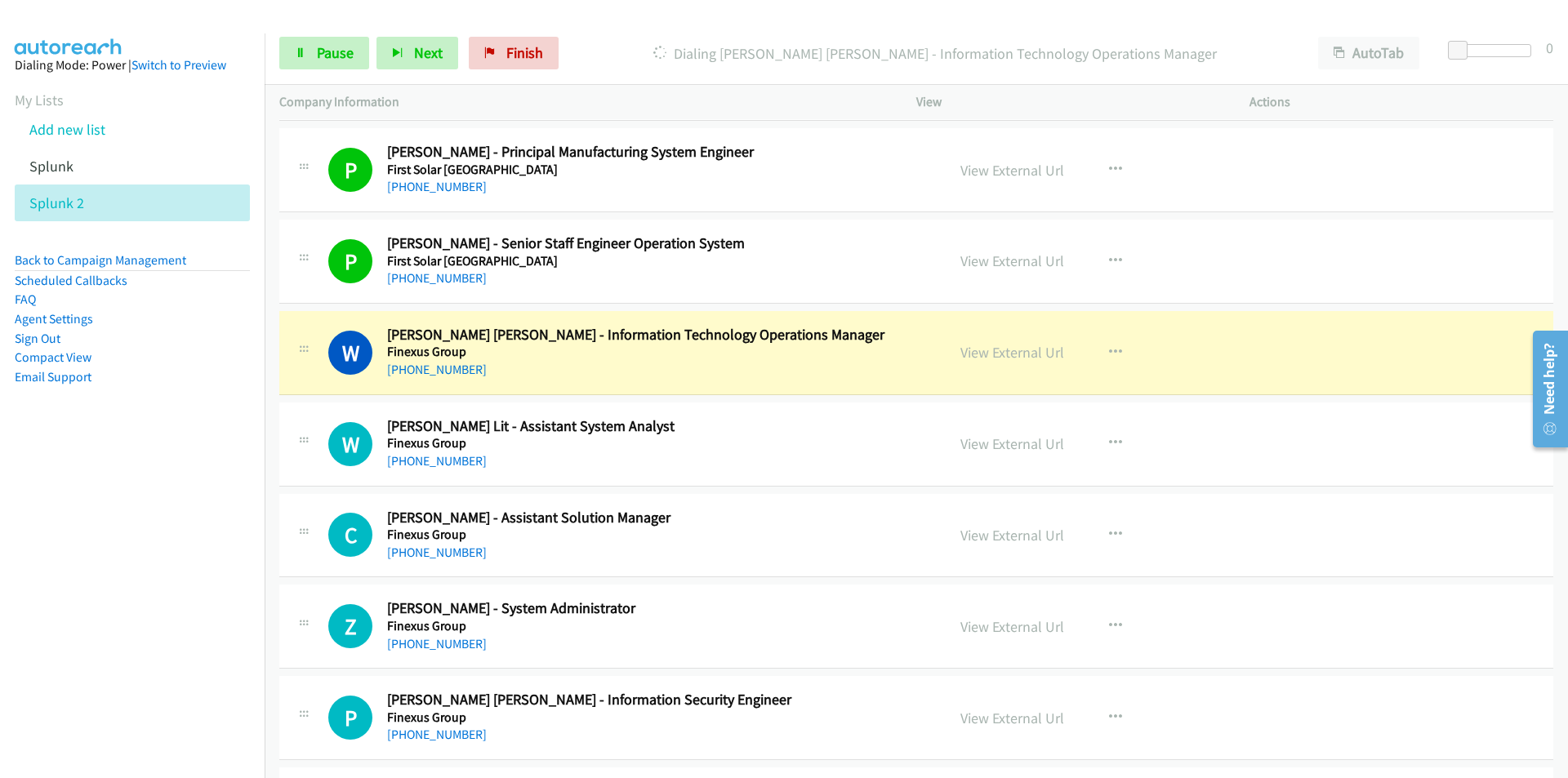
scroll to position [4066, 0]
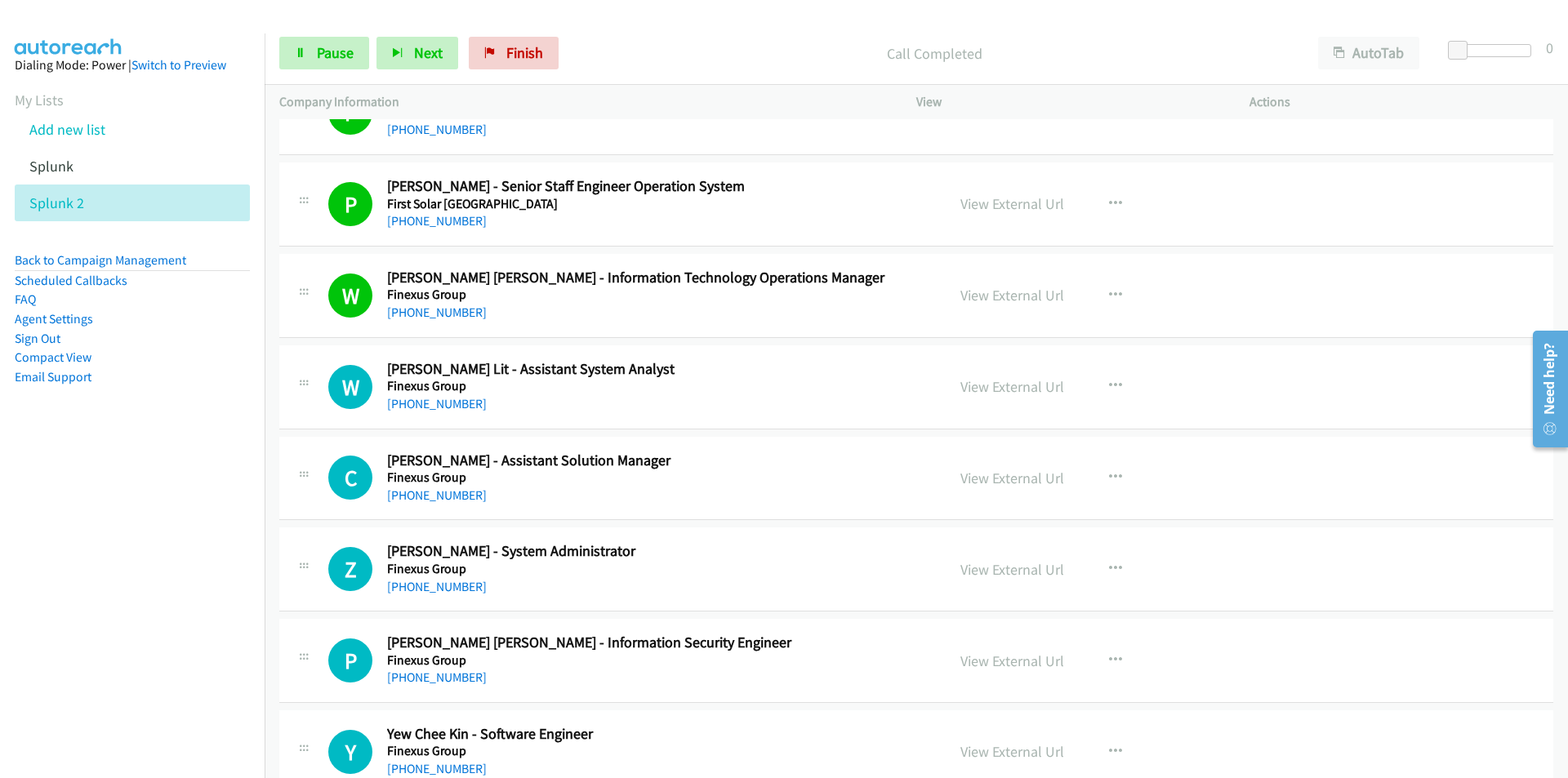
click at [120, 521] on nav "Dialing Mode: Power | Switch to Preview My Lists Add new list Splunk Splunk 2 B…" at bounding box center [133, 423] width 266 height 778
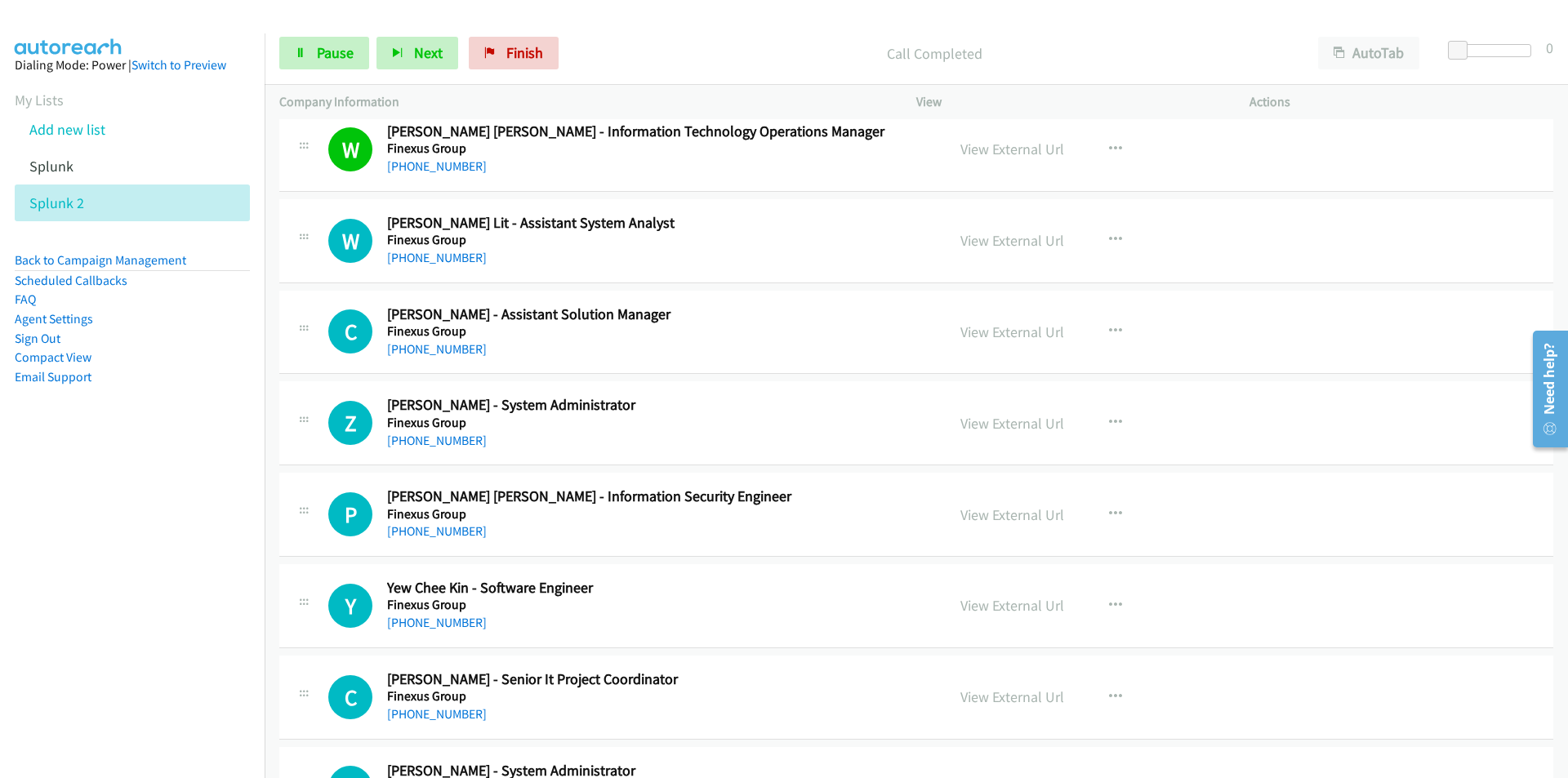
scroll to position [4229, 0]
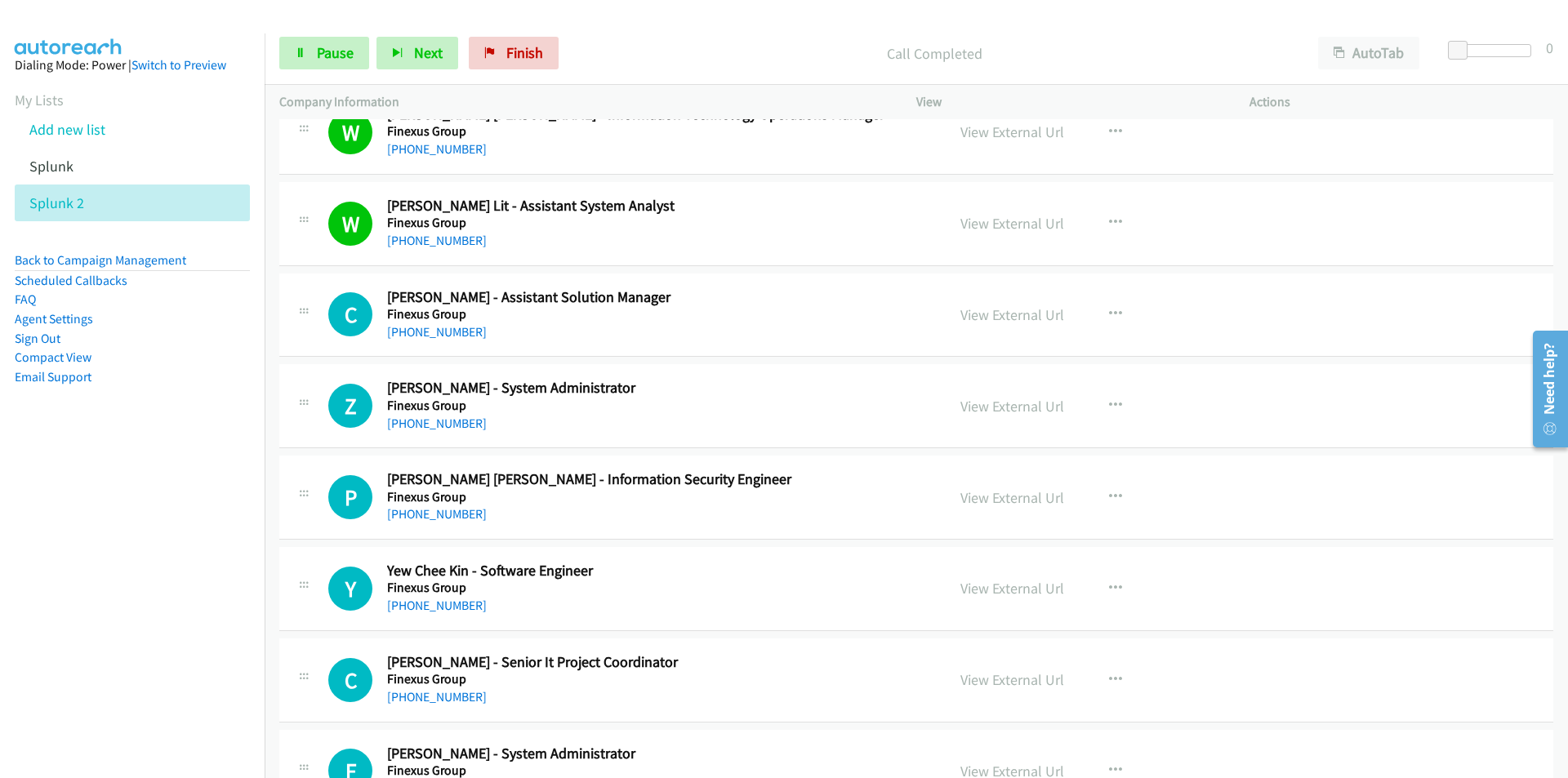
click at [105, 567] on nav "Dialing Mode: Power | Switch to Preview My Lists Add new list Splunk Splunk 2 B…" at bounding box center [133, 423] width 266 height 778
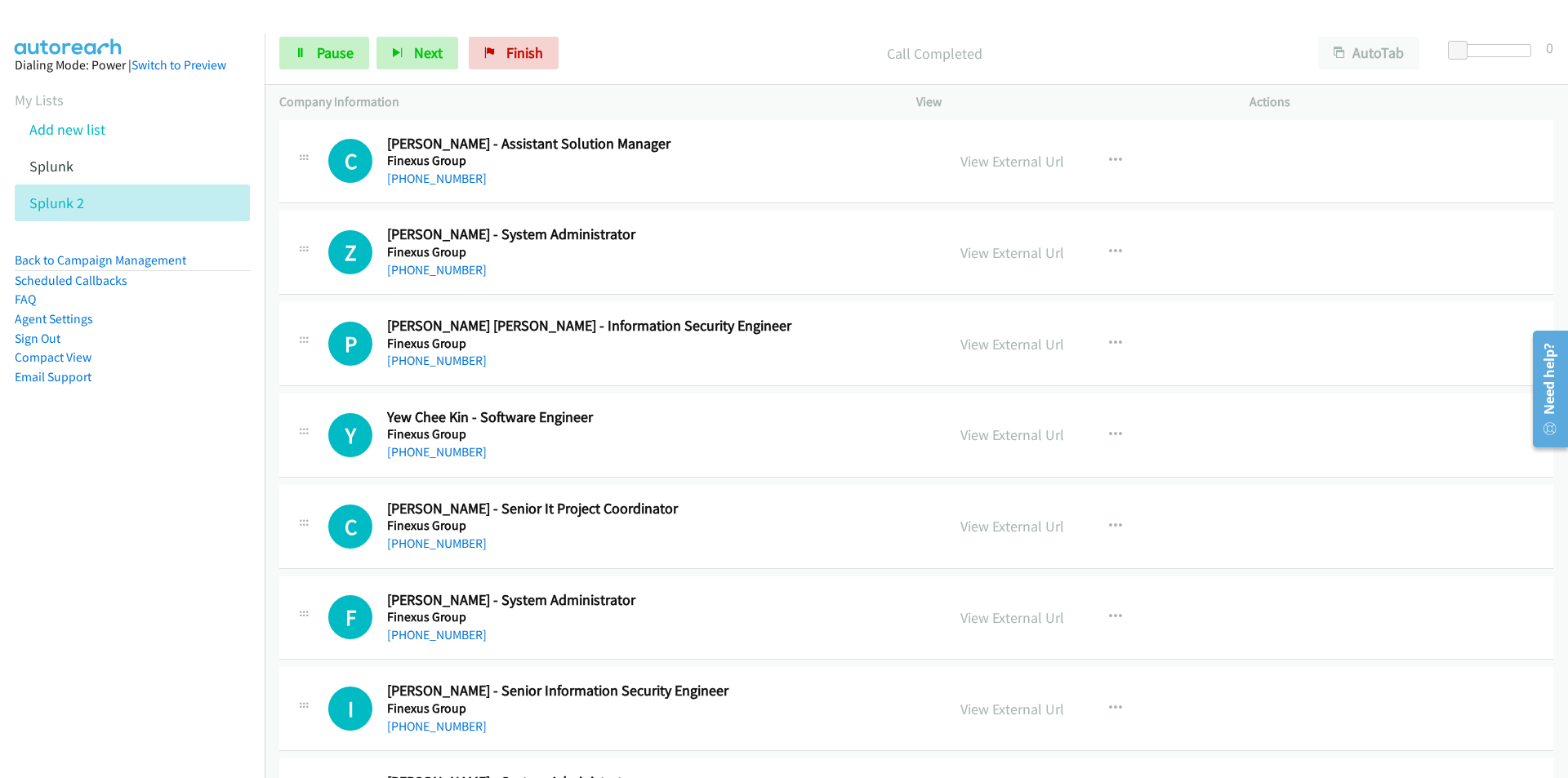
scroll to position [4392, 0]
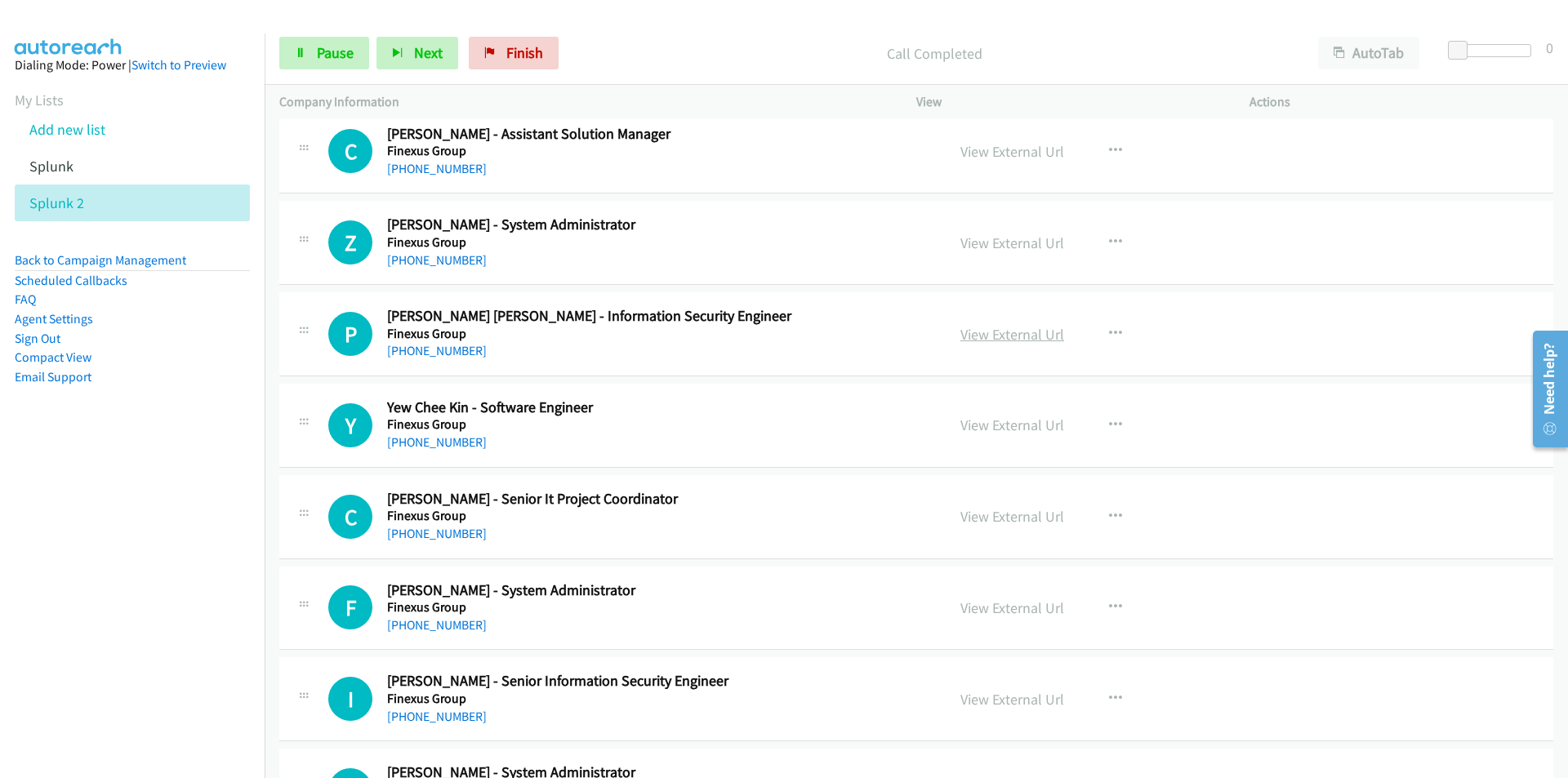
click at [1032, 332] on link "View External Url" at bounding box center [1012, 334] width 104 height 19
click at [212, 567] on nav "Dialing Mode: Power | Switch to Preview My Lists Add new list Splunk Splunk 2 B…" at bounding box center [133, 423] width 266 height 778
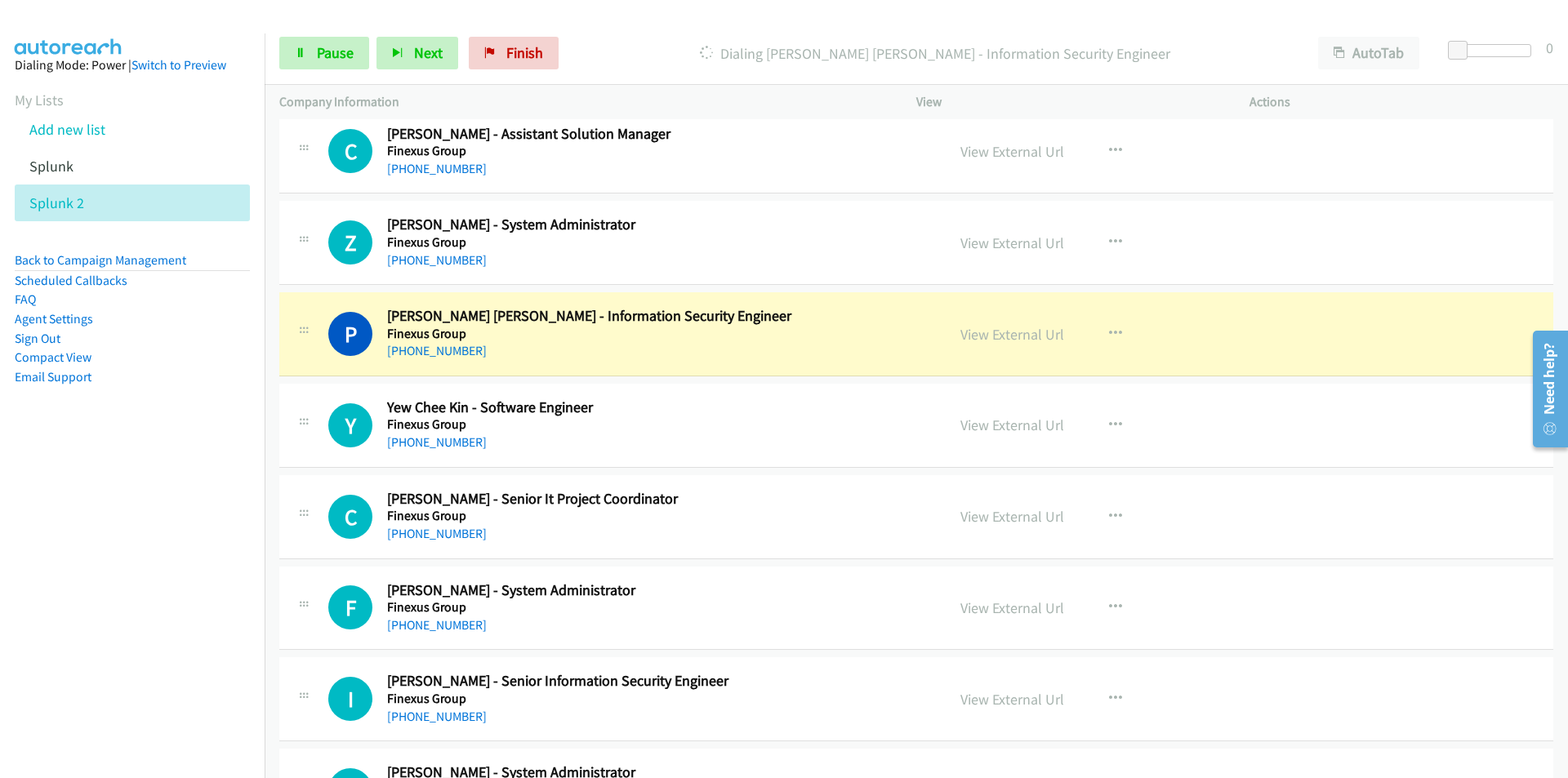
click at [96, 630] on nav "Dialing Mode: Power | Switch to Preview My Lists Add new list Splunk Splunk 2 B…" at bounding box center [133, 423] width 266 height 778
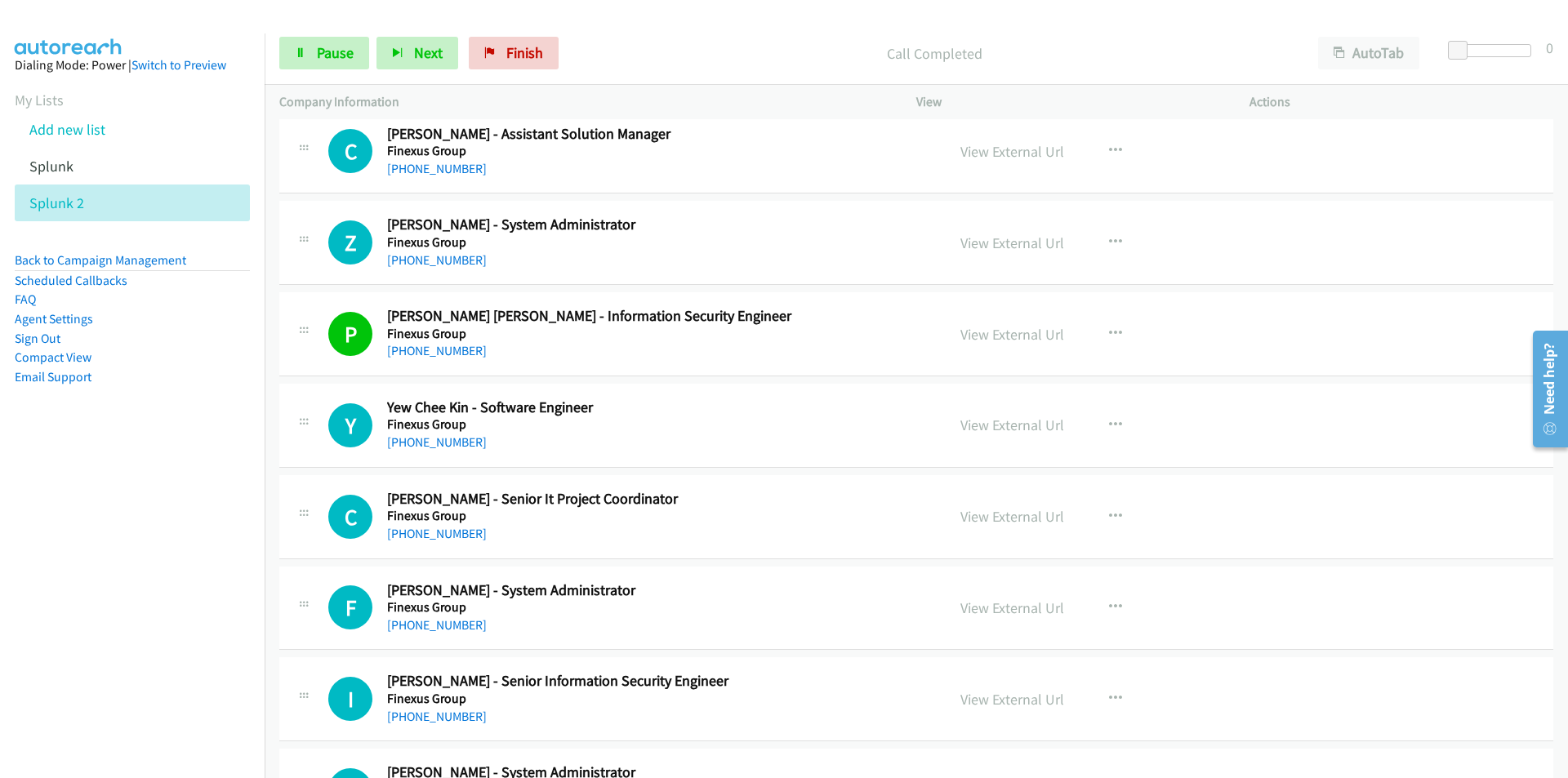
click at [116, 556] on nav "Dialing Mode: Power | Switch to Preview My Lists Add new list Splunk Splunk 2 B…" at bounding box center [133, 423] width 266 height 778
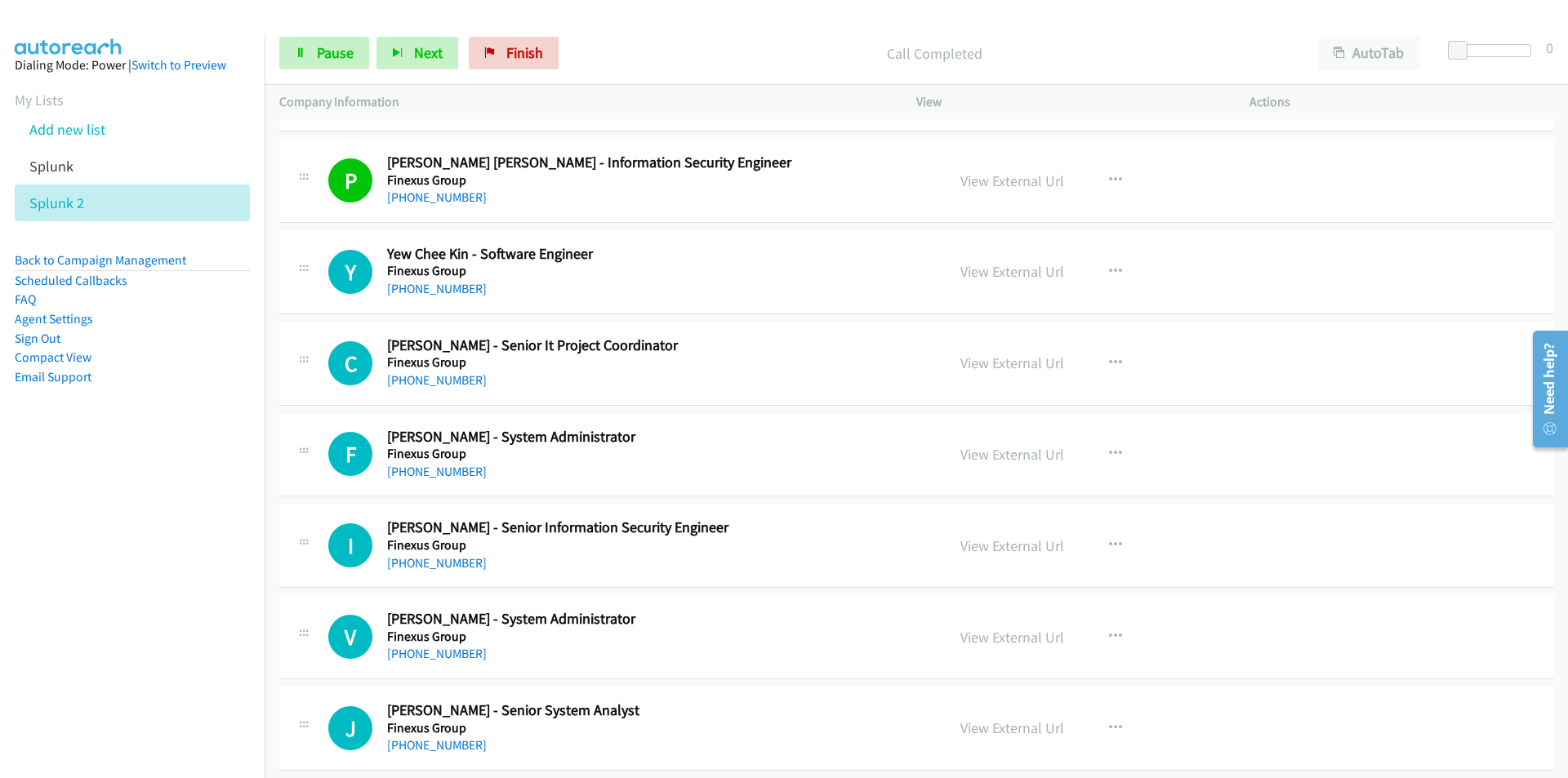
scroll to position [4556, 0]
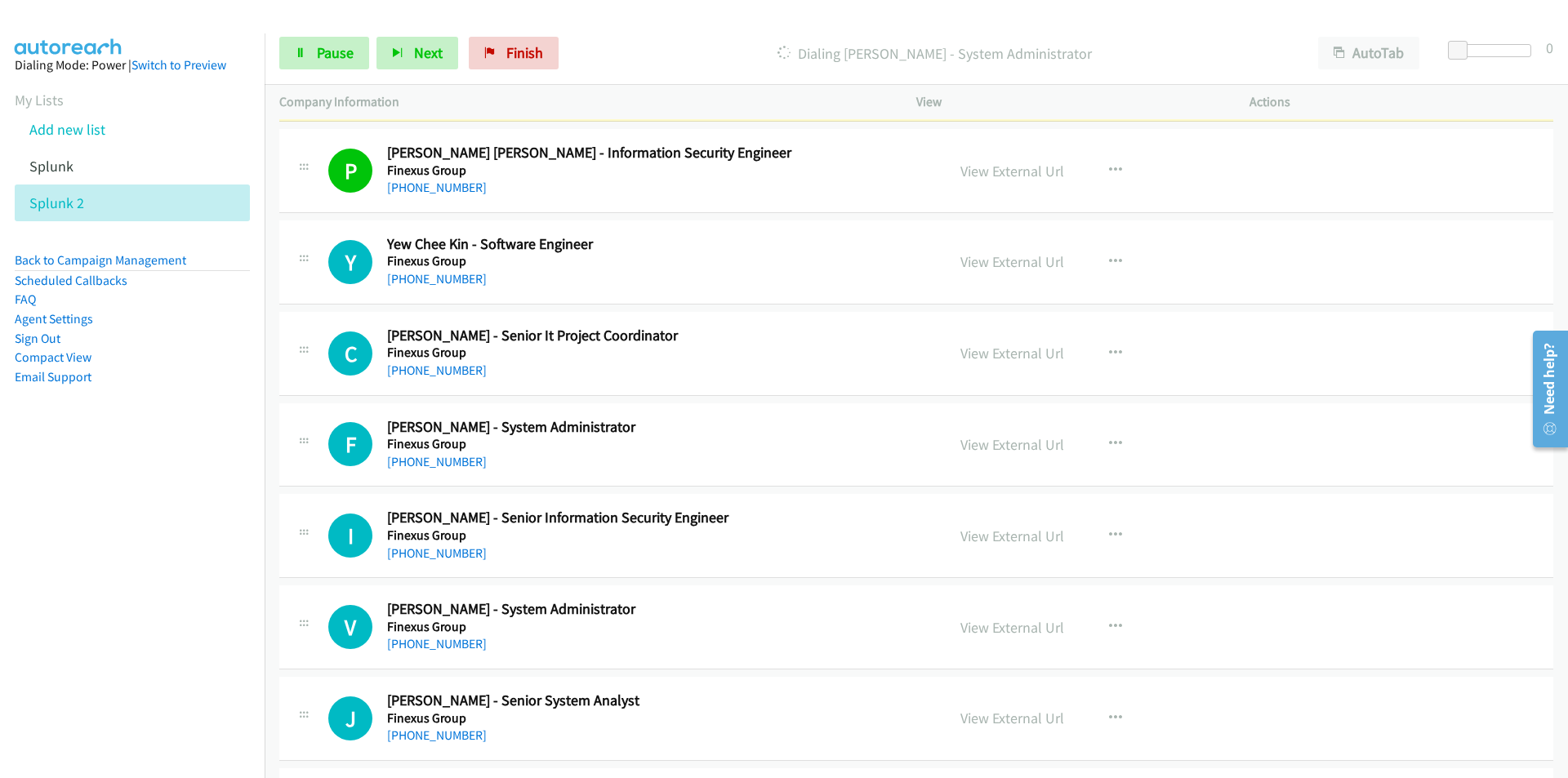
click at [246, 531] on nav "Dialing Mode: Power | Switch to Preview My Lists Add new list Splunk Splunk 2 B…" at bounding box center [133, 423] width 266 height 778
click at [159, 486] on nav "Dialing Mode: Power | Switch to Preview My Lists Add new list Splunk Splunk 2 B…" at bounding box center [133, 423] width 266 height 778
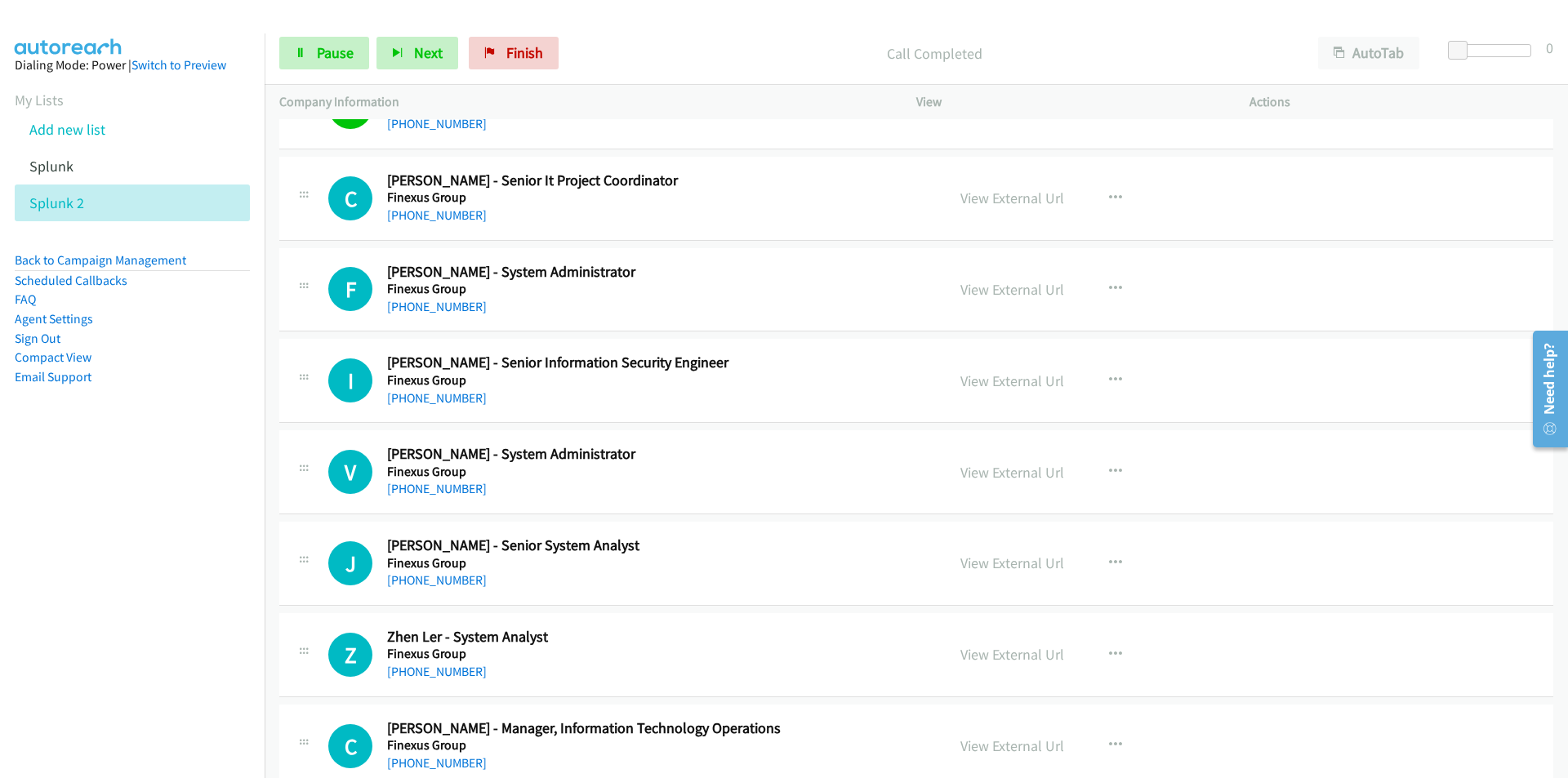
scroll to position [4719, 0]
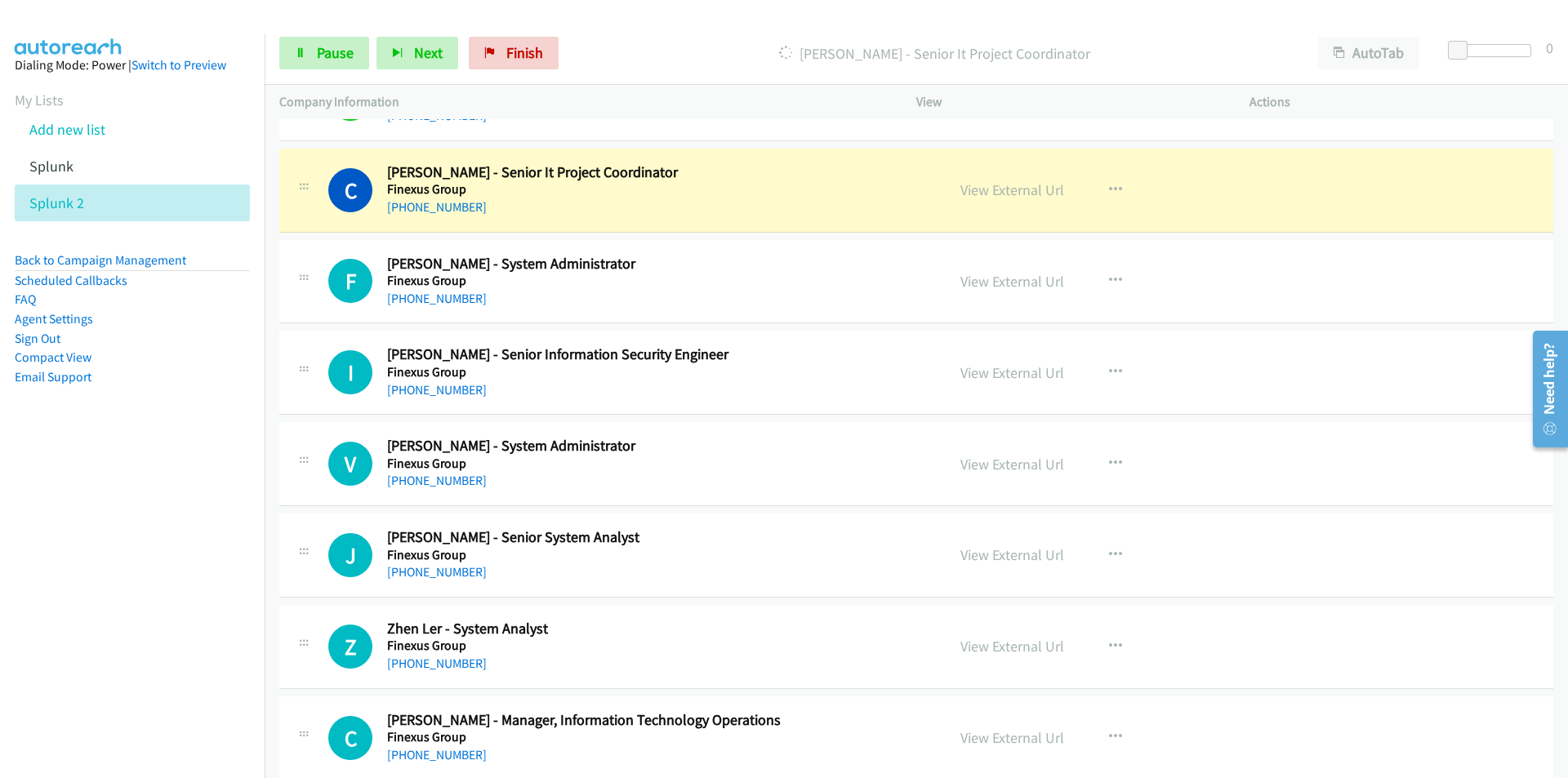
click at [223, 477] on nav "Dialing Mode: Power | Switch to Preview My Lists Add new list Splunk Splunk 2 B…" at bounding box center [133, 423] width 266 height 778
click at [280, 614] on div "Z Callback Scheduled Zhen Ler - System Analyst Finexus Group Asia/Kuching +60 1…" at bounding box center [916, 646] width 1274 height 84
click at [43, 616] on nav "Dialing Mode: Power | Switch to Preview My Lists Add new list Splunk Splunk 2 B…" at bounding box center [133, 423] width 266 height 778
click at [160, 533] on nav "Dialing Mode: Power | Switch to Preview My Lists Add new list Splunk Splunk 2 B…" at bounding box center [133, 423] width 266 height 778
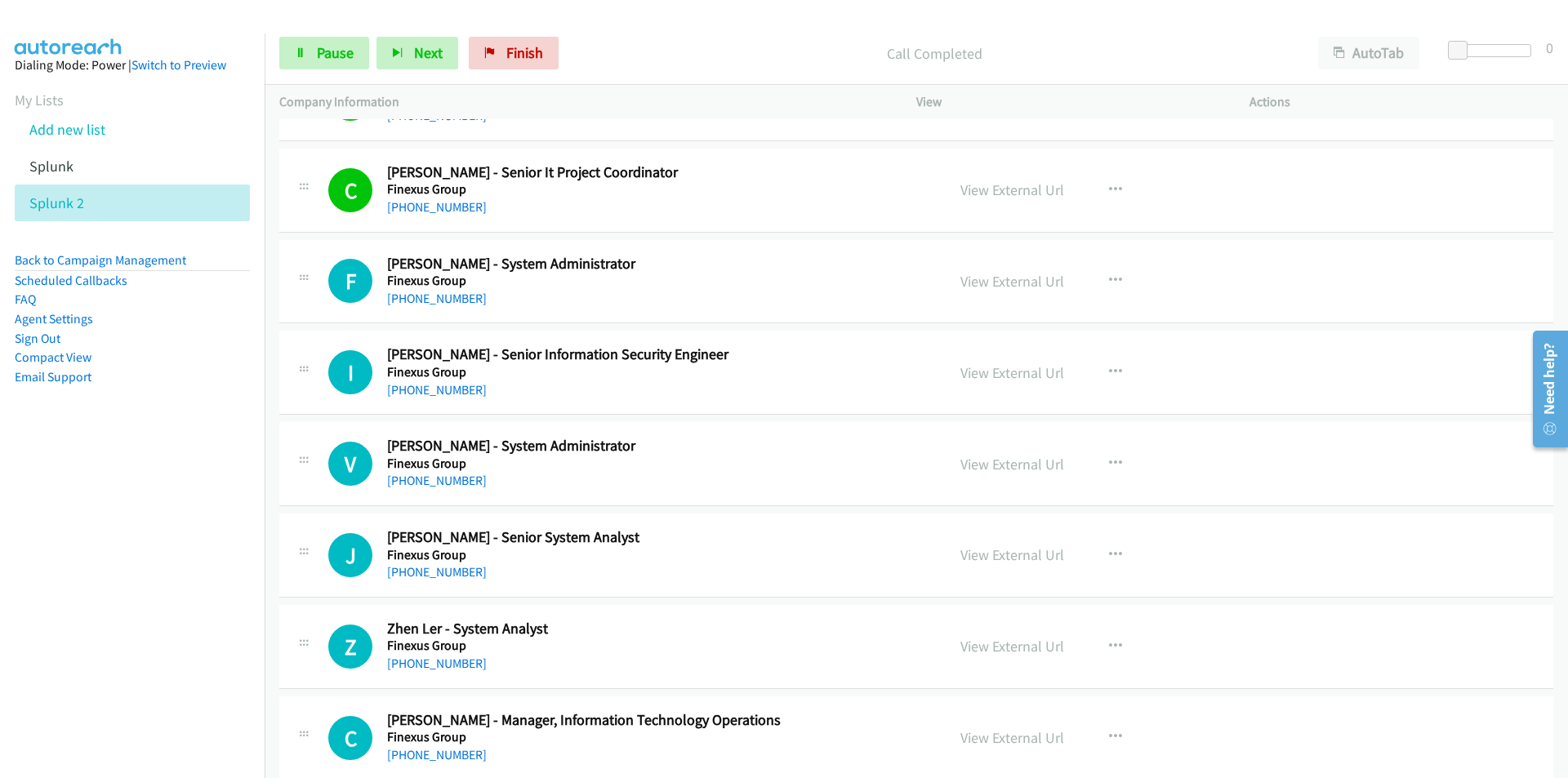
click at [110, 683] on nav "Dialing Mode: Power | Switch to Preview My Lists Add new list Splunk Splunk 2 B…" at bounding box center [133, 423] width 266 height 778
drag, startPoint x: 106, startPoint y: 620, endPoint x: 146, endPoint y: 608, distance: 41.8
click at [106, 620] on nav "Dialing Mode: Power | Switch to Preview My Lists Add new list Splunk Splunk 2 B…" at bounding box center [133, 423] width 266 height 778
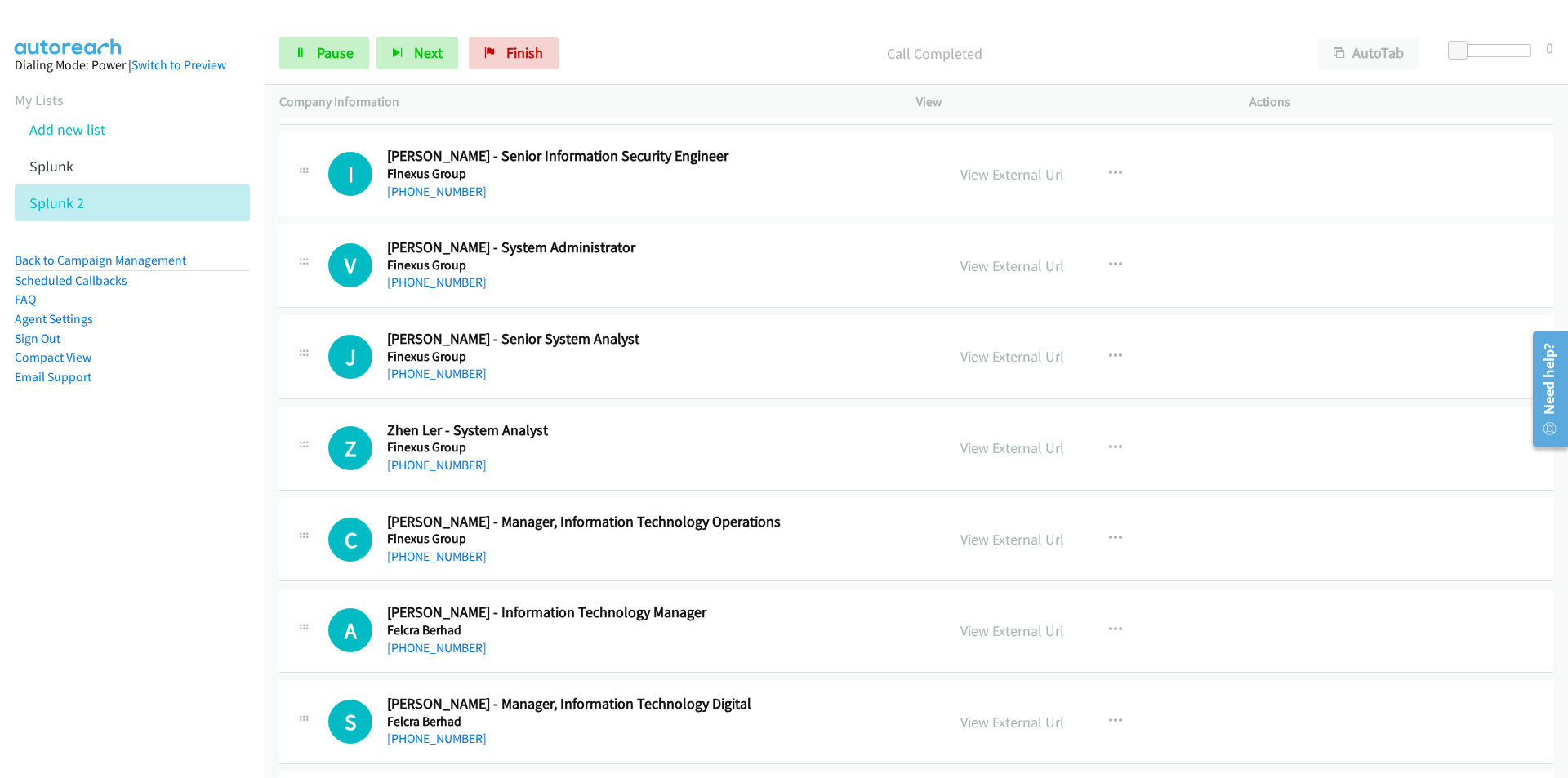
scroll to position [4964, 0]
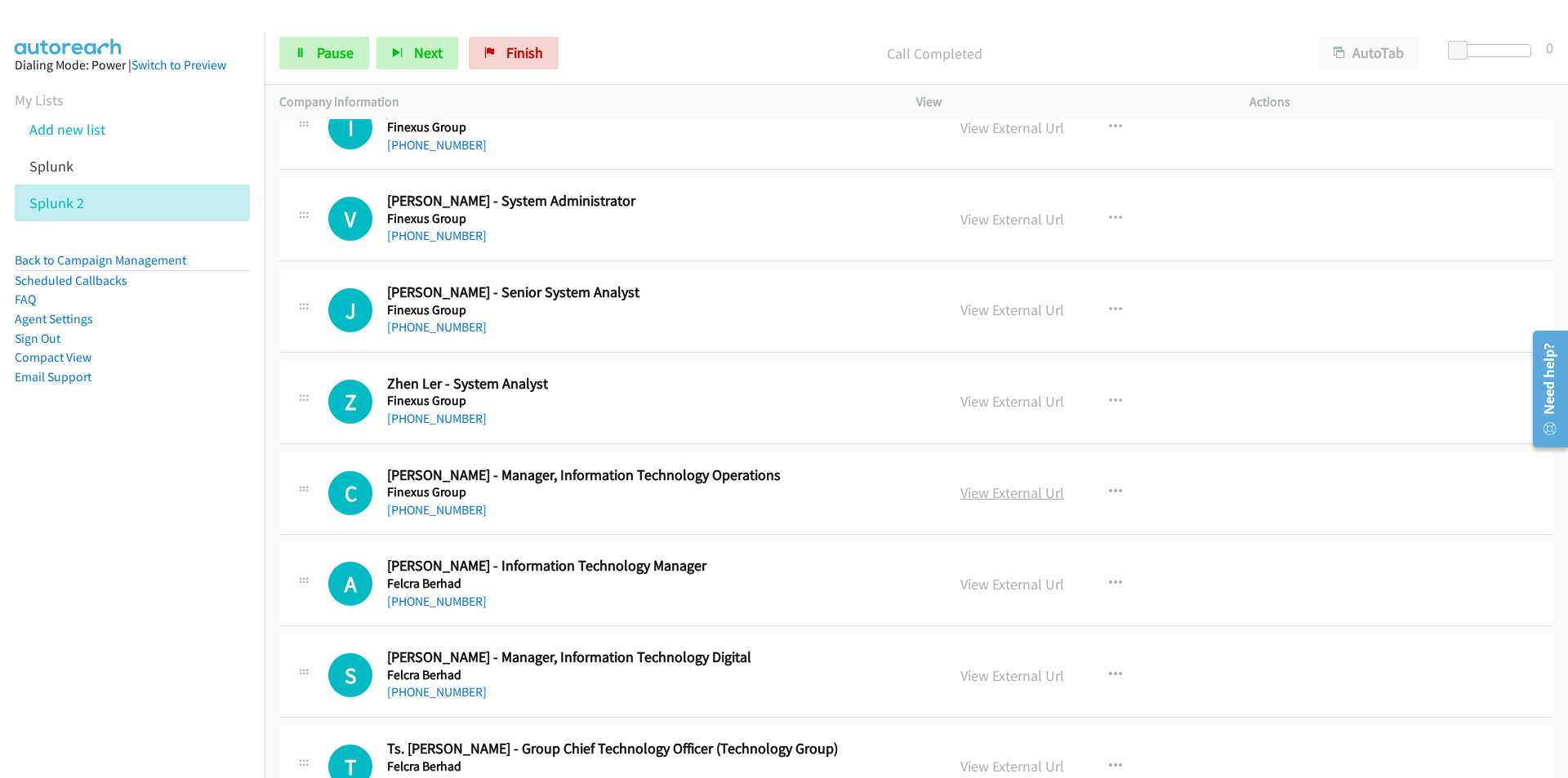
click at [1027, 490] on link "View External Url" at bounding box center [1012, 492] width 104 height 19
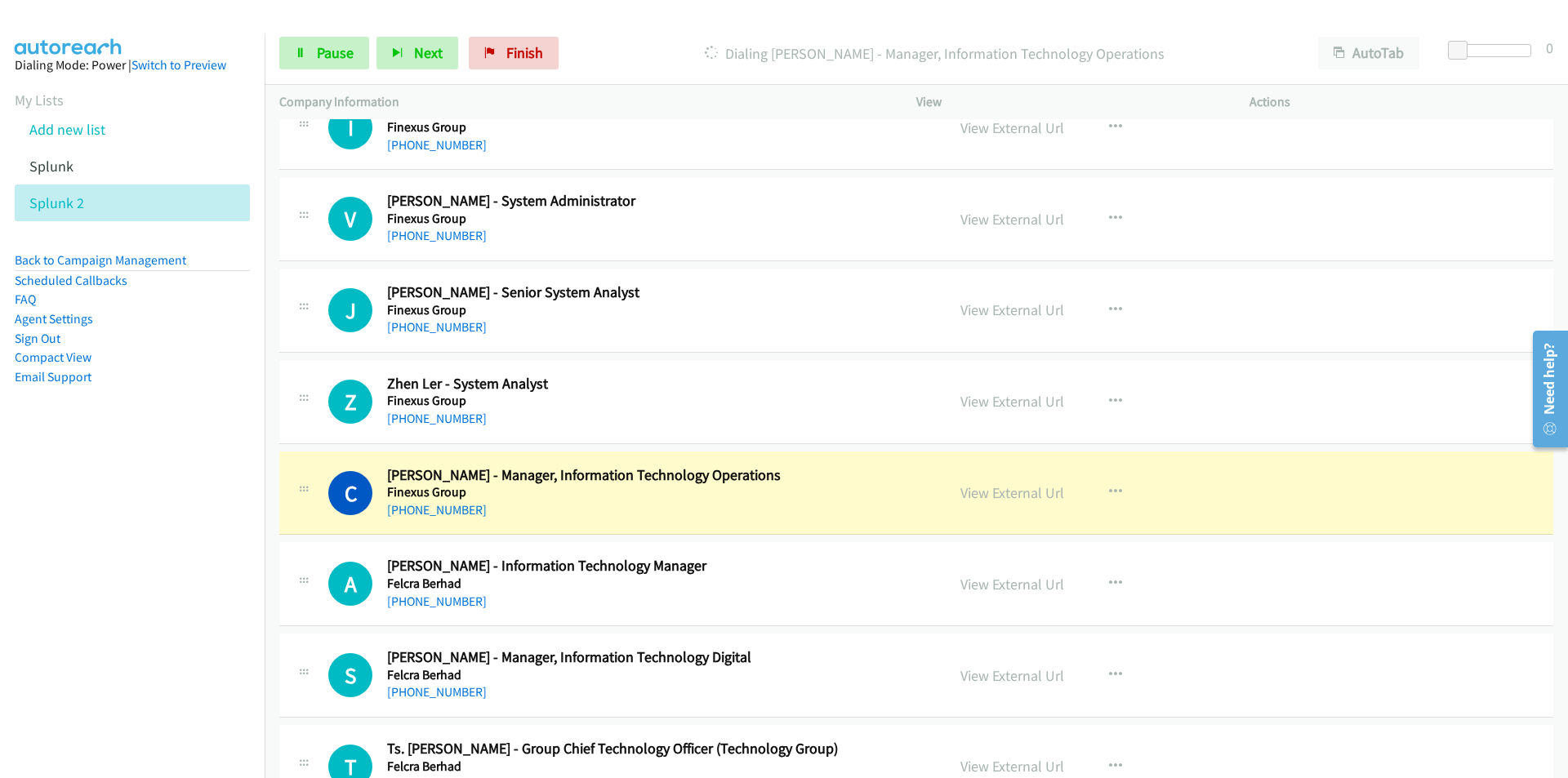
click at [184, 663] on nav "Dialing Mode: Power | Switch to Preview My Lists Add new list Splunk Splunk 2 B…" at bounding box center [133, 423] width 266 height 778
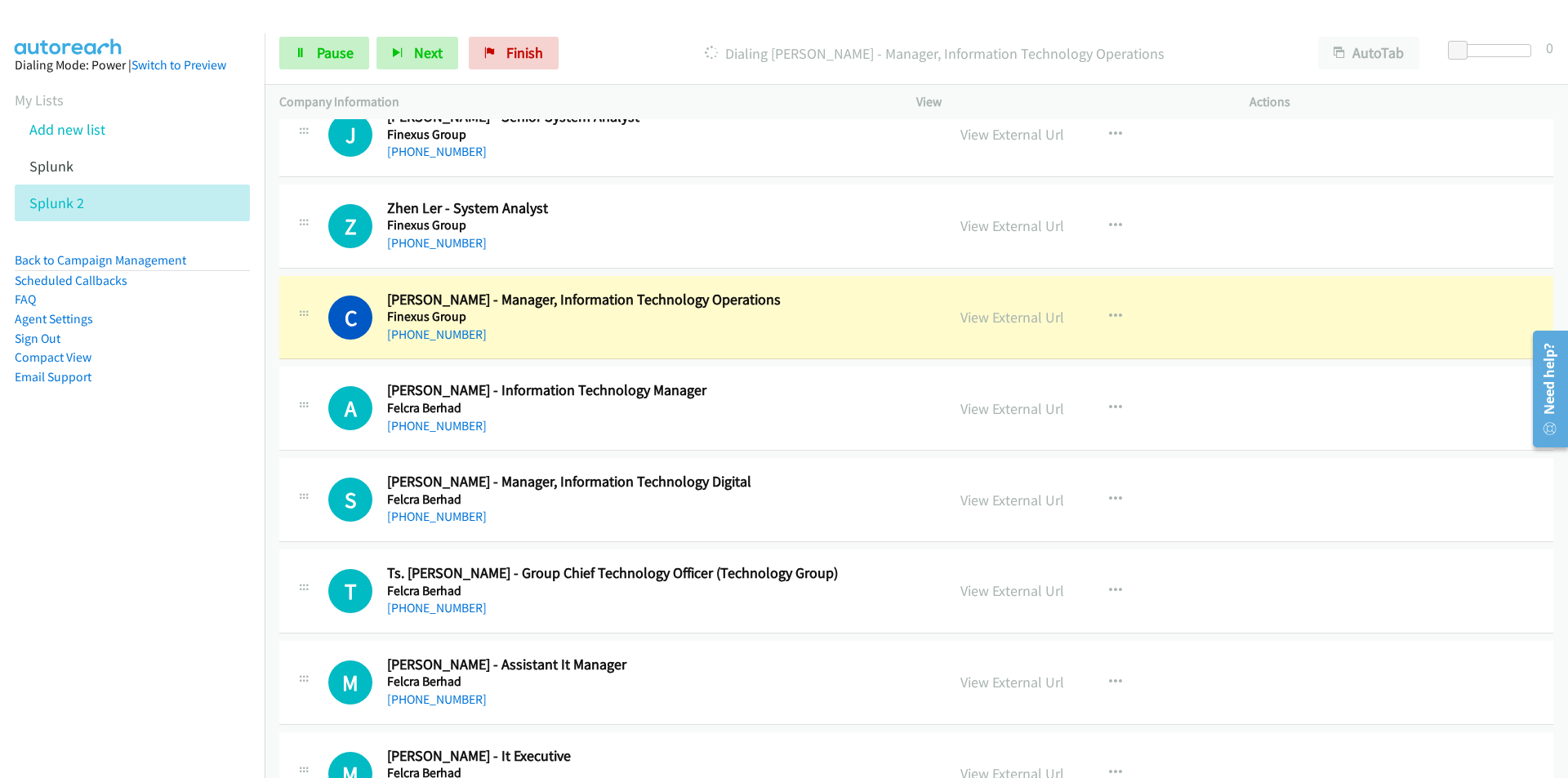
scroll to position [5208, 0]
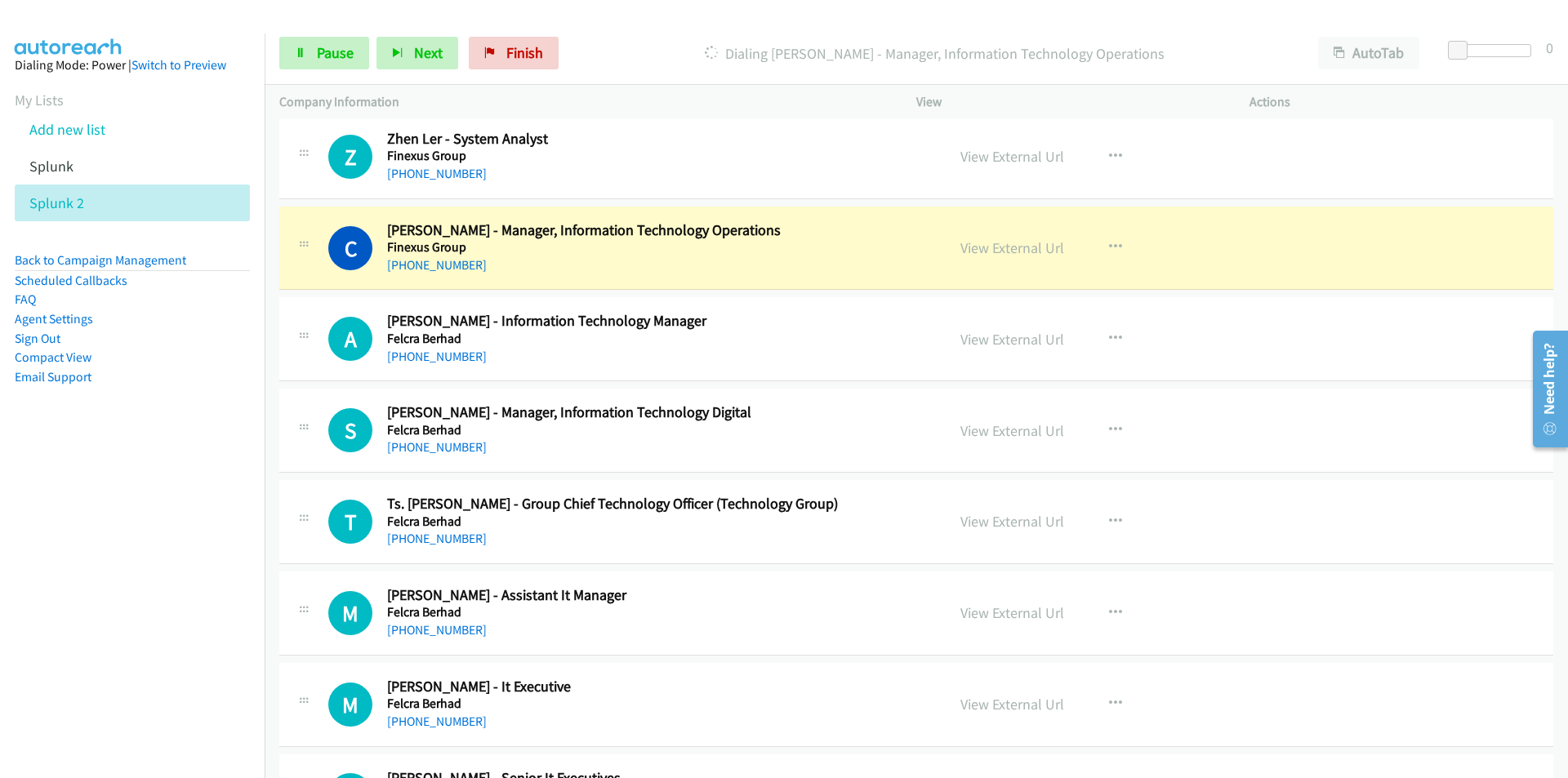
drag, startPoint x: 73, startPoint y: 576, endPoint x: 151, endPoint y: 556, distance: 80.5
click at [74, 577] on nav "Dialing Mode: Power | Switch to Preview My Lists Add new list Splunk Splunk 2 B…" at bounding box center [133, 423] width 266 height 778
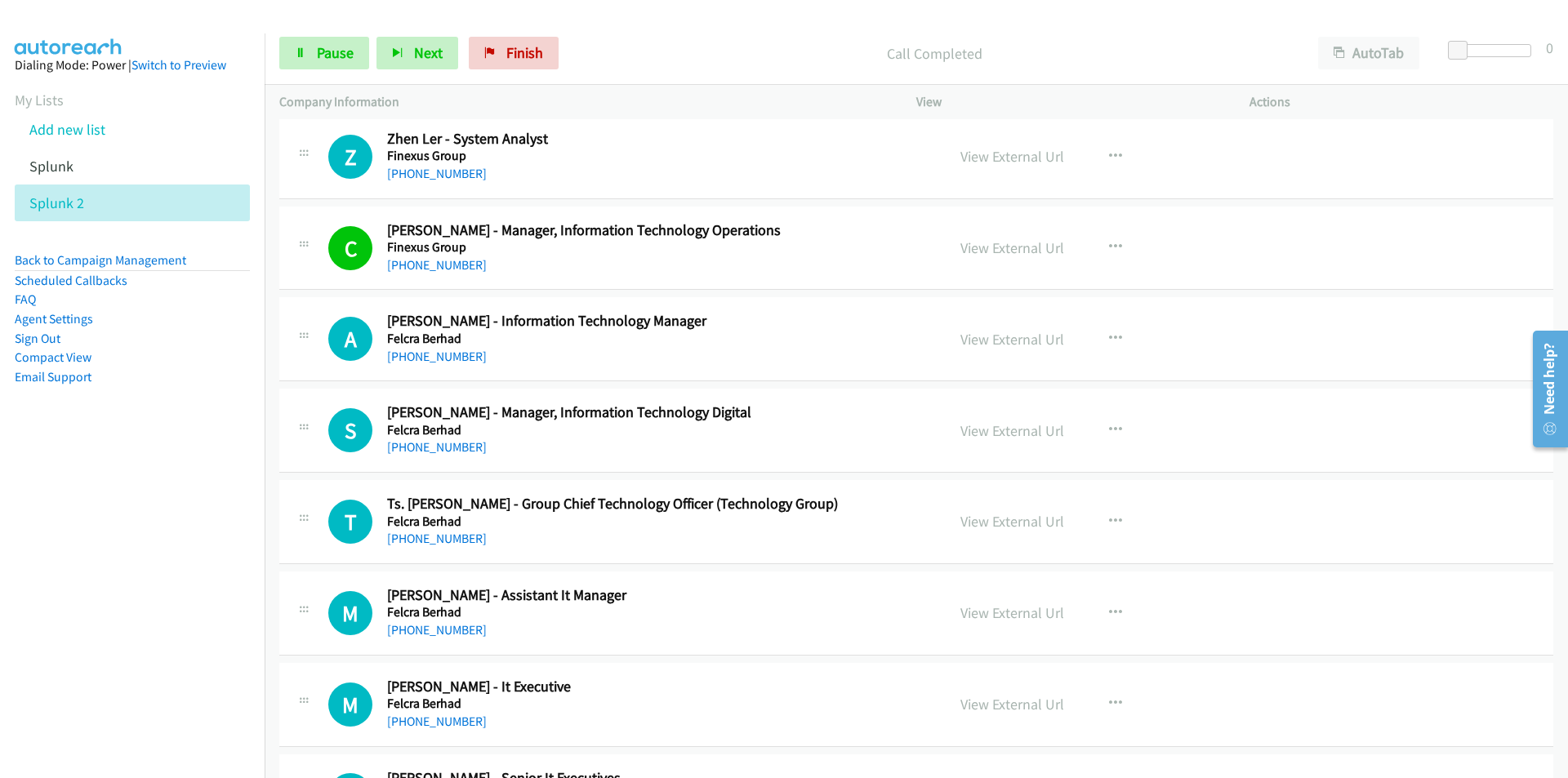
click at [209, 540] on nav "Dialing Mode: Power | Switch to Preview My Lists Add new list Splunk Splunk 2 B…" at bounding box center [133, 423] width 266 height 778
click at [1020, 341] on link "View External Url" at bounding box center [1012, 339] width 104 height 19
drag, startPoint x: 222, startPoint y: 557, endPoint x: 274, endPoint y: 537, distance: 55.7
click at [222, 557] on nav "Dialing Mode: Power | Switch to Preview My Lists Add new list Splunk Splunk 2 B…" at bounding box center [133, 423] width 266 height 778
click at [222, 622] on nav "Dialing Mode: Power | Switch to Preview My Lists Add new list Splunk Splunk 2 B…" at bounding box center [133, 423] width 266 height 778
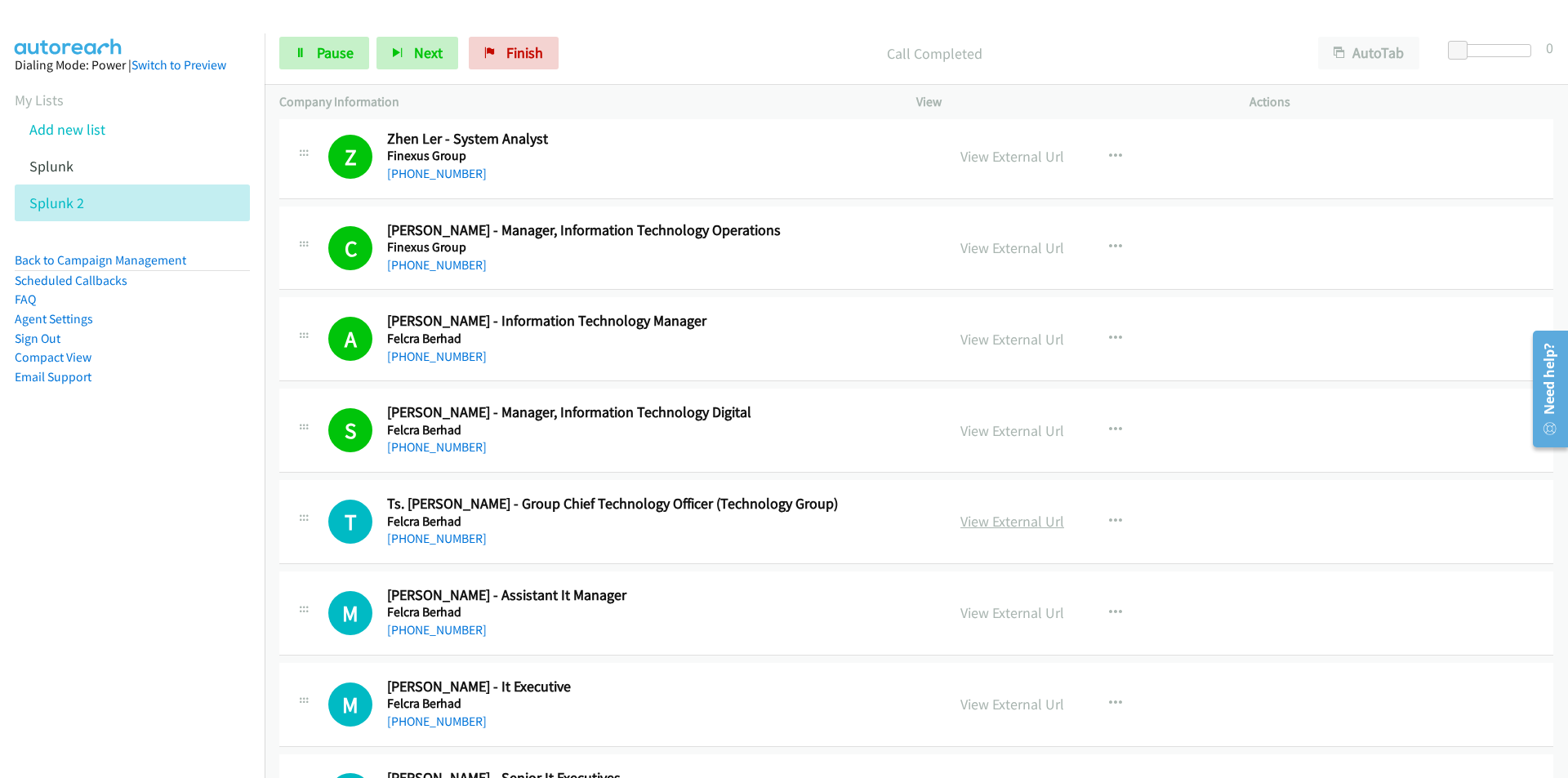
click at [1008, 527] on link "View External Url" at bounding box center [1012, 521] width 104 height 19
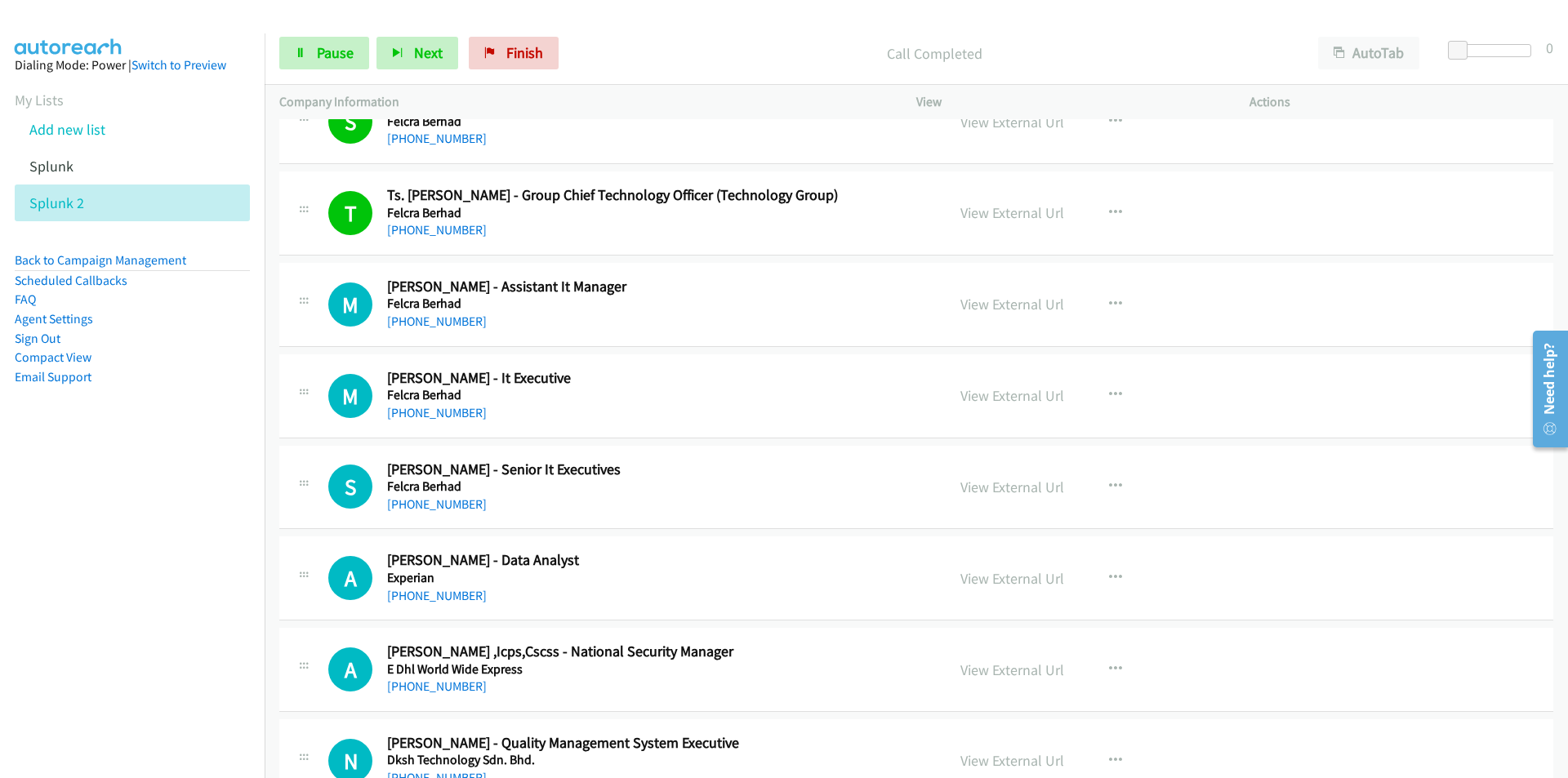
scroll to position [5535, 0]
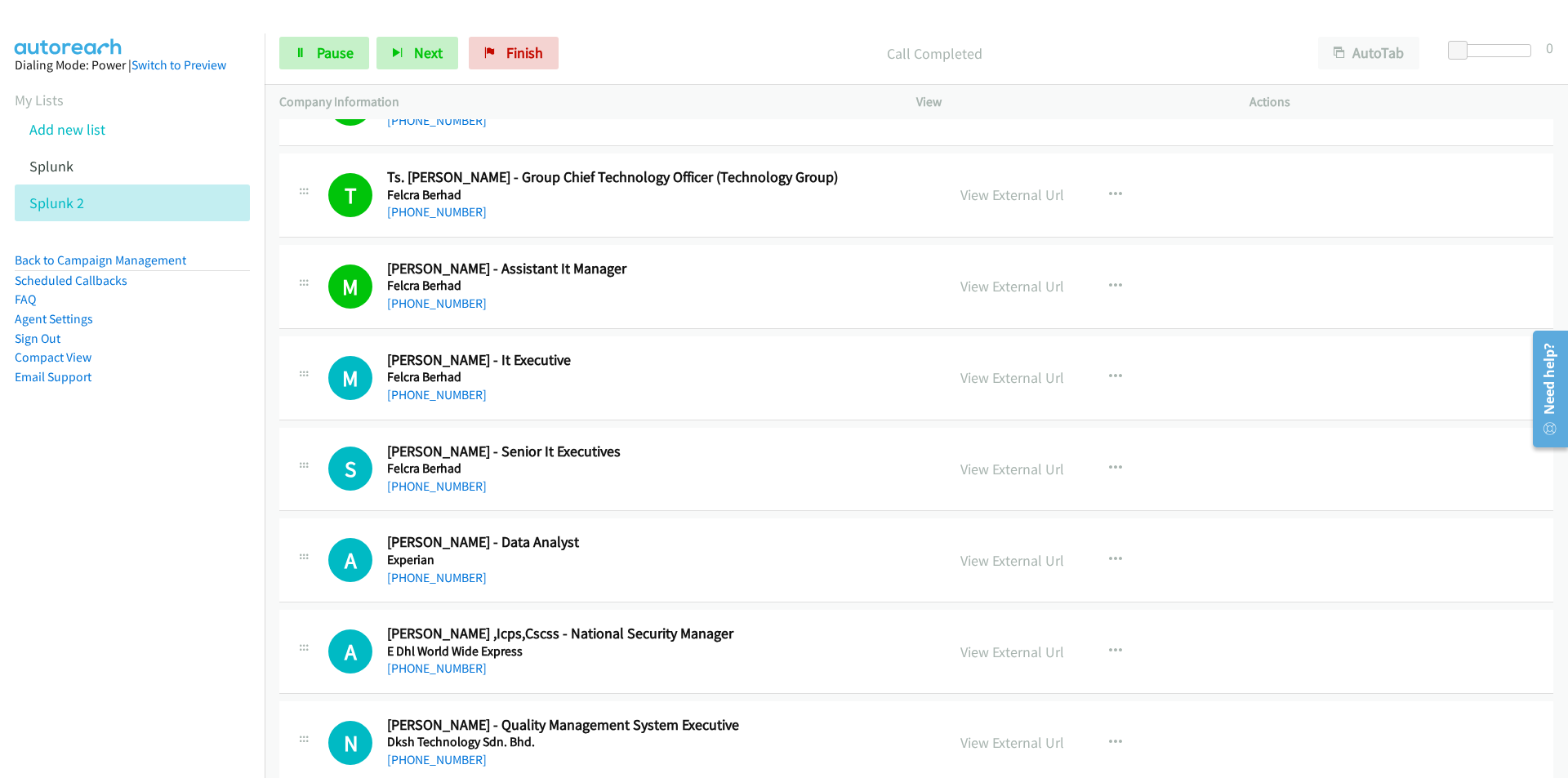
drag, startPoint x: 168, startPoint y: 638, endPoint x: 186, endPoint y: 625, distance: 22.2
click at [168, 637] on nav "Dialing Mode: Power | Switch to Preview My Lists Add new list Splunk Splunk 2 B…" at bounding box center [133, 423] width 266 height 778
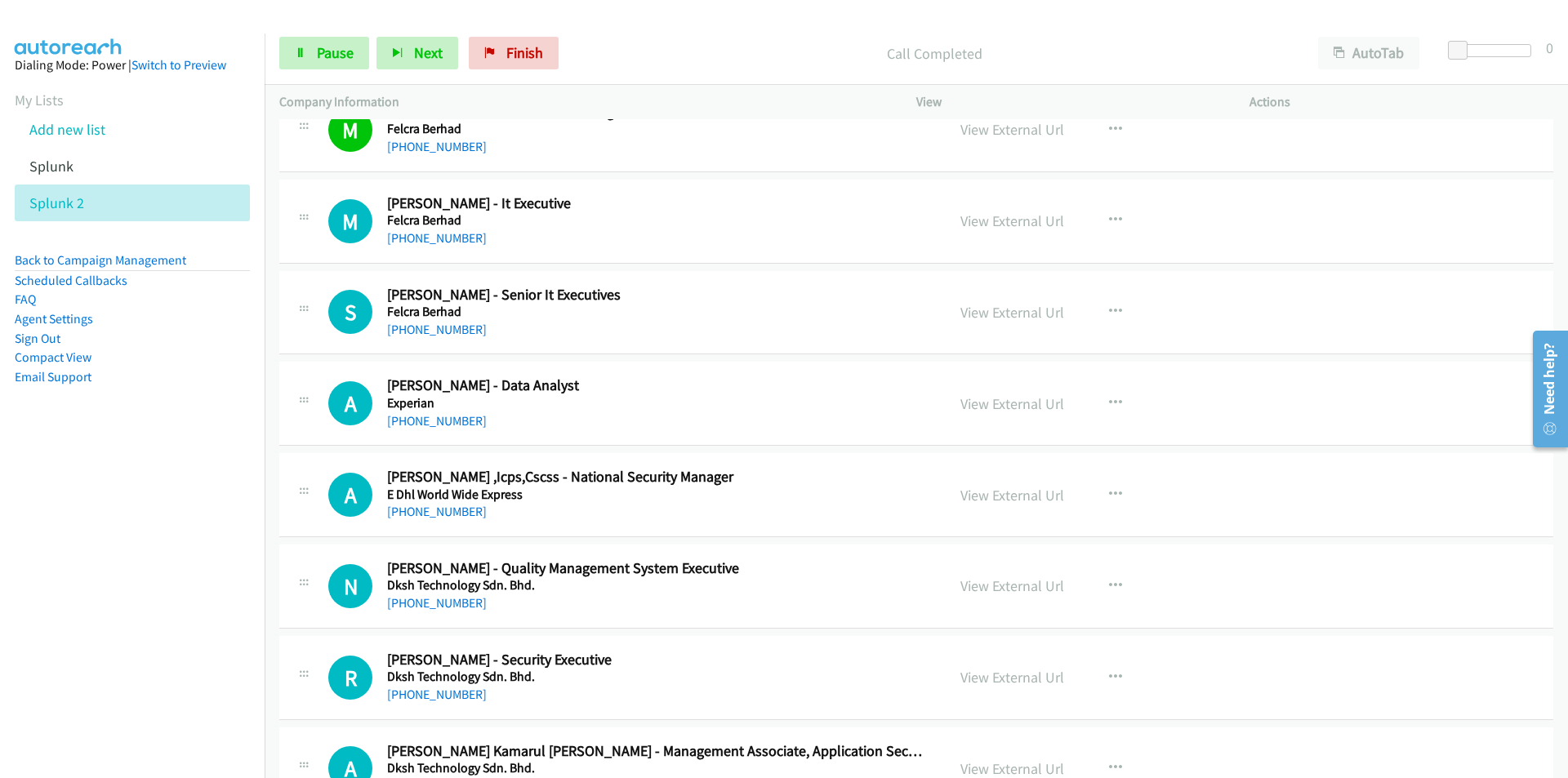
scroll to position [5698, 0]
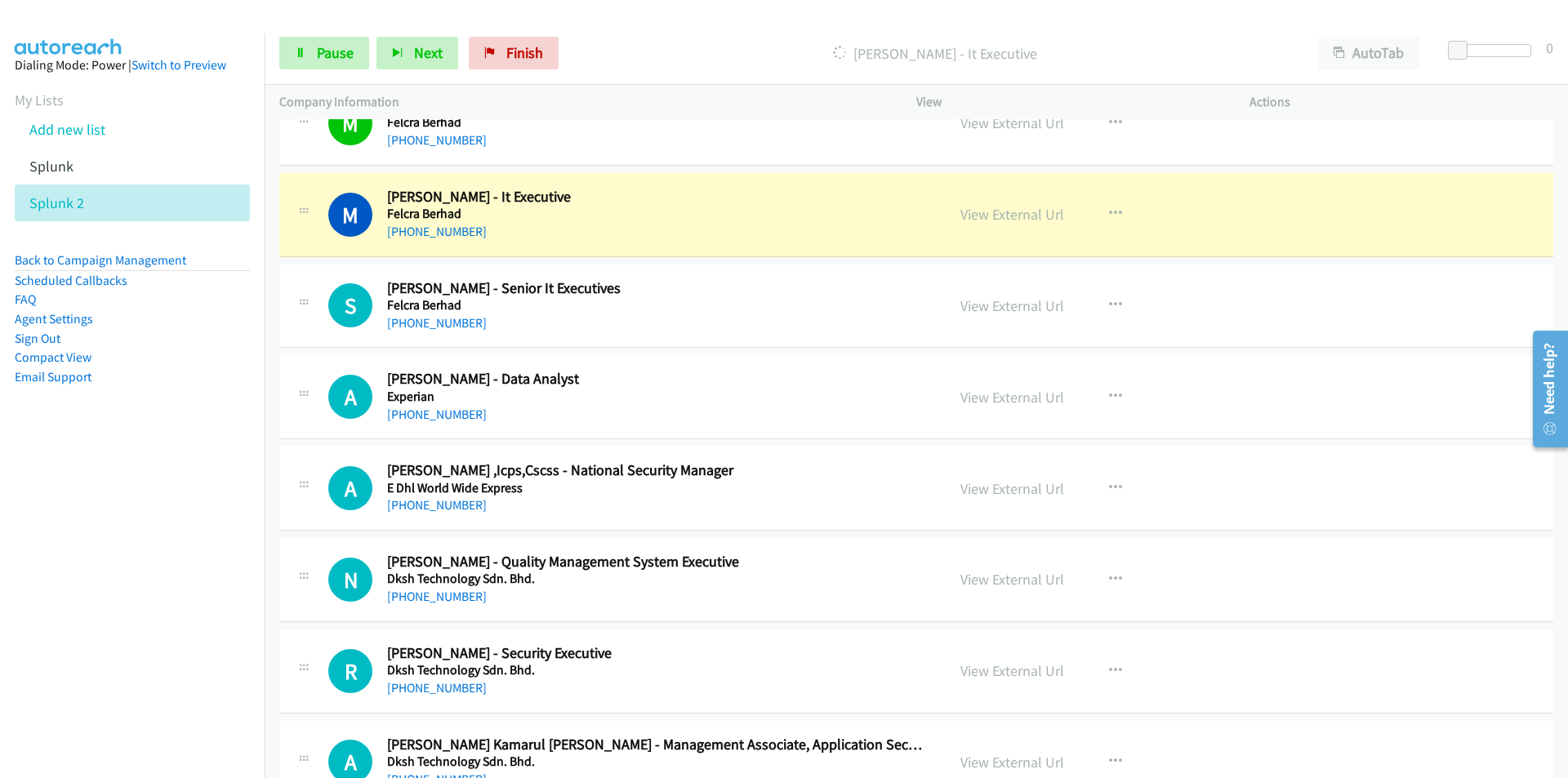
click at [204, 492] on nav "Dialing Mode: Power | Switch to Preview My Lists Add new list Splunk Splunk 2 B…" at bounding box center [133, 423] width 266 height 778
click at [1028, 220] on link "View External Url" at bounding box center [1012, 214] width 104 height 19
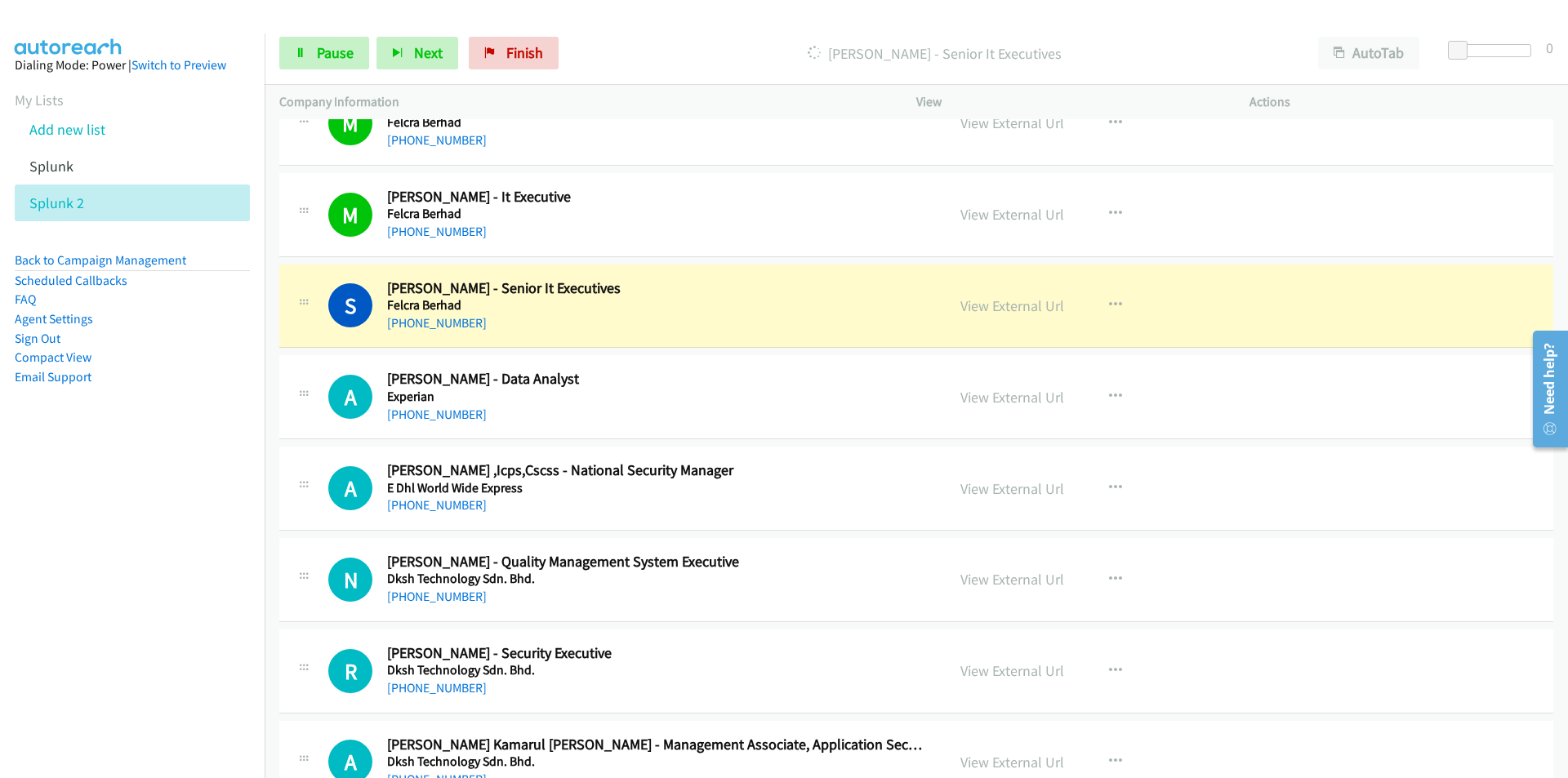
click at [192, 610] on nav "Dialing Mode: Power | Switch to Preview My Lists Add new list Splunk Splunk 2 B…" at bounding box center [133, 423] width 266 height 778
click at [37, 575] on nav "Dialing Mode: Power | Switch to Preview My Lists Add new list Splunk Splunk 2 B…" at bounding box center [133, 423] width 266 height 778
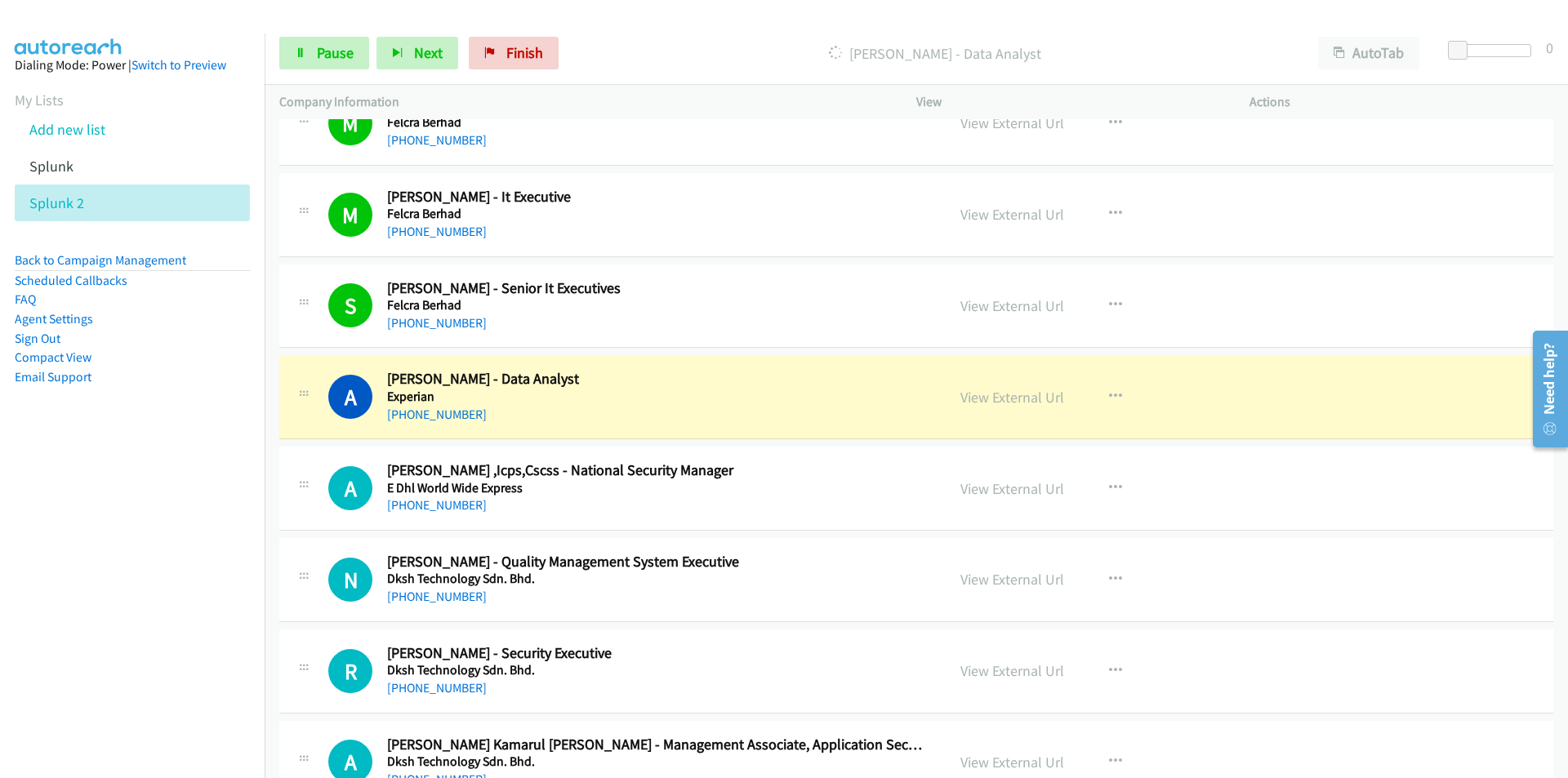
click at [234, 594] on nav "Dialing Mode: Power | Switch to Preview My Lists Add new list Splunk Splunk 2 B…" at bounding box center [133, 423] width 266 height 778
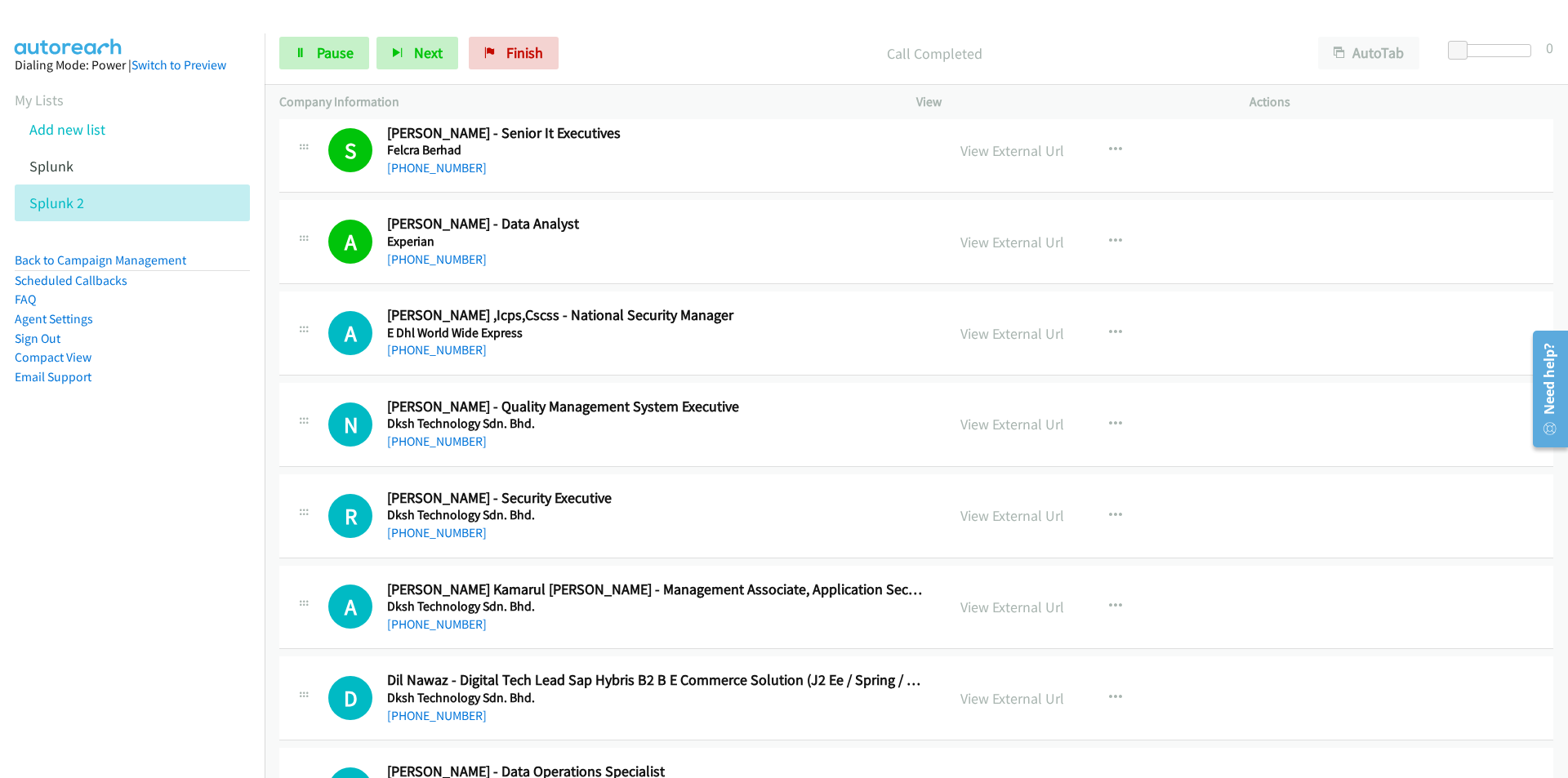
scroll to position [5861, 0]
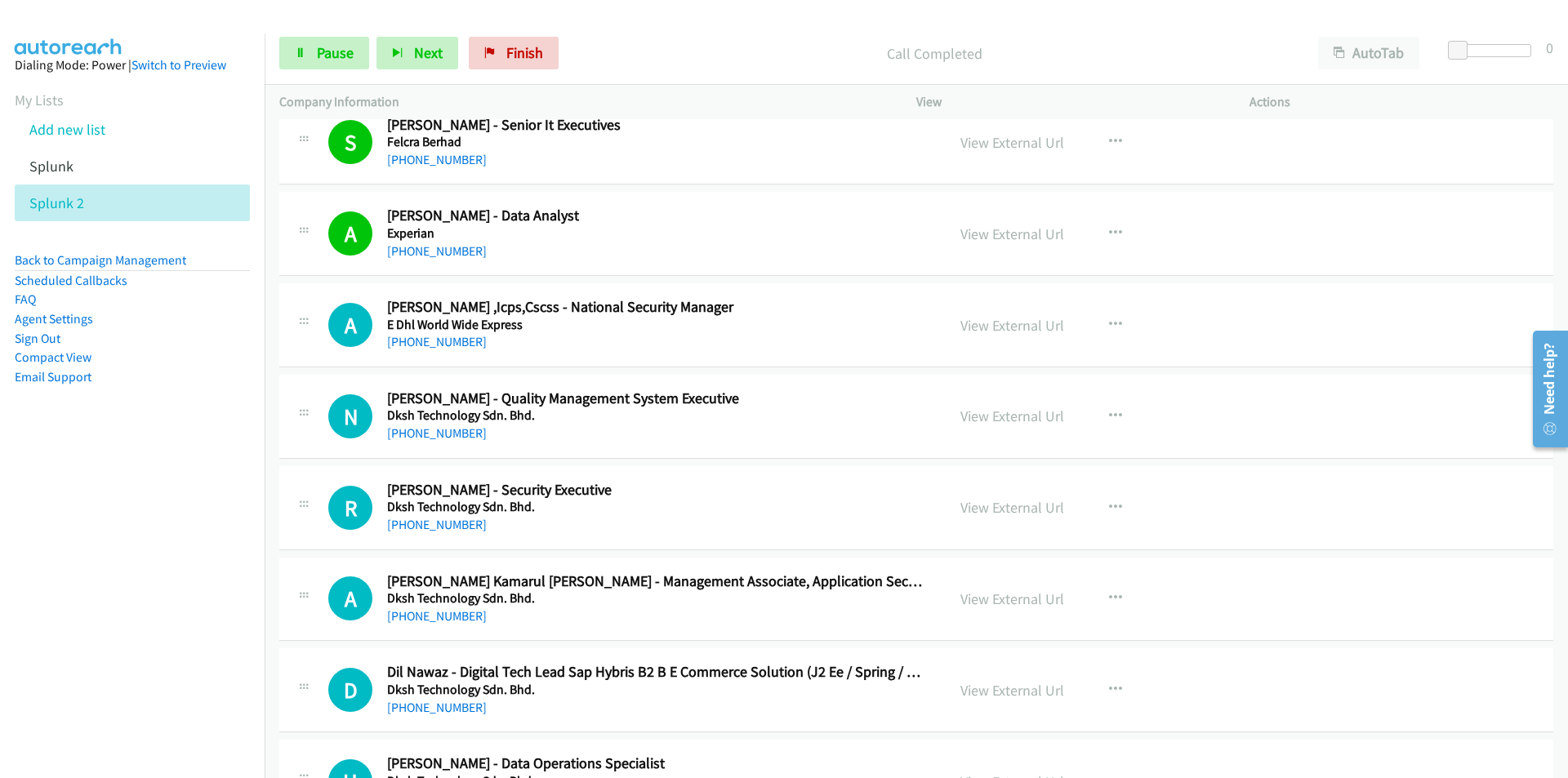
click at [141, 513] on nav "Dialing Mode: Power | Switch to Preview My Lists Add new list Splunk Splunk 2 B…" at bounding box center [133, 423] width 266 height 778
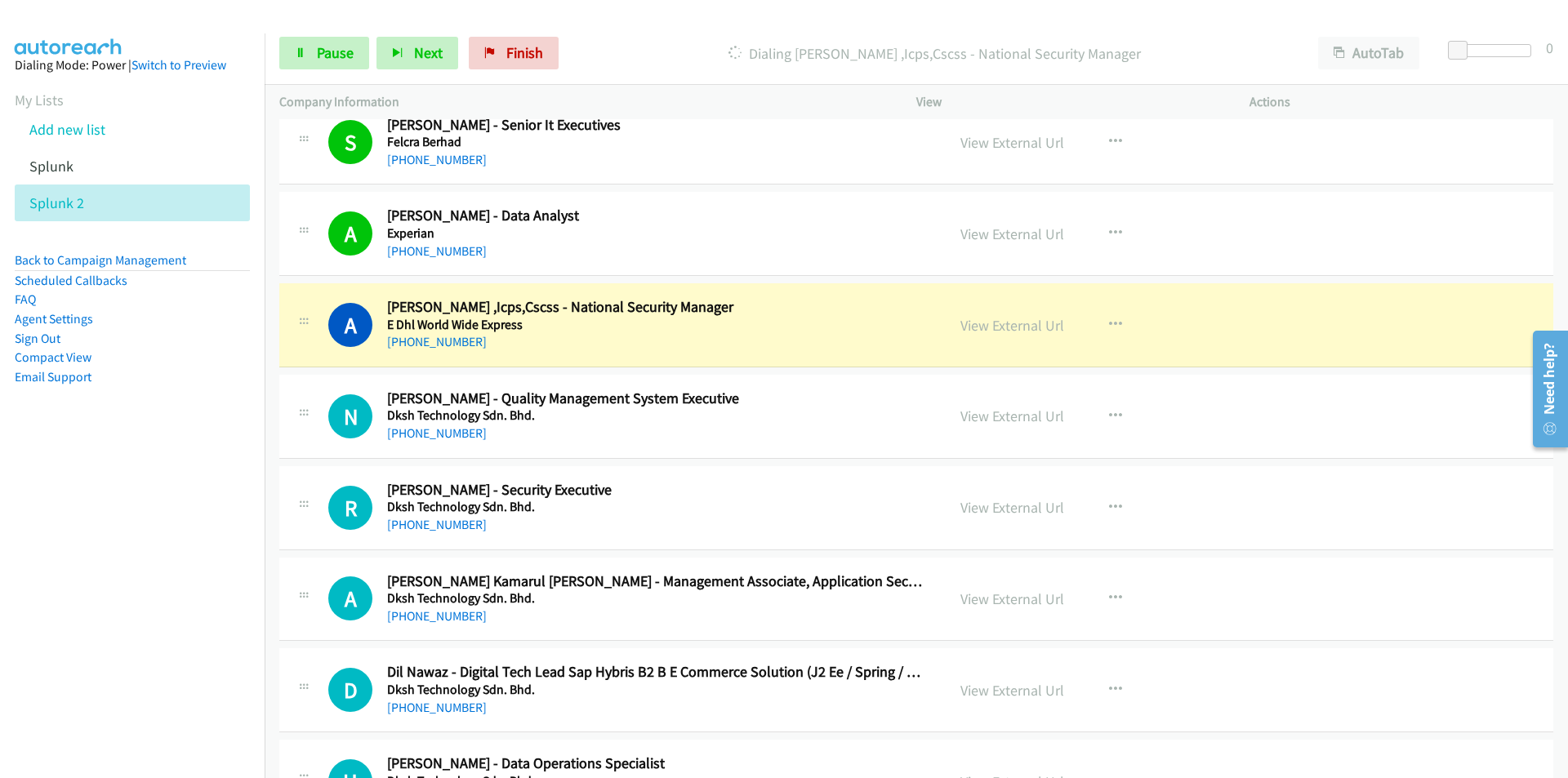
click at [156, 571] on nav "Dialing Mode: Power | Switch to Preview My Lists Add new list Splunk Splunk 2 B…" at bounding box center [133, 423] width 266 height 778
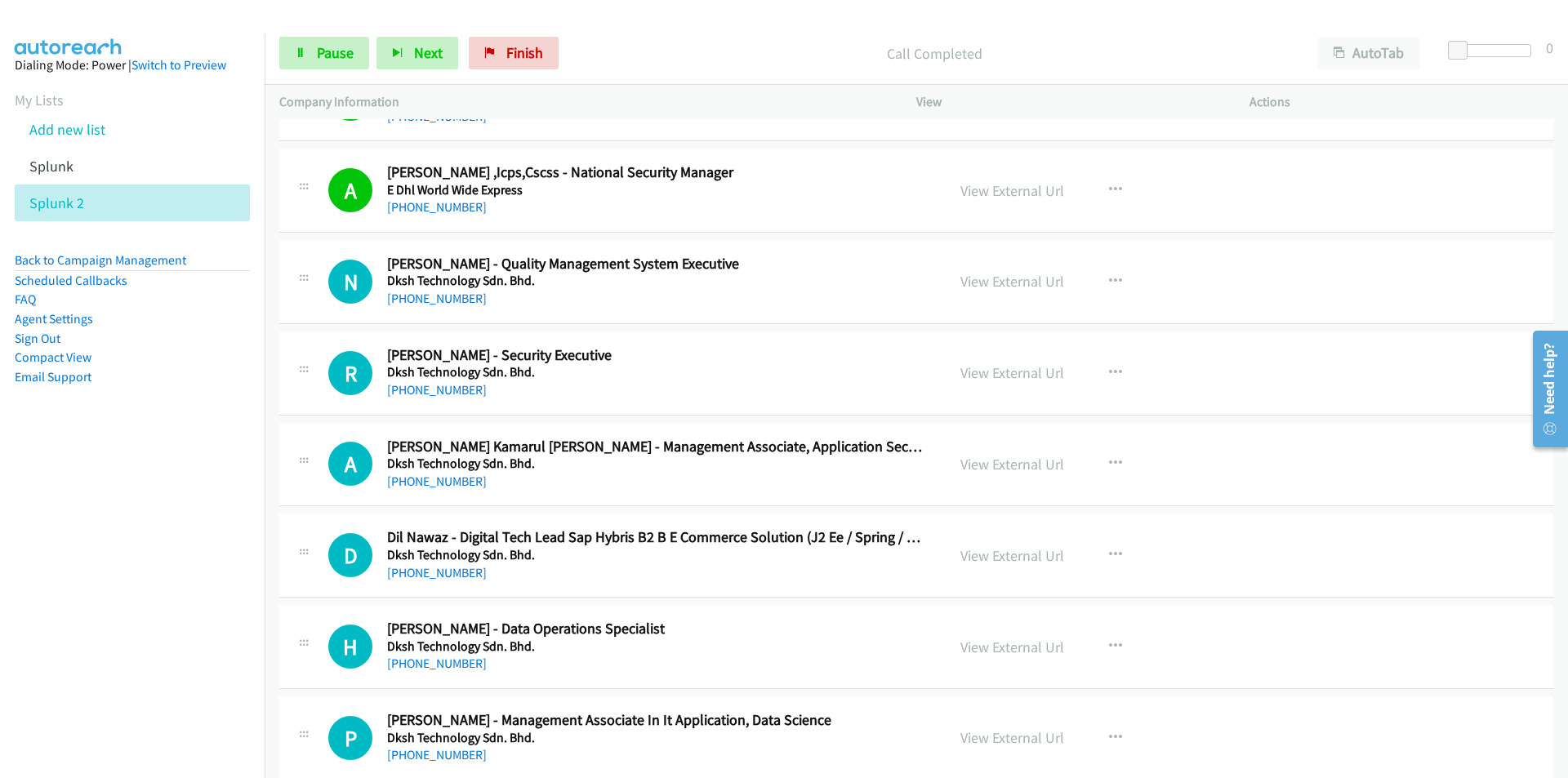
scroll to position [6024, 0]
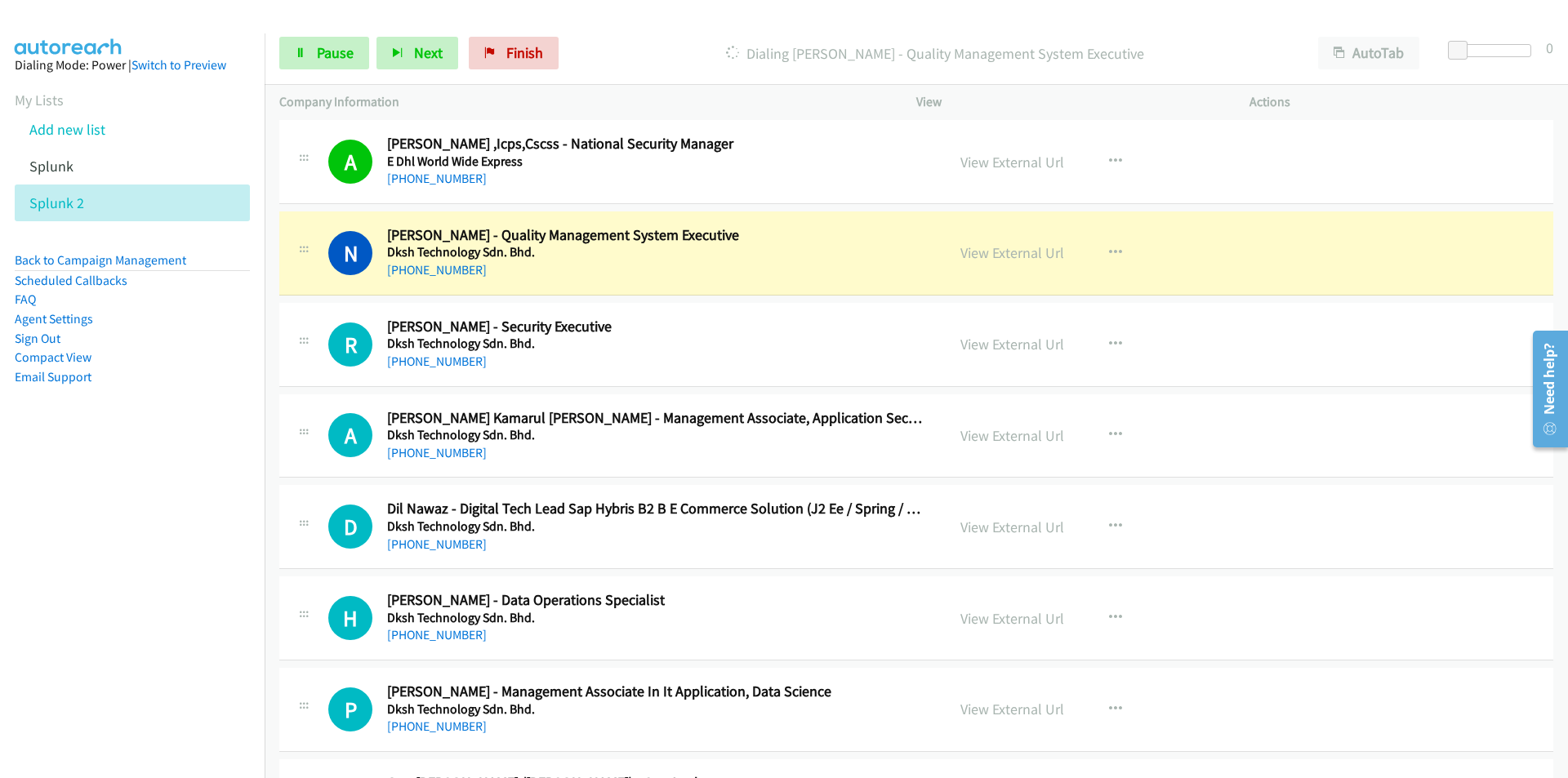
click at [86, 620] on nav "Dialing Mode: Power | Switch to Preview My Lists Add new list Splunk Splunk 2 B…" at bounding box center [133, 423] width 266 height 778
click at [1012, 255] on link "View External Url" at bounding box center [1012, 253] width 104 height 19
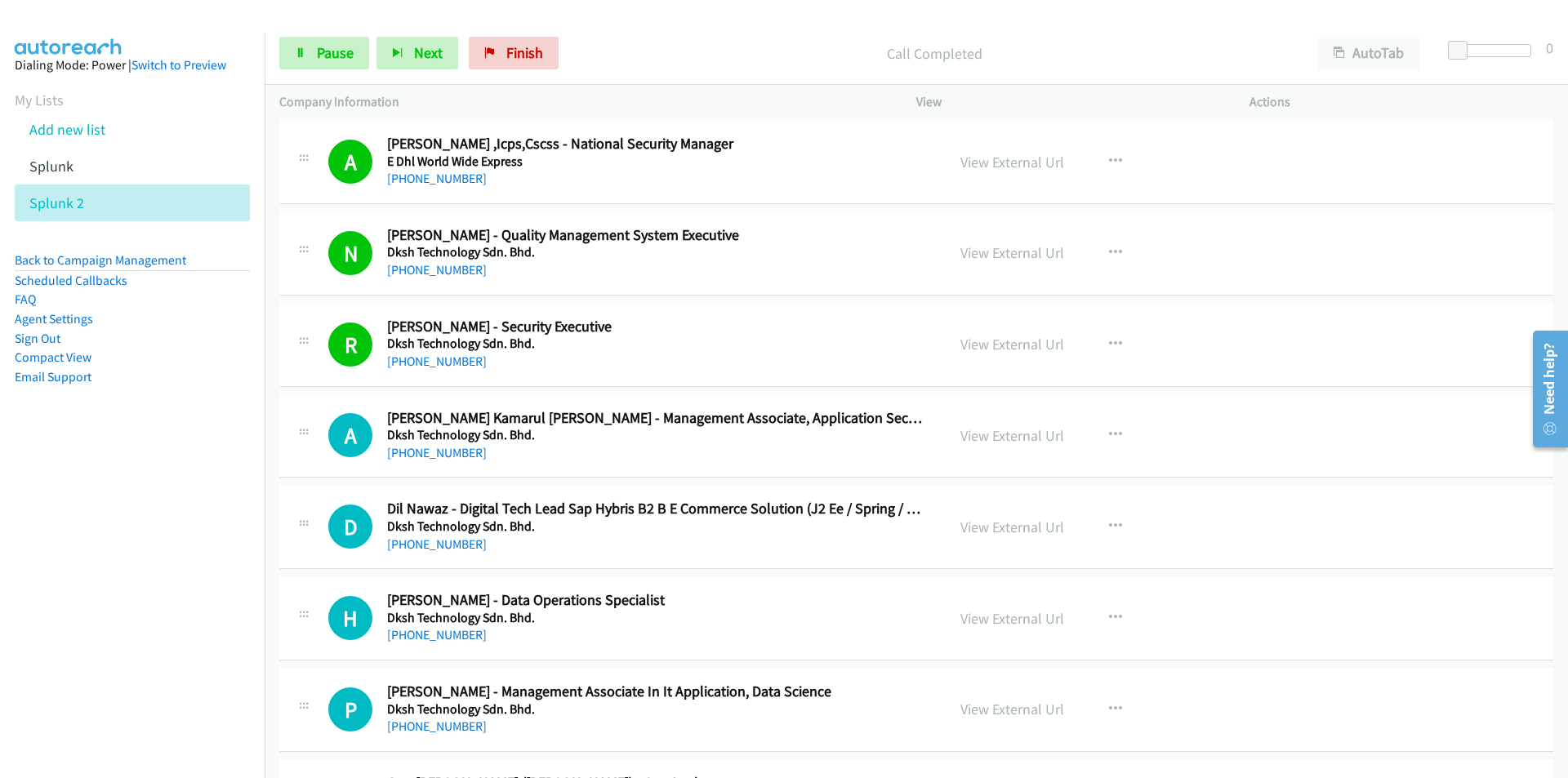
click at [67, 603] on nav "Dialing Mode: Power | Switch to Preview My Lists Add new list Splunk Splunk 2 B…" at bounding box center [133, 423] width 266 height 778
click at [83, 644] on nav "Dialing Mode: Power | Switch to Preview My Lists Add new list Splunk Splunk 2 B…" at bounding box center [133, 423] width 266 height 778
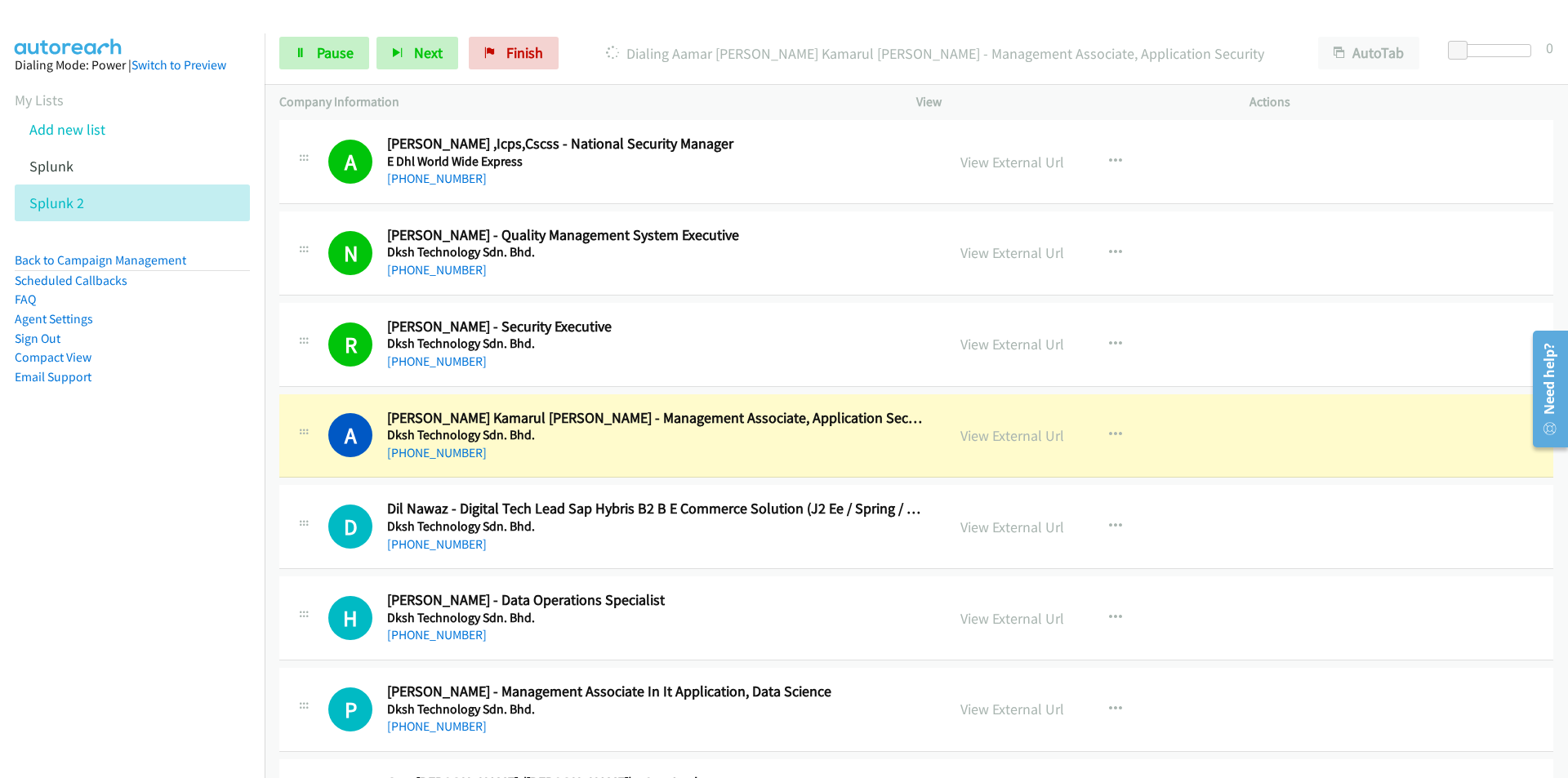
click at [139, 566] on nav "Dialing Mode: Power | Switch to Preview My Lists Add new list Splunk Splunk 2 B…" at bounding box center [133, 423] width 266 height 778
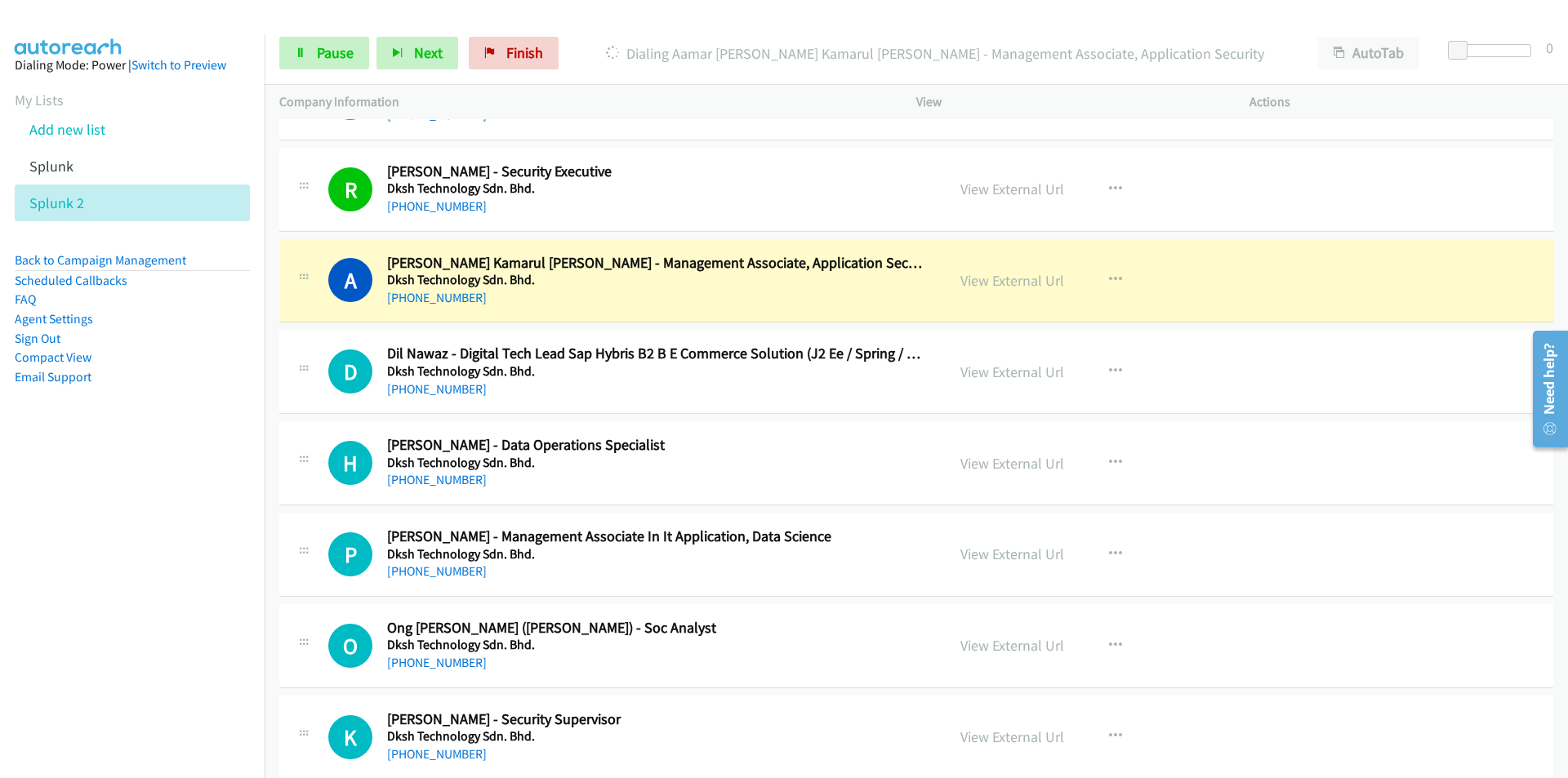
scroll to position [6188, 0]
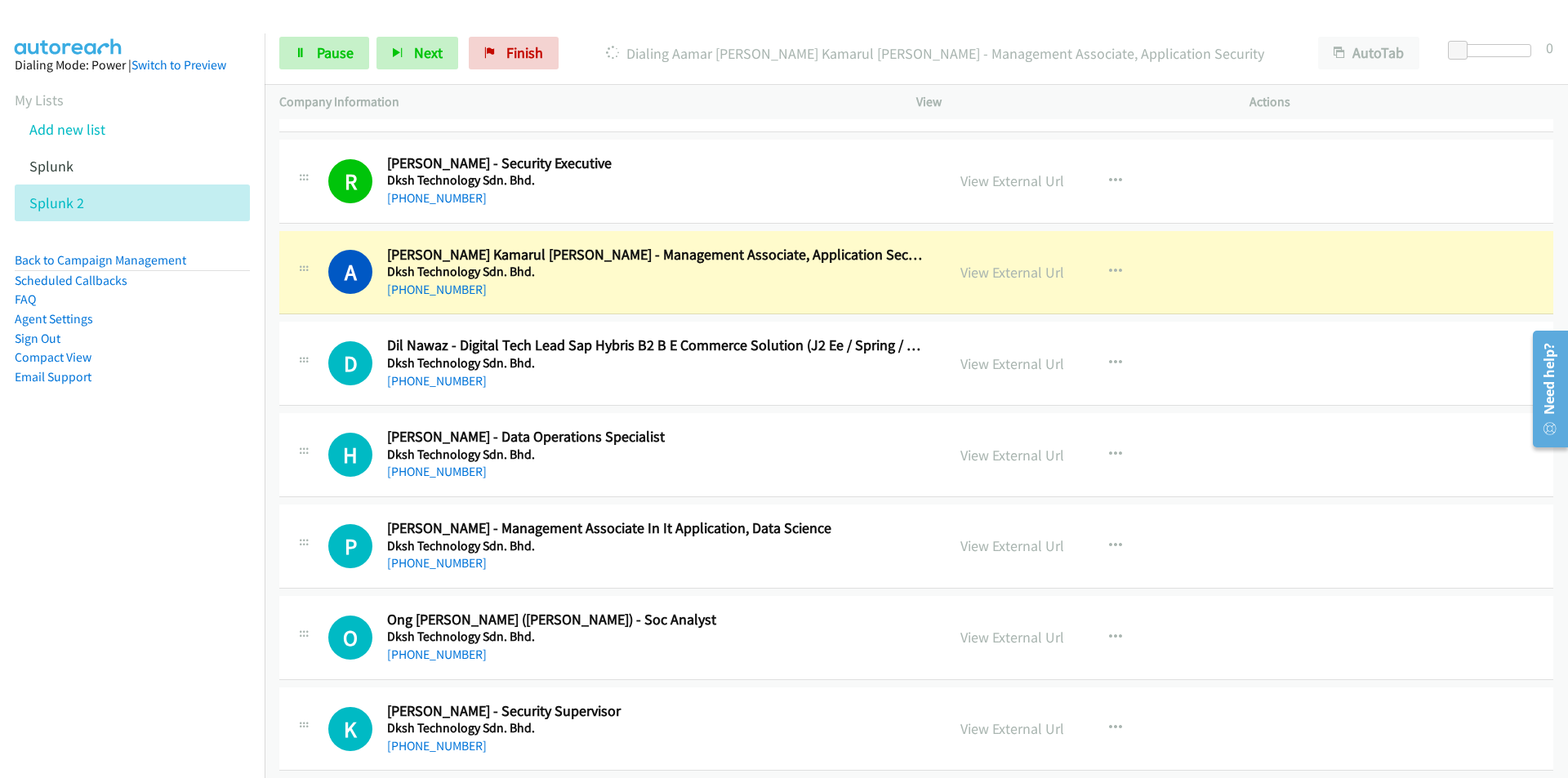
click at [70, 630] on nav "Dialing Mode: Power | Switch to Preview My Lists Add new list Splunk Splunk 2 B…" at bounding box center [133, 423] width 266 height 778
click at [1013, 269] on link "View External Url" at bounding box center [1012, 272] width 104 height 19
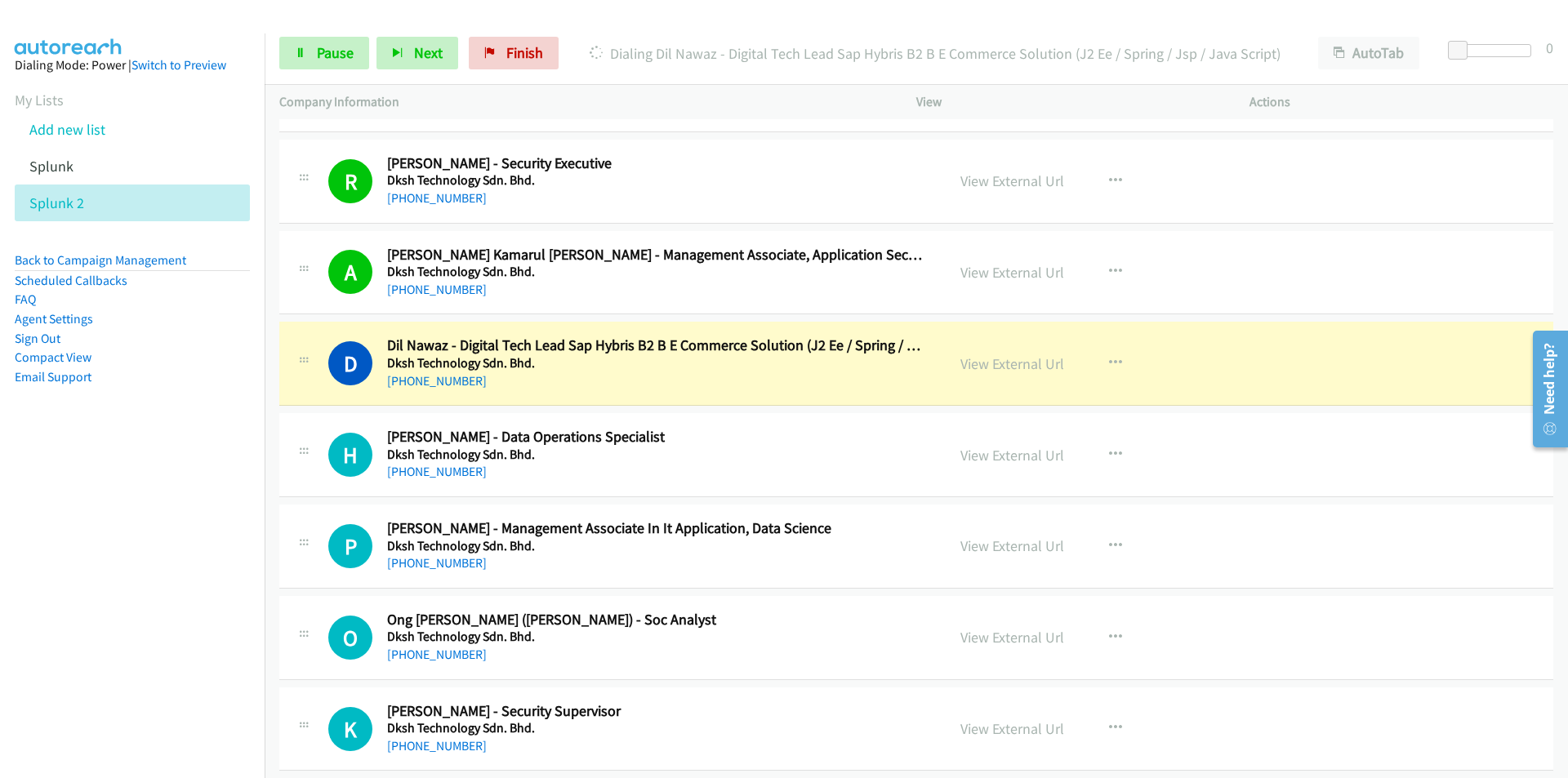
click at [190, 631] on nav "Dialing Mode: Power | Switch to Preview My Lists Add new list Splunk Splunk 2 B…" at bounding box center [133, 423] width 266 height 778
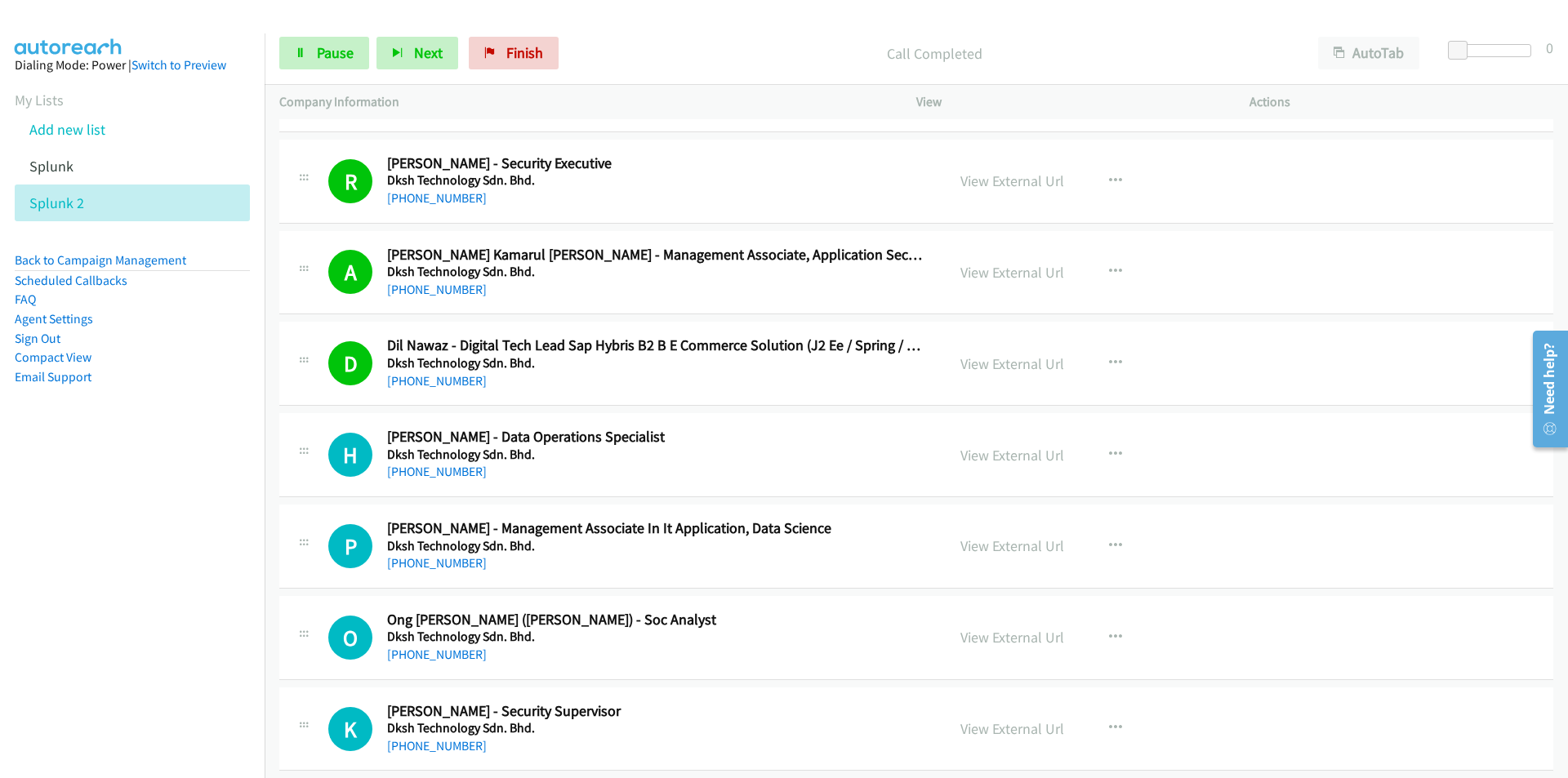
click at [150, 678] on nav "Dialing Mode: Power | Switch to Preview My Lists Add new list Splunk Splunk 2 B…" at bounding box center [133, 423] width 266 height 778
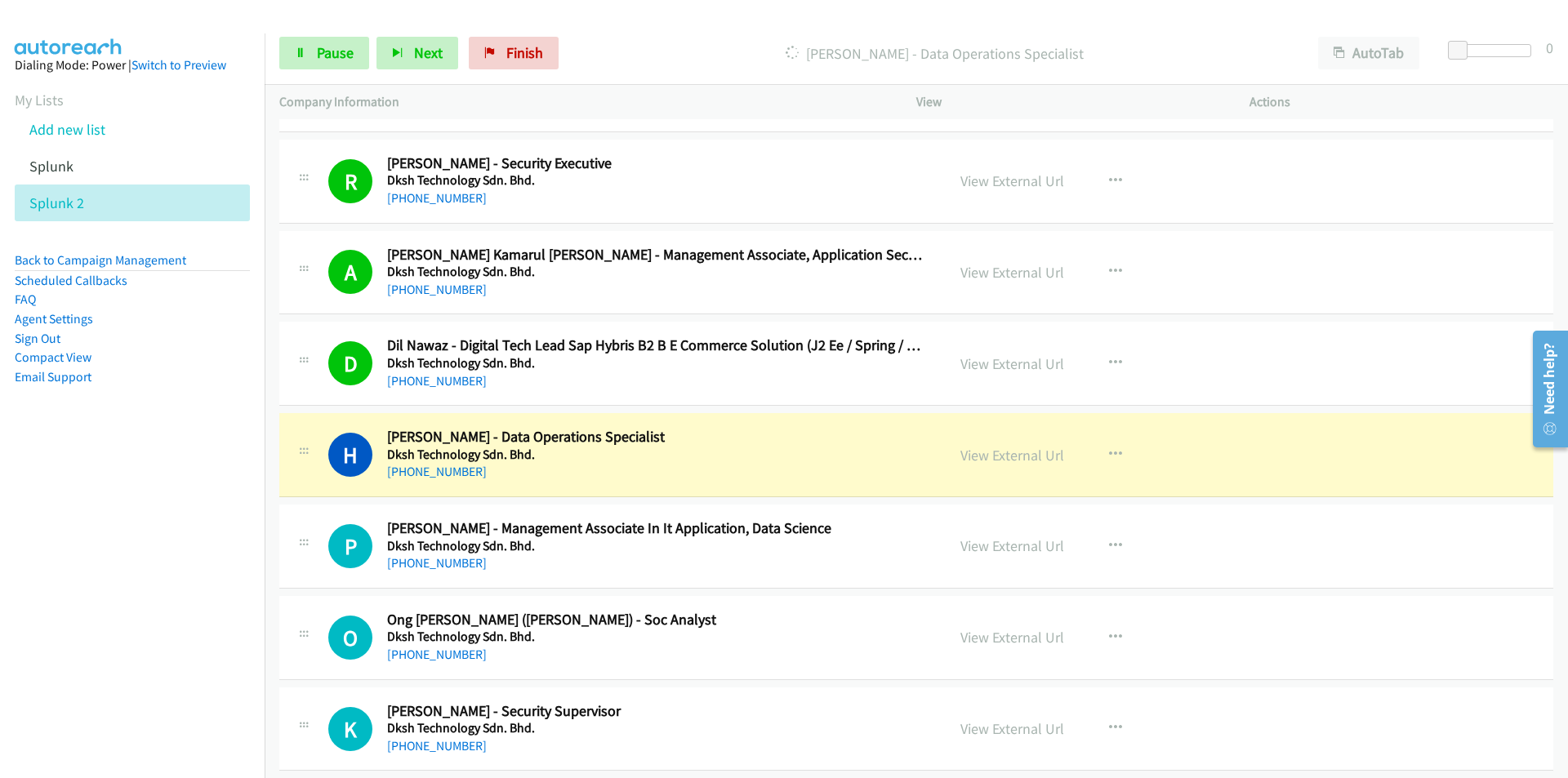
drag, startPoint x: 81, startPoint y: 660, endPoint x: 122, endPoint y: 644, distance: 44.0
click at [83, 659] on nav "Dialing Mode: Power | Switch to Preview My Lists Add new list Splunk Splunk 2 B…" at bounding box center [133, 423] width 266 height 778
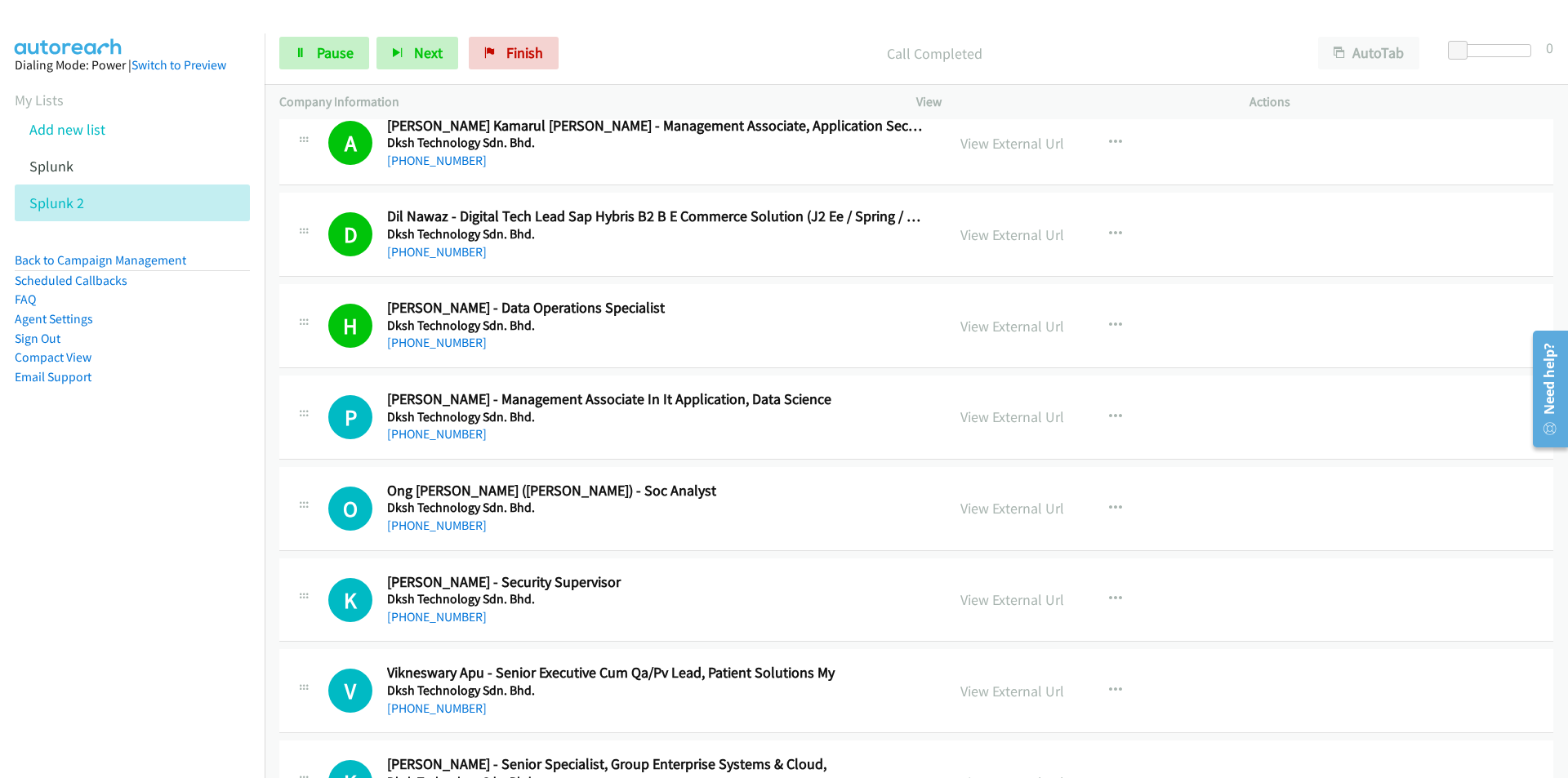
scroll to position [6351, 0]
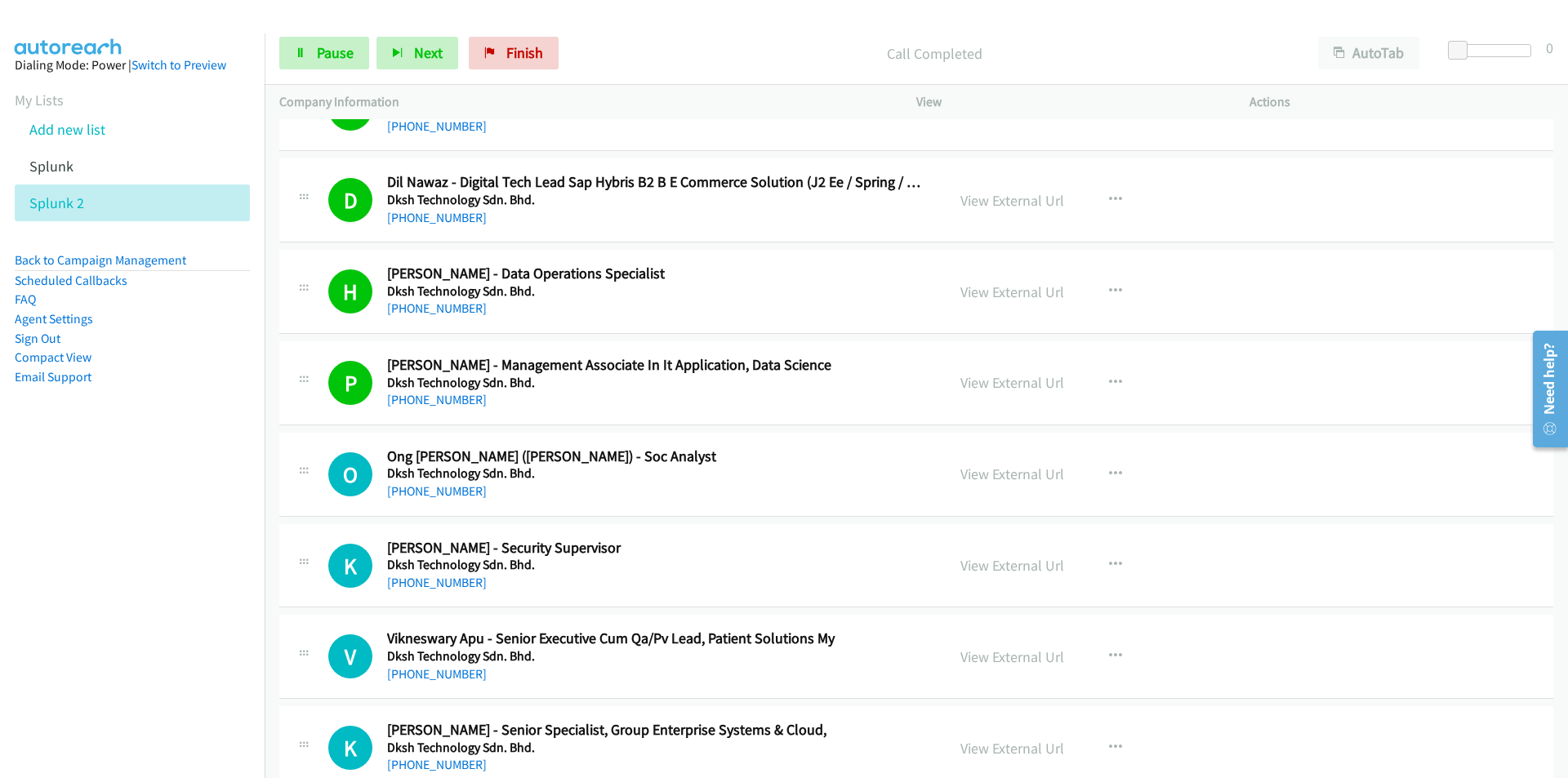
click at [121, 571] on nav "Dialing Mode: Power | Switch to Preview My Lists Add new list Splunk Splunk 2 B…" at bounding box center [133, 423] width 266 height 778
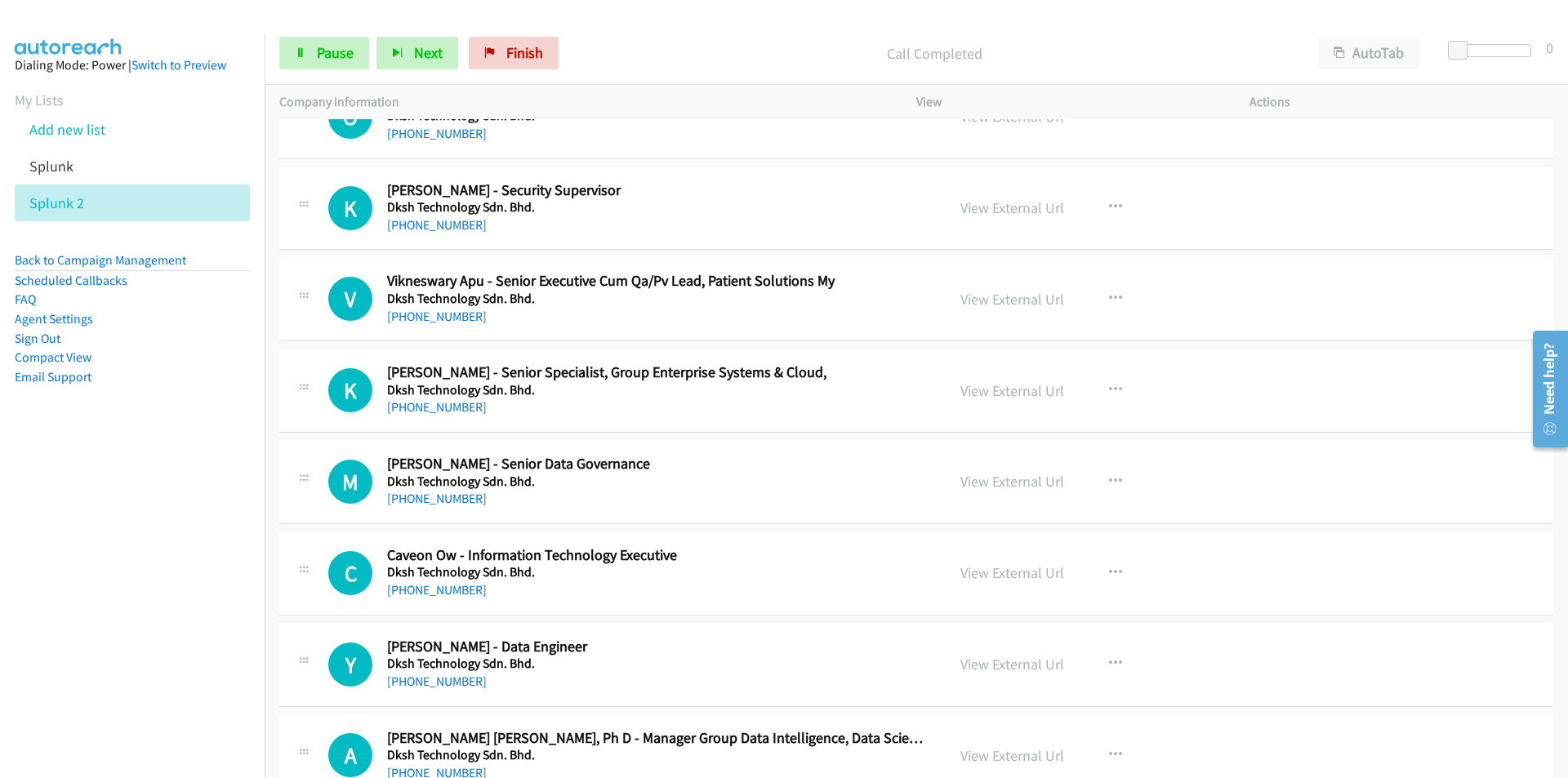
scroll to position [6840, 0]
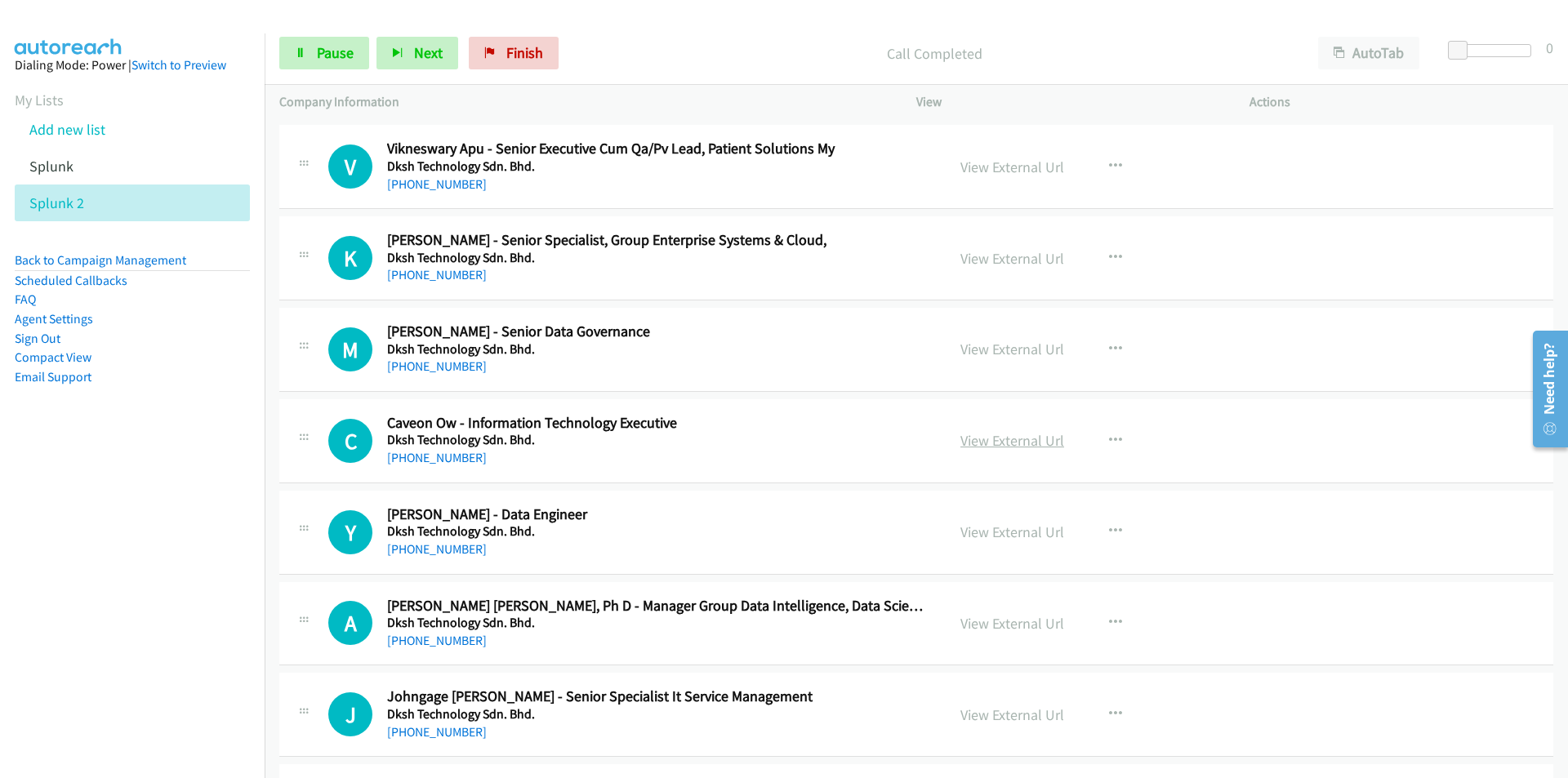
click at [1034, 441] on link "View External Url" at bounding box center [1012, 440] width 104 height 19
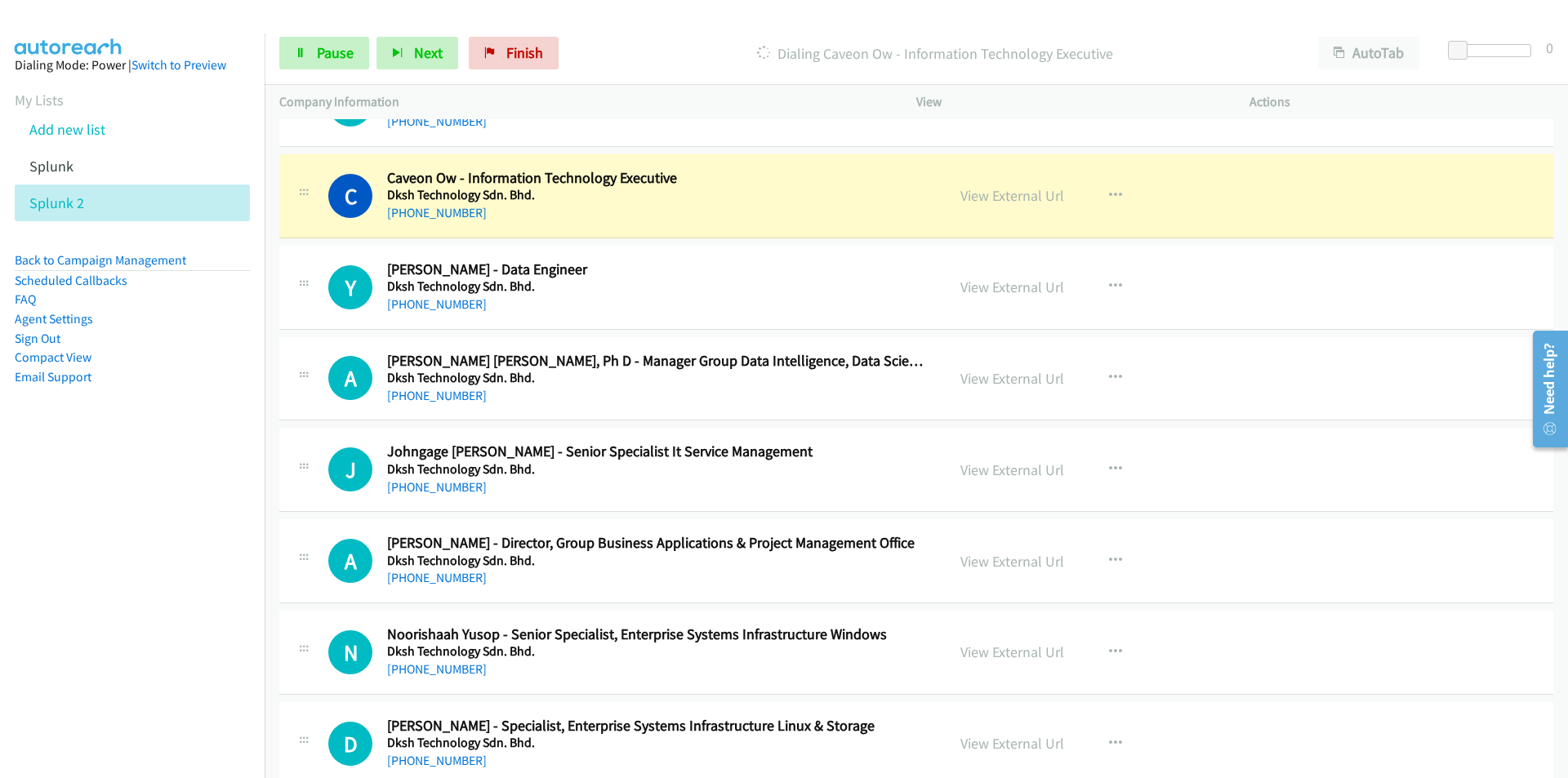
scroll to position [7167, 0]
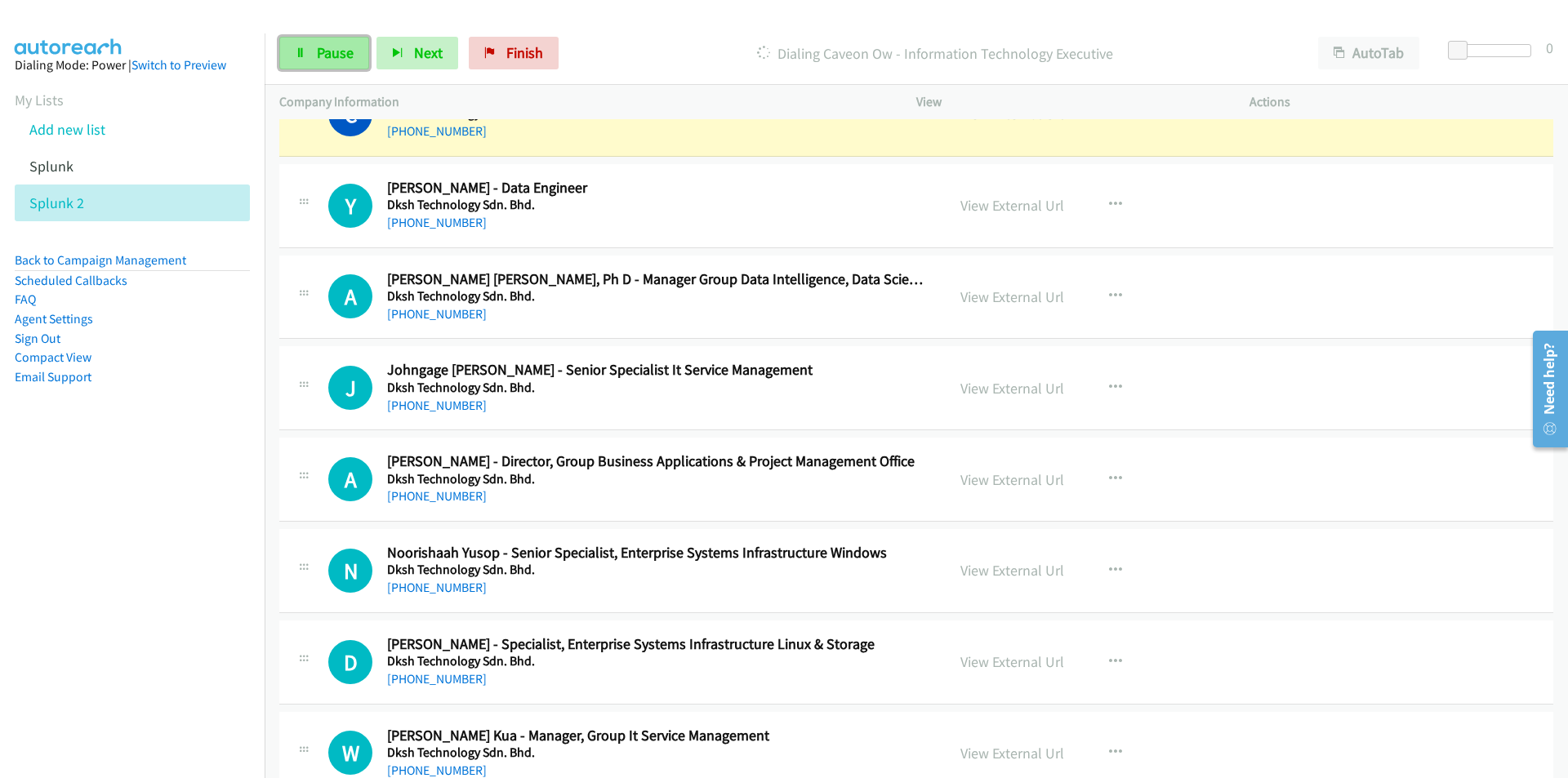
click at [338, 52] on span "Pause" at bounding box center [334, 52] width 36 height 19
